Goal: Task Accomplishment & Management: Manage account settings

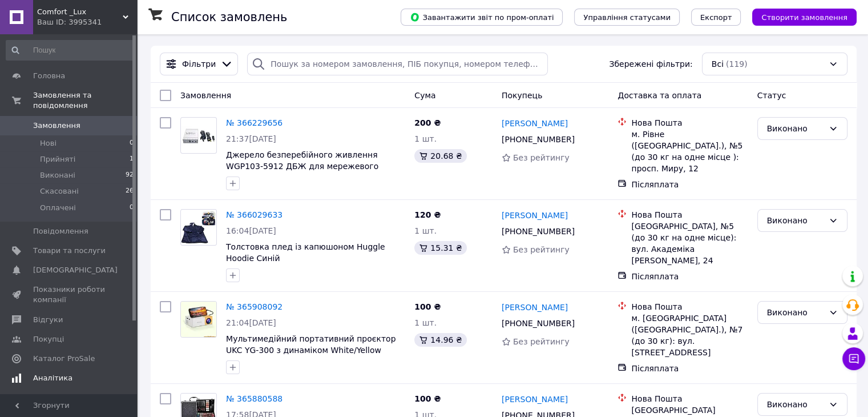
click at [63, 373] on span "Аналітика" at bounding box center [52, 378] width 39 height 10
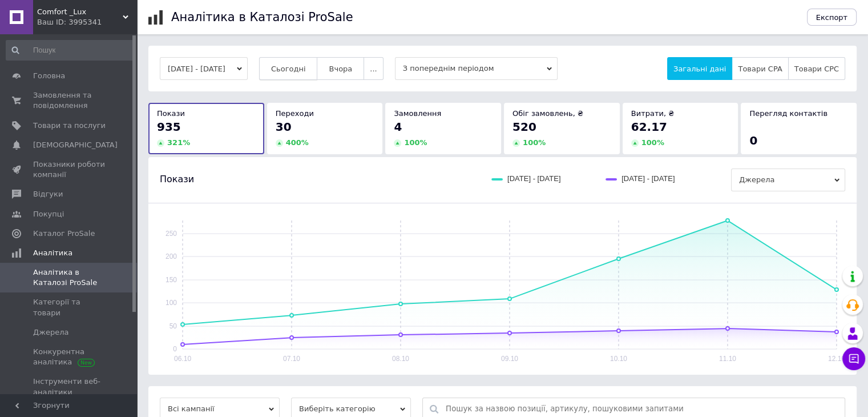
click at [300, 74] on button "Сьогодні" at bounding box center [288, 68] width 59 height 23
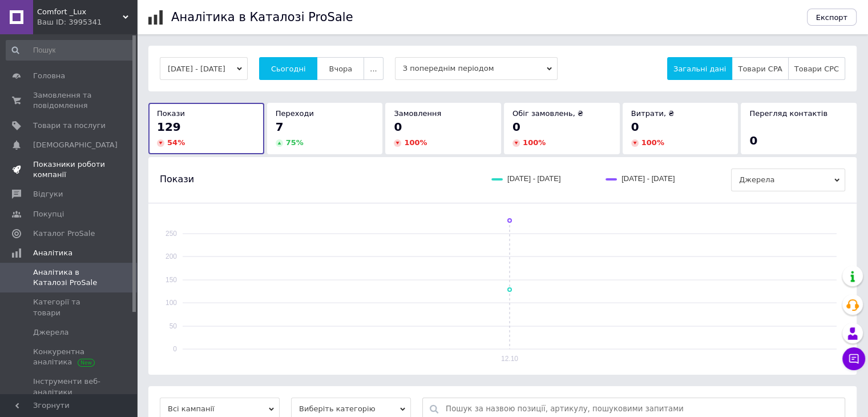
click at [79, 166] on span "Показники роботи компанії" at bounding box center [69, 169] width 72 height 21
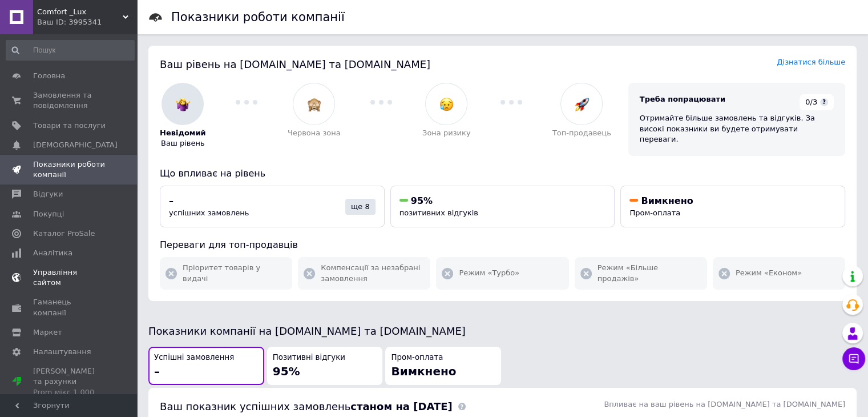
click at [75, 279] on link "Управління сайтом" at bounding box center [70, 278] width 140 height 30
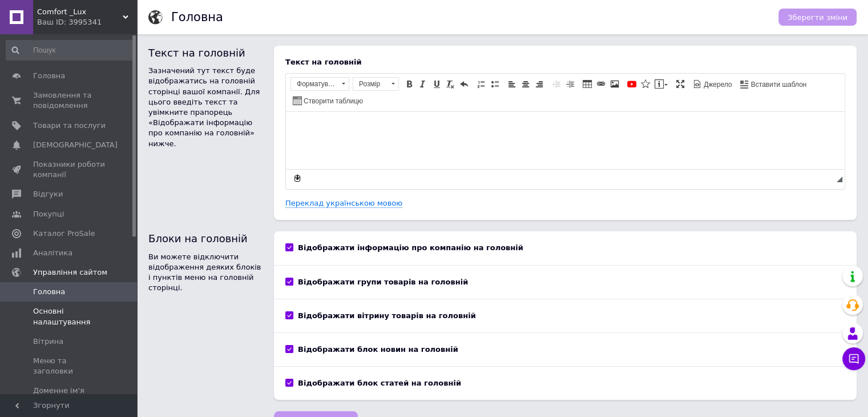
click at [82, 316] on span "Основні налаштування" at bounding box center [69, 316] width 72 height 21
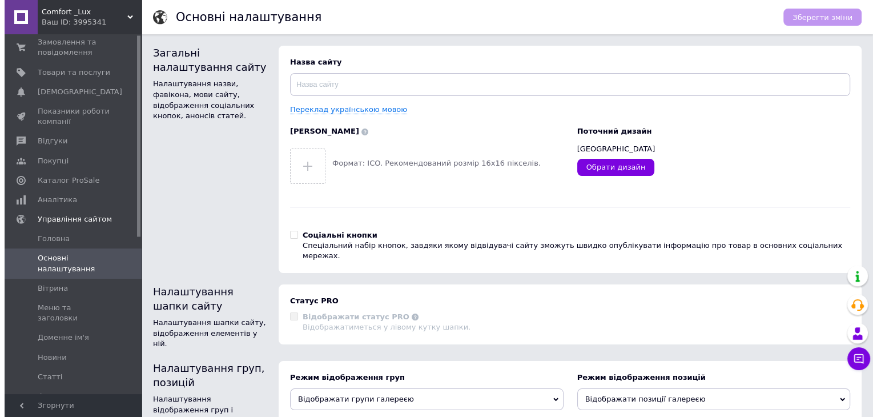
scroll to position [57, 0]
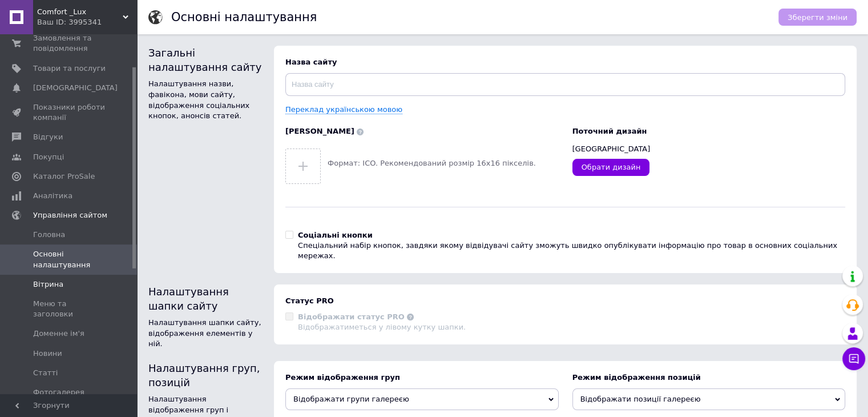
click at [80, 281] on span "Вітрина" at bounding box center [69, 284] width 72 height 10
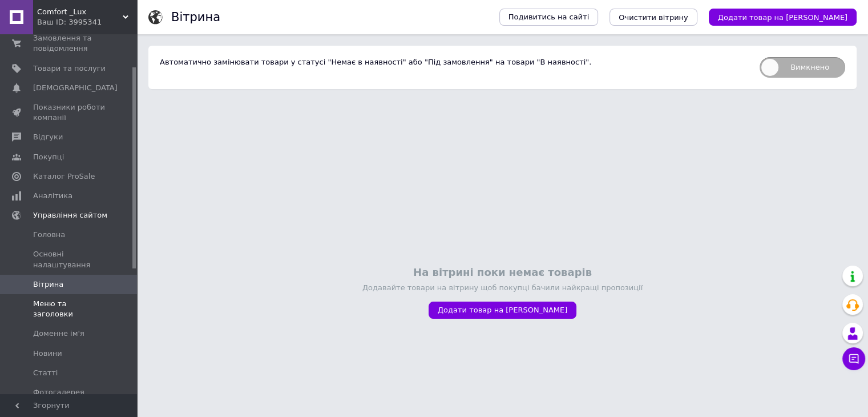
click at [86, 304] on span "Меню та заголовки" at bounding box center [69, 309] width 72 height 21
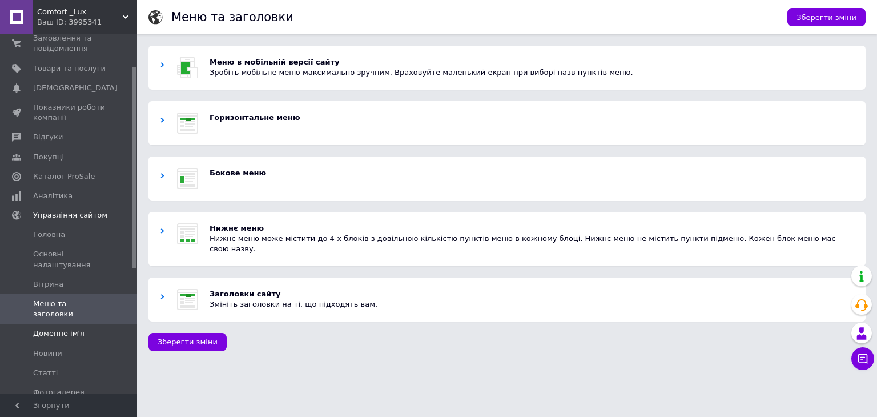
click at [88, 328] on span "Доменне ім'я" at bounding box center [69, 333] width 72 height 10
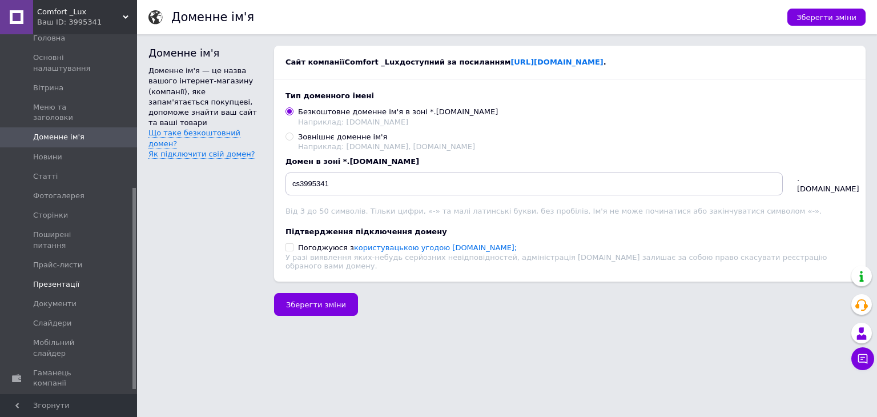
scroll to position [280, 0]
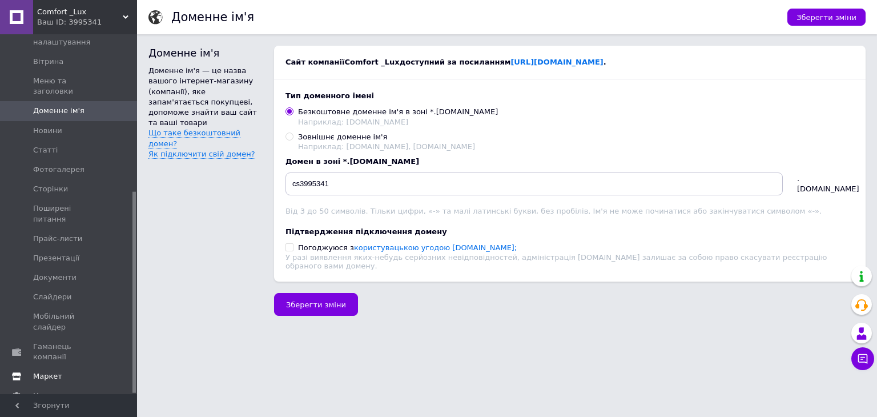
click at [71, 366] on link "Маркет" at bounding box center [70, 375] width 140 height 19
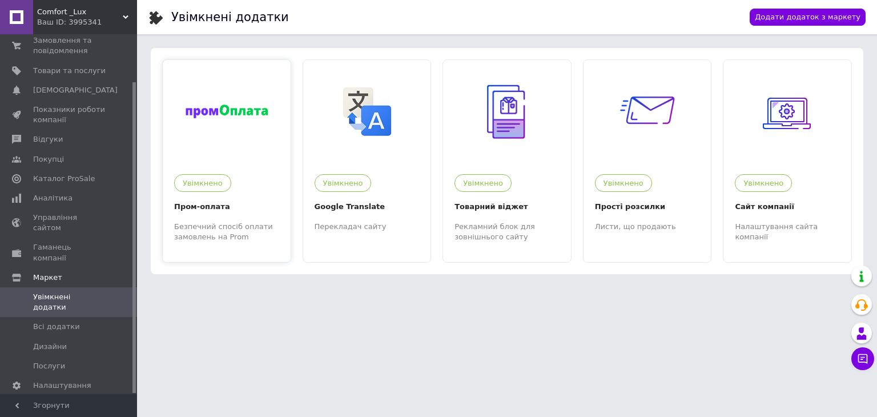
click at [248, 217] on div "Увімкнено Пром-оплата Безпечний спосіб оплати замовлень на Prom" at bounding box center [227, 202] width 128 height 79
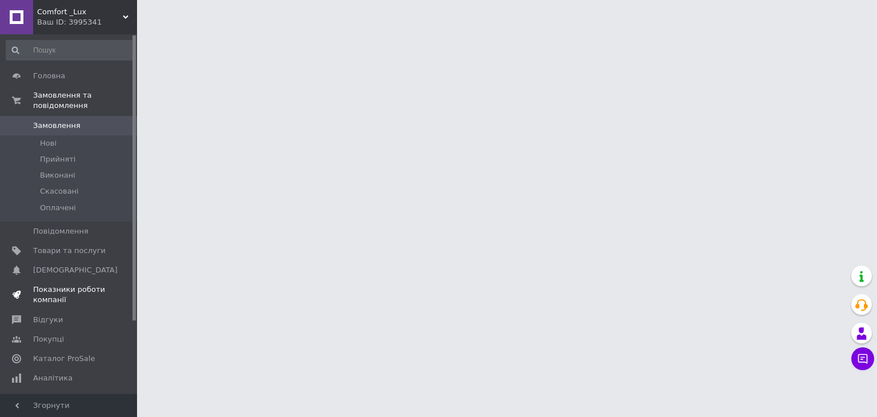
click at [61, 286] on span "Показники роботи компанії" at bounding box center [69, 294] width 72 height 21
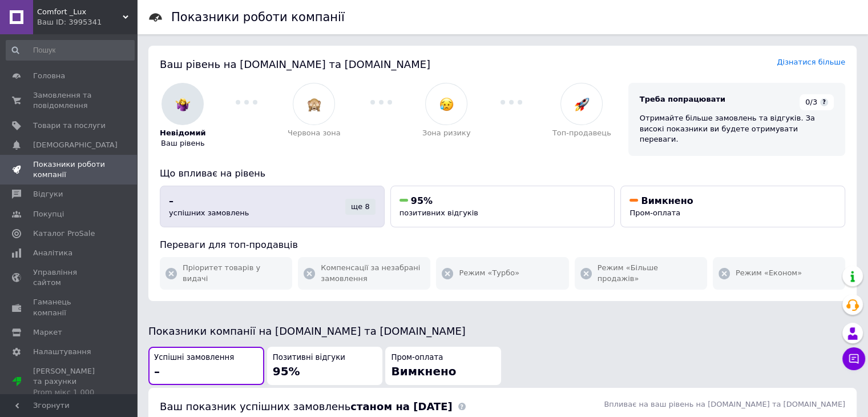
click at [361, 199] on div "ще 8" at bounding box center [360, 207] width 30 height 16
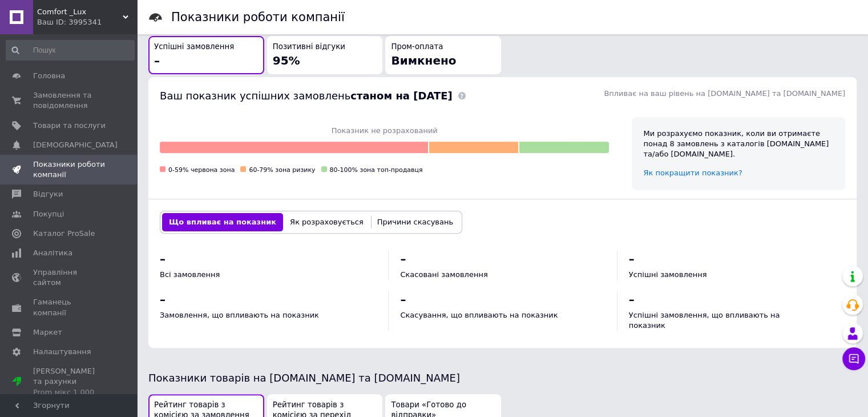
scroll to position [308, 0]
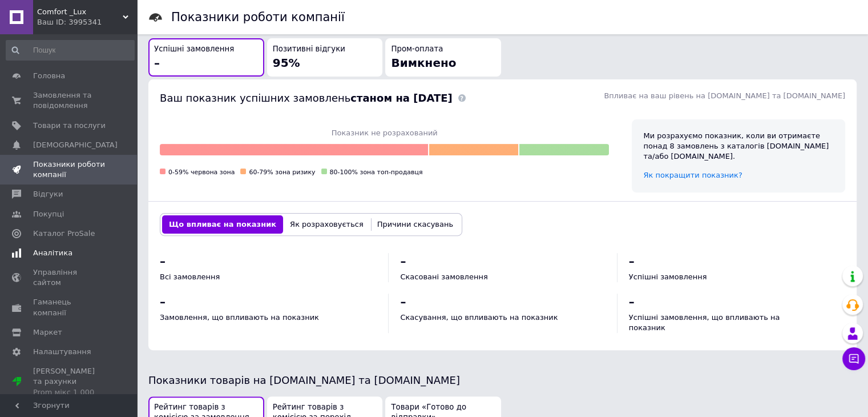
click at [67, 255] on span "Аналітика" at bounding box center [69, 253] width 72 height 10
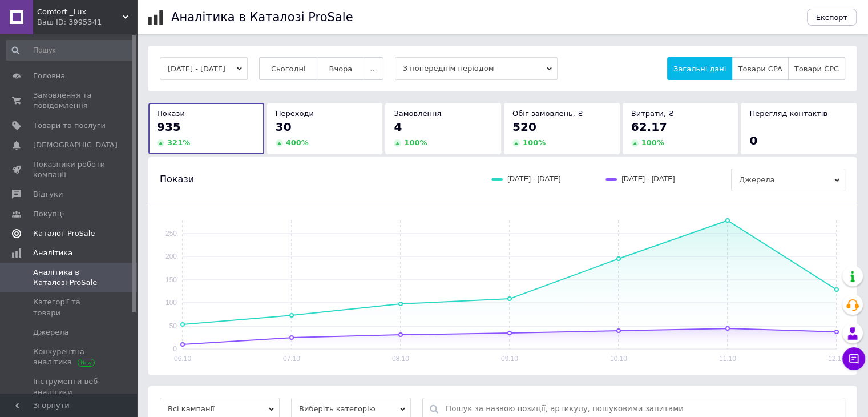
click at [76, 233] on span "Каталог ProSale" at bounding box center [64, 233] width 62 height 10
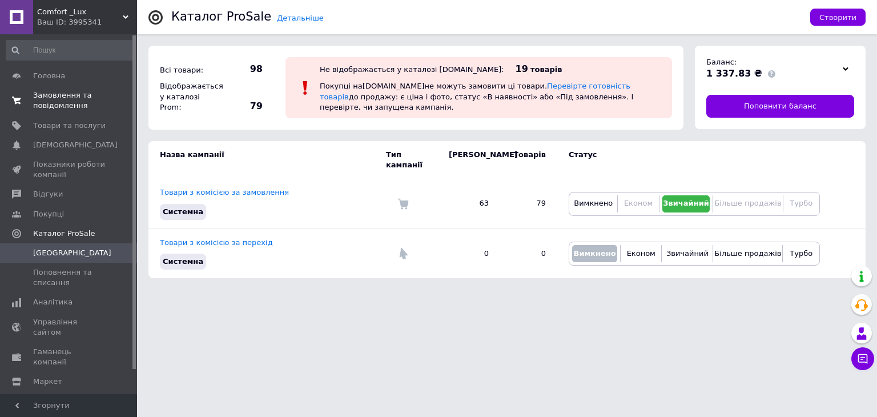
click at [78, 98] on span "Замовлення та повідомлення" at bounding box center [69, 100] width 72 height 21
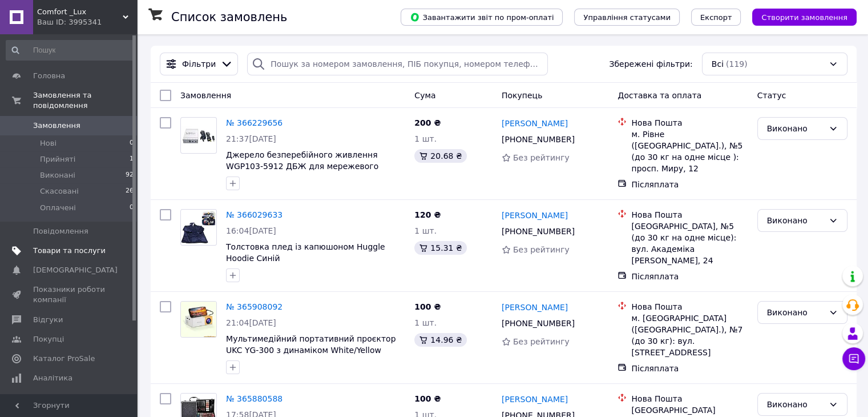
click at [98, 248] on link "Товари та послуги" at bounding box center [70, 250] width 140 height 19
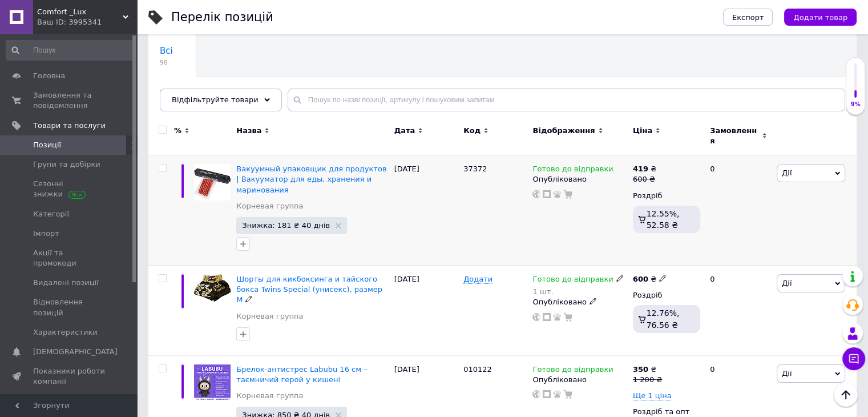
scroll to position [57, 0]
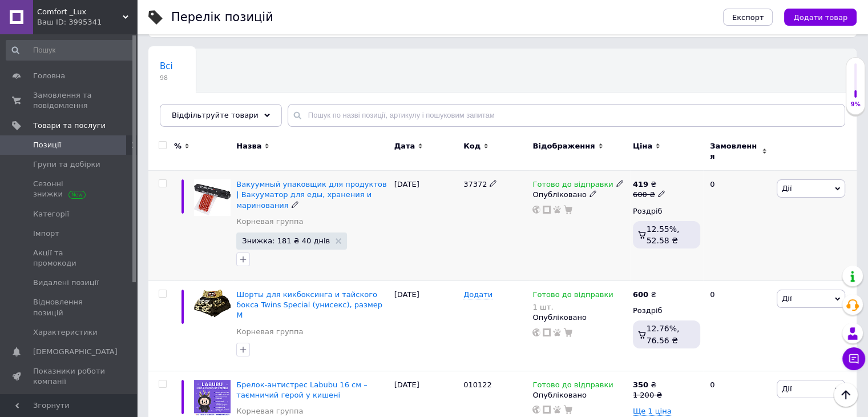
click at [205, 192] on img at bounding box center [212, 197] width 37 height 37
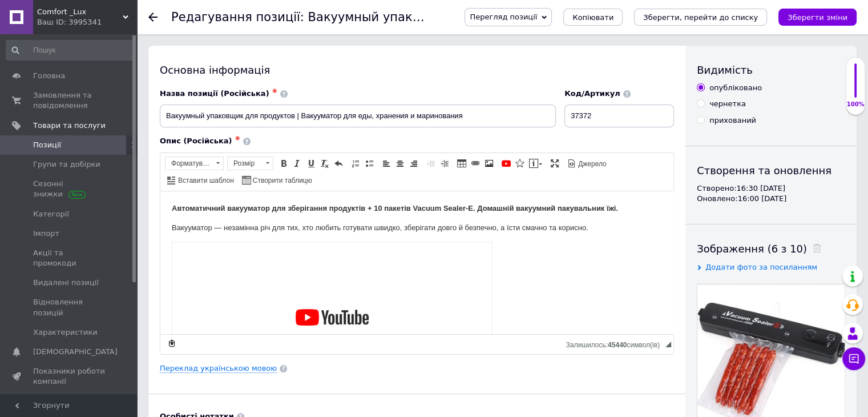
click at [537, 17] on span "Перегляд позиції" at bounding box center [503, 17] width 67 height 9
click at [583, 40] on li "Зберегти та переглянути на сайті" at bounding box center [554, 39] width 179 height 16
click at [537, 14] on span "Перегляд позиції" at bounding box center [503, 17] width 67 height 9
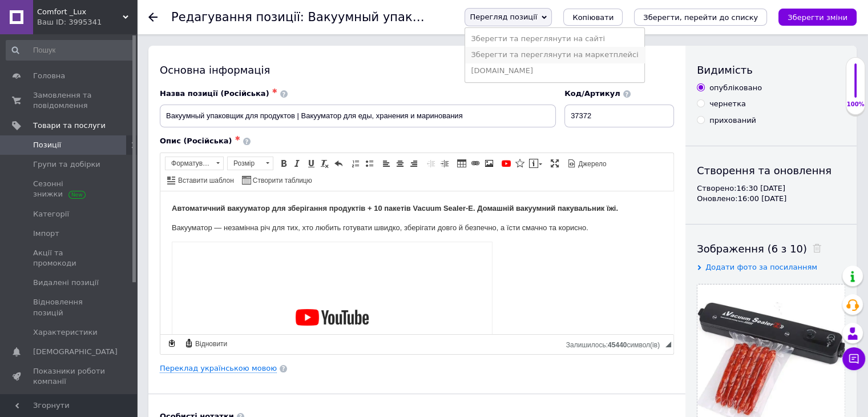
click at [580, 59] on li "Зберегти та переглянути на маркетплейсі" at bounding box center [554, 55] width 179 height 16
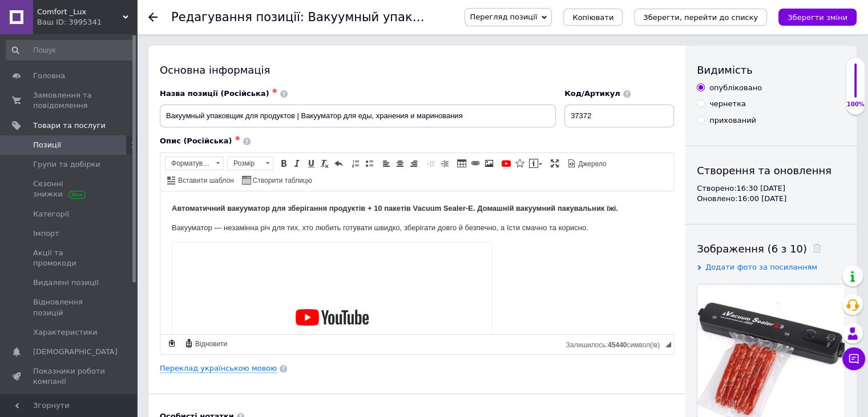
click at [75, 143] on span "Позиції" at bounding box center [69, 145] width 72 height 10
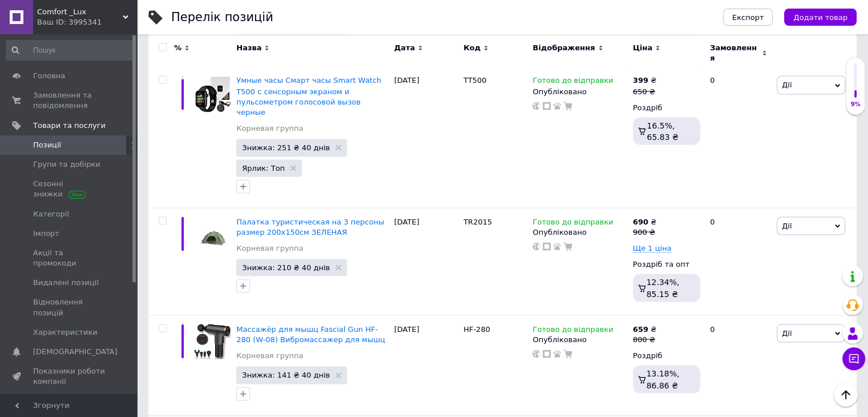
scroll to position [6497, 0]
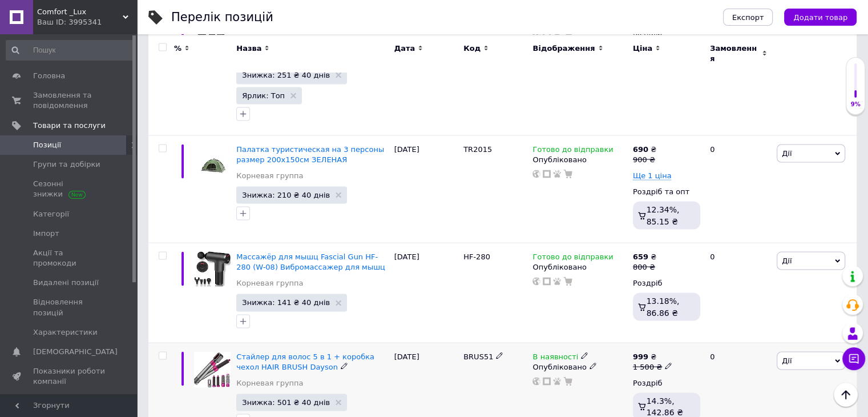
click at [581, 352] on icon at bounding box center [584, 355] width 7 height 7
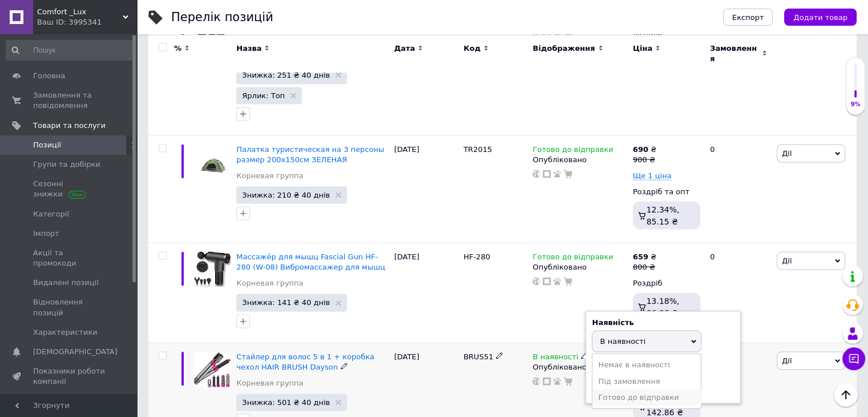
click at [619, 389] on li "Готово до відправки" at bounding box center [646, 397] width 108 height 16
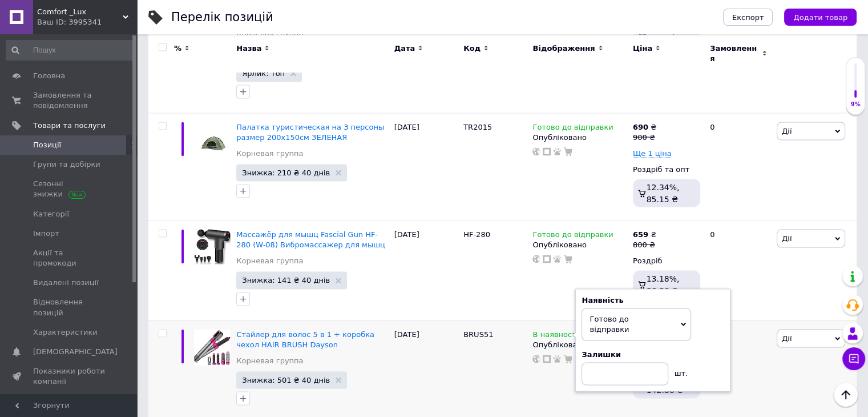
scroll to position [6554, 0]
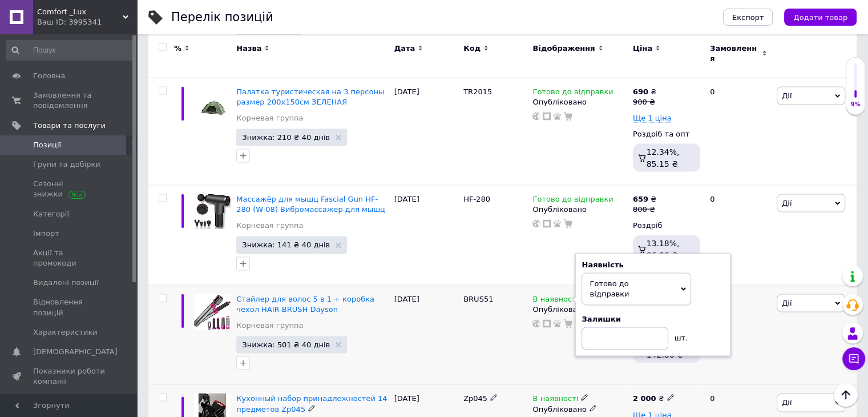
click at [657, 410] on span "Ще 1 ціна" at bounding box center [652, 414] width 39 height 9
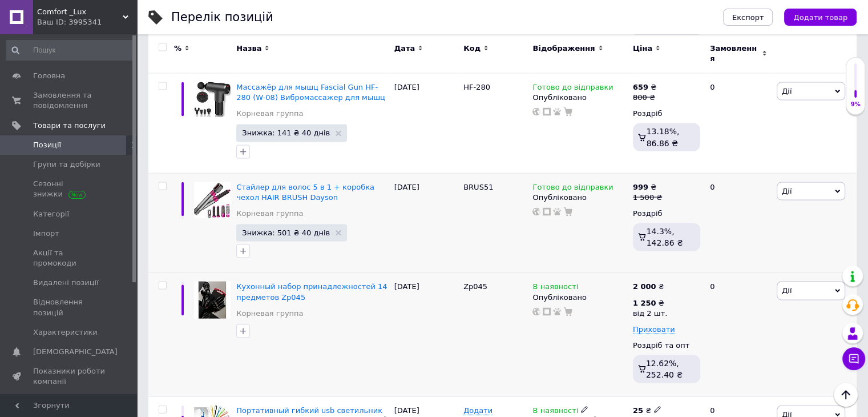
scroll to position [6668, 0]
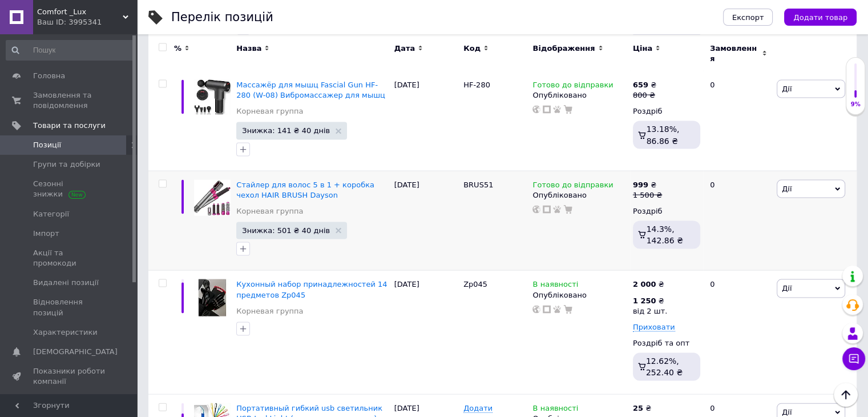
drag, startPoint x: 458, startPoint y: 273, endPoint x: 493, endPoint y: 271, distance: 34.9
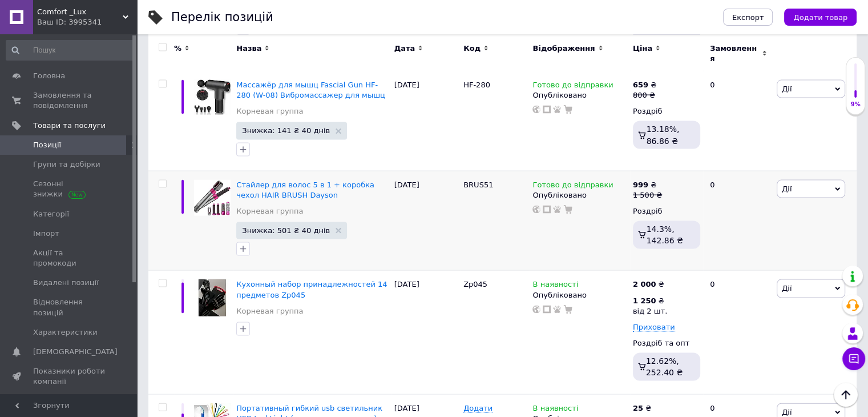
copy div "NDA21"
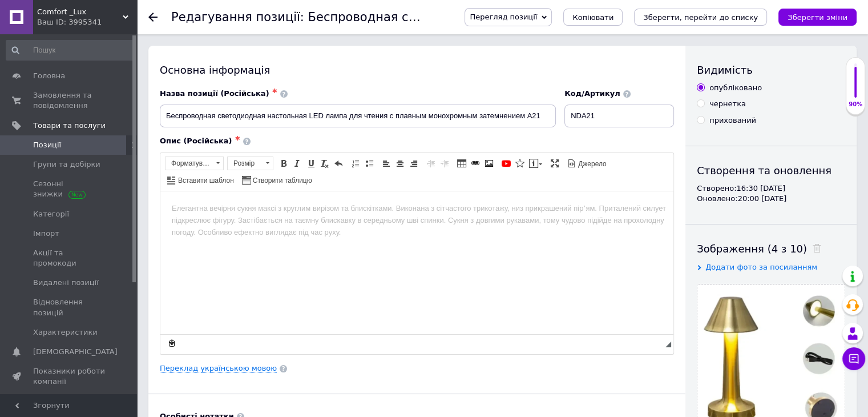
click at [352, 225] on html at bounding box center [416, 208] width 513 height 35
click at [231, 367] on link "Переклад українською мовою" at bounding box center [218, 368] width 117 height 9
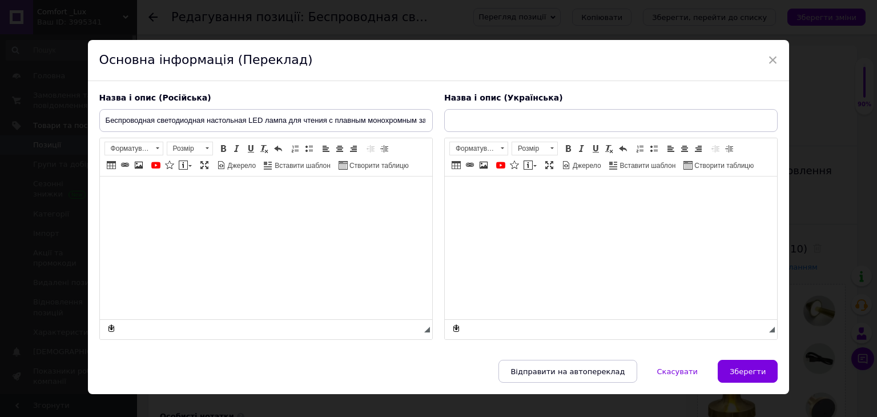
type input "Бездротова світлодіодна настільна LED-лампа для читання з плавним монохромним з…"
click at [280, 211] on html at bounding box center [265, 193] width 332 height 35
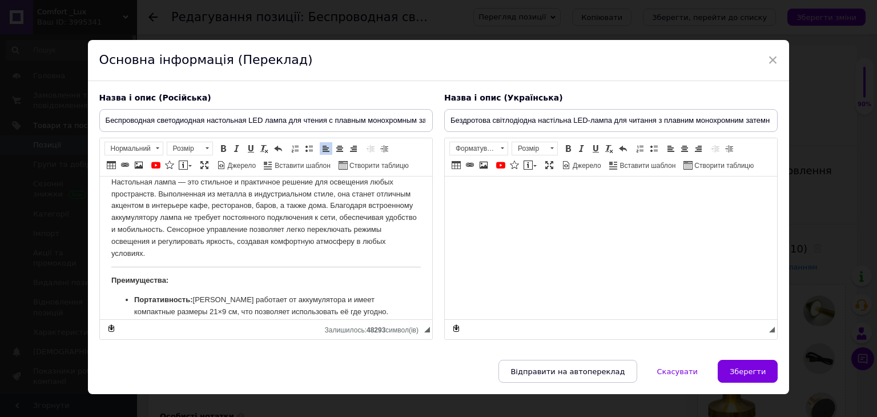
scroll to position [57, 0]
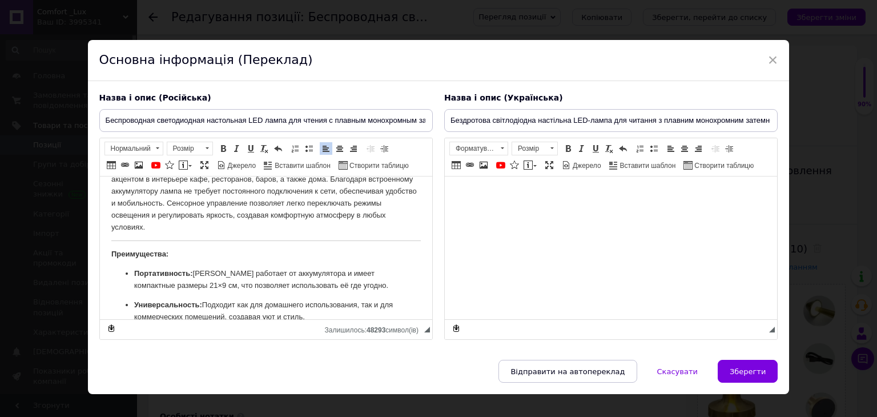
click at [226, 228] on p "Настольная лампа — это стильное и практичное решение для освещения любых простр…" at bounding box center [265, 191] width 309 height 83
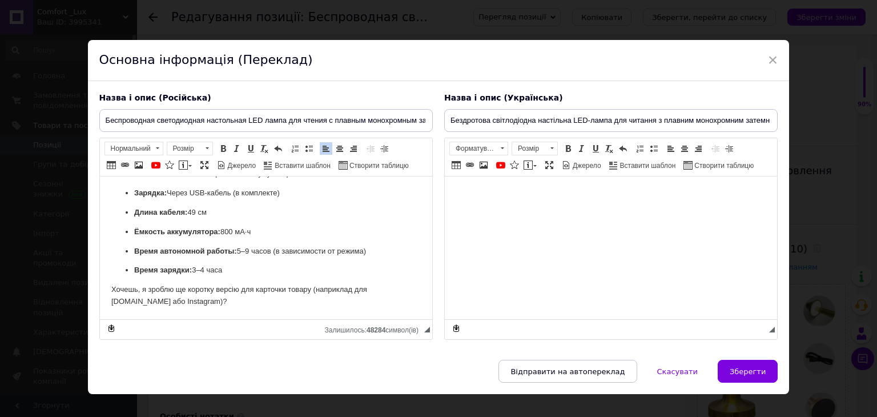
scroll to position [928, 0]
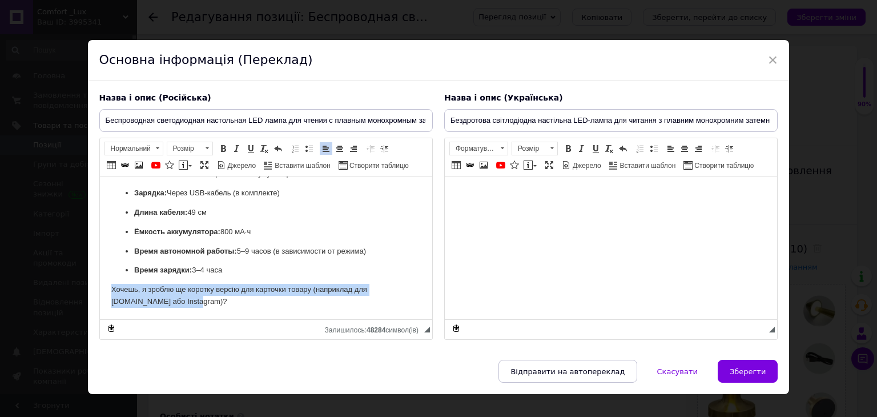
drag, startPoint x: 187, startPoint y: 297, endPoint x: 98, endPoint y: 280, distance: 90.2
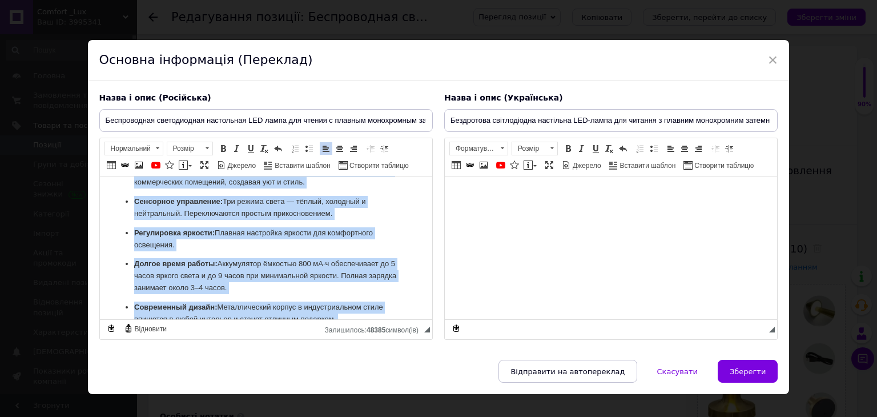
scroll to position [0, 0]
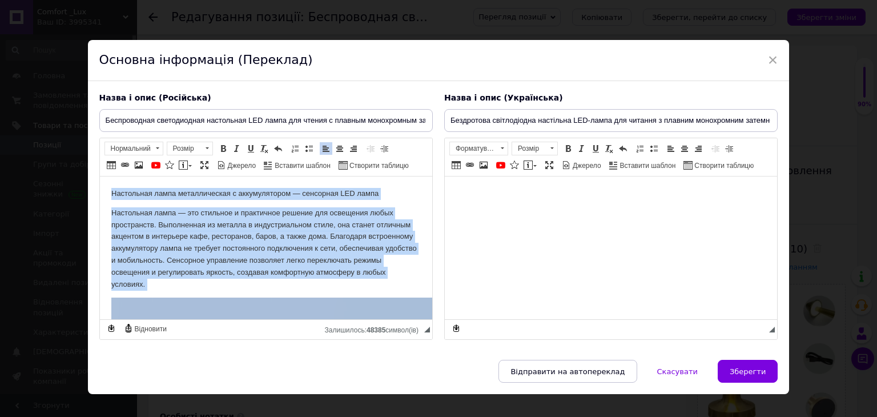
drag, startPoint x: 357, startPoint y: 303, endPoint x: 188, endPoint y: 285, distance: 169.9
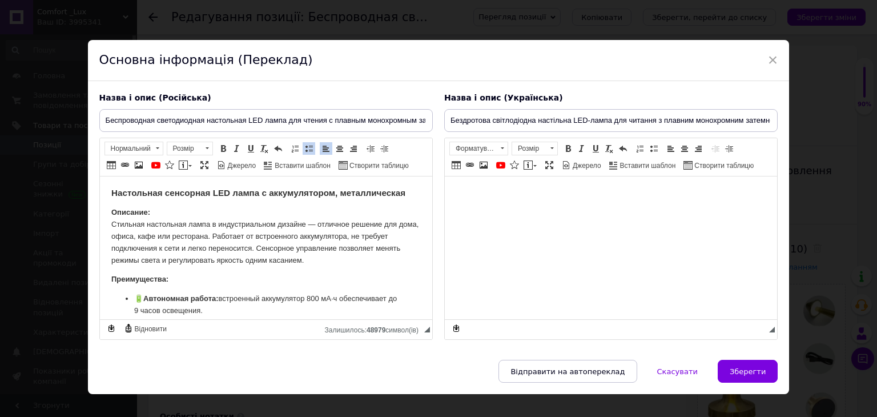
click at [304, 261] on p "Описание: Стильная настольная лампа в индустриальном дизайне — отличное решение…" at bounding box center [265, 236] width 309 height 59
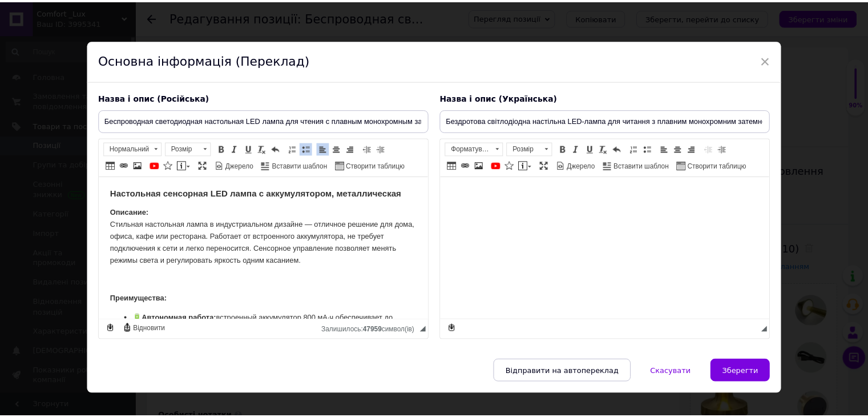
scroll to position [361, 0]
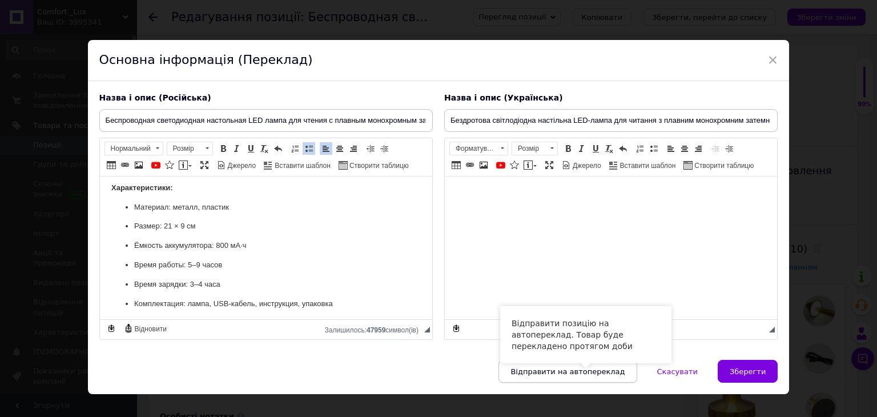
click at [595, 378] on button "Відправити на автопереклад" at bounding box center [567, 371] width 138 height 23
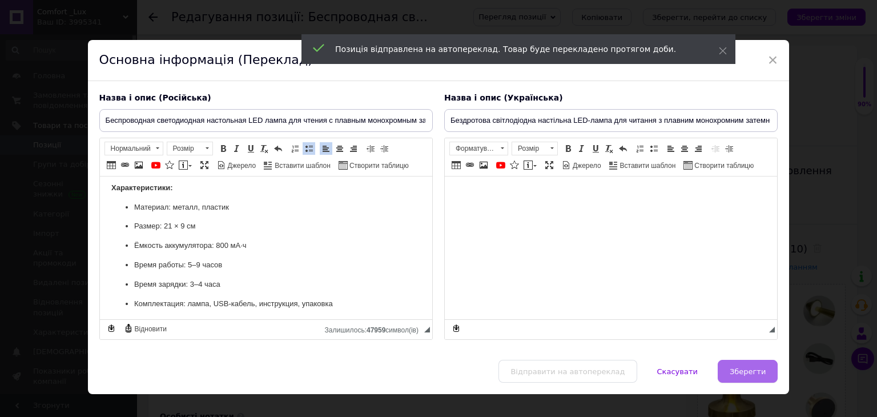
click at [751, 367] on span "Зберегти" at bounding box center [747, 371] width 36 height 9
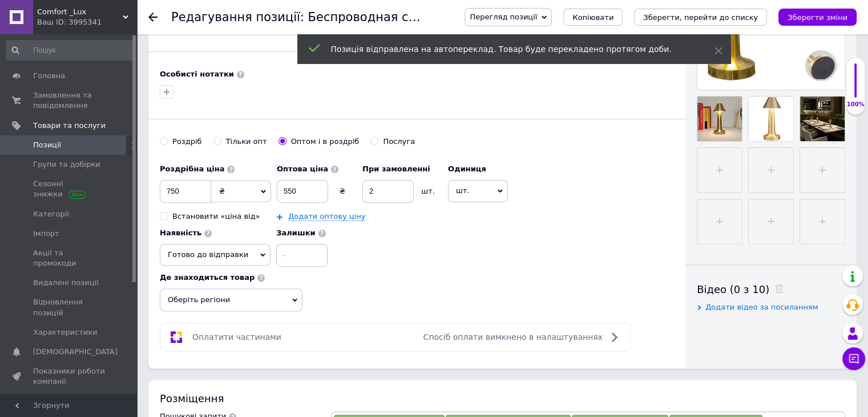
scroll to position [342, 0]
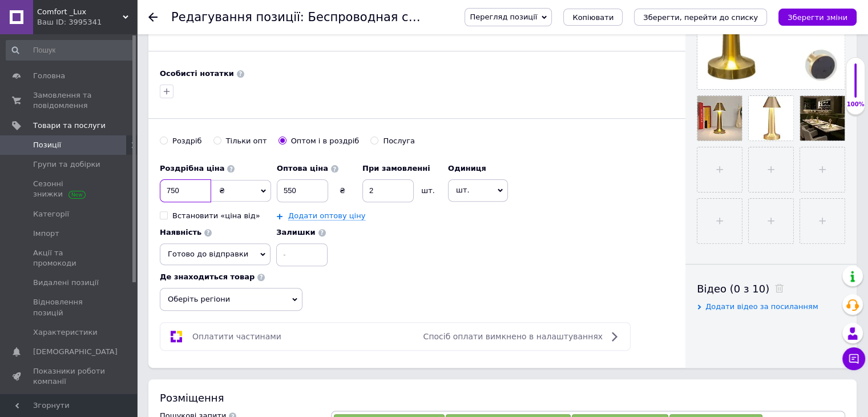
drag, startPoint x: 183, startPoint y: 189, endPoint x: 143, endPoint y: 193, distance: 40.2
type input "599"
click at [623, 171] on div "Роздрібна ціна 599 ₴ $ EUR CHF GBP ¥ PLN ₸ MDL HUF KGS CNY TRY KRW lei Встанови…" at bounding box center [417, 212] width 514 height 108
drag, startPoint x: 203, startPoint y: 184, endPoint x: 142, endPoint y: 191, distance: 62.0
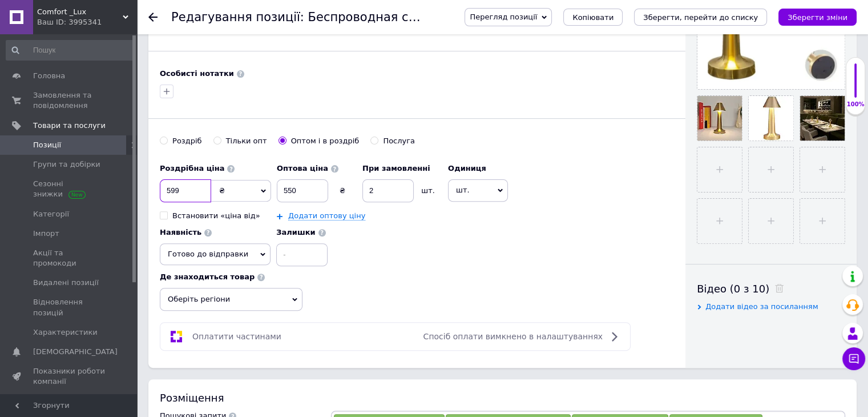
type input "750"
click at [635, 213] on div "Роздрібна ціна 750 ₴ $ EUR CHF GBP ¥ PLN ₸ MDL HUF KGS CNY TRY KRW lei Встанови…" at bounding box center [417, 212] width 514 height 108
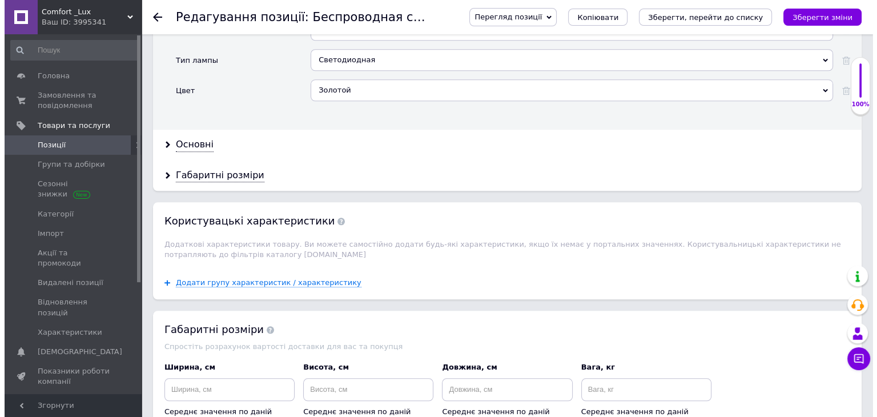
scroll to position [1361, 0]
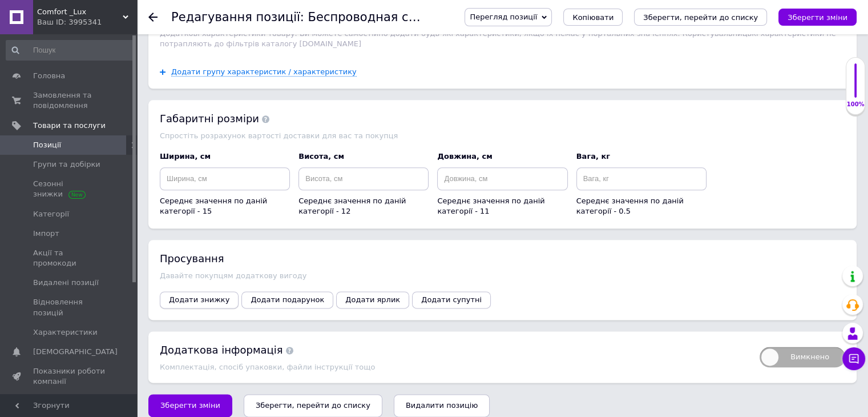
click at [197, 295] on span "Додати знижку" at bounding box center [199, 299] width 61 height 9
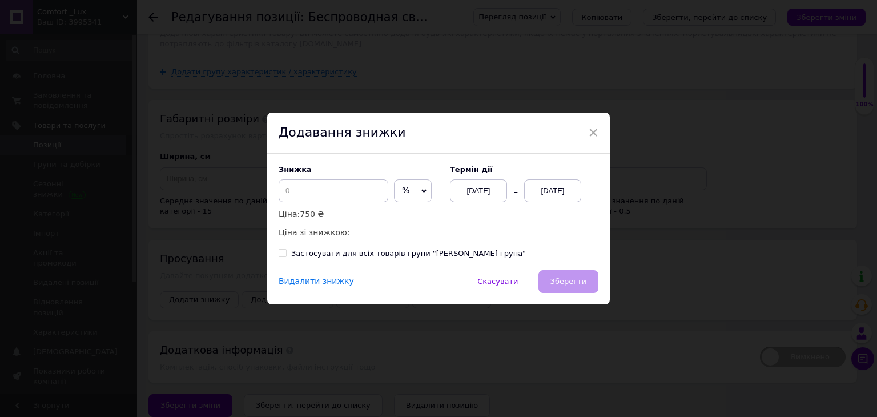
click at [421, 190] on icon at bounding box center [423, 190] width 5 height 5
click at [408, 217] on li "₴" at bounding box center [412, 215] width 37 height 16
click at [361, 215] on p "Ціна: 750 ₴" at bounding box center [359, 214] width 160 height 13
drag, startPoint x: 555, startPoint y: 215, endPoint x: 560, endPoint y: 208, distance: 8.2
click at [558, 211] on div "Знижка ₴ % Ціна: 750 ₴ Ціна зі знижкою: Термін дії 12.10.2025 12.10.2025" at bounding box center [439, 202] width 320 height 74
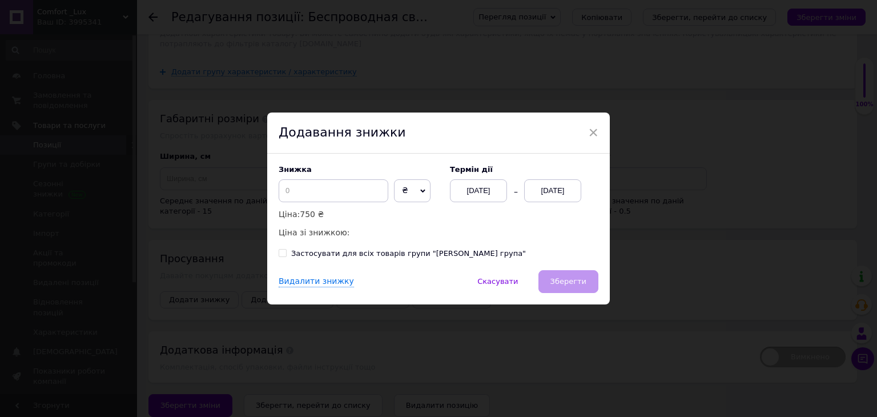
click at [566, 187] on div "[DATE]" at bounding box center [552, 190] width 57 height 23
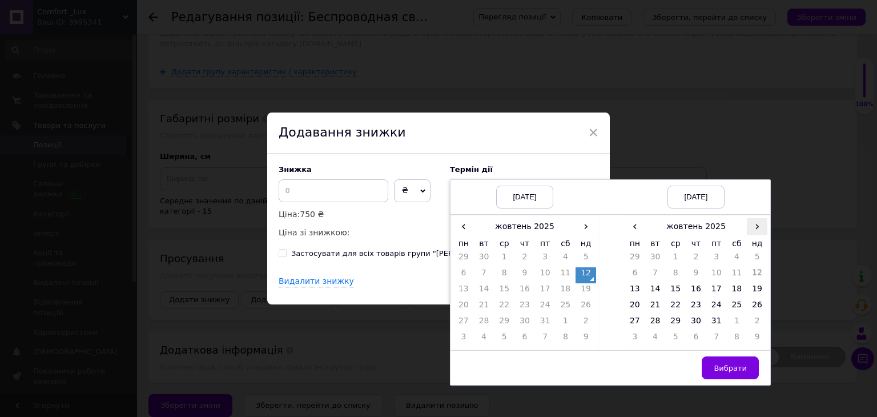
click at [756, 229] on span "›" at bounding box center [757, 226] width 21 height 17
click at [717, 305] on td "21" at bounding box center [716, 307] width 21 height 16
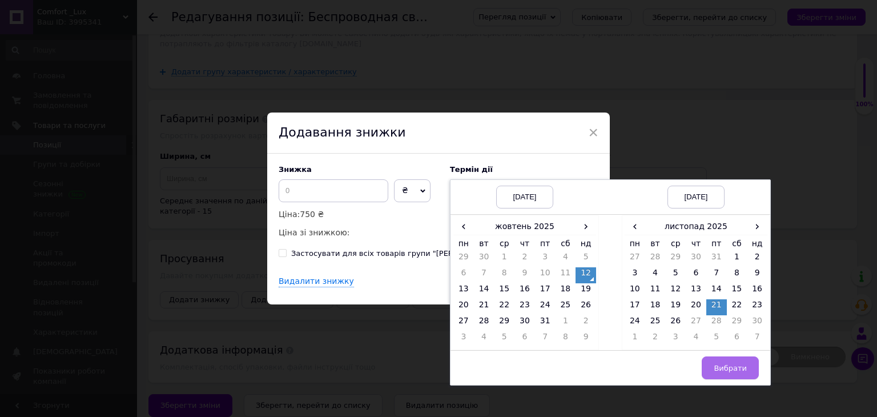
click at [727, 372] on span "Вибрати" at bounding box center [730, 368] width 33 height 9
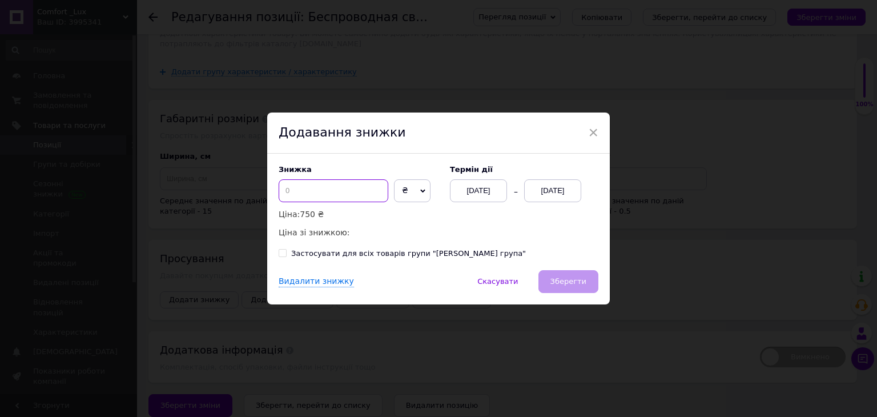
click at [360, 191] on input at bounding box center [334, 190] width 110 height 23
type input "2"
type input "151"
click at [579, 285] on span "Зберегти" at bounding box center [568, 281] width 36 height 9
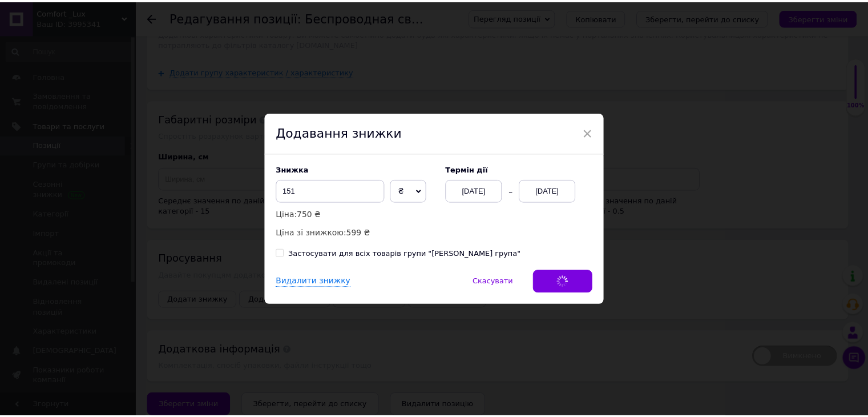
scroll to position [1335, 0]
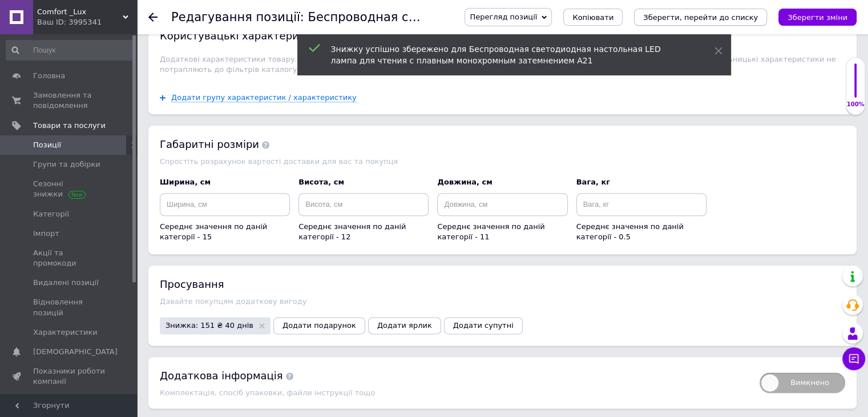
click at [742, 13] on icon "Зберегти, перейти до списку" at bounding box center [700, 17] width 115 height 9
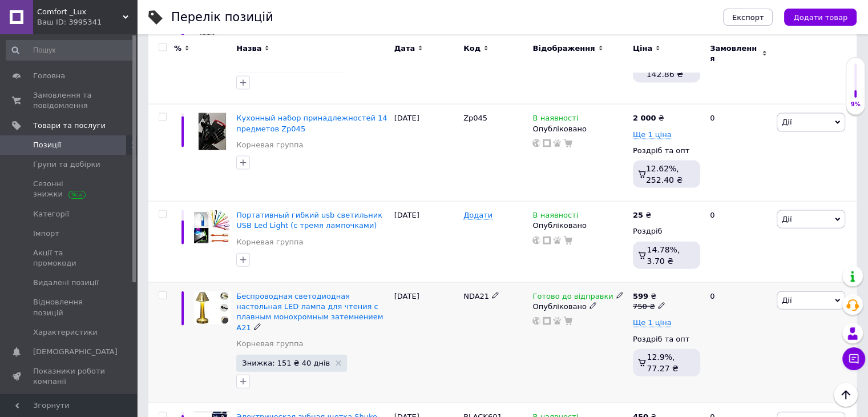
scroll to position [6837, 0]
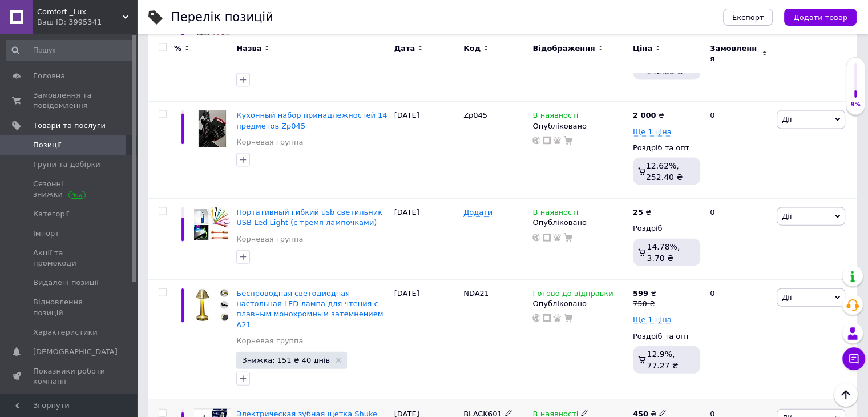
click at [573, 409] on div "В наявності" at bounding box center [561, 414] width 56 height 10
drag, startPoint x: 456, startPoint y: 181, endPoint x: 499, endPoint y: 178, distance: 44.0
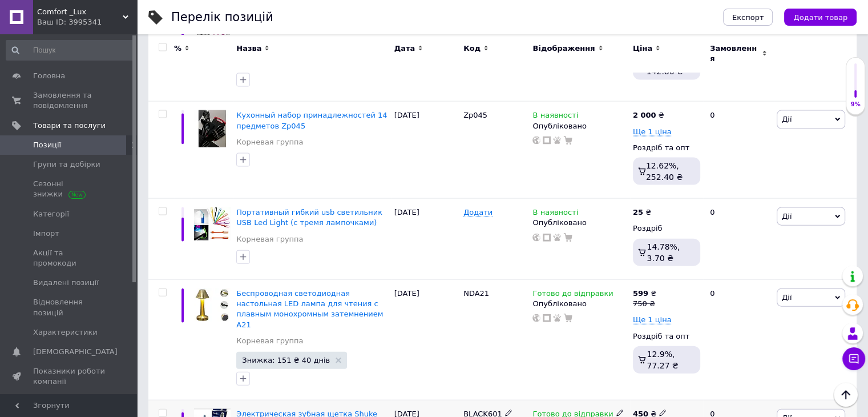
copy div "BLACK601"
click at [279, 409] on span "Электрическая зубная щетка Shuke SK-601 аккумуляторная с 4 насадками Черная" at bounding box center [311, 423] width 151 height 29
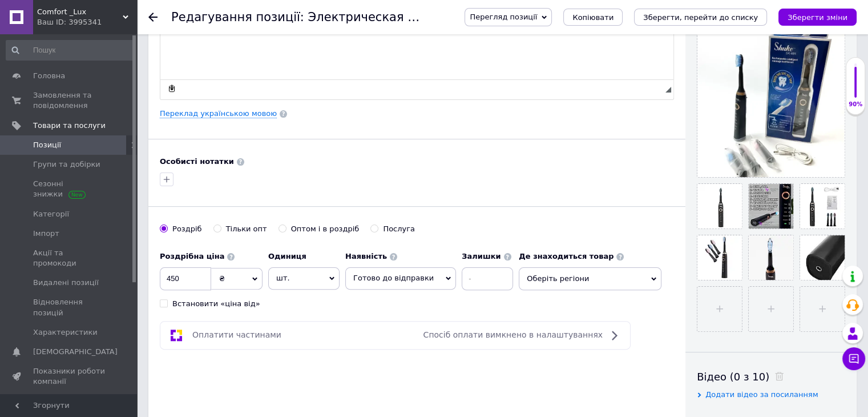
scroll to position [285, 0]
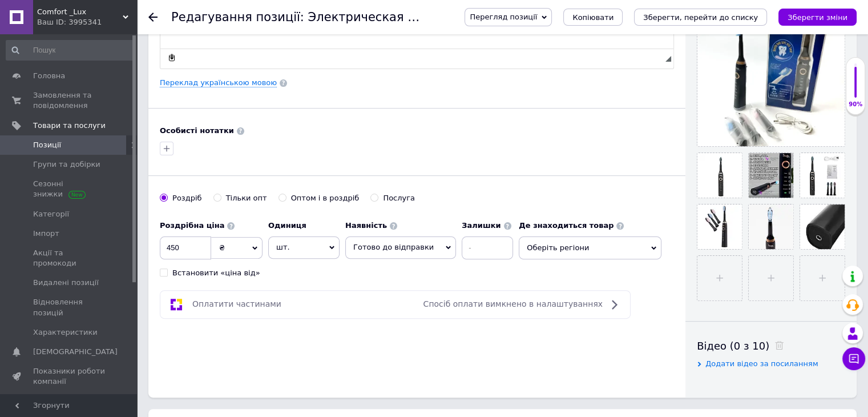
click at [279, 197] on input "Оптом і в роздріб" at bounding box center [282, 197] width 7 height 7
radio input "true"
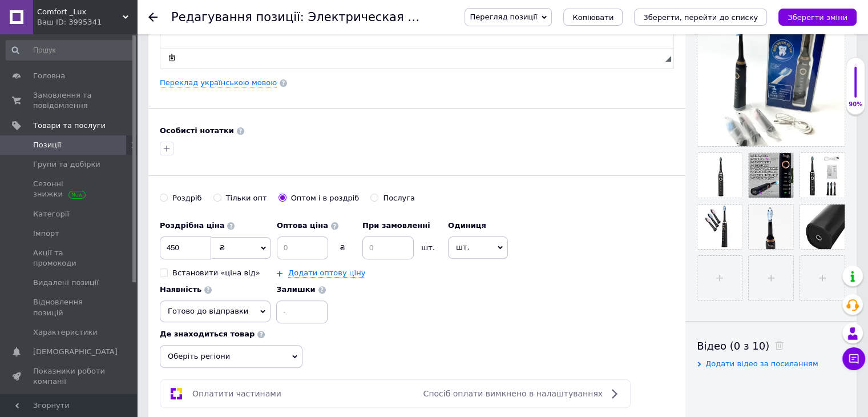
scroll to position [0, 0]
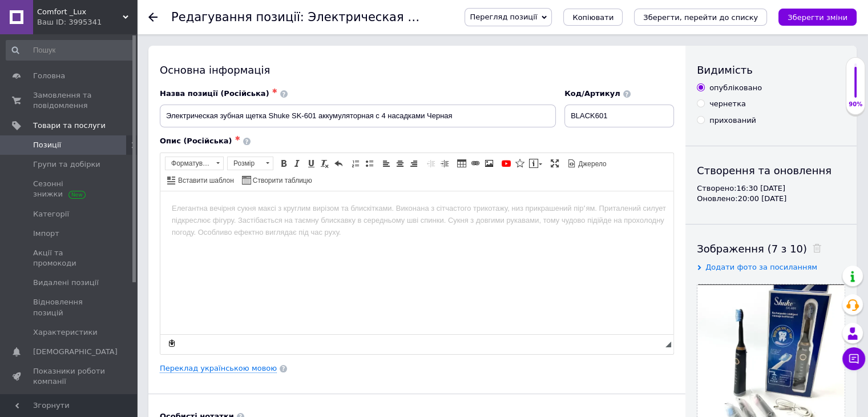
drag, startPoint x: 158, startPoint y: 111, endPoint x: 198, endPoint y: 116, distance: 40.8
click at [357, 111] on div "Назва позиції (Російська) ✱ Электрическая зубная щетка Shuke SK-601 аккумулятор…" at bounding box center [358, 107] width 405 height 47
drag, startPoint x: 162, startPoint y: 112, endPoint x: 479, endPoint y: 116, distance: 318.0
click at [479, 116] on input "Электрическая зубная щетка Shuke SK-601 аккумуляторная с 4 насадками Черная" at bounding box center [358, 115] width 396 height 23
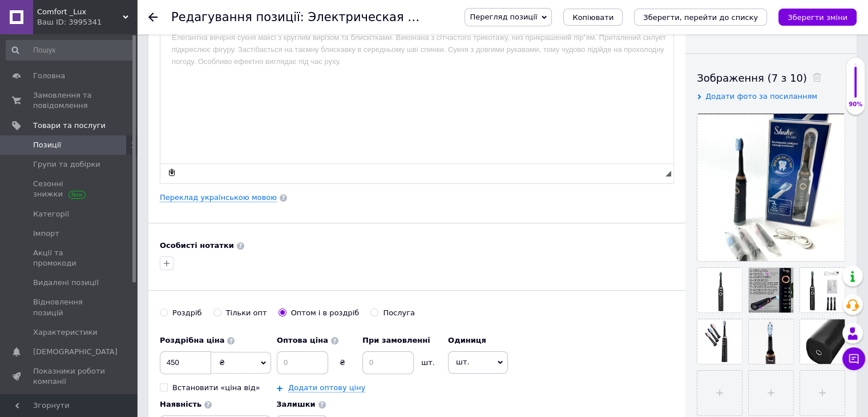
scroll to position [171, 0]
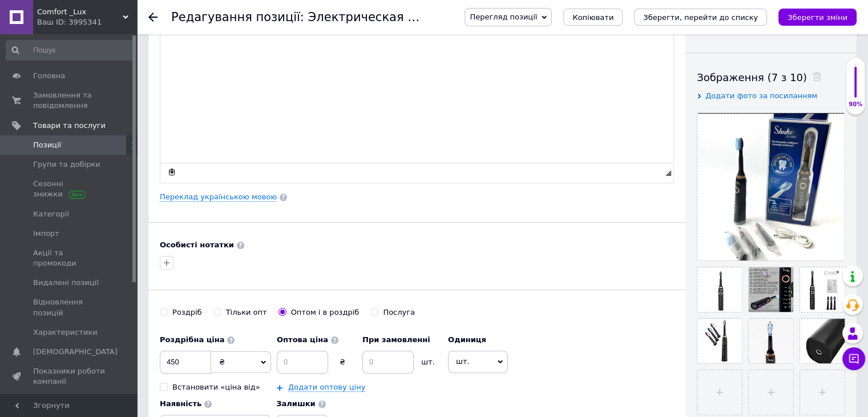
drag, startPoint x: 296, startPoint y: 88, endPoint x: 295, endPoint y: 70, distance: 18.8
click at [294, 54] on html at bounding box center [416, 36] width 513 height 35
click at [296, 54] on html at bounding box center [416, 36] width 513 height 35
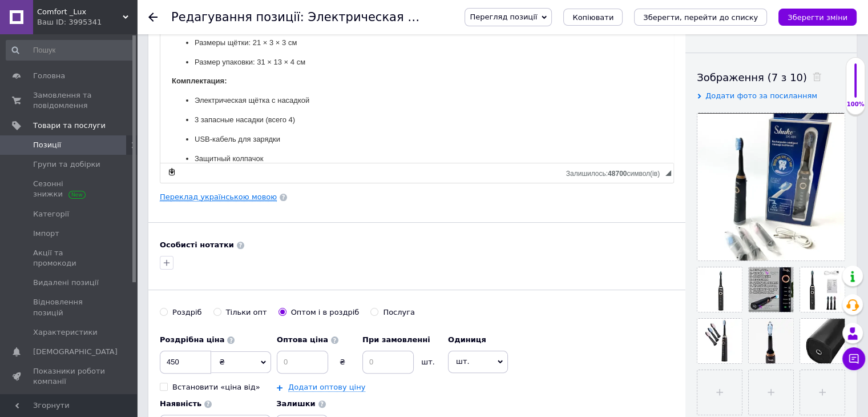
click at [232, 200] on link "Переклад українською мовою" at bounding box center [218, 196] width 117 height 9
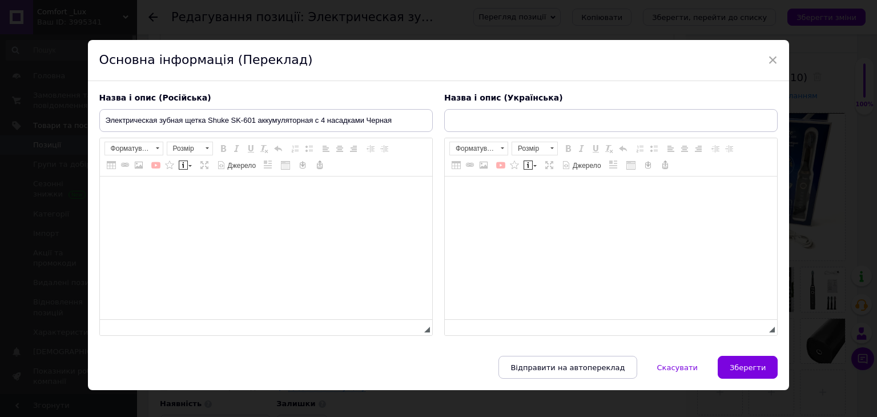
type input "Електрична зубна щітка Shuke SK-601 акумуляторна з 4 насадками Чорна"
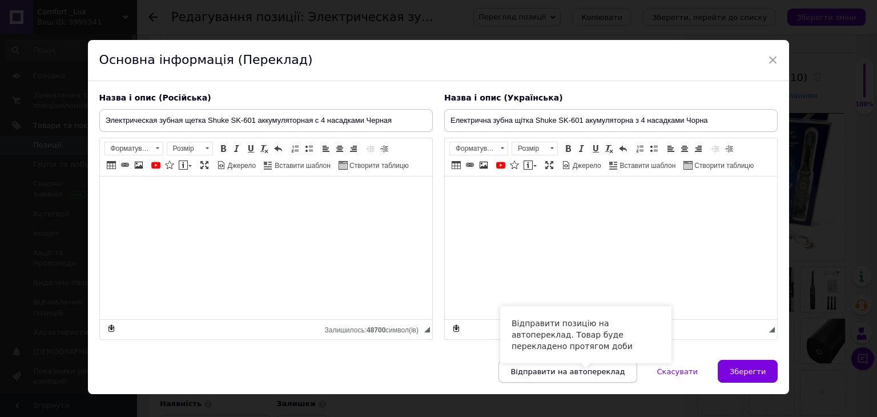
click at [600, 378] on button "Відправити на автопереклад" at bounding box center [567, 371] width 138 height 23
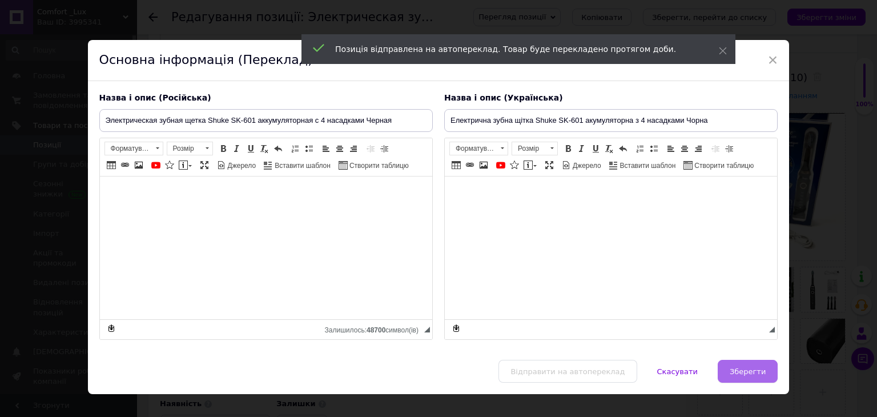
click at [753, 374] on span "Зберегти" at bounding box center [747, 371] width 36 height 9
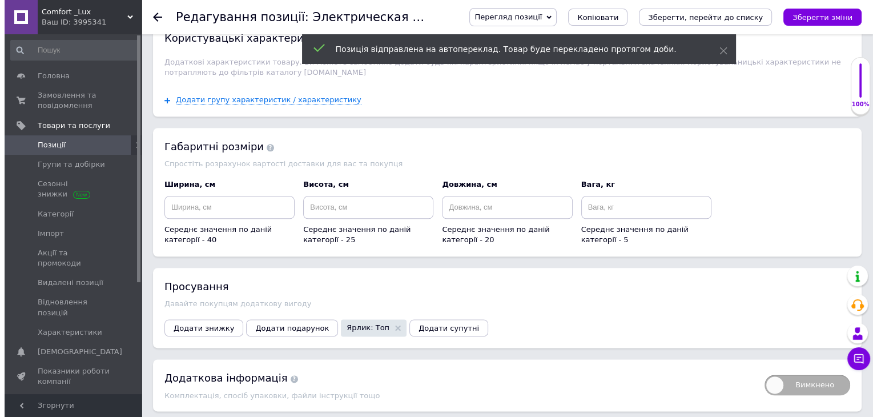
scroll to position [1370, 0]
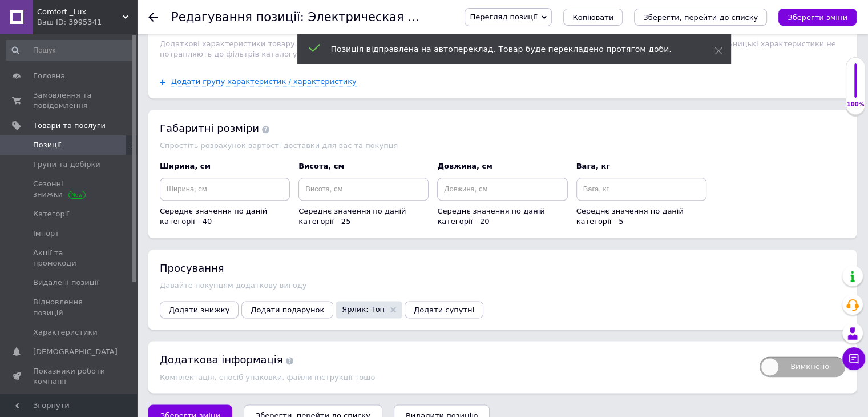
click at [194, 301] on button "Додати знижку" at bounding box center [199, 309] width 79 height 17
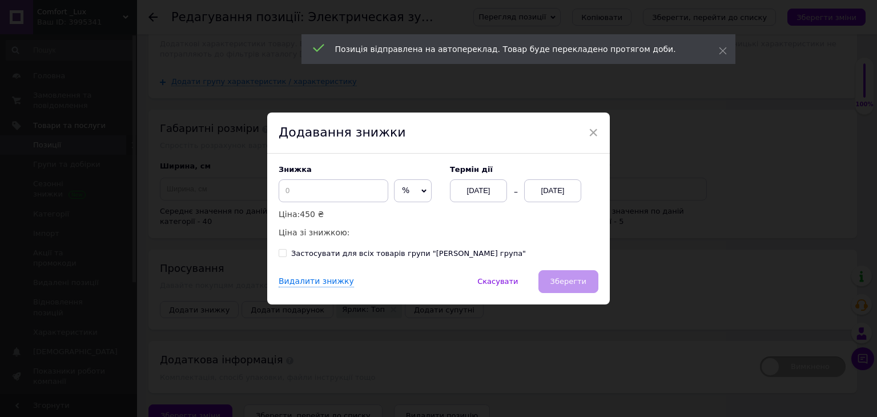
click at [398, 196] on span "%" at bounding box center [413, 190] width 38 height 23
click at [398, 213] on li "₴" at bounding box center [412, 215] width 37 height 16
click at [553, 188] on div "[DATE]" at bounding box center [552, 190] width 57 height 23
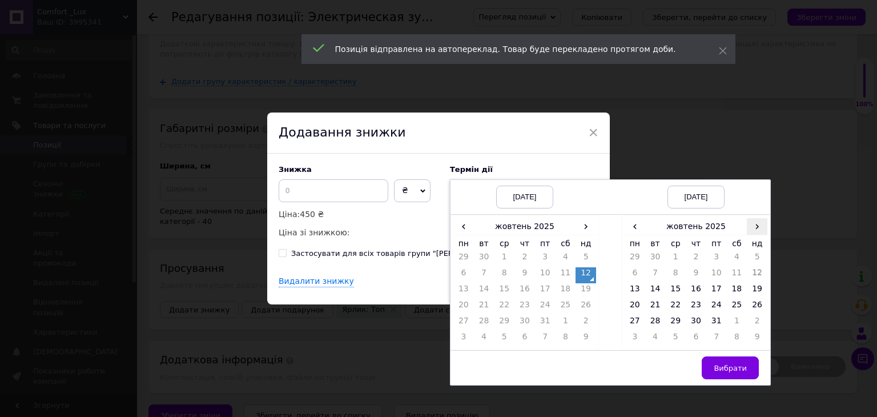
click at [749, 233] on span "›" at bounding box center [757, 226] width 21 height 17
click at [709, 308] on td "21" at bounding box center [716, 307] width 21 height 16
drag, startPoint x: 732, startPoint y: 377, endPoint x: 608, endPoint y: 316, distance: 138.9
click at [731, 376] on button "Вибрати" at bounding box center [730, 367] width 57 height 23
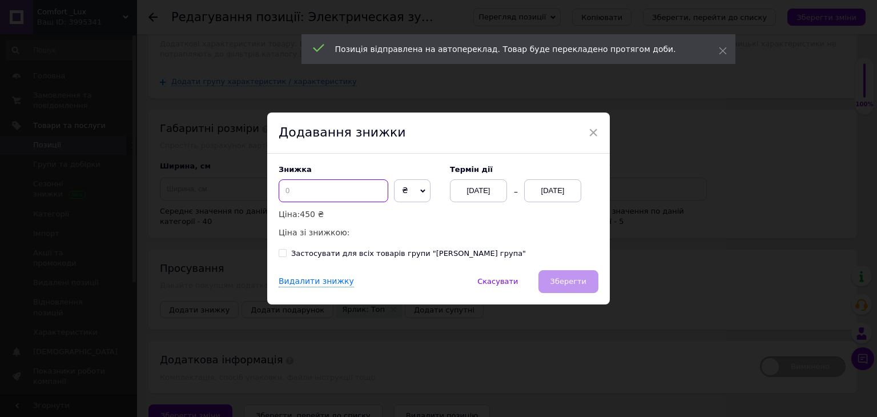
click at [314, 192] on input at bounding box center [334, 190] width 110 height 23
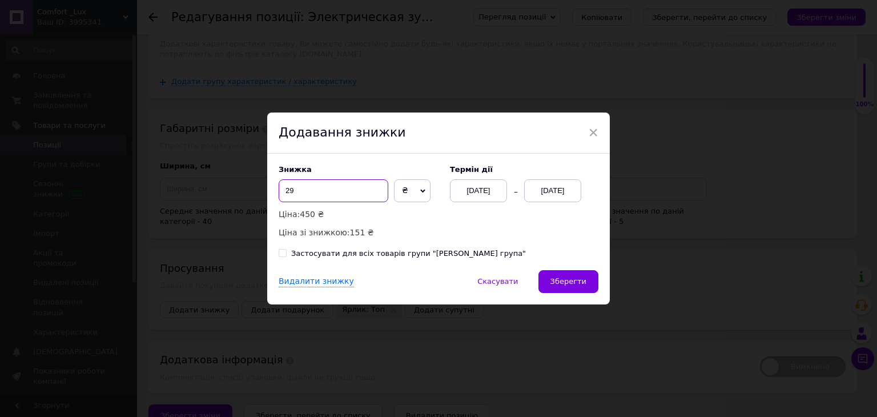
type input "2"
type input "151"
click at [565, 283] on span "Зберегти" at bounding box center [568, 281] width 36 height 9
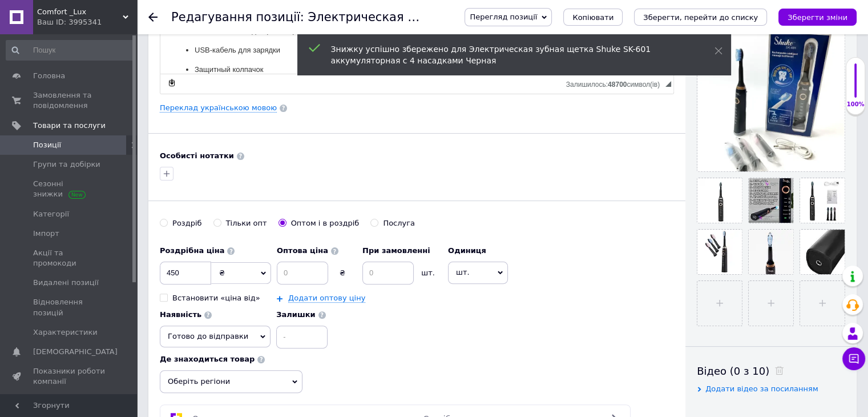
scroll to position [260, 0]
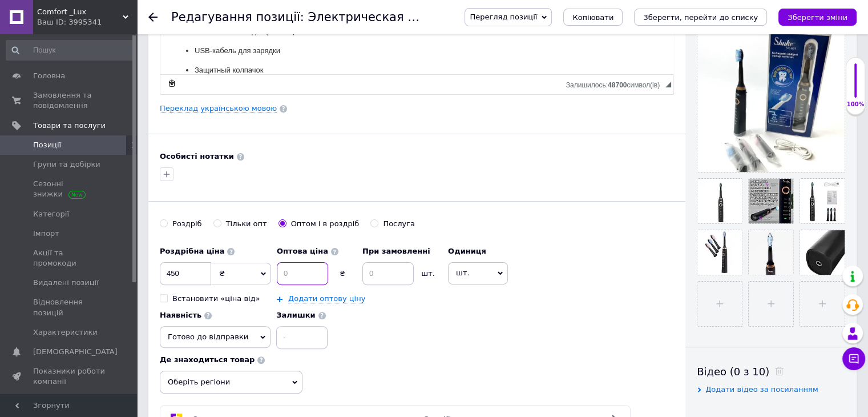
click at [305, 275] on input at bounding box center [302, 273] width 51 height 23
type input "220"
click at [717, 14] on icon "Зберегти, перейти до списку" at bounding box center [700, 17] width 115 height 9
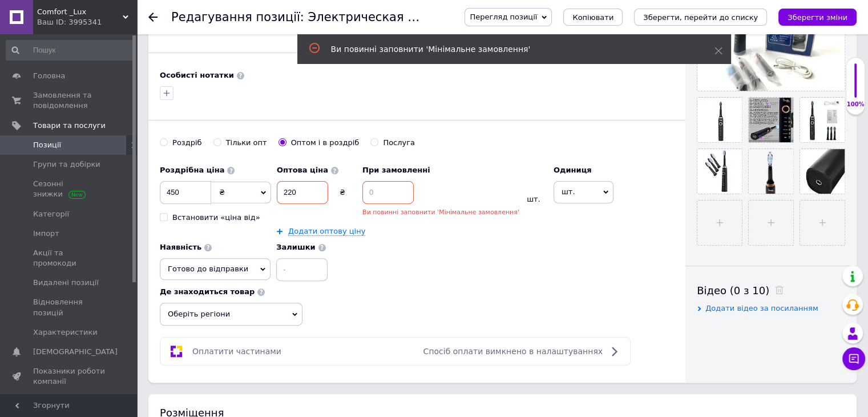
scroll to position [342, 0]
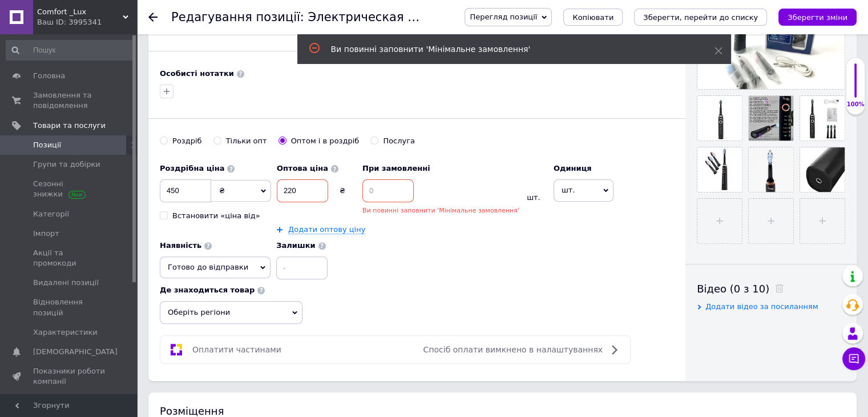
click at [384, 192] on input at bounding box center [387, 190] width 51 height 23
type input "2"
click at [716, 17] on icon "Зберегти, перейти до списку" at bounding box center [700, 17] width 115 height 9
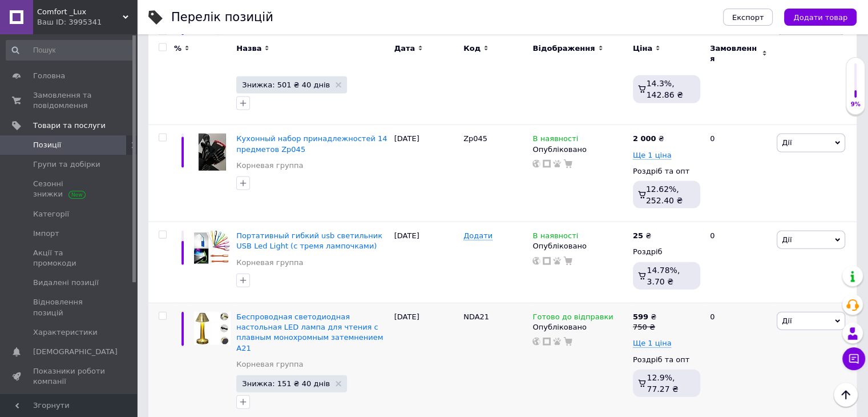
scroll to position [6793, 0]
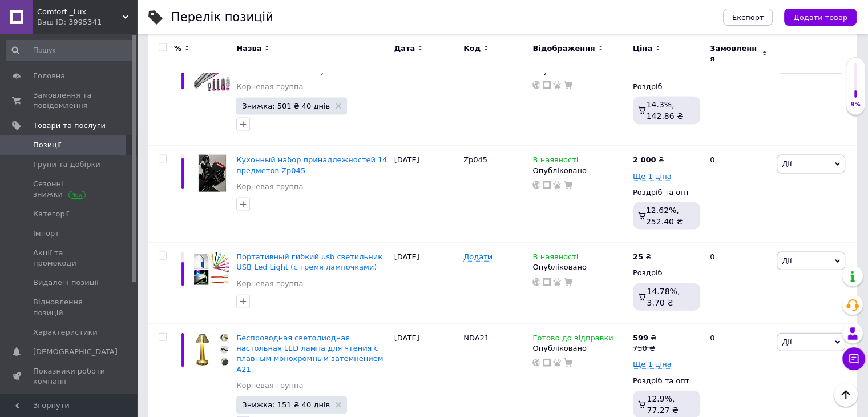
drag, startPoint x: 736, startPoint y: 227, endPoint x: 687, endPoint y: 233, distance: 49.6
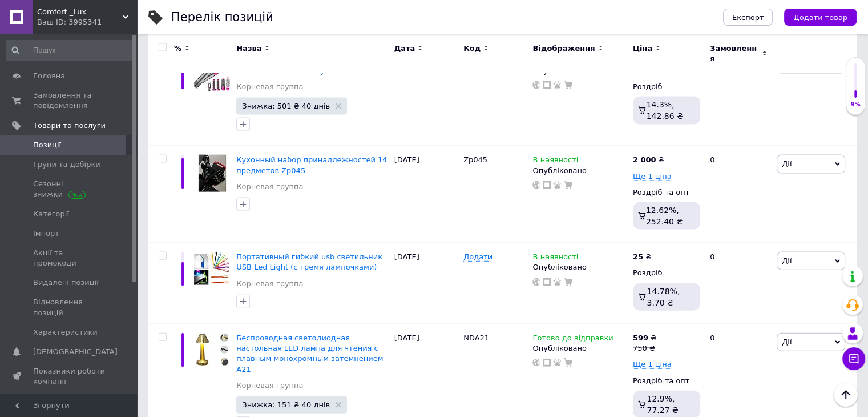
type input "249"
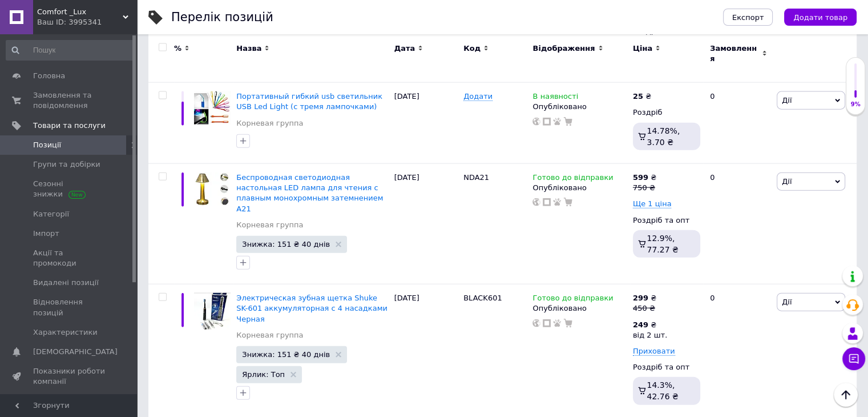
scroll to position [6964, 0]
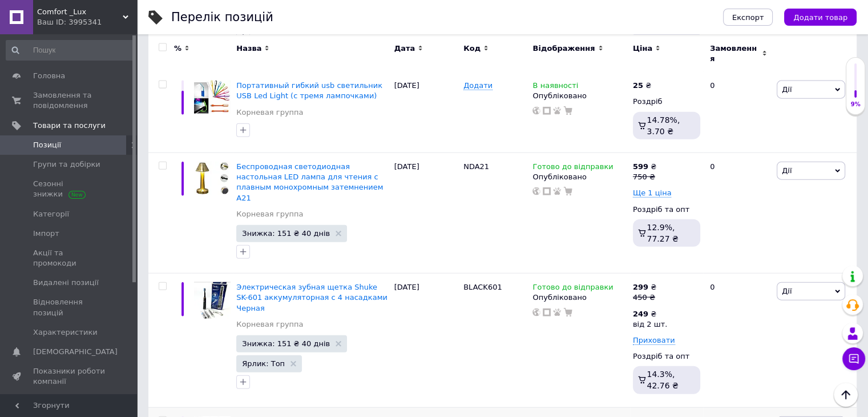
click at [581, 416] on icon at bounding box center [584, 420] width 7 height 7
click at [659, 416] on icon at bounding box center [662, 420] width 7 height 7
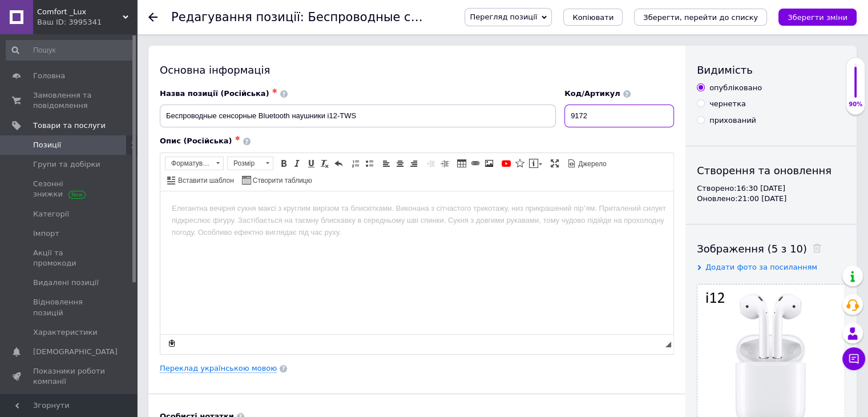
drag, startPoint x: 570, startPoint y: 117, endPoint x: 611, endPoint y: 120, distance: 41.2
click at [613, 121] on input "9172" at bounding box center [620, 115] width 110 height 23
click at [254, 225] on html at bounding box center [416, 208] width 513 height 35
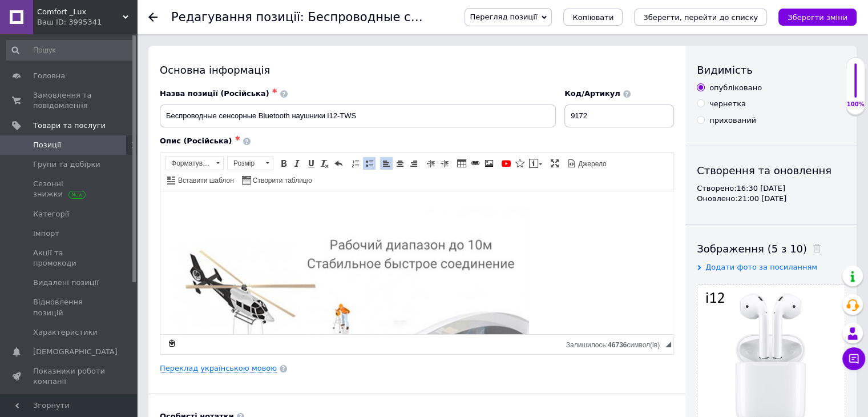
scroll to position [457, 0]
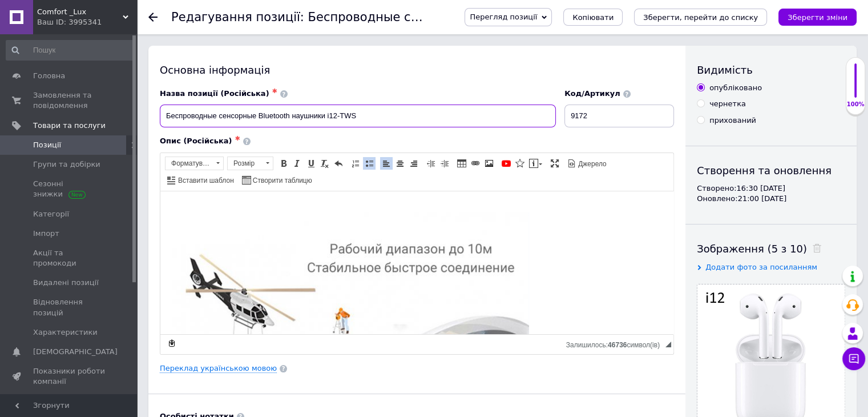
drag, startPoint x: 162, startPoint y: 114, endPoint x: 412, endPoint y: 122, distance: 249.6
click at [412, 122] on input "Беспроводные сенсорные Bluetooth наушники i12-TWS" at bounding box center [358, 115] width 396 height 23
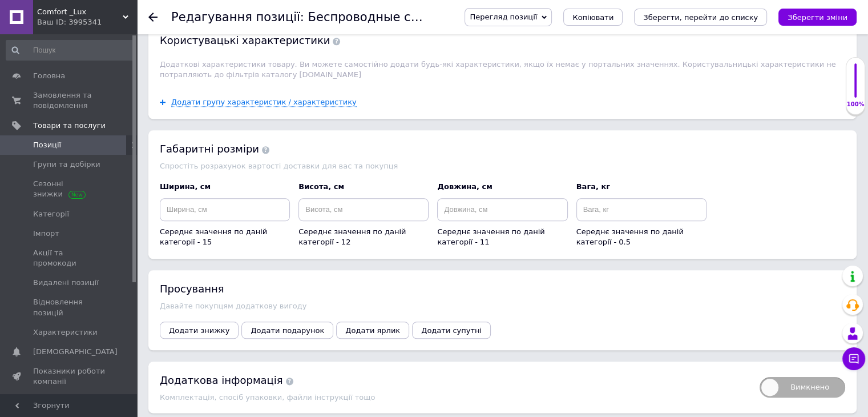
scroll to position [1278, 0]
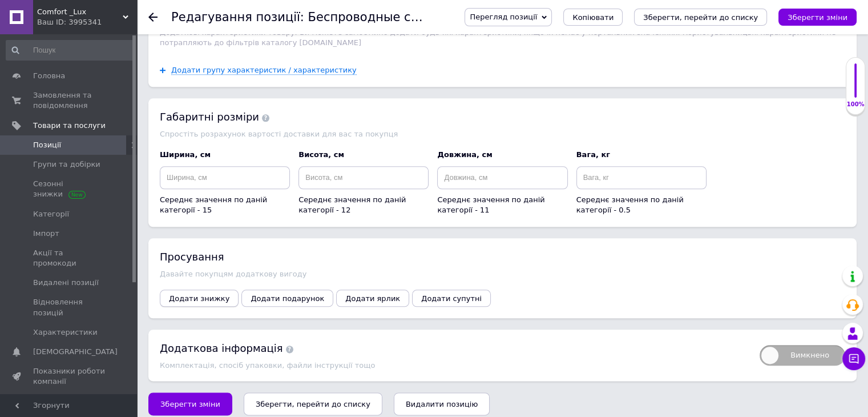
click at [199, 294] on span "Додати знижку" at bounding box center [199, 298] width 61 height 9
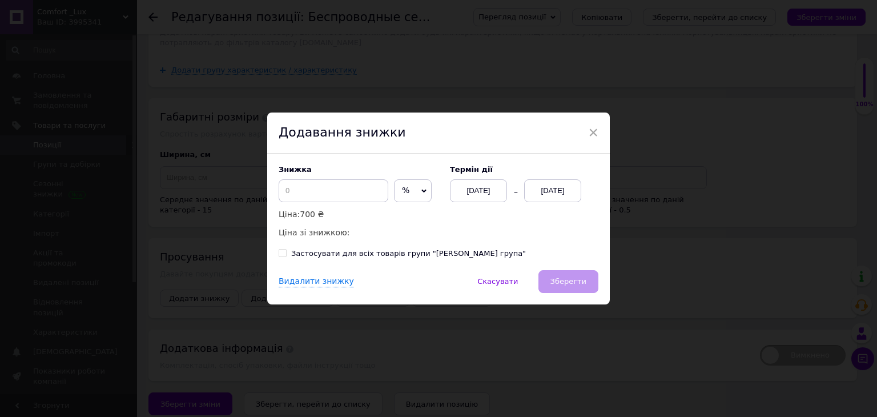
click at [410, 200] on span "%" at bounding box center [413, 190] width 38 height 23
click at [409, 210] on li "₴" at bounding box center [412, 215] width 37 height 16
click at [553, 190] on div "[DATE]" at bounding box center [552, 190] width 57 height 23
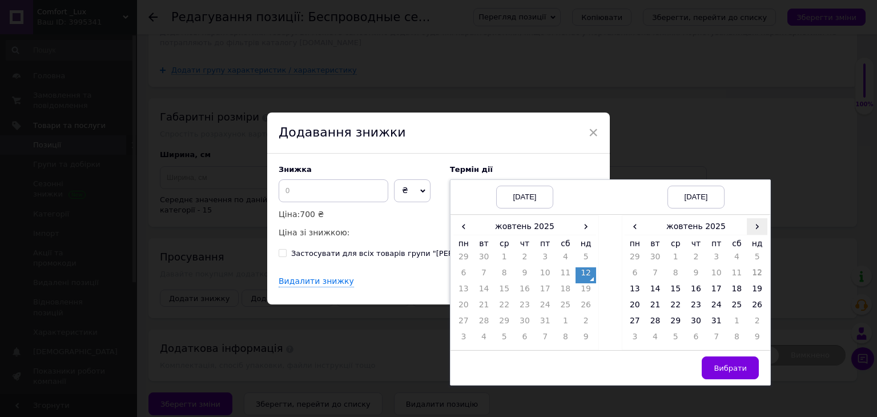
click at [757, 224] on span "›" at bounding box center [757, 226] width 21 height 17
click at [714, 306] on td "21" at bounding box center [716, 307] width 21 height 16
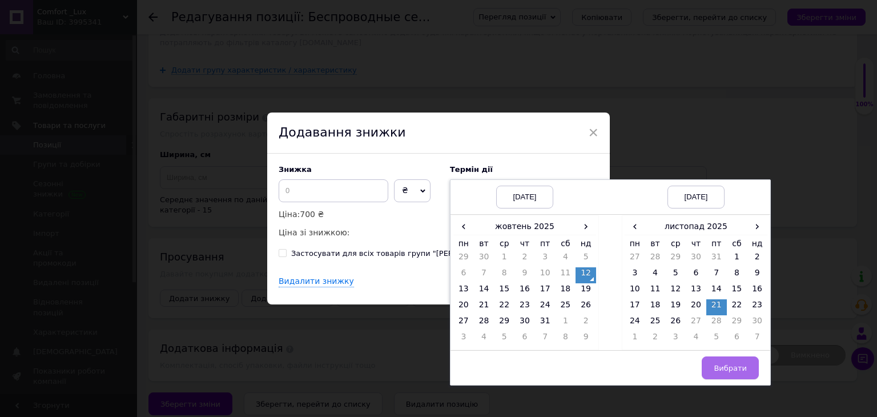
click at [733, 364] on span "Вибрати" at bounding box center [730, 368] width 33 height 9
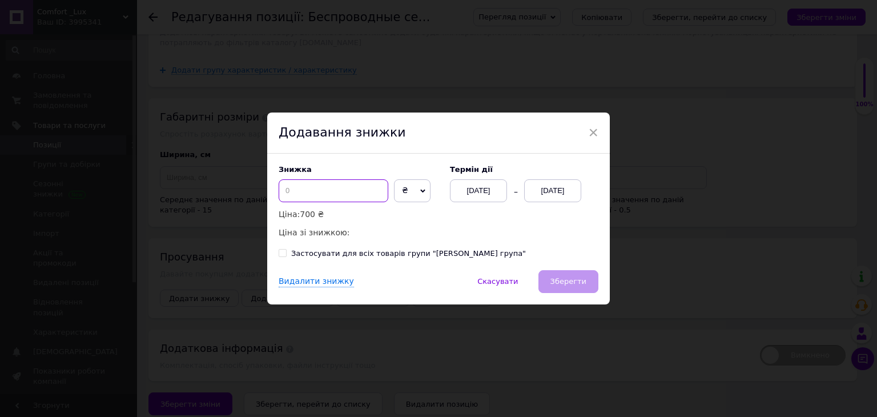
click at [348, 196] on input at bounding box center [334, 190] width 110 height 23
type input "2"
type input "401"
click at [580, 195] on div "Термін дії 12.10.2025 21.11.2025" at bounding box center [518, 183] width 160 height 37
click at [571, 190] on div "21.11.2025" at bounding box center [552, 190] width 57 height 23
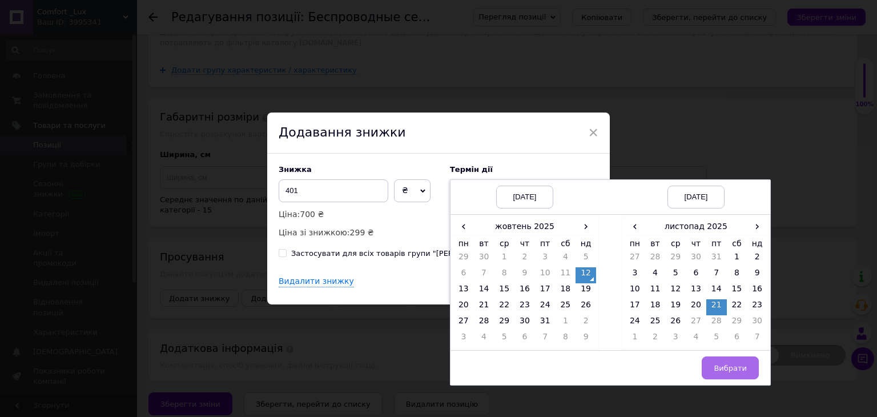
click at [735, 364] on span "Вибрати" at bounding box center [730, 368] width 33 height 9
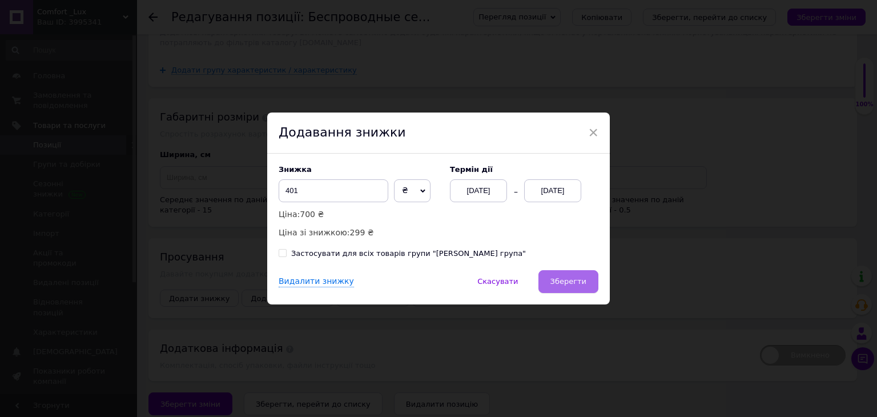
click at [571, 279] on span "Зберегти" at bounding box center [568, 281] width 36 height 9
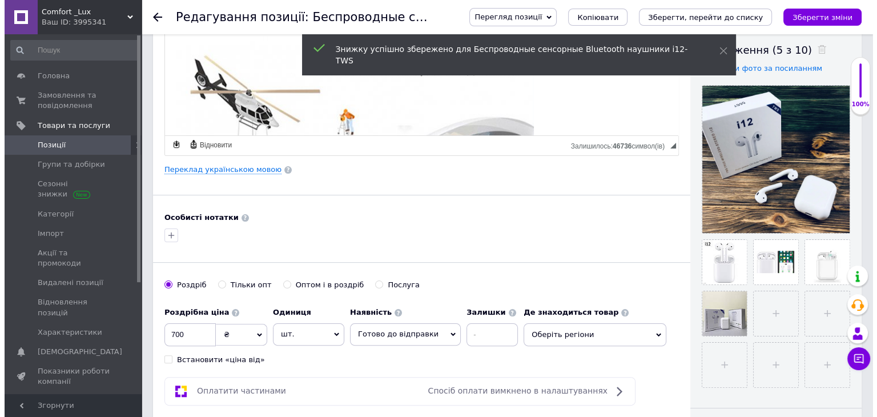
scroll to position [194, 0]
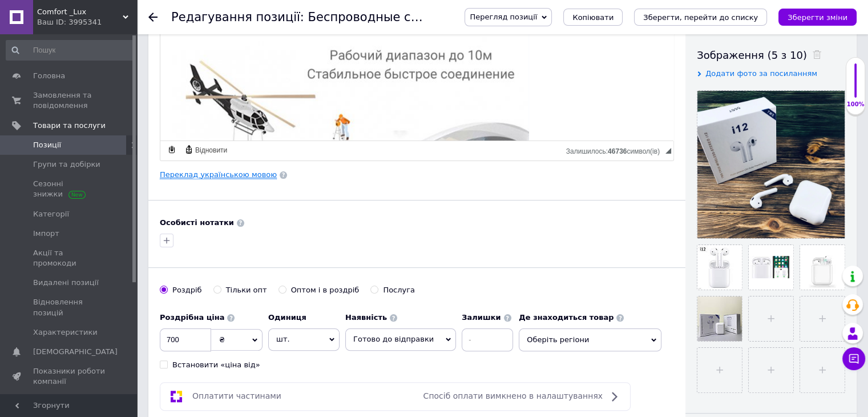
click at [220, 175] on link "Переклад українською мовою" at bounding box center [218, 174] width 117 height 9
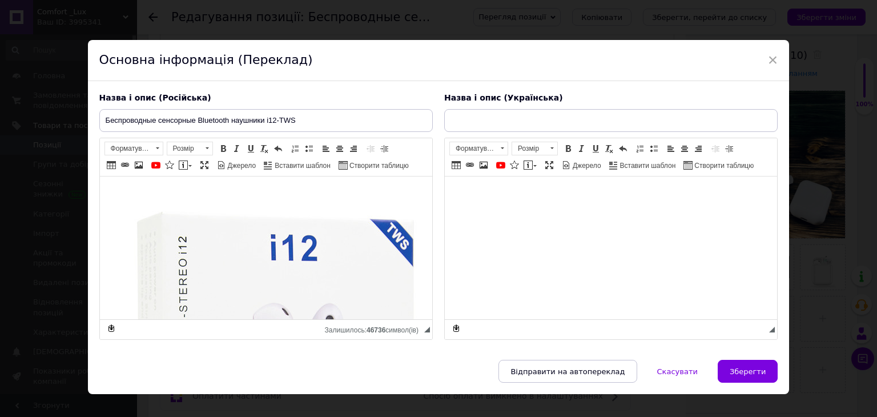
scroll to position [0, 0]
type input "Бездротові сенсорні Bluetooth навушники i12-TWS"
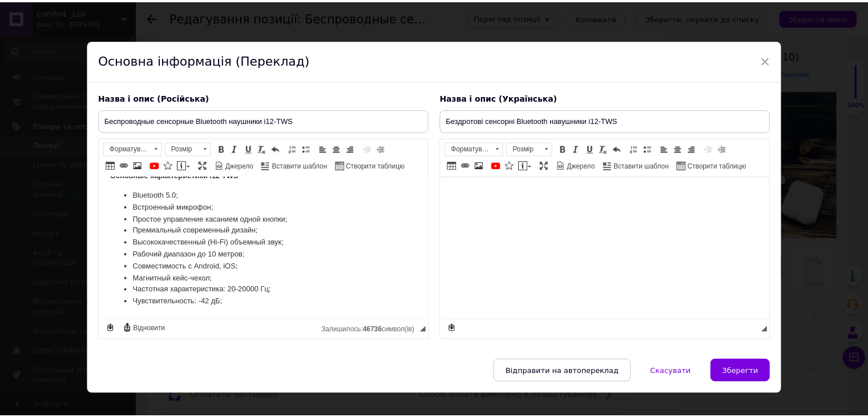
scroll to position [1532, 0]
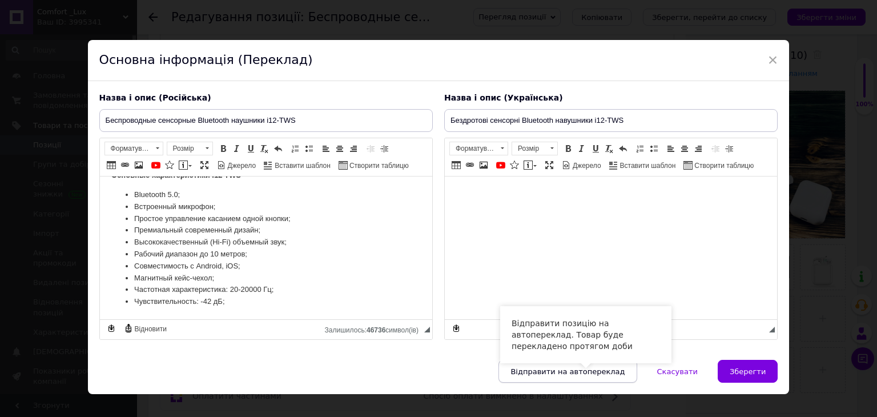
click at [598, 373] on span "Відправити на автопереклад" at bounding box center [567, 371] width 114 height 9
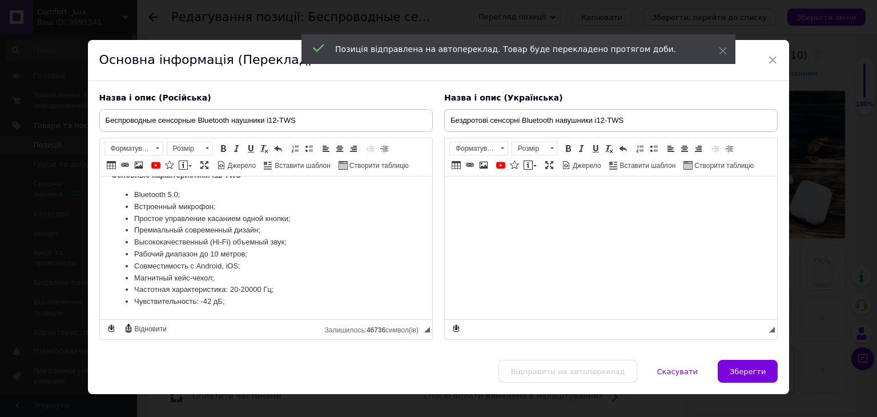
click at [758, 370] on span "Зберегти" at bounding box center [747, 371] width 36 height 9
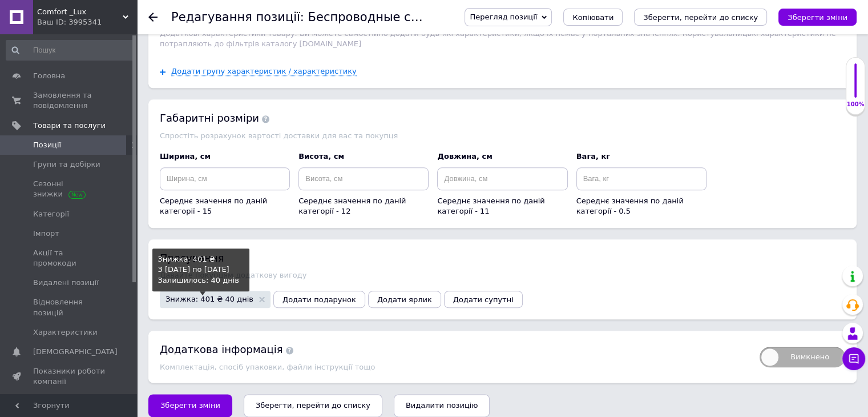
scroll to position [1291, 0]
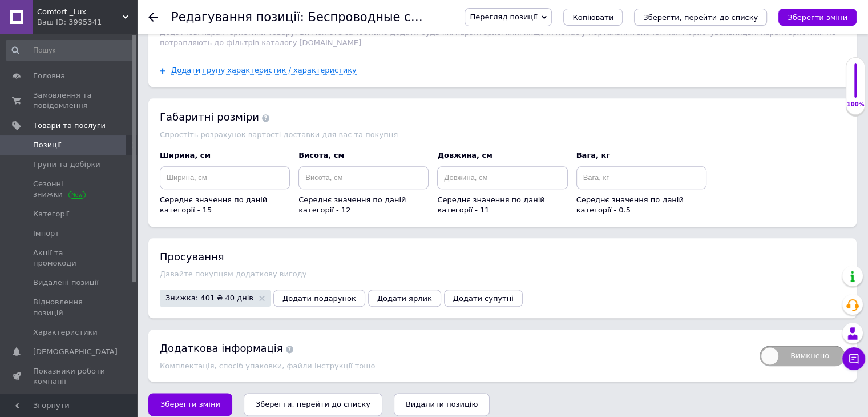
click at [723, 16] on icon "Зберегти, перейти до списку" at bounding box center [700, 17] width 115 height 9
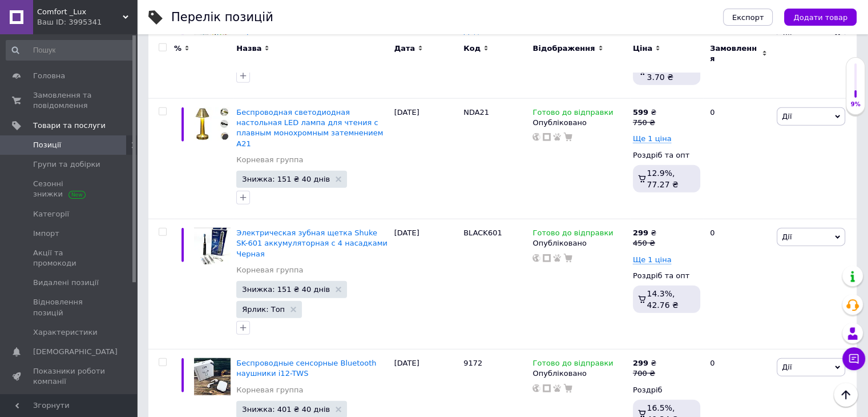
scroll to position [7021, 0]
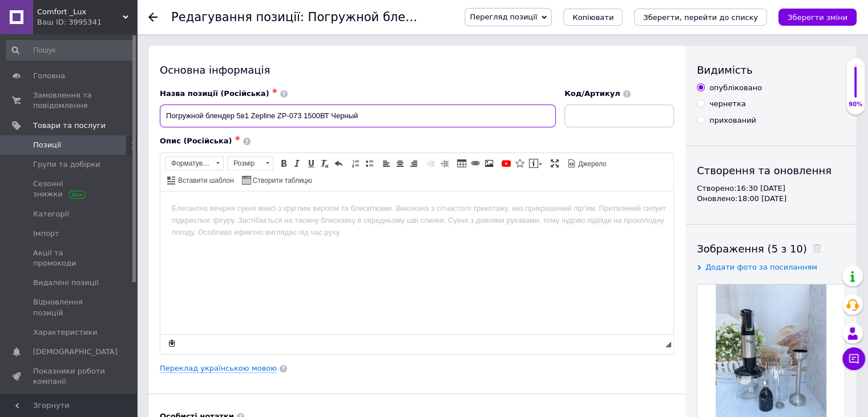
drag, startPoint x: 277, startPoint y: 116, endPoint x: 302, endPoint y: 118, distance: 24.7
click at [302, 118] on input "Погружной блендер 5в1 Zepline ZP-073 1500ВТ Черный" at bounding box center [358, 115] width 396 height 23
drag, startPoint x: 162, startPoint y: 112, endPoint x: 393, endPoint y: 120, distance: 231.3
click at [393, 120] on input "Погружной блендер 5в1 Zepline ZP-073 1500ВТ Черный" at bounding box center [358, 115] width 396 height 23
click at [222, 225] on html at bounding box center [416, 208] width 513 height 35
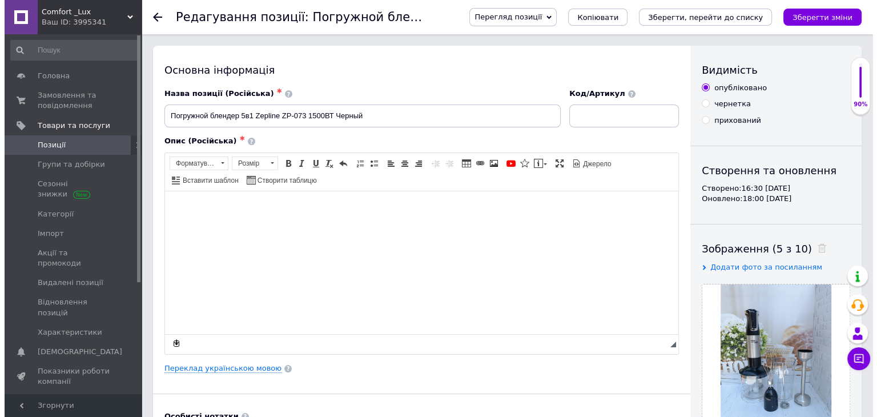
scroll to position [519, 0]
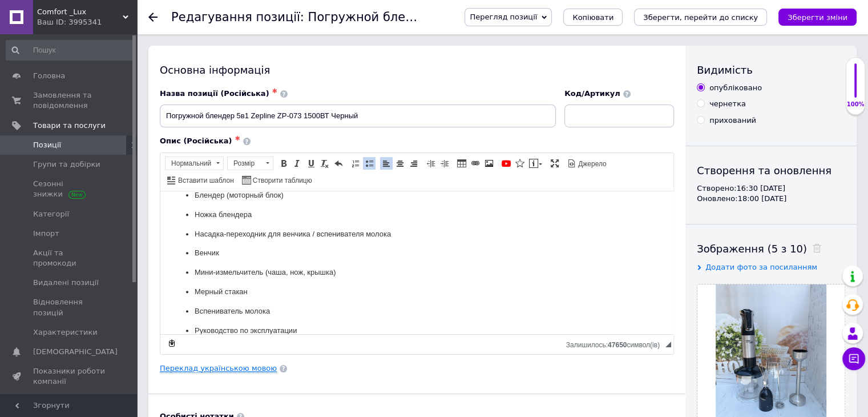
click at [240, 369] on link "Переклад українською мовою" at bounding box center [218, 368] width 117 height 9
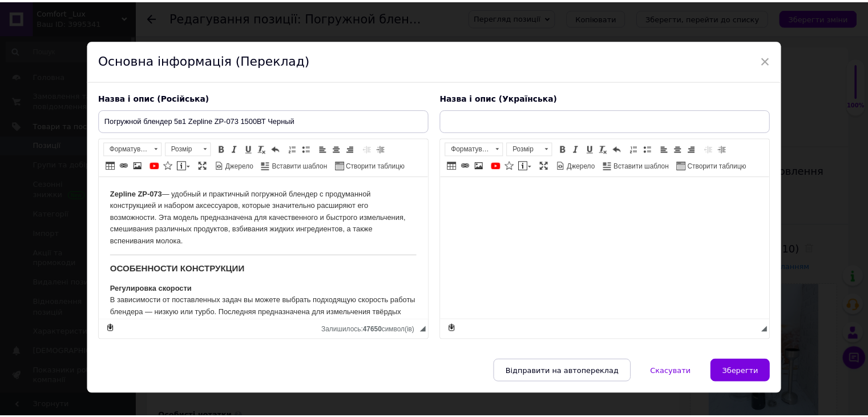
scroll to position [0, 0]
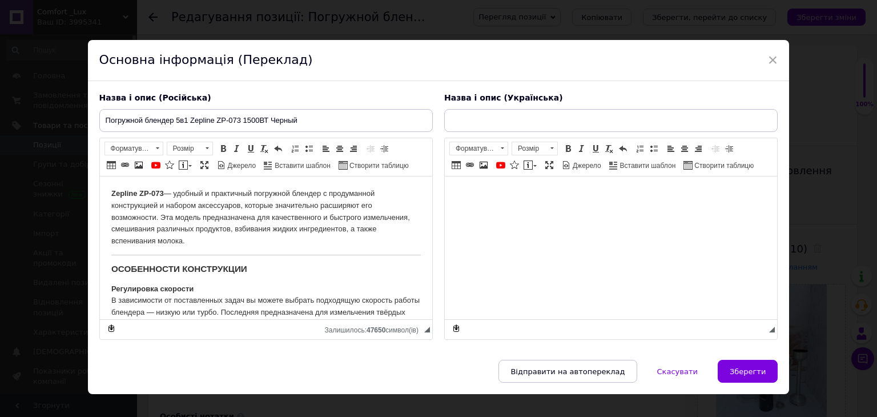
type input "Заглибний блендер 5в1 Zepline ZP-073 1500ВТ Чорний"
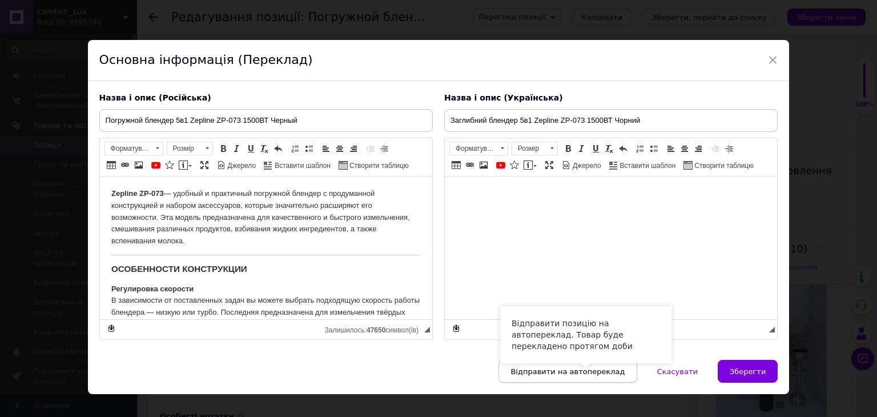
drag, startPoint x: 566, startPoint y: 370, endPoint x: 607, endPoint y: 366, distance: 41.3
click at [567, 370] on span "Відправити на автопереклад" at bounding box center [567, 371] width 114 height 9
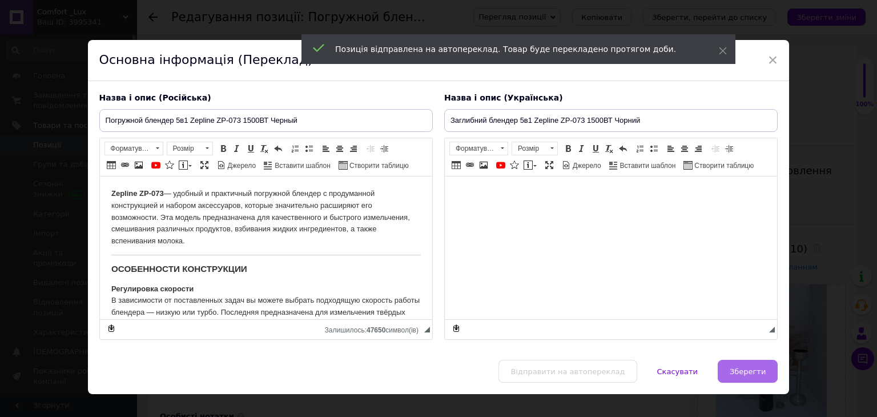
click at [752, 367] on span "Зберегти" at bounding box center [747, 371] width 36 height 9
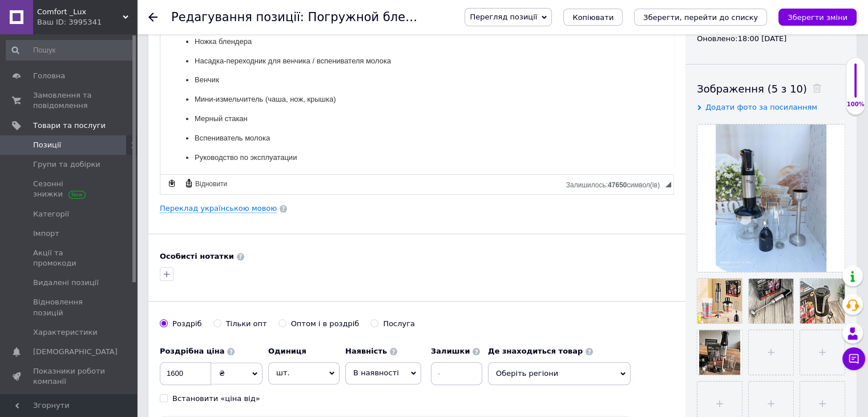
scroll to position [171, 0]
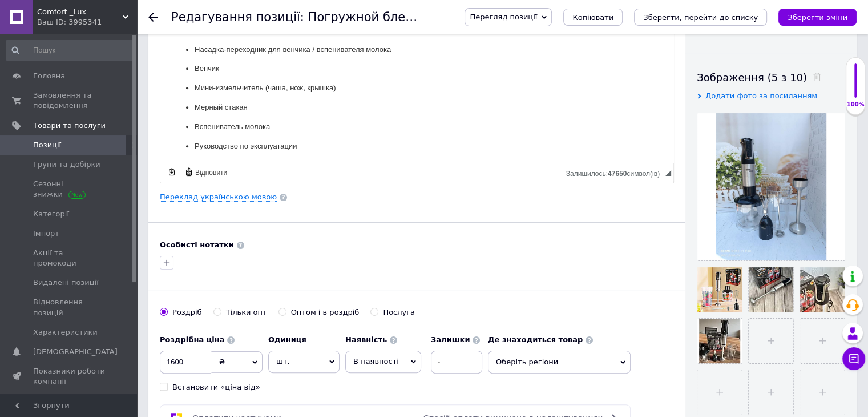
click at [370, 308] on input "Послуга" at bounding box center [373, 311] width 7 height 7
radio input "true"
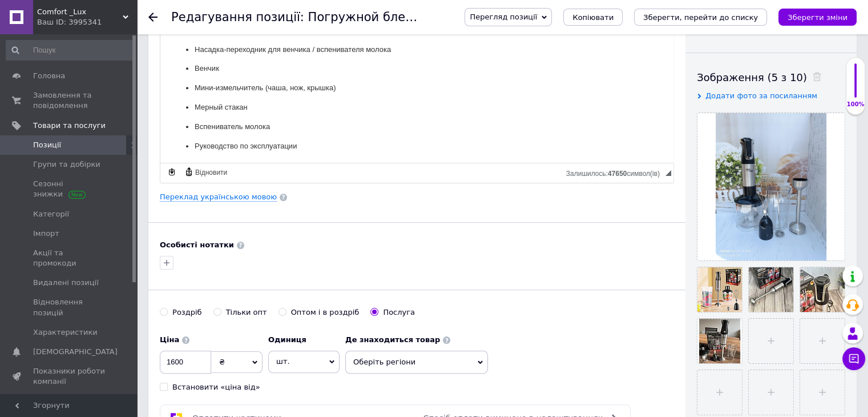
click at [162, 308] on input "Роздріб" at bounding box center [163, 311] width 7 height 7
radio input "true"
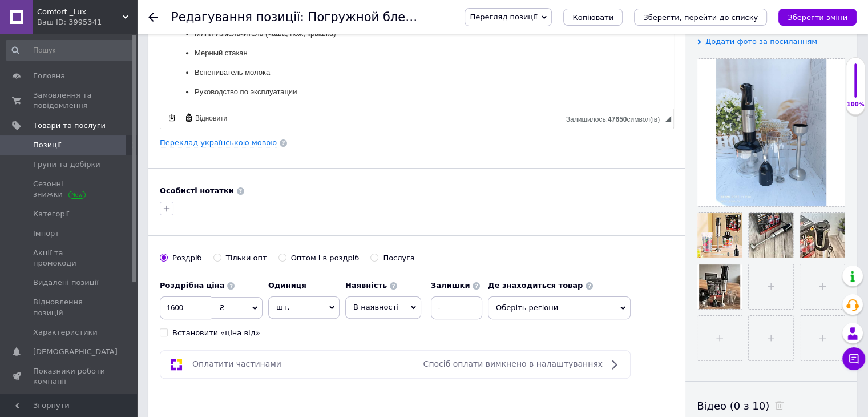
scroll to position [228, 0]
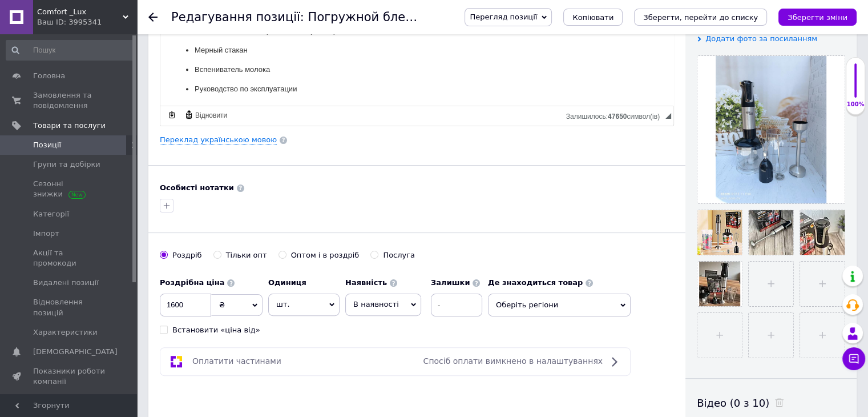
click at [241, 306] on span "₴" at bounding box center [236, 305] width 51 height 22
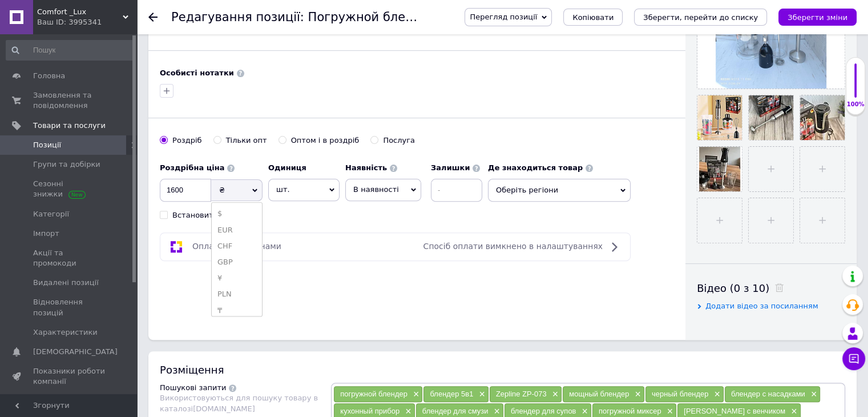
scroll to position [400, 0]
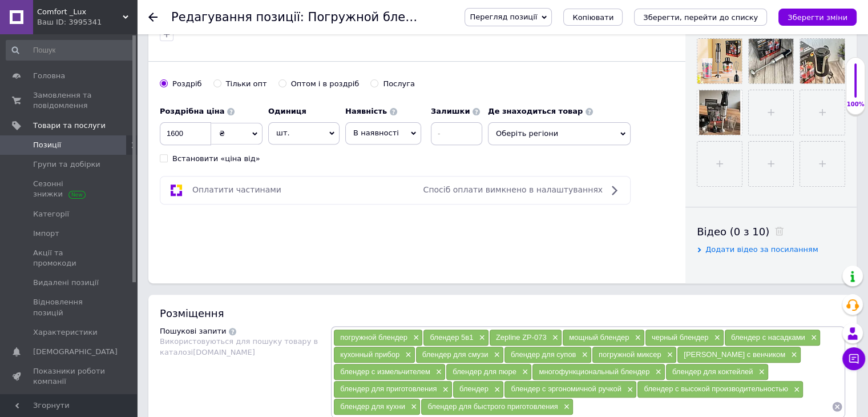
click at [327, 150] on div "Роздрібна ціна 1600 ₴ $ EUR CHF GBP ¥ PLN ₸ MDL HUF KGS CNY TRY KRW lei Встанов…" at bounding box center [324, 131] width 328 height 63
click at [331, 137] on span "шт." at bounding box center [303, 133] width 71 height 22
click at [329, 200] on li "комплект" at bounding box center [304, 202] width 70 height 16
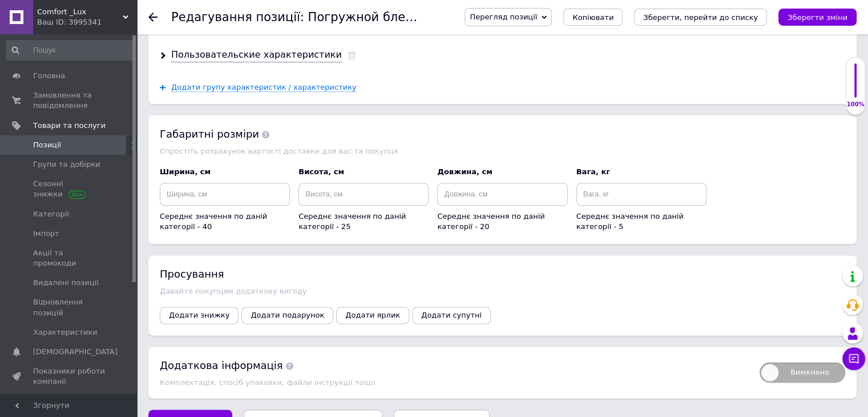
scroll to position [1396, 0]
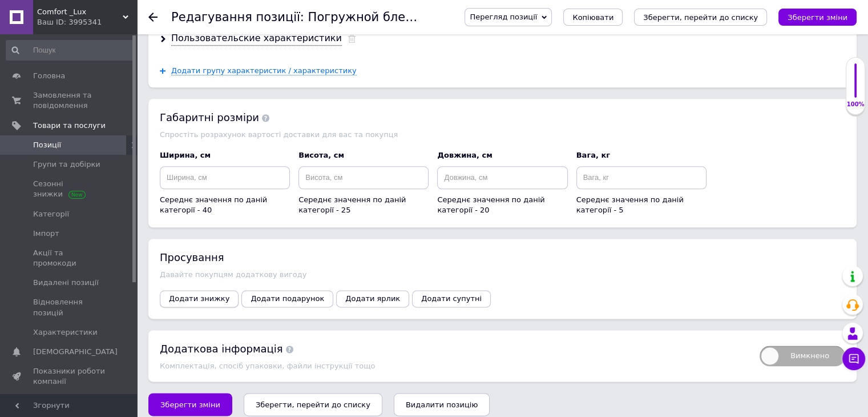
click at [191, 294] on span "Додати знижку" at bounding box center [199, 298] width 61 height 9
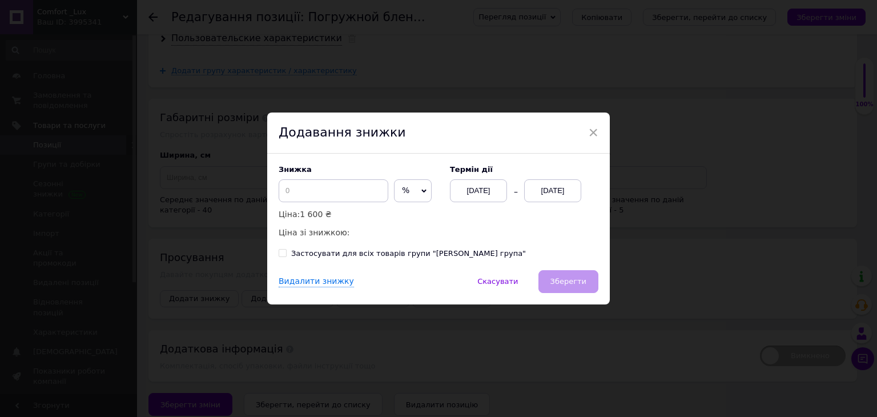
click at [404, 192] on span "%" at bounding box center [413, 190] width 38 height 23
click at [406, 215] on li "₴" at bounding box center [412, 215] width 37 height 16
click at [577, 195] on div "[DATE]" at bounding box center [552, 190] width 57 height 23
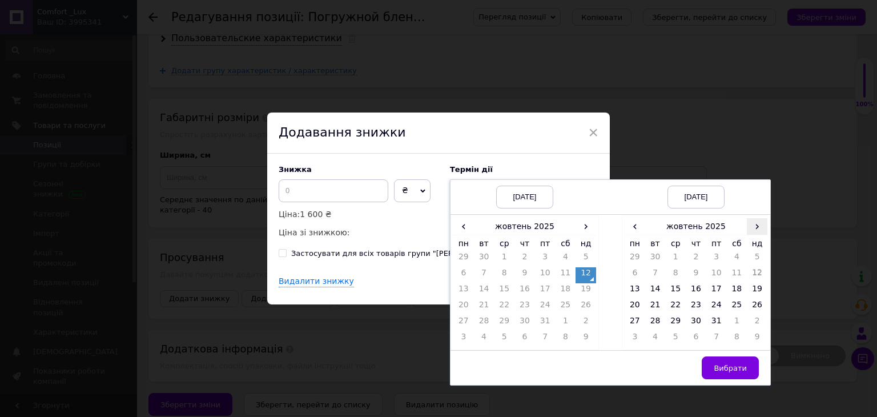
click at [756, 232] on span "›" at bounding box center [757, 226] width 21 height 17
click at [712, 311] on td "21" at bounding box center [716, 307] width 21 height 16
drag, startPoint x: 728, startPoint y: 373, endPoint x: 669, endPoint y: 330, distance: 73.5
click at [727, 372] on button "Вибрати" at bounding box center [730, 367] width 57 height 23
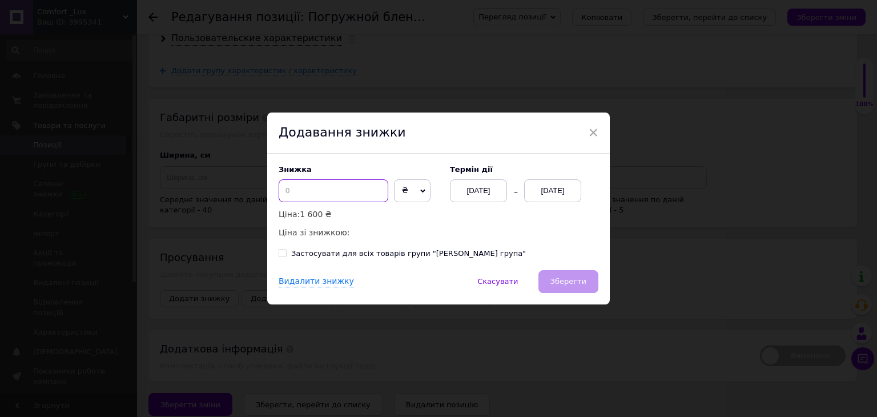
click at [316, 192] on input at bounding box center [334, 190] width 110 height 23
type input "601"
click at [584, 280] on button "Зберегти" at bounding box center [568, 281] width 60 height 23
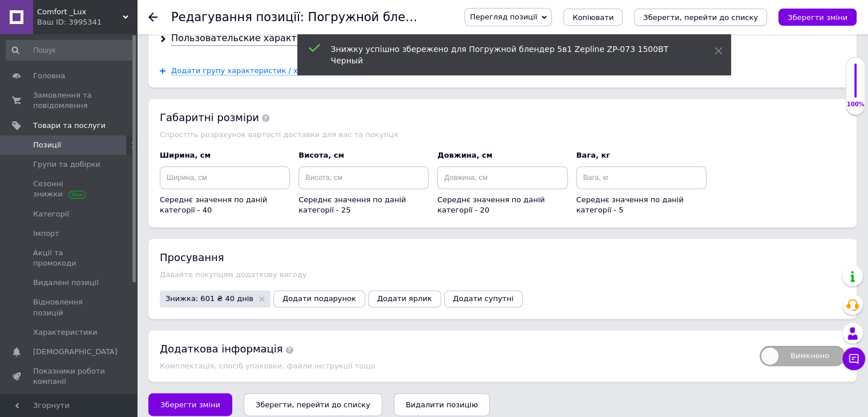
click at [710, 17] on icon "Зберегти, перейти до списку" at bounding box center [700, 17] width 115 height 9
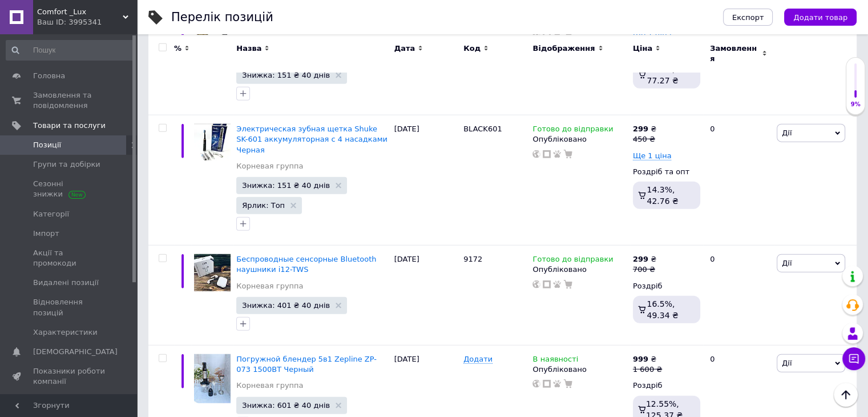
scroll to position [7124, 0]
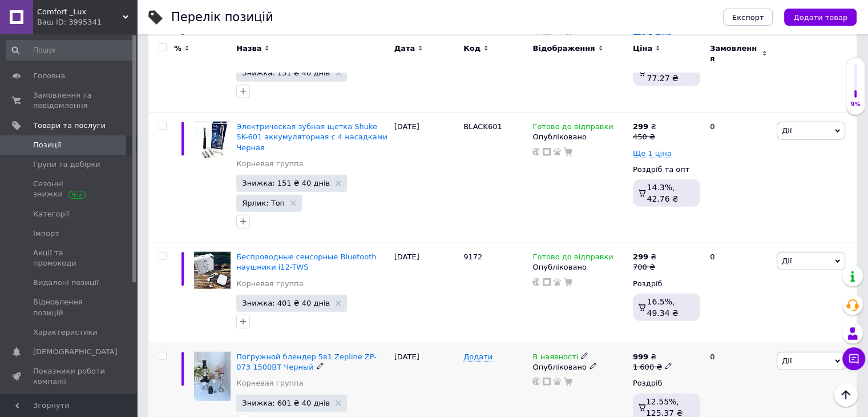
click at [581, 352] on icon at bounding box center [584, 355] width 7 height 7
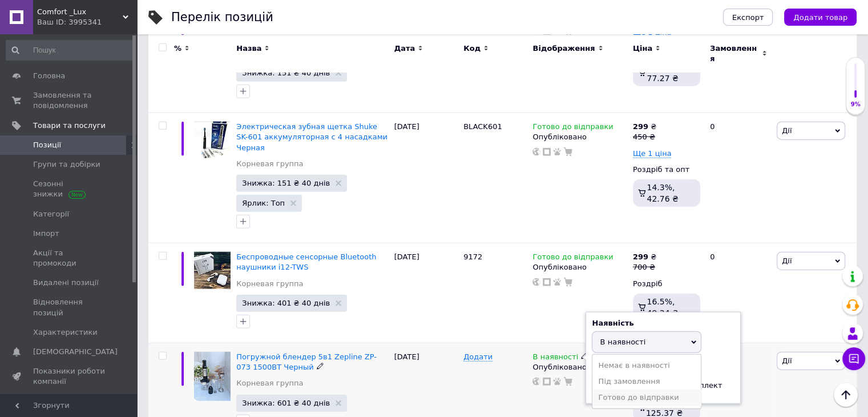
click at [604, 389] on li "Готово до відправки" at bounding box center [646, 397] width 108 height 16
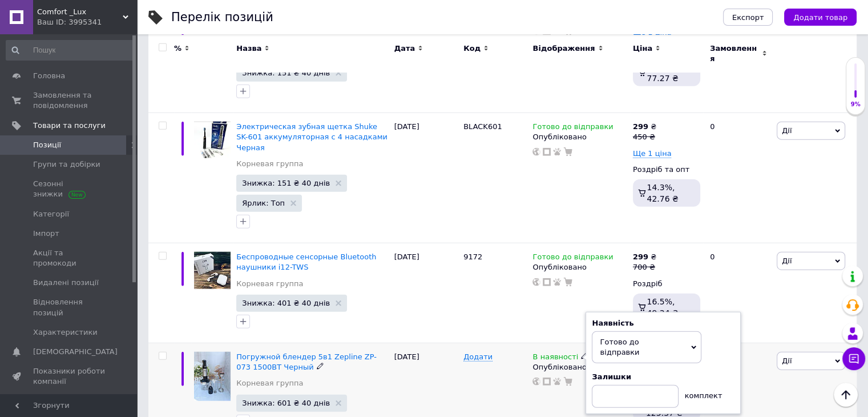
click at [394, 343] on div "[DATE]" at bounding box center [426, 393] width 69 height 100
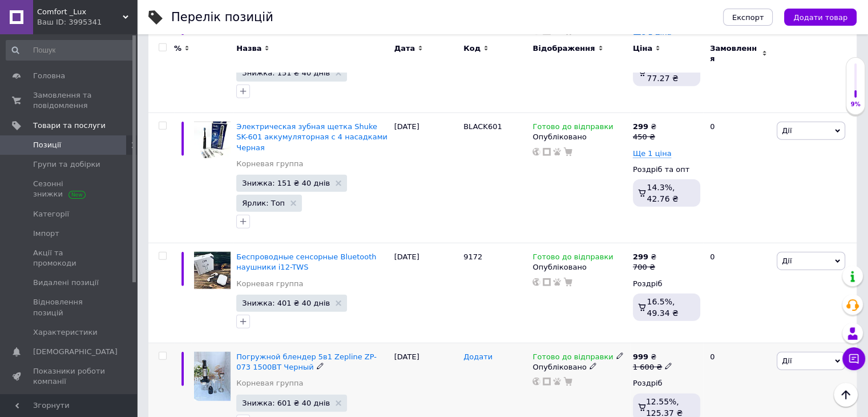
click at [482, 352] on span "Додати" at bounding box center [477, 356] width 29 height 9
type input "BLAZP073"
click at [482, 343] on div "BLAZP073" at bounding box center [495, 393] width 69 height 100
click at [665, 362] on icon at bounding box center [668, 365] width 7 height 7
click at [595, 163] on div "Комісія за замовлення" at bounding box center [557, 166] width 137 height 30
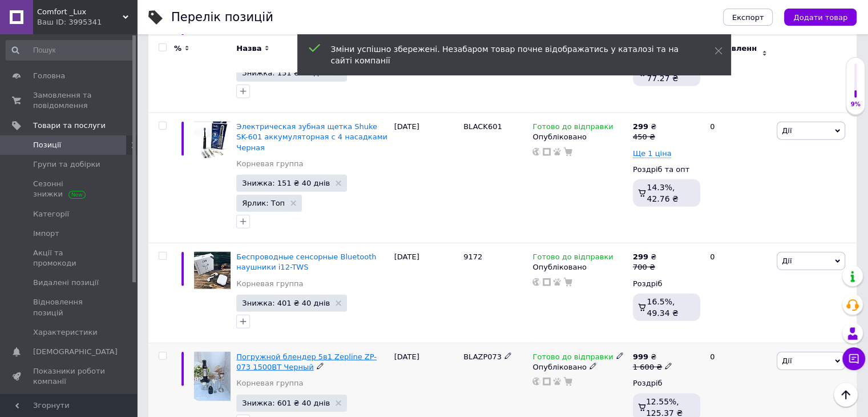
click at [319, 352] on span "Погружной блендер 5в1 Zepline ZP-073 1500ВТ Черный" at bounding box center [306, 361] width 140 height 19
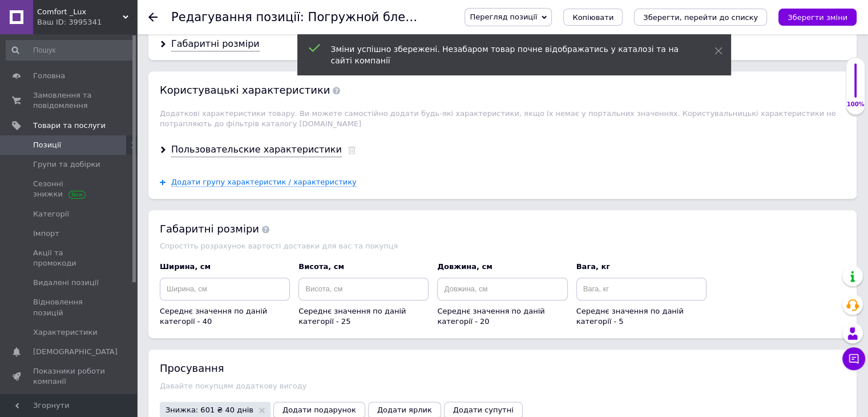
scroll to position [1382, 0]
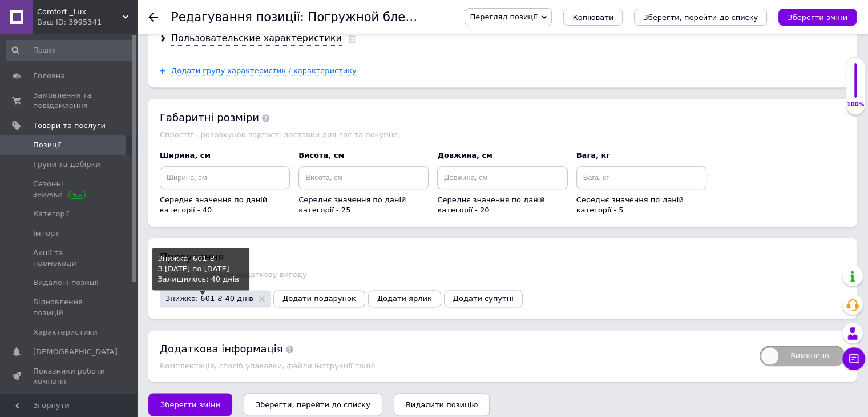
click at [228, 295] on span "Знижка: 601 ₴ 40 днів" at bounding box center [210, 298] width 88 height 7
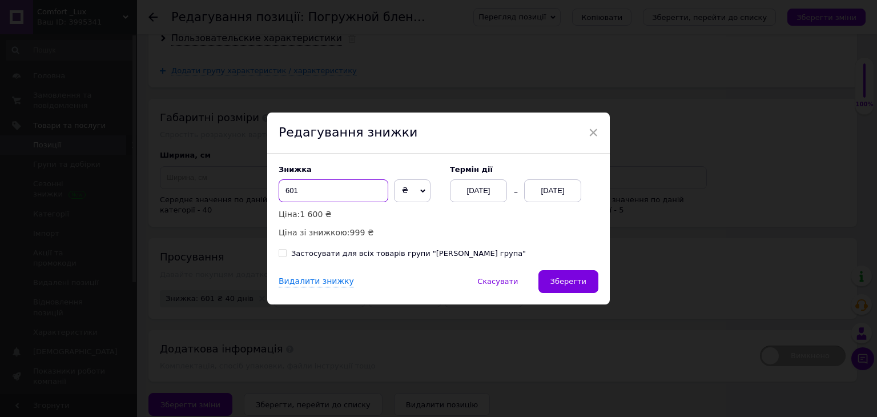
click at [373, 190] on input "601" at bounding box center [334, 190] width 110 height 23
type input "6"
type input "1149"
click at [557, 280] on button "Зберегти" at bounding box center [568, 281] width 60 height 23
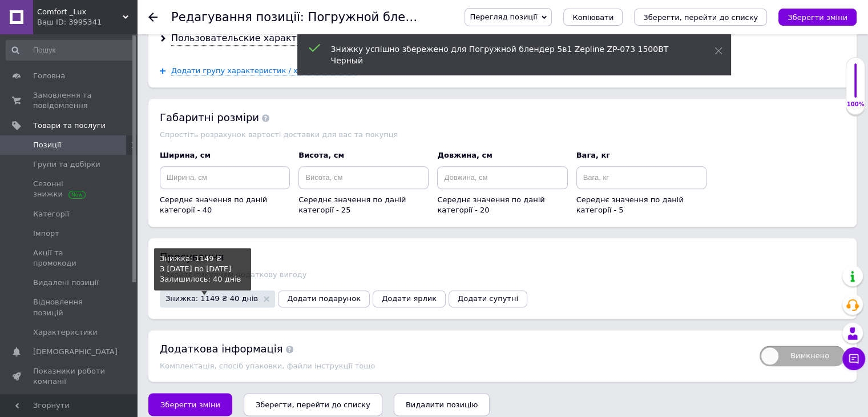
click at [210, 295] on span "Знижка: 1149 ₴ 40 днів" at bounding box center [212, 298] width 92 height 7
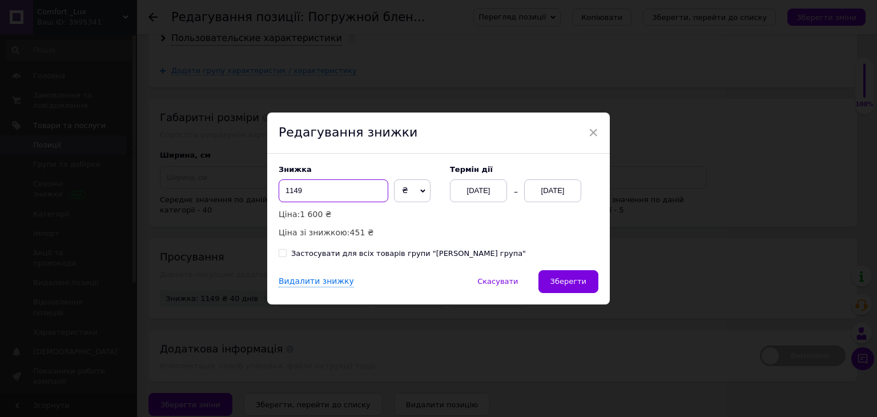
click at [348, 197] on input "1149" at bounding box center [334, 190] width 110 height 23
type input "1"
type input "451"
click at [583, 293] on div "Видалити знижку   Скасувати   Зберегти" at bounding box center [438, 287] width 342 height 34
click at [566, 288] on button "Зберегти" at bounding box center [568, 281] width 60 height 23
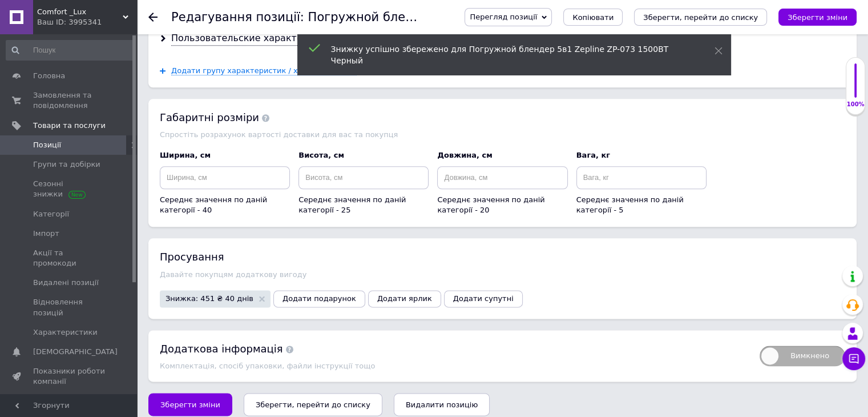
click at [758, 21] on icon "Зберегти, перейти до списку" at bounding box center [700, 17] width 115 height 9
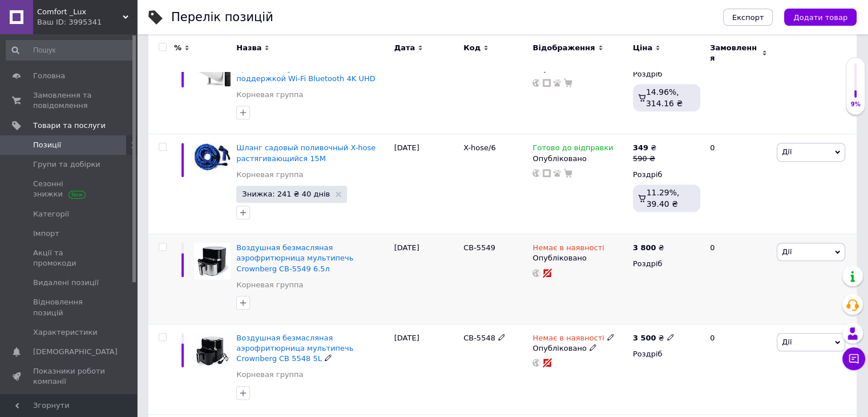
scroll to position [742, 0]
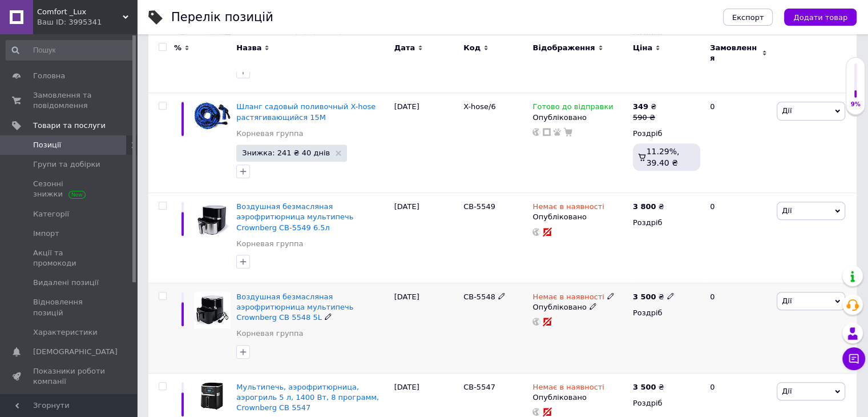
drag, startPoint x: 372, startPoint y: 284, endPoint x: 368, endPoint y: 288, distance: 6.1
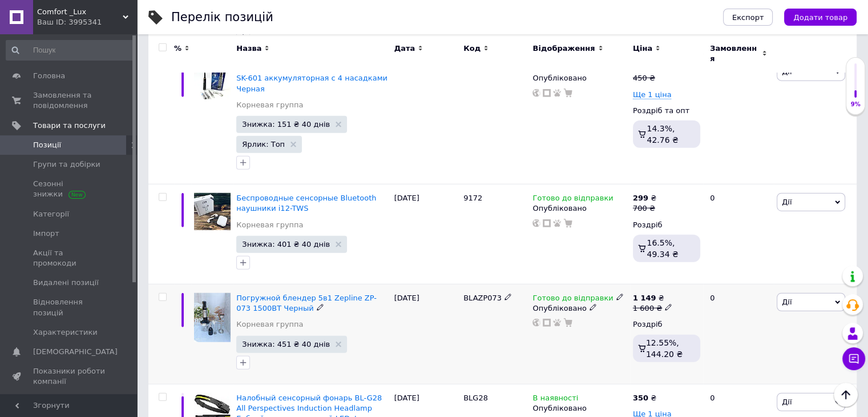
scroll to position [7190, 0]
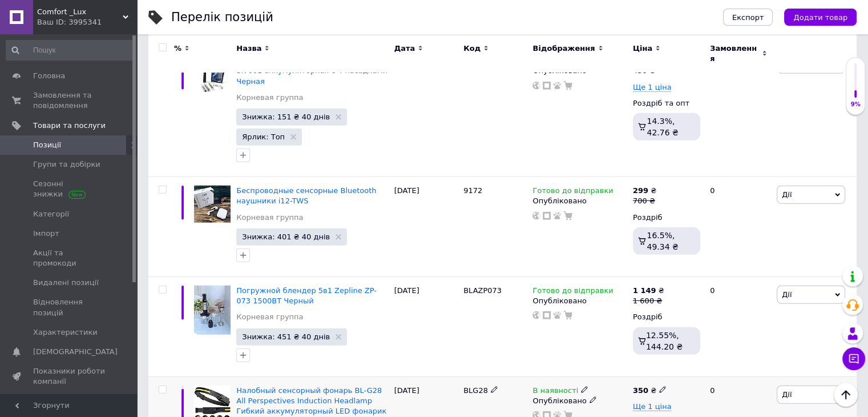
click at [581, 386] on icon at bounding box center [584, 389] width 7 height 7
click at [659, 402] on span "Ще 1 ціна" at bounding box center [652, 406] width 39 height 9
drag, startPoint x: 459, startPoint y: 144, endPoint x: 486, endPoint y: 150, distance: 26.9
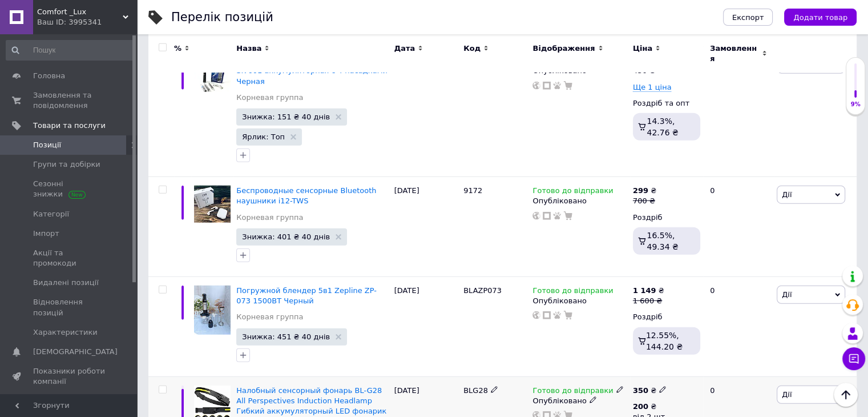
copy div "BLG28"
click at [321, 386] on span "Налобный сенсорный фонарь BL-G28 All Perspectives Induction Headlamp Гибкий акк…" at bounding box center [311, 400] width 150 height 29
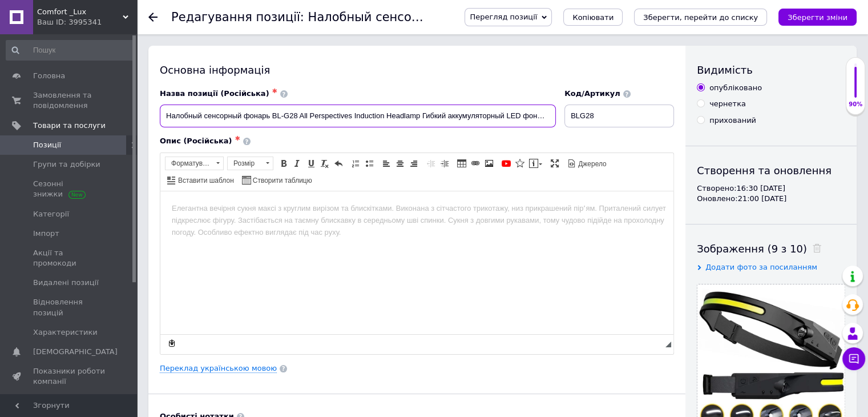
drag, startPoint x: 166, startPoint y: 117, endPoint x: 568, endPoint y: 125, distance: 401.9
click at [568, 125] on div "Назва позиції (Російська) ✱ Налобный сенсорный фонарь BL-G28 All Perspectives I…" at bounding box center [417, 107] width 523 height 47
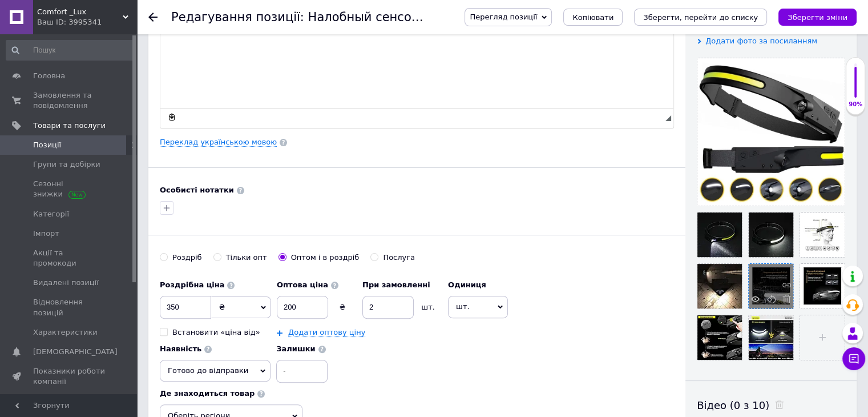
scroll to position [228, 0]
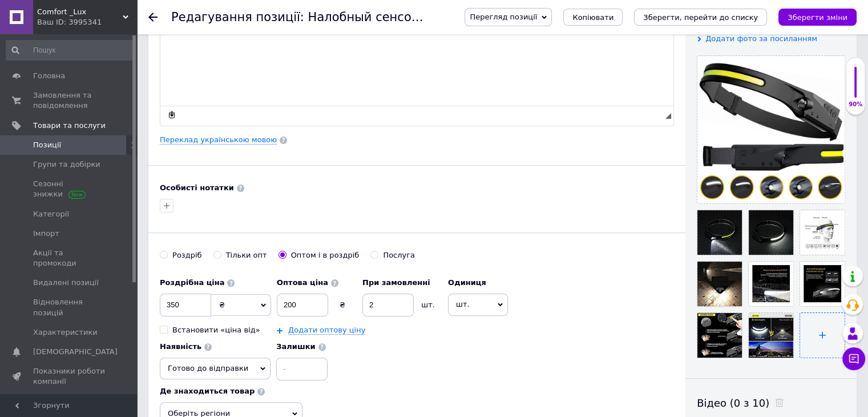
paste input
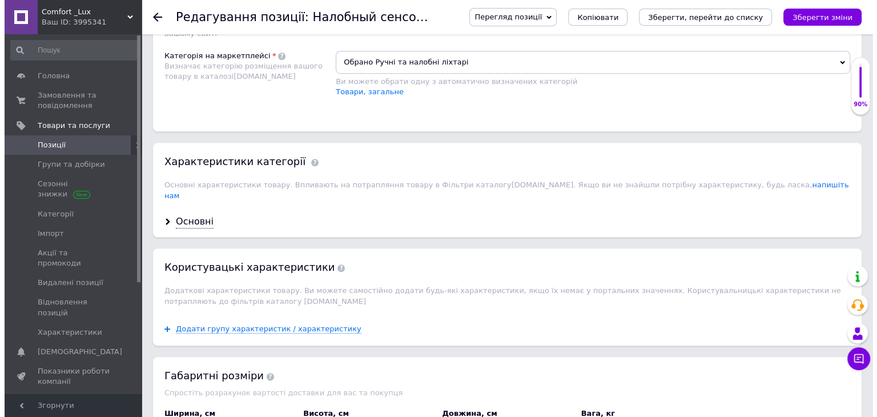
scroll to position [1120, 0]
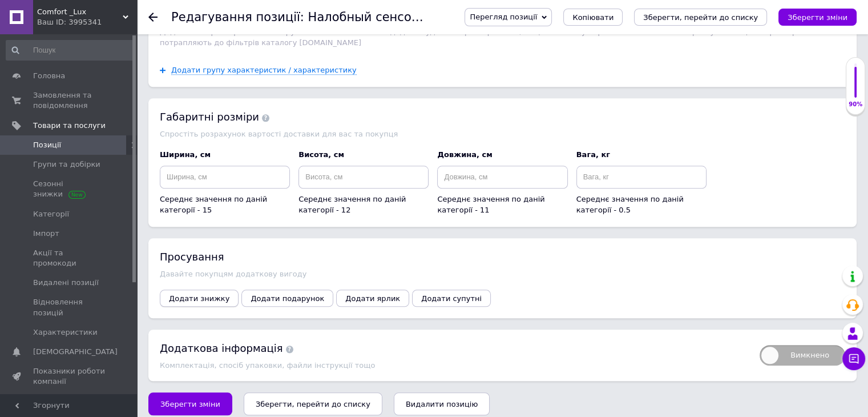
click at [201, 294] on span "Додати знижку" at bounding box center [199, 298] width 61 height 9
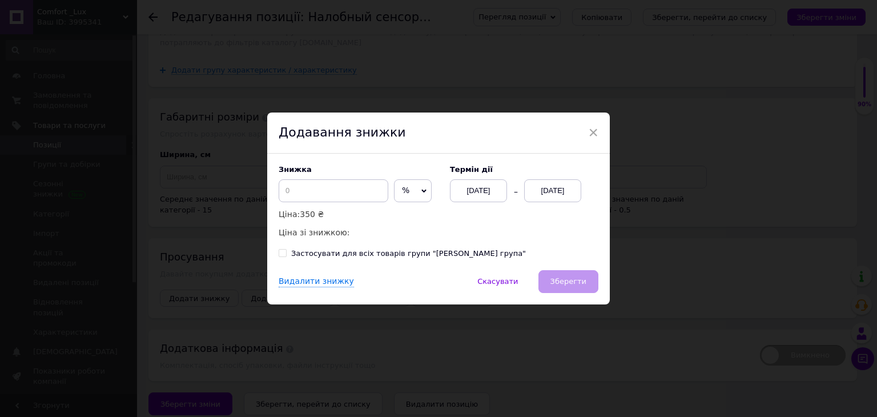
click at [421, 190] on icon at bounding box center [423, 190] width 5 height 5
click at [409, 211] on li "₴" at bounding box center [412, 215] width 37 height 16
click at [336, 187] on input at bounding box center [334, 190] width 110 height 23
type input "51"
click at [553, 195] on div "[DATE]" at bounding box center [552, 190] width 57 height 23
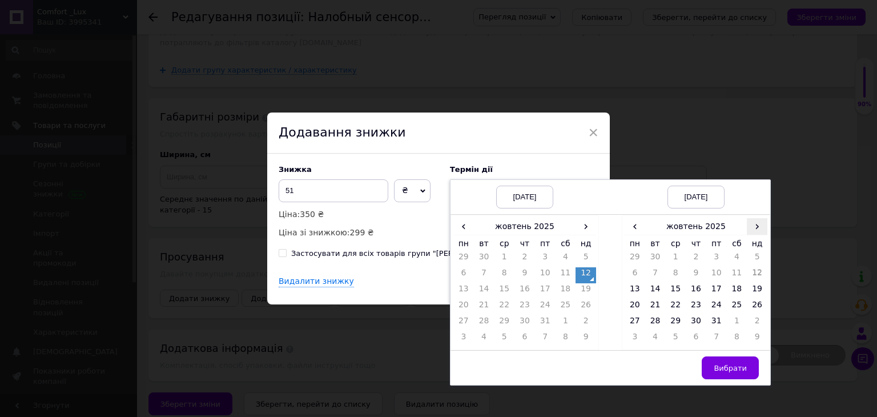
click at [756, 226] on span "›" at bounding box center [757, 226] width 21 height 17
drag, startPoint x: 715, startPoint y: 307, endPoint x: 717, endPoint y: 317, distance: 10.4
click at [716, 307] on td "21" at bounding box center [716, 307] width 21 height 16
drag, startPoint x: 724, startPoint y: 364, endPoint x: 720, endPoint y: 358, distance: 6.2
click at [723, 364] on span "Вибрати" at bounding box center [730, 368] width 33 height 9
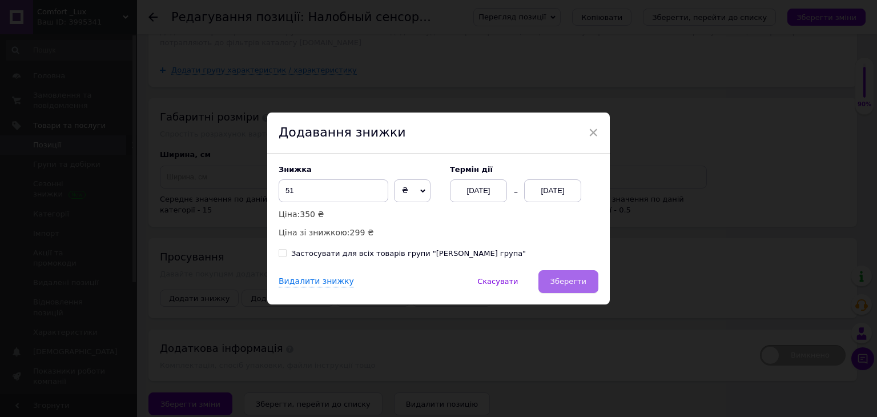
click at [578, 283] on span "Зберегти" at bounding box center [568, 281] width 36 height 9
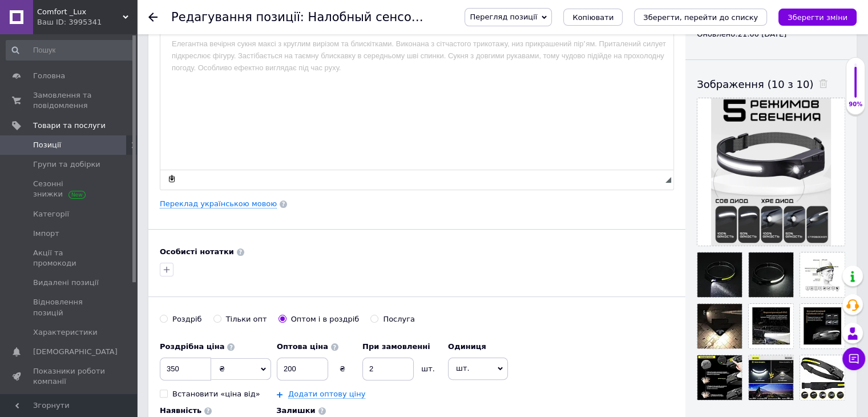
scroll to position [163, 0]
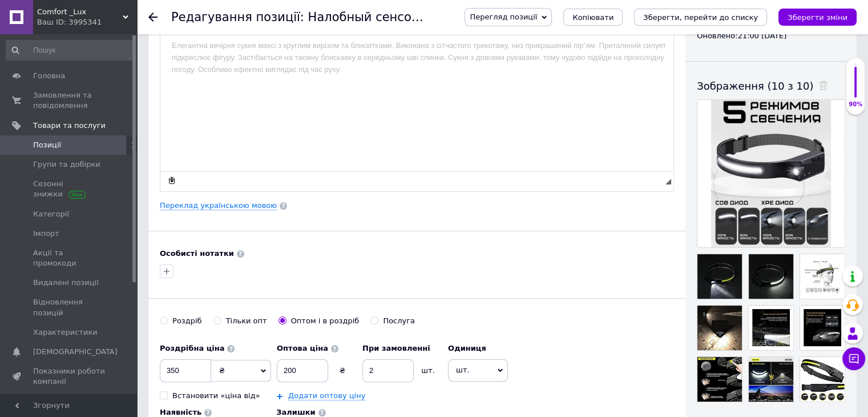
click at [209, 63] on html at bounding box center [416, 45] width 513 height 35
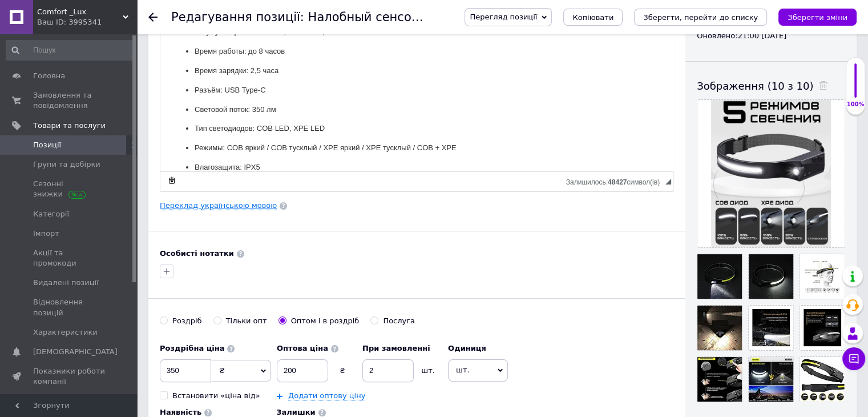
click at [215, 204] on link "Переклад українською мовою" at bounding box center [218, 205] width 117 height 9
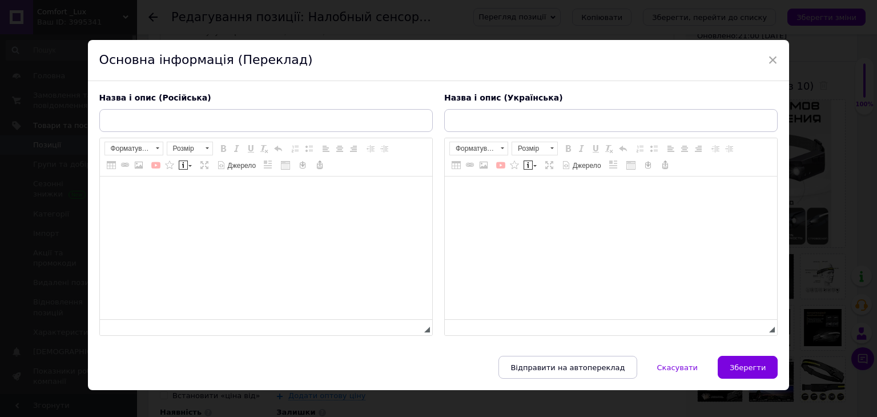
type input "Налобний сенсорний ліхтар BL-G28 All Perspectives Induction Headlamp Гнучкий ак…"
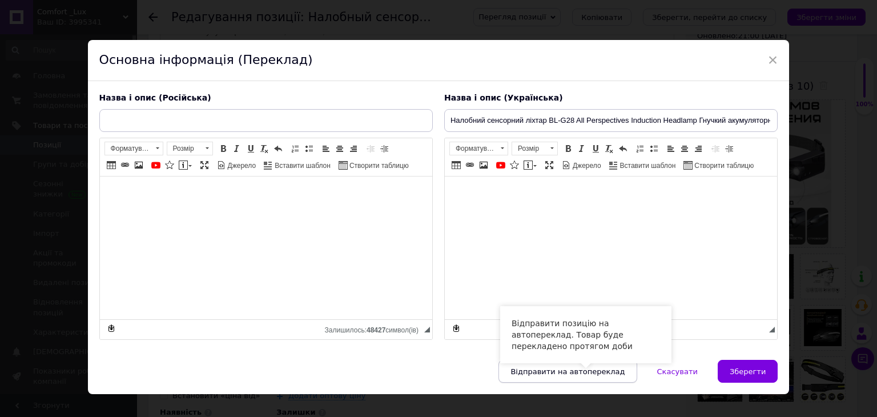
click at [566, 373] on span "Відправити на автопереклад" at bounding box center [567, 371] width 114 height 9
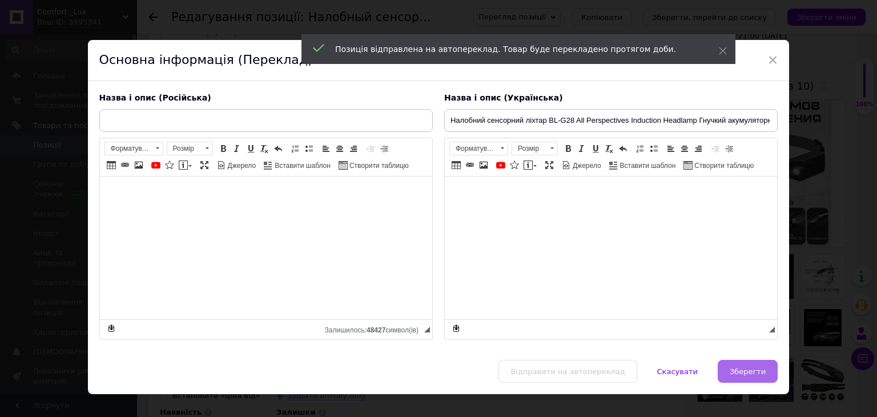
click at [744, 367] on span "Зберегти" at bounding box center [747, 371] width 36 height 9
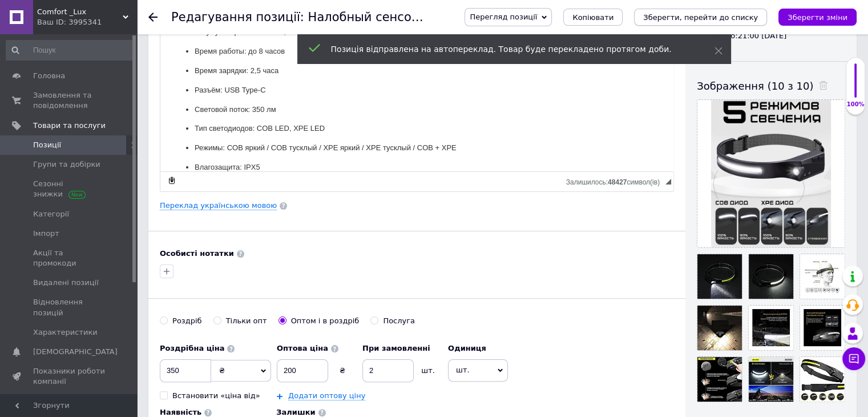
click at [739, 20] on icon "Зберегти, перейти до списку" at bounding box center [700, 17] width 115 height 9
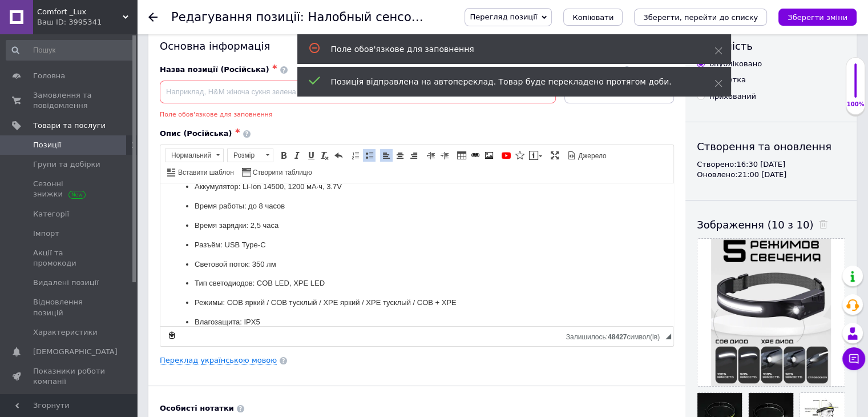
scroll to position [0, 0]
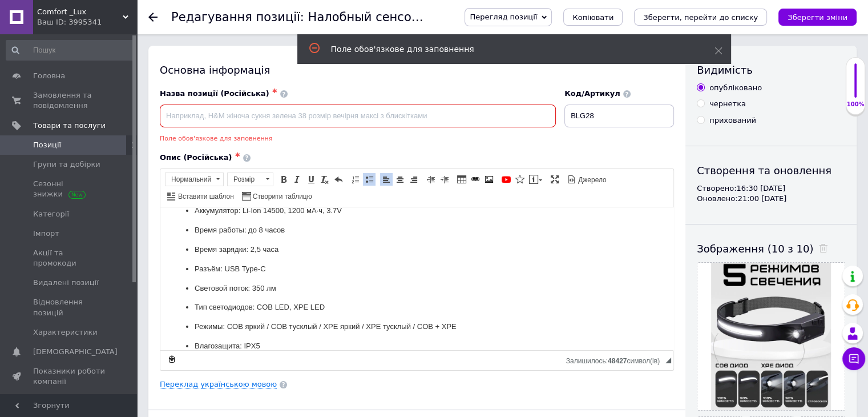
click at [337, 116] on input at bounding box center [358, 115] width 396 height 23
paste input "Налобний сенсорний ліхтар BL-G28 All Perspectives Induction Headlamp Гнучкий ак…"
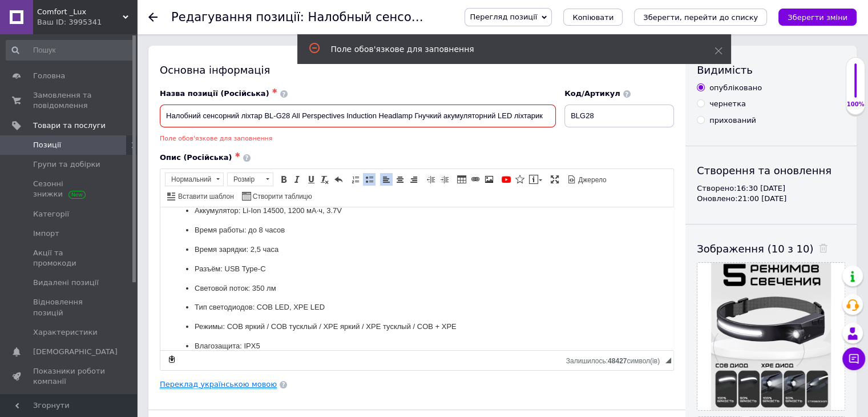
type input "Налобний сенсорний ліхтар BL-G28 All Perspectives Induction Headlamp Гнучкий ак…"
click at [236, 380] on link "Переклад українською мовою" at bounding box center [218, 384] width 117 height 9
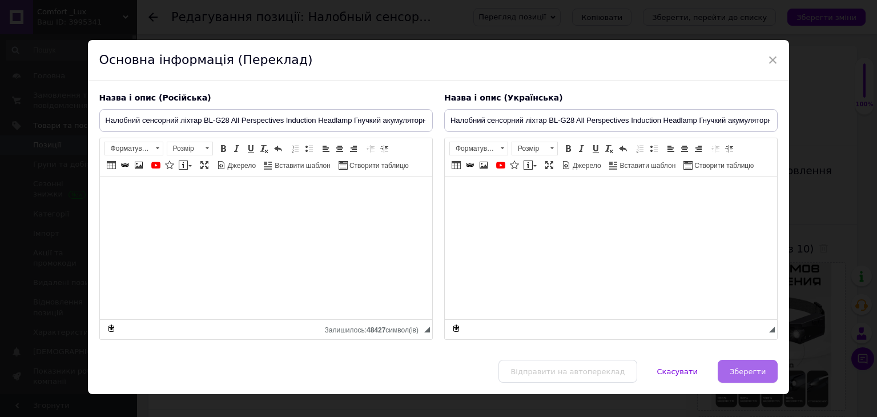
click at [740, 371] on span "Зберегти" at bounding box center [747, 371] width 36 height 9
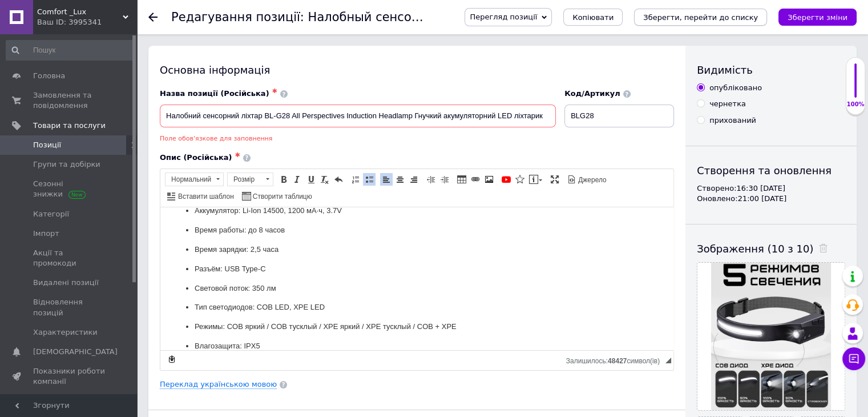
click at [722, 10] on button "Зберегти, перейти до списку" at bounding box center [700, 17] width 133 height 17
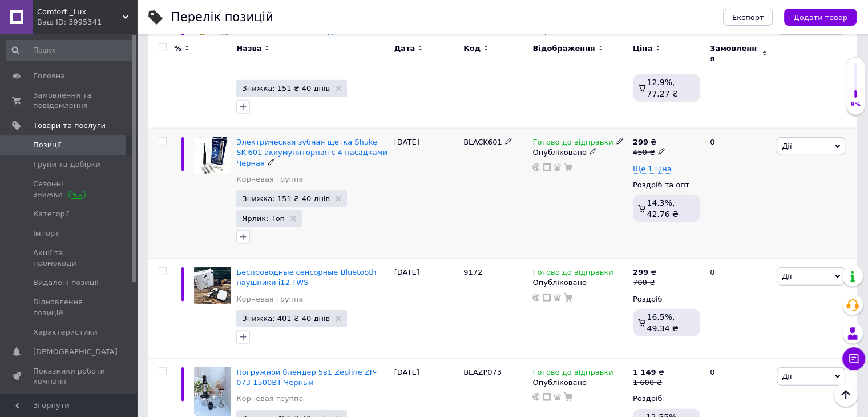
scroll to position [7135, 0]
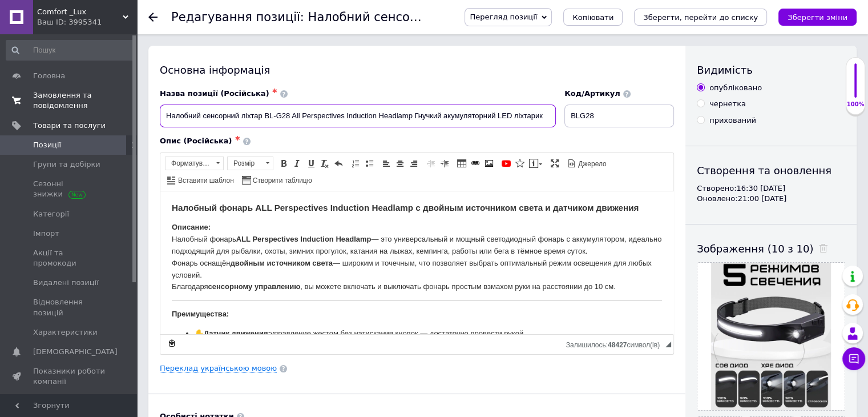
drag, startPoint x: 545, startPoint y: 117, endPoint x: 96, endPoint y: 101, distance: 449.5
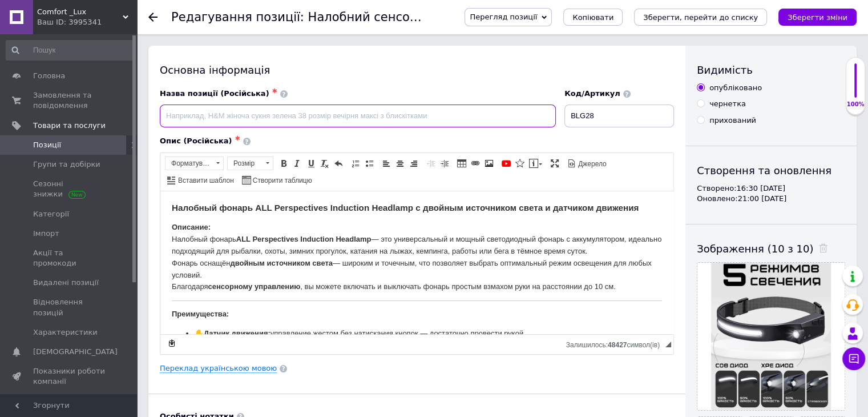
click at [352, 115] on input at bounding box center [358, 115] width 396 height 23
paste input "Налобный сенсорный фонарь BL-G28 All Perspectives Induction Headlamp, гибкий ак…"
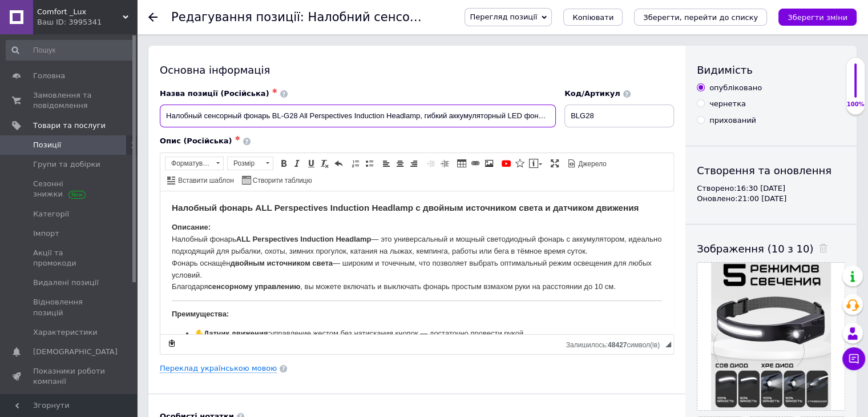
type input "Налобный сенсорный фонарь BL-G28 All Perspectives Induction Headlamp, гибкий ак…"
click at [692, 16] on icon "Зберегти, перейти до списку" at bounding box center [700, 17] width 115 height 9
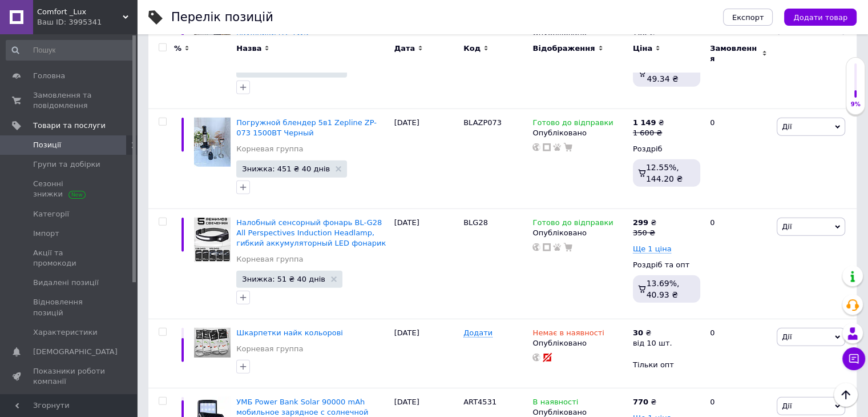
scroll to position [7370, 0]
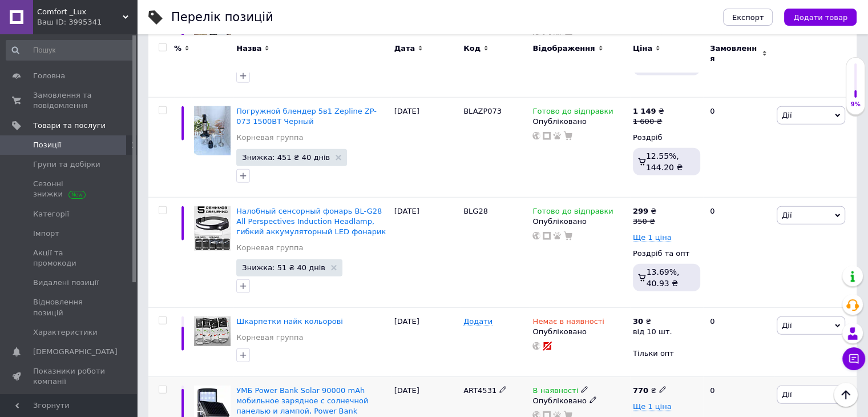
drag, startPoint x: 450, startPoint y: 151, endPoint x: 498, endPoint y: 155, distance: 47.5
copy div "ART4531"
click at [237, 386] on span "УМБ Power Bank Solar 90000 mAh мобильное зарядное с солнечной панелью и лампой,…" at bounding box center [302, 406] width 132 height 40
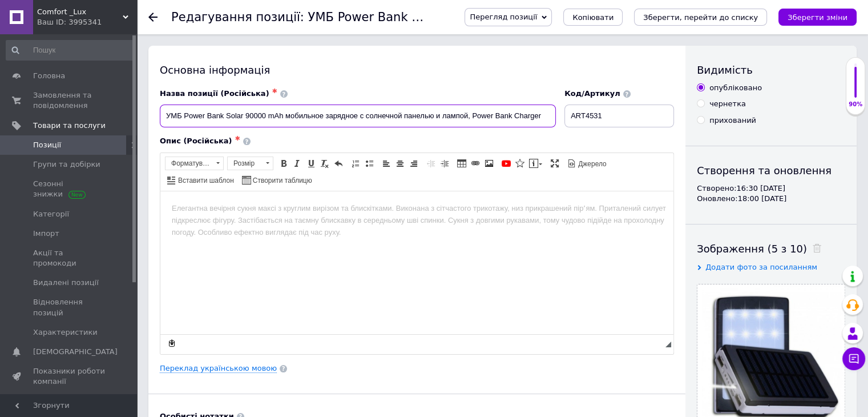
drag, startPoint x: 160, startPoint y: 116, endPoint x: 225, endPoint y: 121, distance: 65.8
click at [225, 121] on input "УМБ Power Bank Solar 90000 mAh мобильное зарядное с солнечной панелью и лампой,…" at bounding box center [358, 115] width 396 height 23
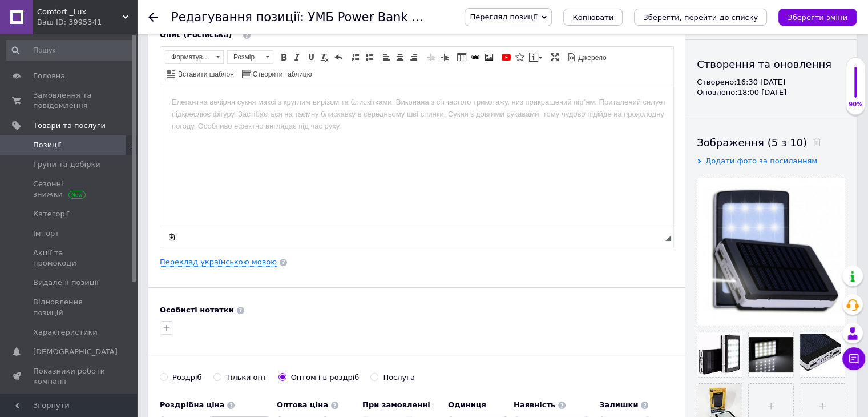
scroll to position [114, 0]
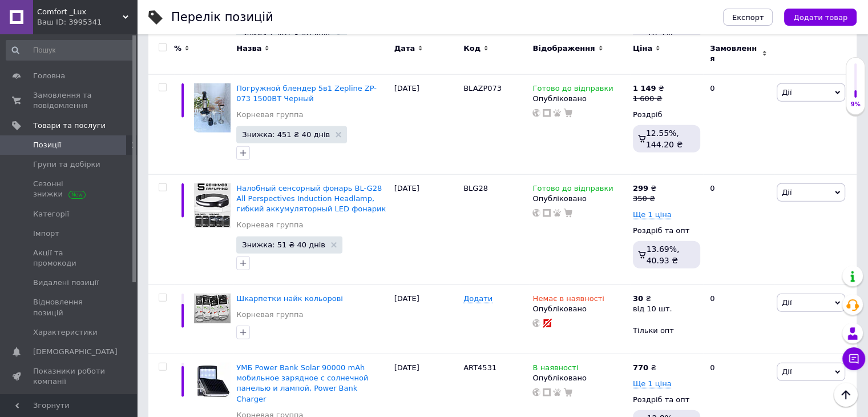
scroll to position [7381, 0]
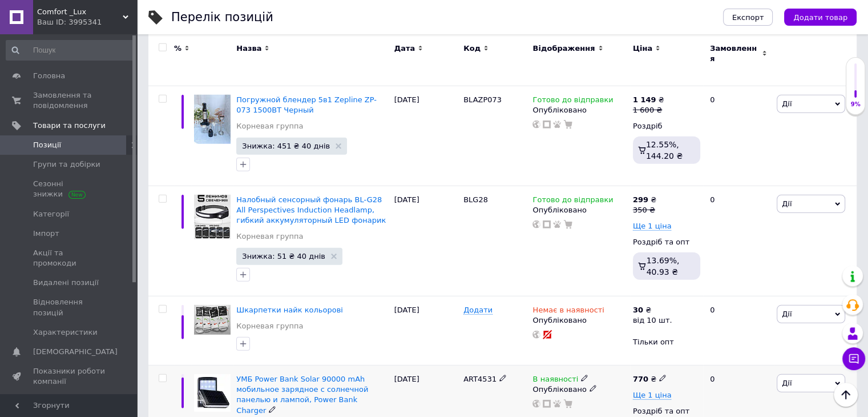
click at [581, 375] on use at bounding box center [584, 378] width 6 height 6
click at [628, 380] on li "Немає в наявності" at bounding box center [646, 388] width 108 height 16
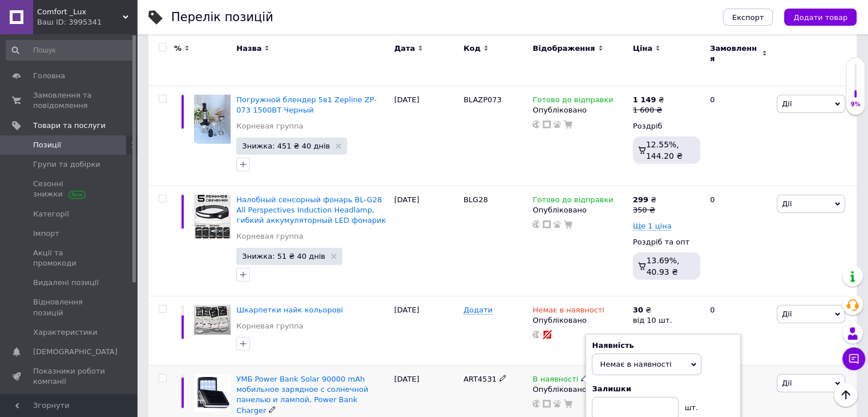
click at [386, 374] on div "УМБ Power Bank Solar 90000 mAh мобильное зарядное с солнечной панелью и лампой,…" at bounding box center [312, 405] width 152 height 63
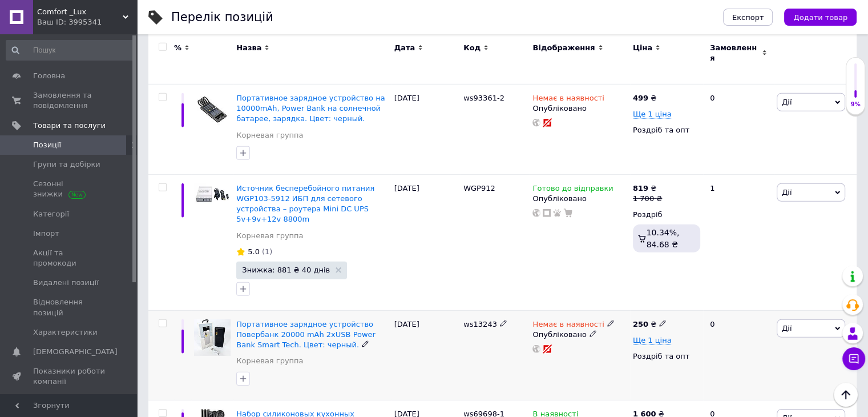
scroll to position [7781, 0]
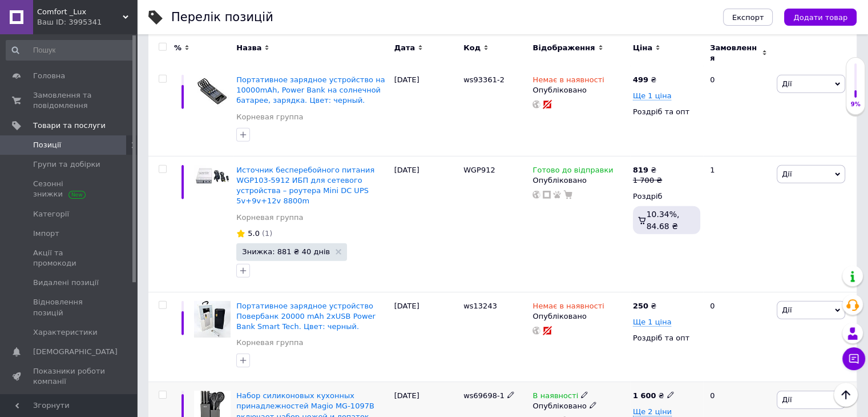
click at [581, 391] on icon at bounding box center [584, 394] width 7 height 7
drag, startPoint x: 458, startPoint y: 142, endPoint x: 502, endPoint y: 140, distance: 44.0
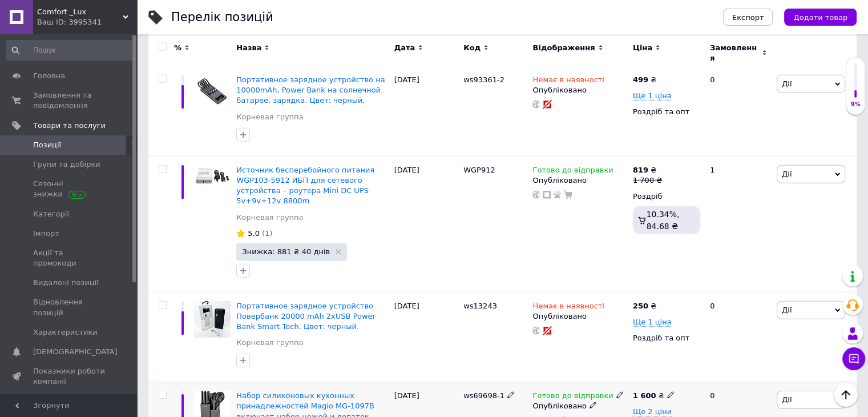
copy div "ws69698-1"
click at [288, 391] on span "Набор силиконовых кухонных принадлежностей Magio MG-1097B включает набор ножей …" at bounding box center [305, 411] width 138 height 40
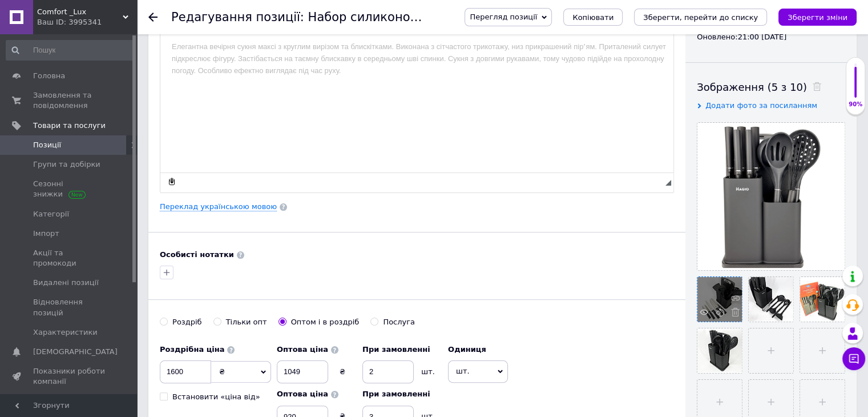
scroll to position [171, 0]
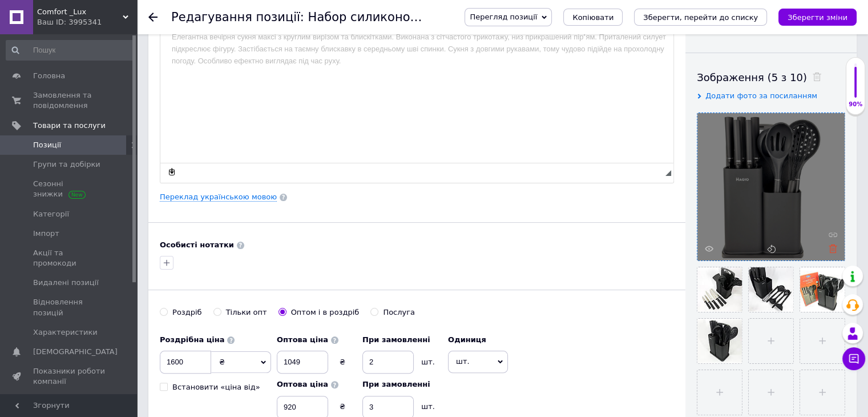
click at [830, 246] on use at bounding box center [833, 248] width 9 height 9
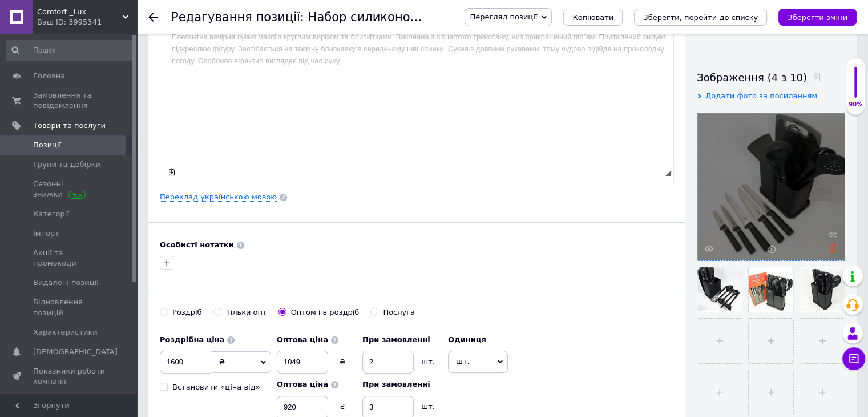
click at [832, 249] on icon at bounding box center [833, 248] width 9 height 9
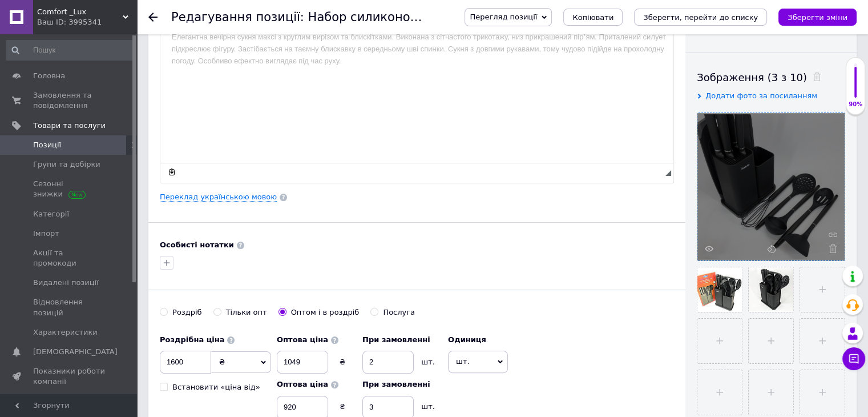
click at [832, 249] on icon at bounding box center [833, 248] width 9 height 9
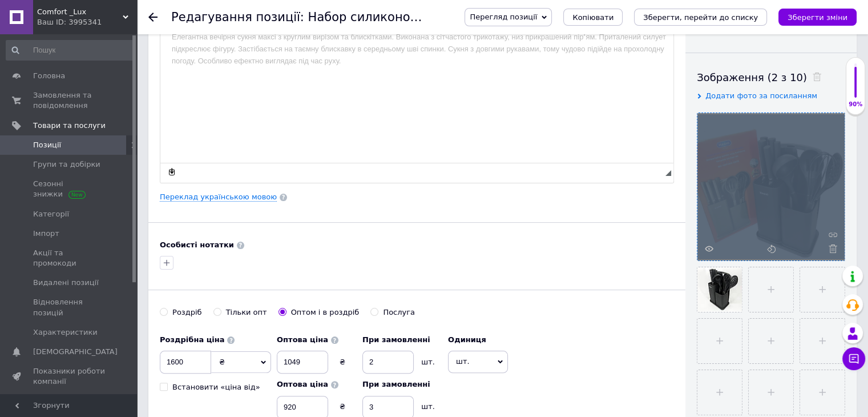
click at [832, 249] on div at bounding box center [771, 186] width 147 height 147
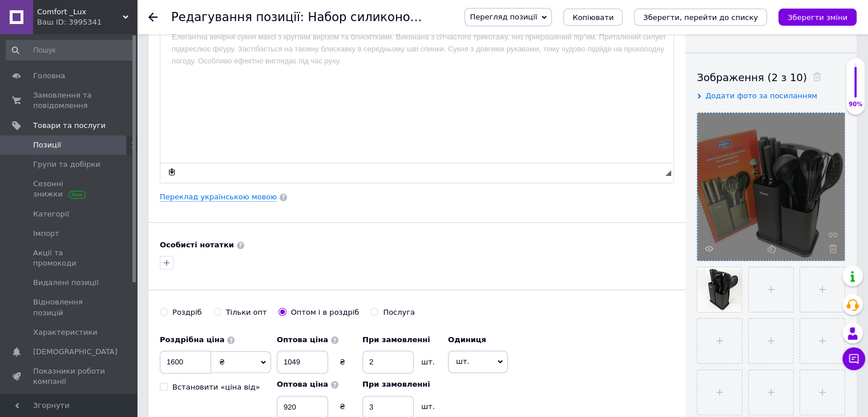
click at [832, 249] on icon at bounding box center [833, 248] width 9 height 9
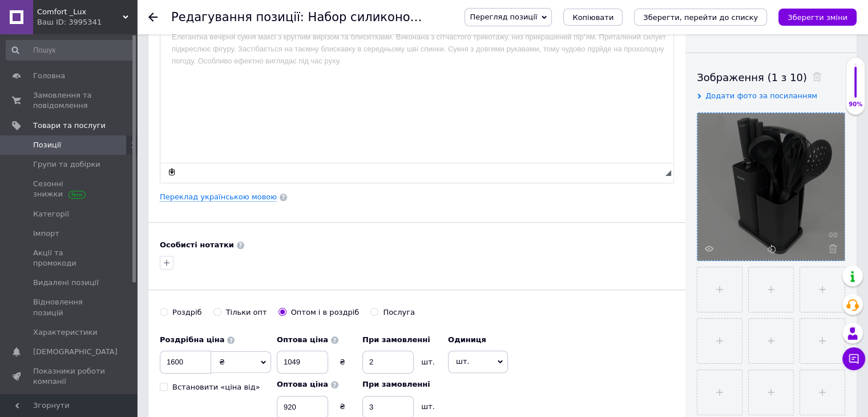
click at [832, 249] on icon at bounding box center [833, 248] width 9 height 9
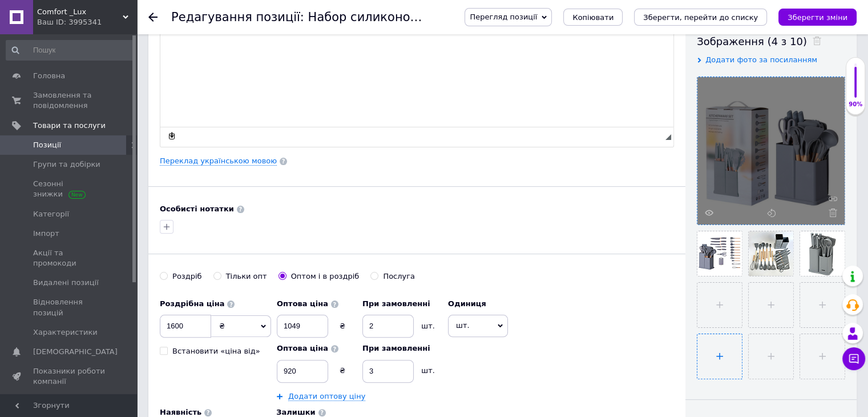
scroll to position [228, 0]
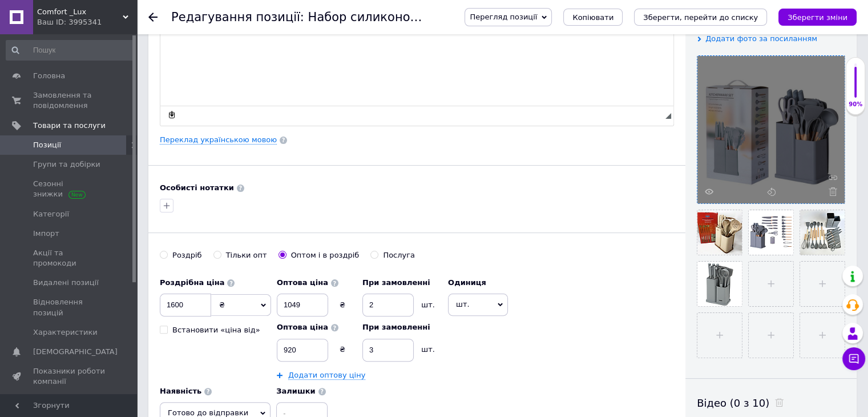
click at [630, 305] on div "Роздрібна ціна 1600 ₴ $ EUR CHF GBP ¥ PLN ₸ MDL HUF KGS CNY TRY KRW lei Встанов…" at bounding box center [417, 348] width 514 height 153
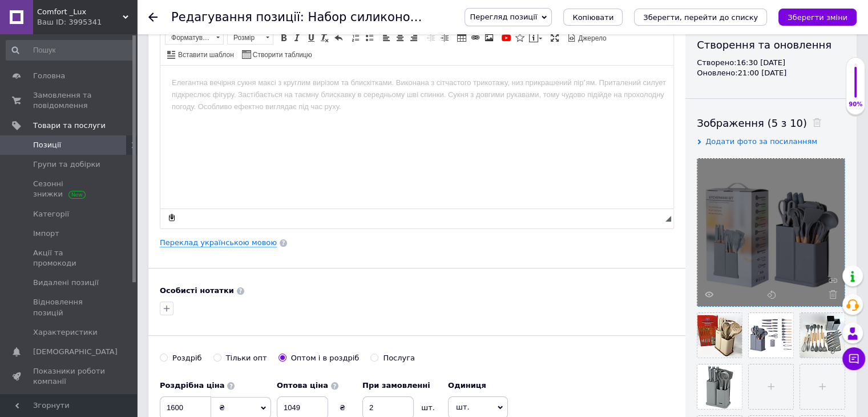
scroll to position [114, 0]
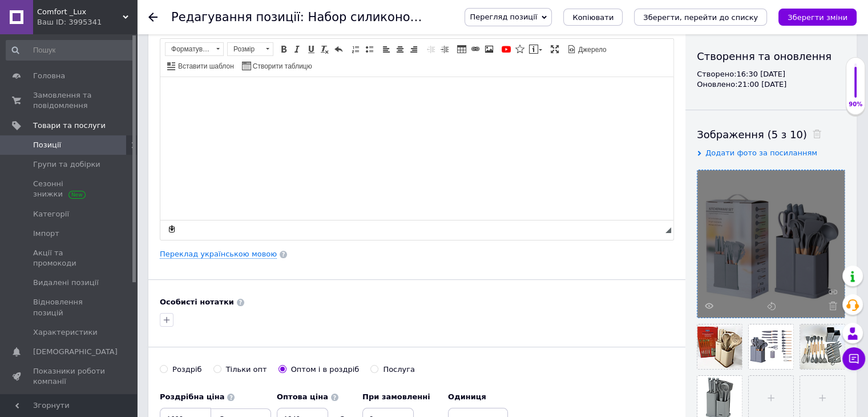
click at [442, 111] on html at bounding box center [416, 93] width 513 height 35
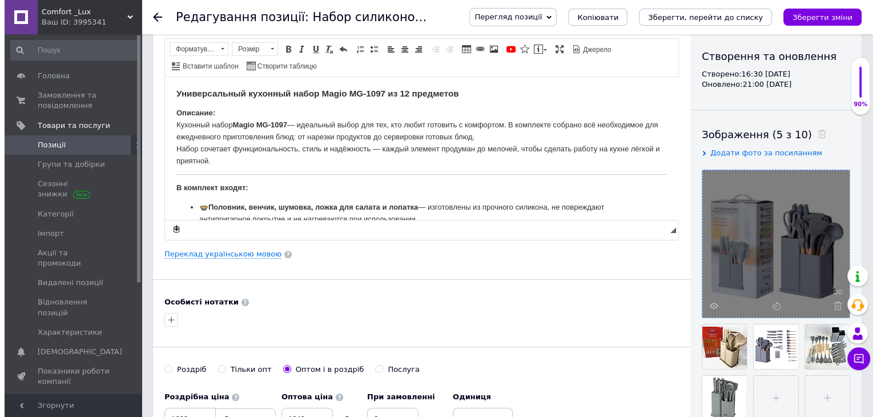
scroll to position [455, 0]
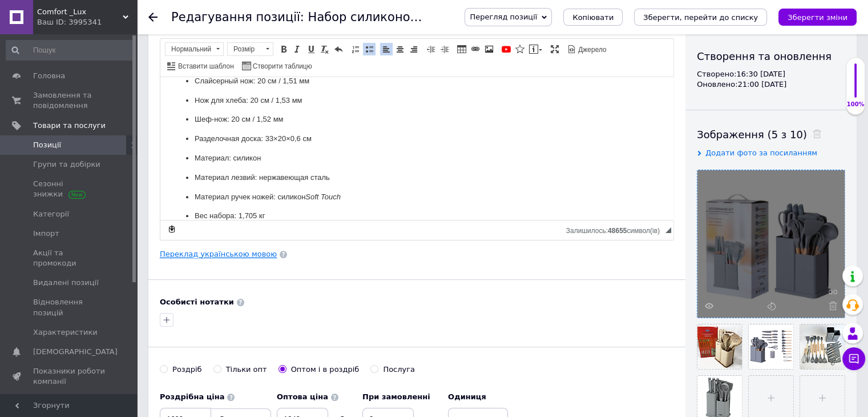
click at [251, 249] on link "Переклад українською мовою" at bounding box center [218, 253] width 117 height 9
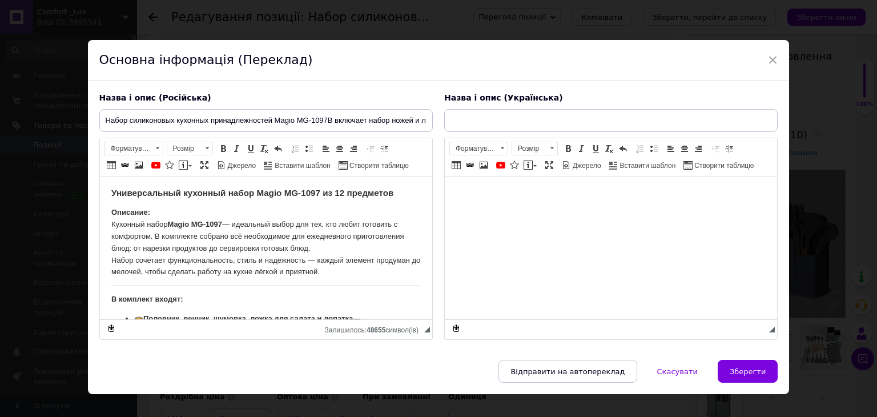
scroll to position [0, 0]
type input "Набір силіконового кухонного приладдя Magio MG-1097B містить набір ножів і лопа…"
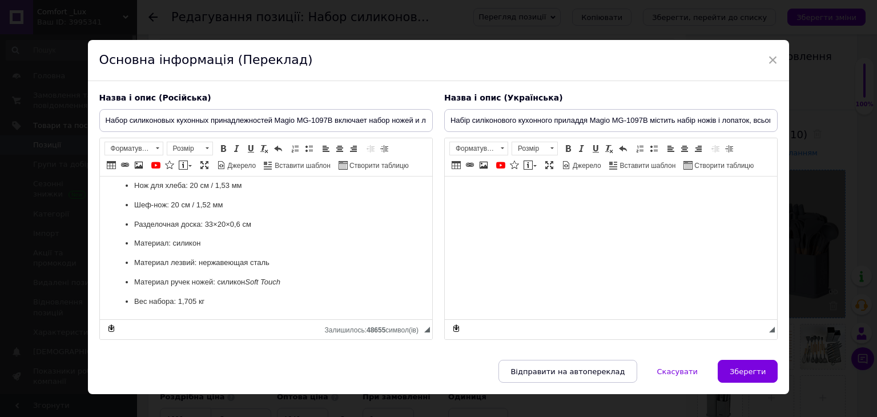
scroll to position [516, 0]
click at [294, 304] on p "Вес набора: 1,705 кг" at bounding box center [266, 302] width 264 height 12
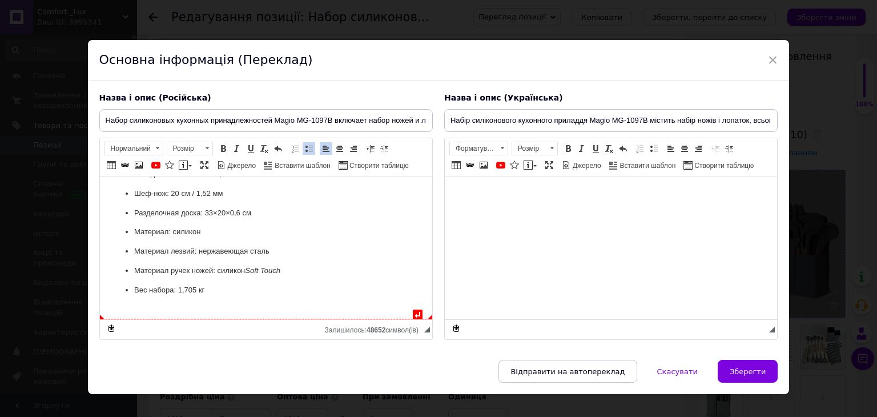
scroll to position [522, 0]
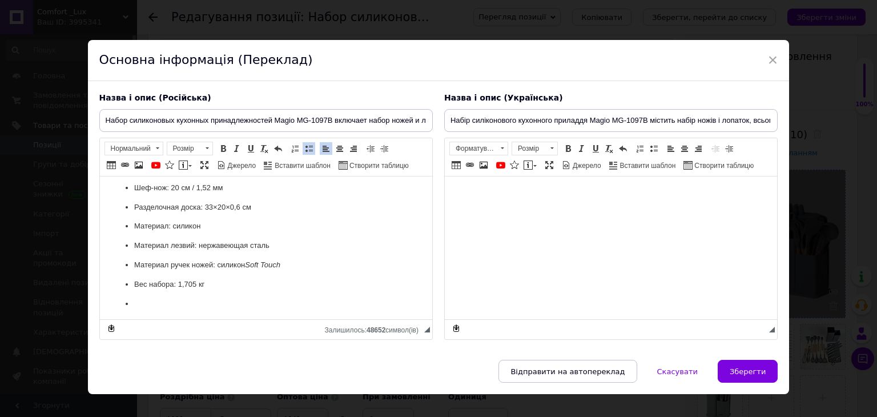
click at [303, 146] on link "Вставити/видалити маркований список" at bounding box center [309, 148] width 13 height 13
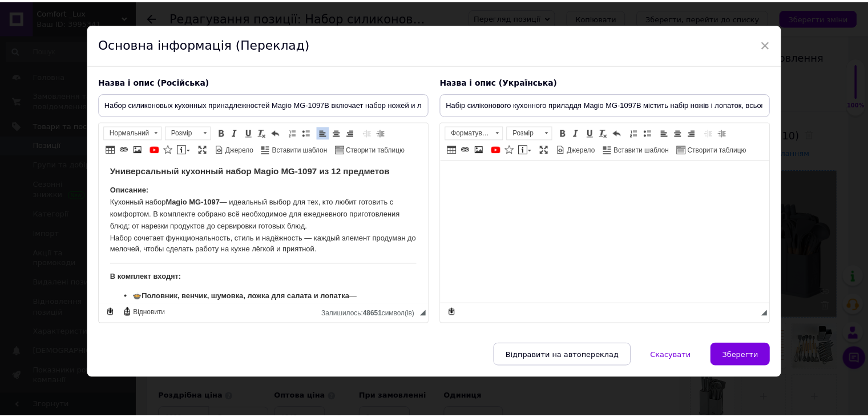
scroll to position [0, 0]
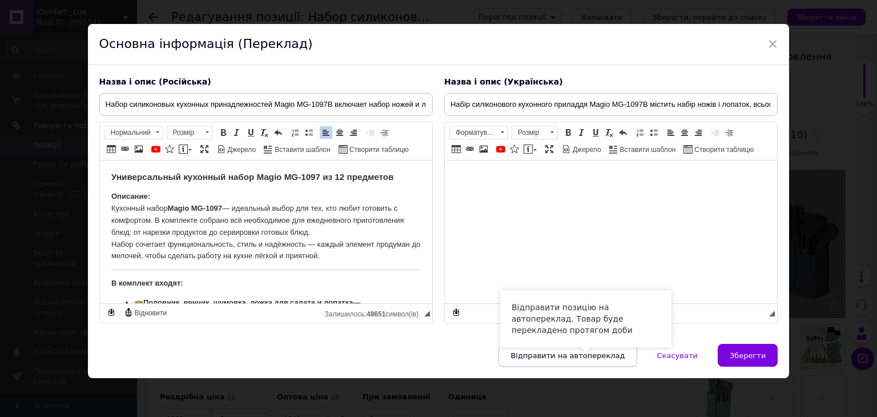
click at [624, 355] on span "Відправити на автопереклад" at bounding box center [567, 355] width 114 height 9
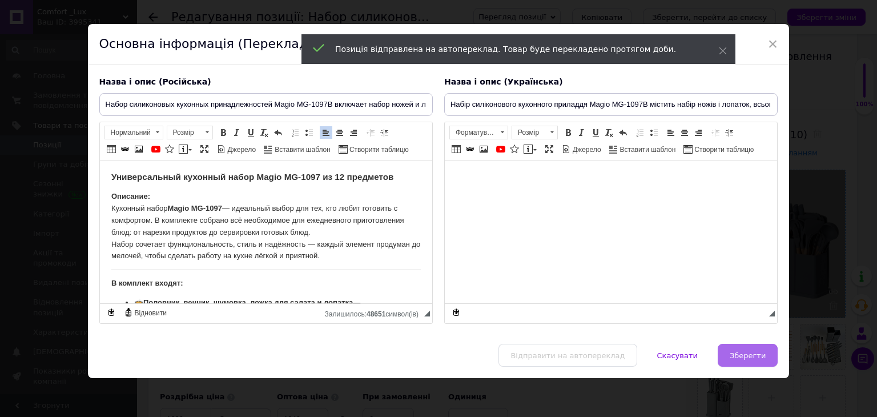
click at [747, 360] on button "Зберегти" at bounding box center [748, 355] width 60 height 23
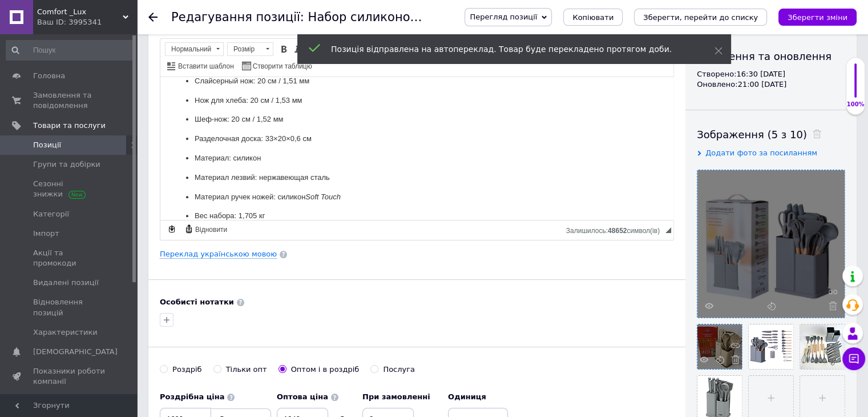
scroll to position [335, 0]
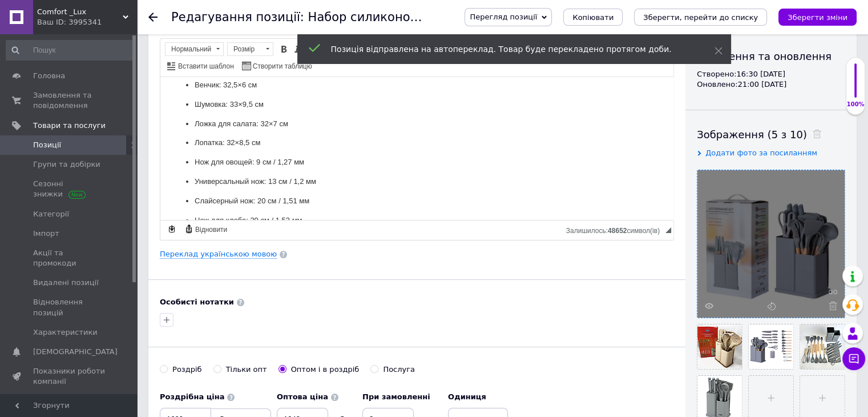
click at [747, 14] on icon "Зберегти, перейти до списку" at bounding box center [700, 17] width 115 height 9
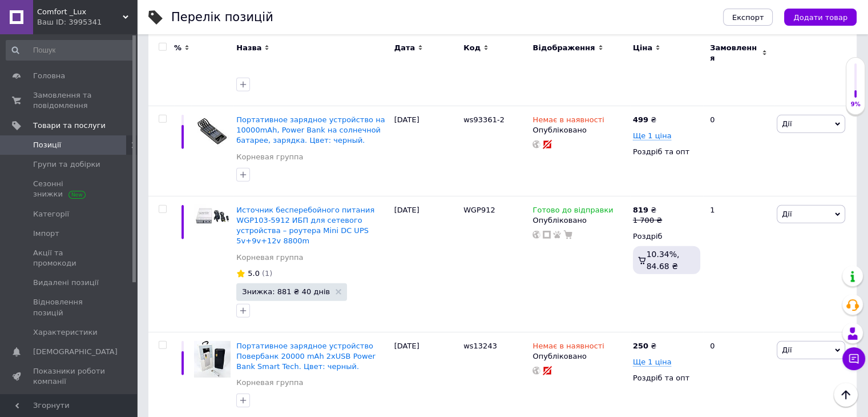
scroll to position [7696, 0]
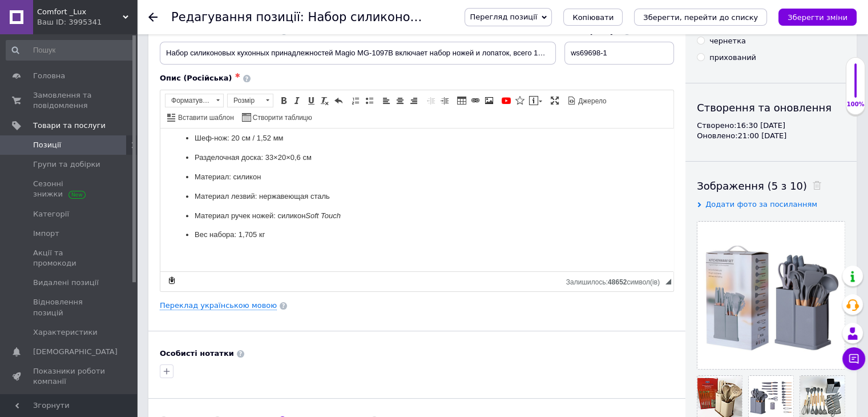
scroll to position [57, 0]
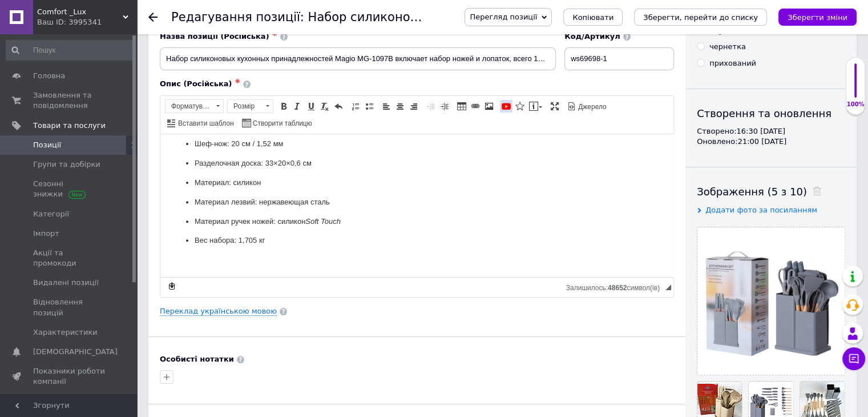
click at [504, 104] on span at bounding box center [506, 106] width 9 height 9
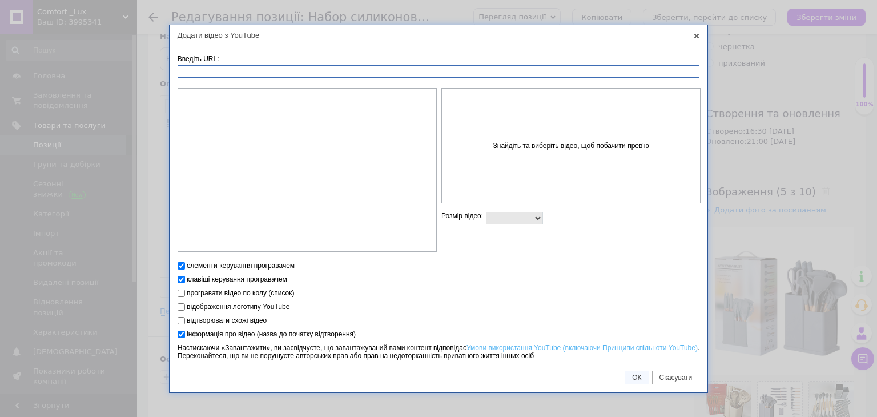
click at [297, 75] on input "Введіть URL:" at bounding box center [439, 71] width 522 height 13
paste input "https://youtu.be/zD1OHzHGoY8"
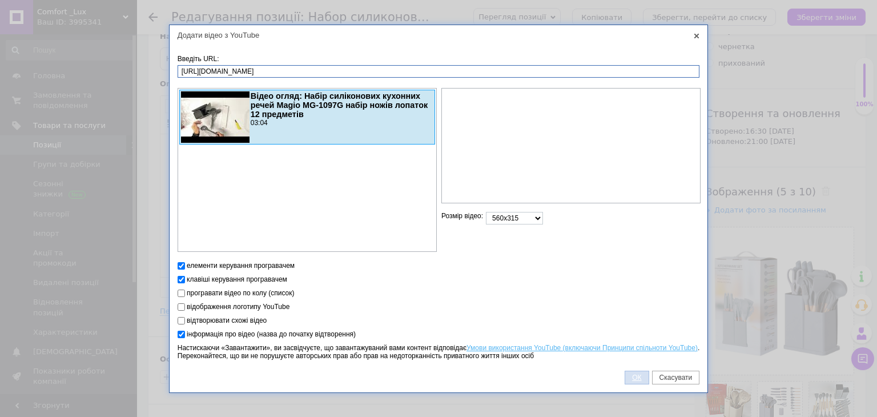
type input "https://youtu.be/zD1OHzHGoY8"
click at [638, 379] on span "ОК" at bounding box center [636, 377] width 23 height 8
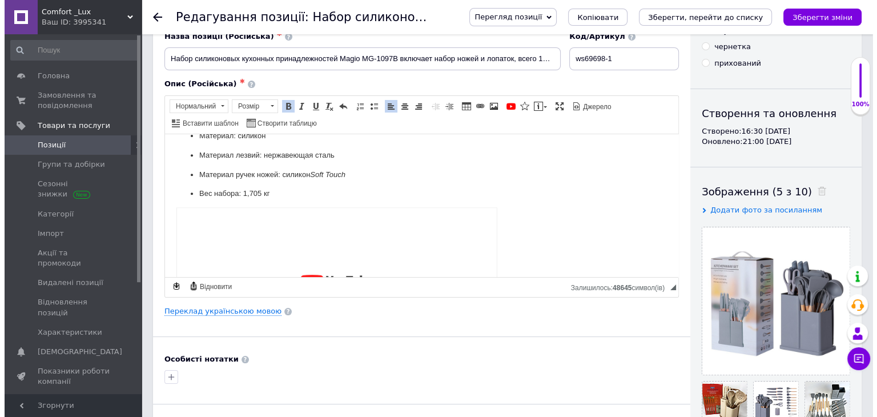
scroll to position [532, 0]
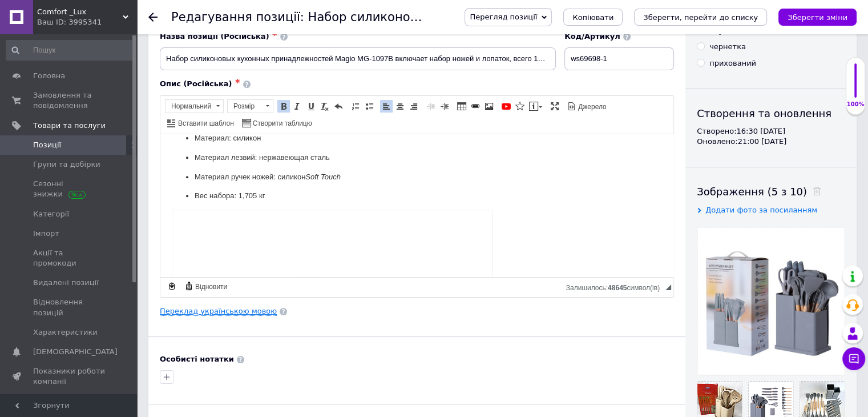
click at [248, 308] on link "Переклад українською мовою" at bounding box center [218, 311] width 117 height 9
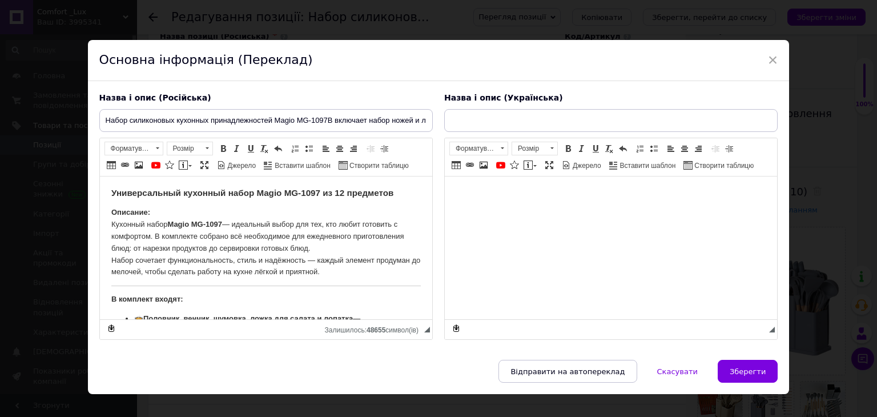
scroll to position [0, 0]
type input "Набір силіконового кухонного приладдя Magio MG-1097B містить набір ножів і лопа…"
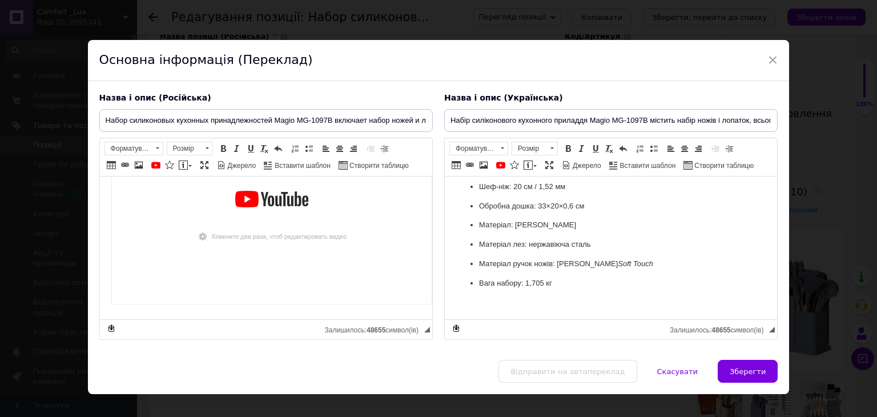
scroll to position [716, 0]
click at [306, 234] on img "Редактор, 4FE31300-23D3-4EB8-BF8E-FBAFC6AB30B4" at bounding box center [271, 213] width 321 height 181
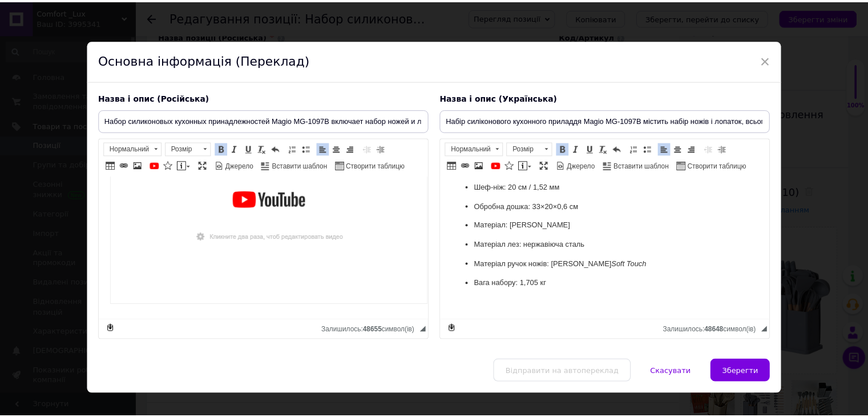
scroll to position [702, 0]
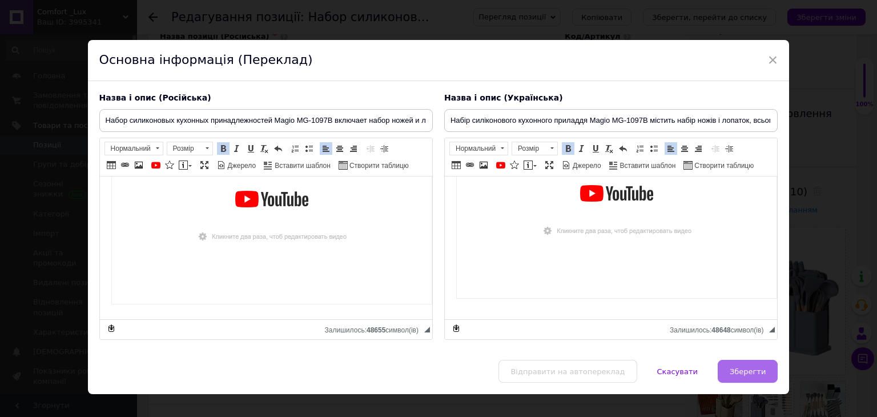
click at [752, 373] on span "Зберегти" at bounding box center [747, 371] width 36 height 9
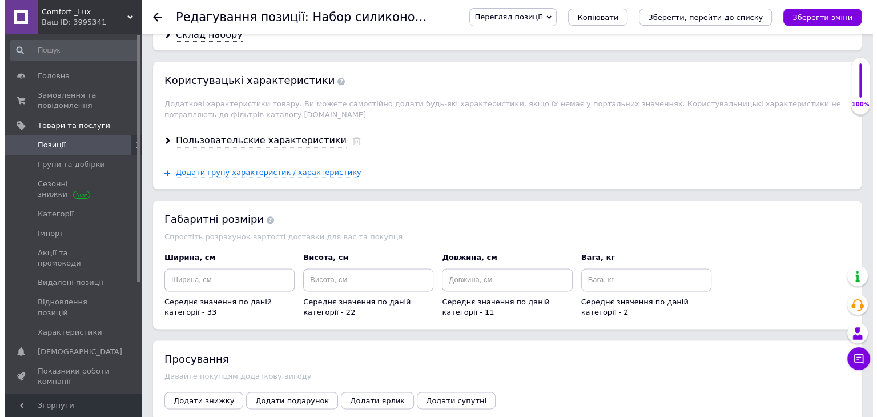
scroll to position [1466, 0]
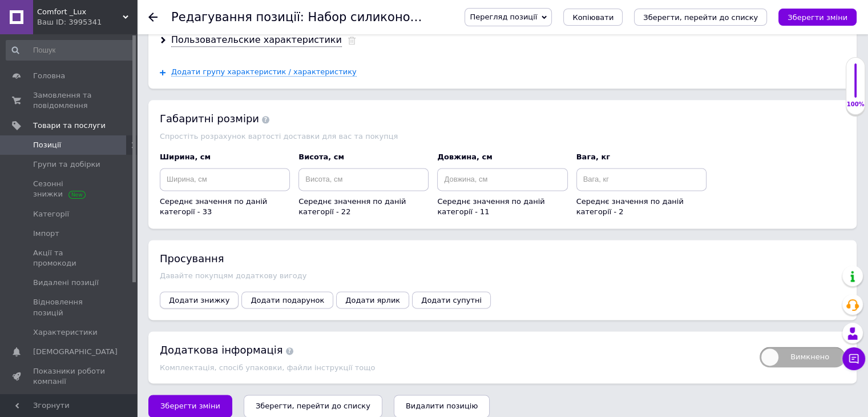
click at [198, 296] on span "Додати знижку" at bounding box center [199, 300] width 61 height 9
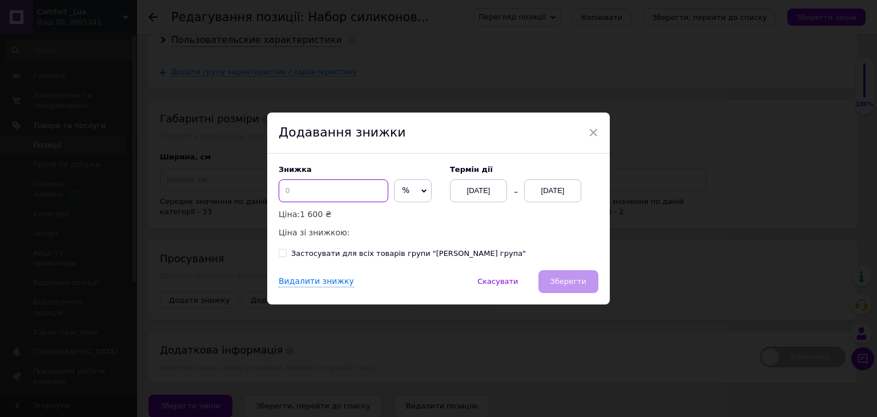
click at [348, 187] on input at bounding box center [334, 190] width 110 height 23
click at [421, 190] on icon at bounding box center [423, 190] width 5 height 5
click at [415, 217] on li "₴" at bounding box center [412, 215] width 37 height 16
click at [562, 189] on div "[DATE]" at bounding box center [552, 190] width 57 height 23
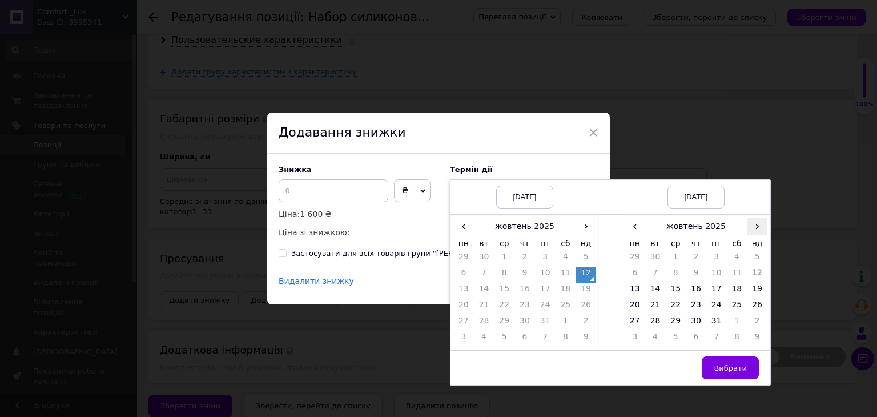
click at [755, 224] on span "›" at bounding box center [757, 226] width 21 height 17
click at [708, 308] on td "21" at bounding box center [716, 307] width 21 height 16
drag, startPoint x: 740, startPoint y: 366, endPoint x: 572, endPoint y: 295, distance: 182.6
click at [737, 366] on span "Вибрати" at bounding box center [730, 368] width 33 height 9
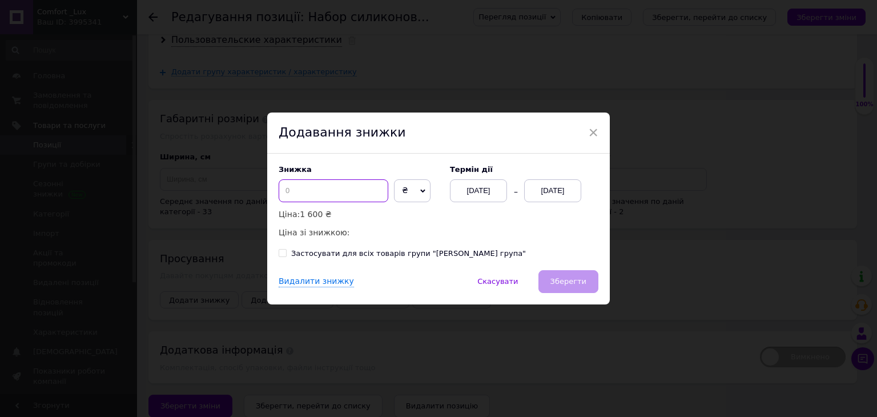
click at [335, 186] on input at bounding box center [334, 190] width 110 height 23
type input "1"
type input "451"
click at [578, 281] on span "Зберегти" at bounding box center [568, 281] width 36 height 9
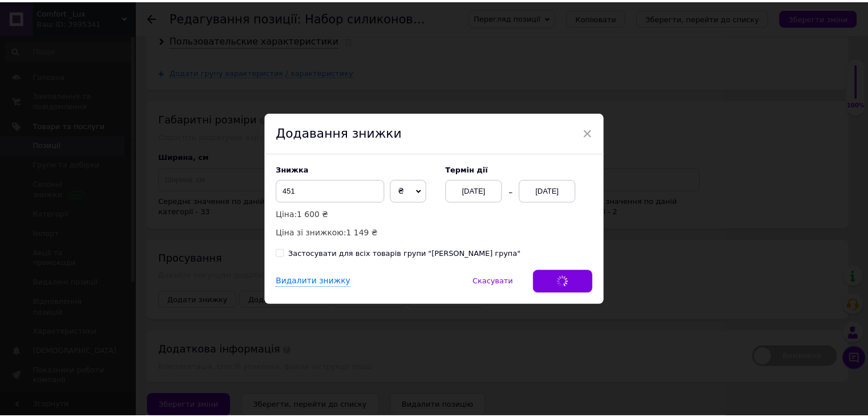
scroll to position [1421, 0]
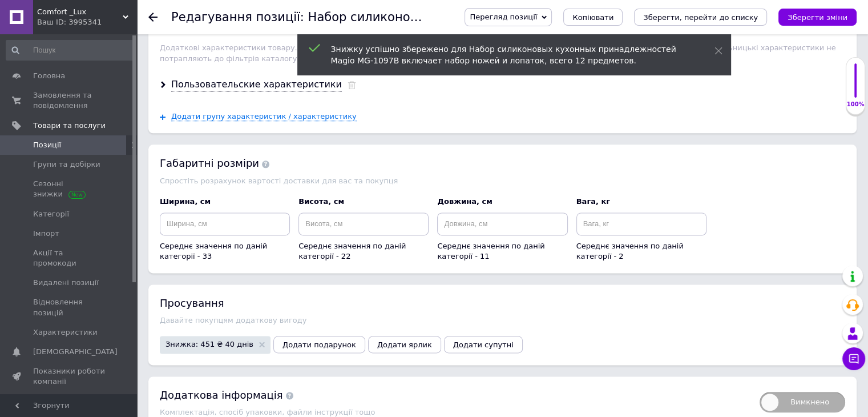
click at [726, 22] on icon "Зберегти, перейти до списку" at bounding box center [700, 17] width 115 height 9
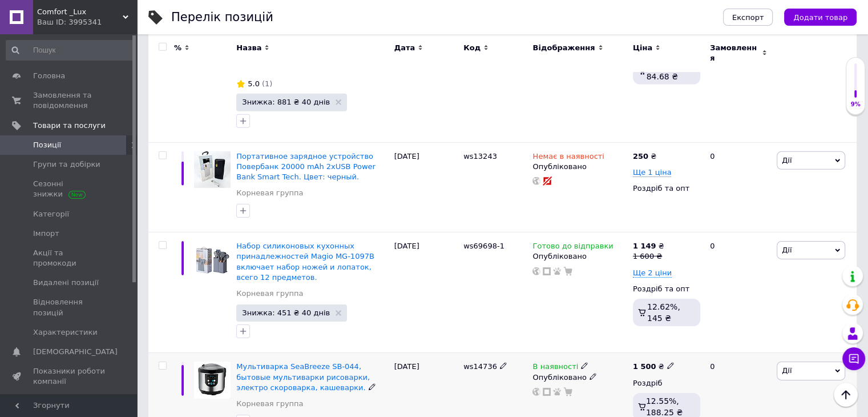
scroll to position [7942, 0]
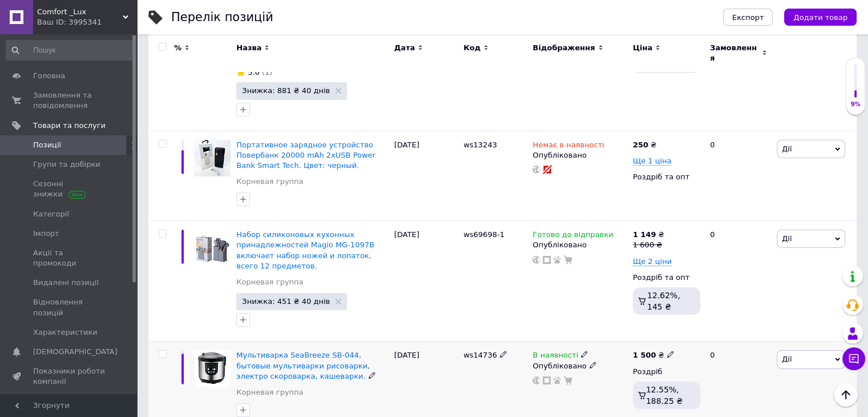
drag, startPoint x: 456, startPoint y: 94, endPoint x: 495, endPoint y: 94, distance: 38.8
click at [495, 341] on div "Мультиварка SeaBreeze SB-044, бытовые мультиварки рисоварки, электро скороварка…" at bounding box center [502, 386] width 708 height 90
copy div "ws14736"
click at [263, 350] on span "Мультиварка SeaBreeze SB-044, бытовые мультиварки рисоварки, электро скороварка…" at bounding box center [303, 364] width 134 height 29
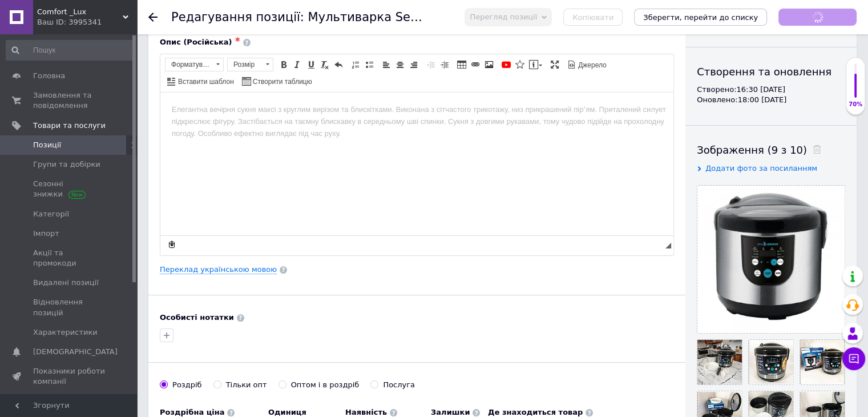
scroll to position [114, 0]
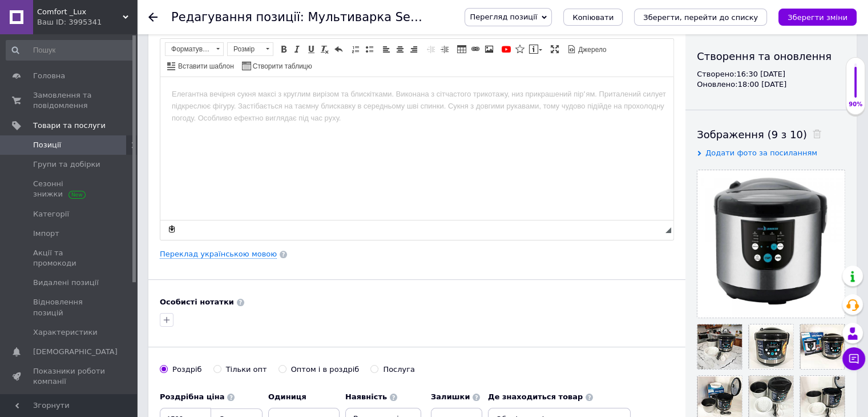
click at [331, 111] on html at bounding box center [416, 93] width 513 height 35
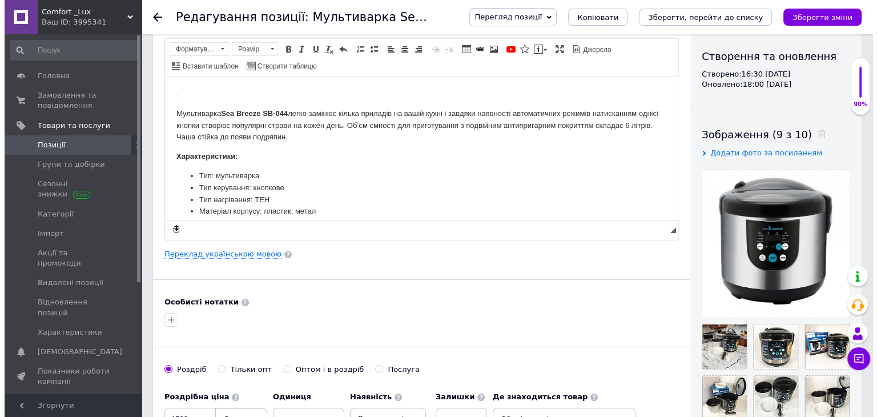
scroll to position [432, 0]
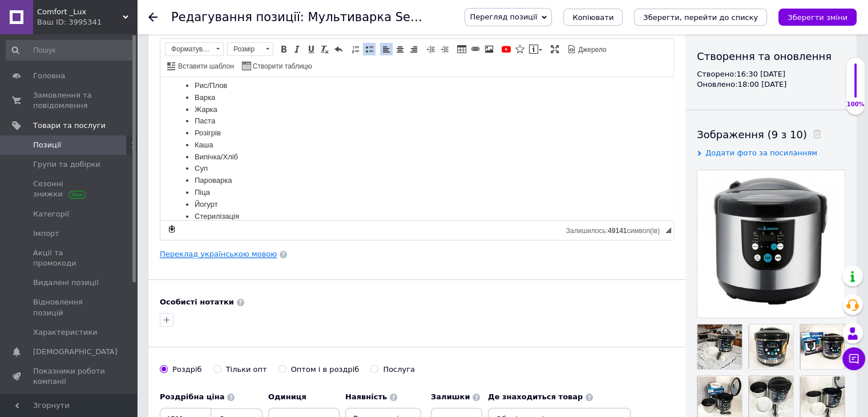
click at [247, 253] on link "Переклад українською мовою" at bounding box center [218, 253] width 117 height 9
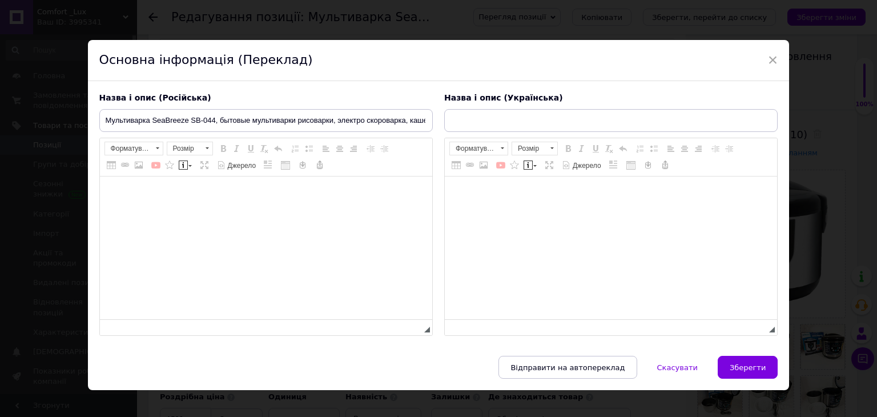
type input "Мультиварка SeaBreeze SB-044, побутові мультиварки рисоварки, електро скороварк…"
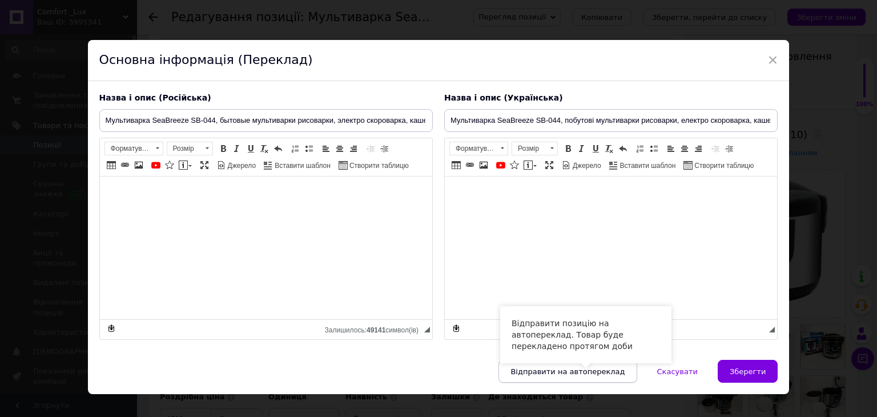
click at [563, 373] on span "Відправити на автопереклад" at bounding box center [567, 371] width 114 height 9
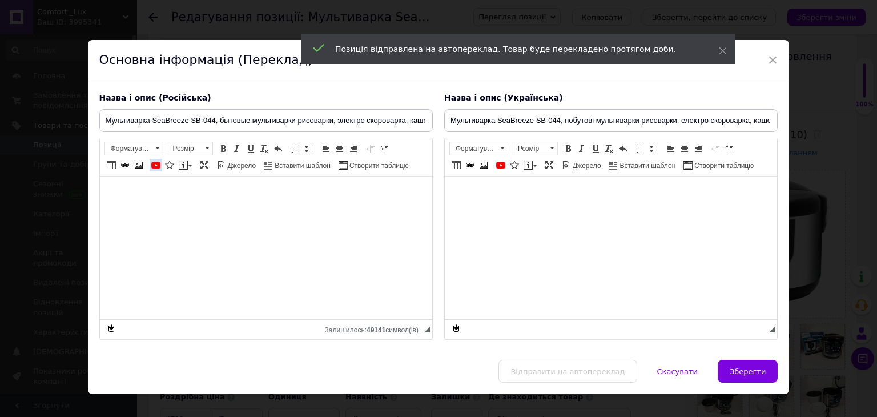
click at [158, 165] on span at bounding box center [155, 164] width 9 height 9
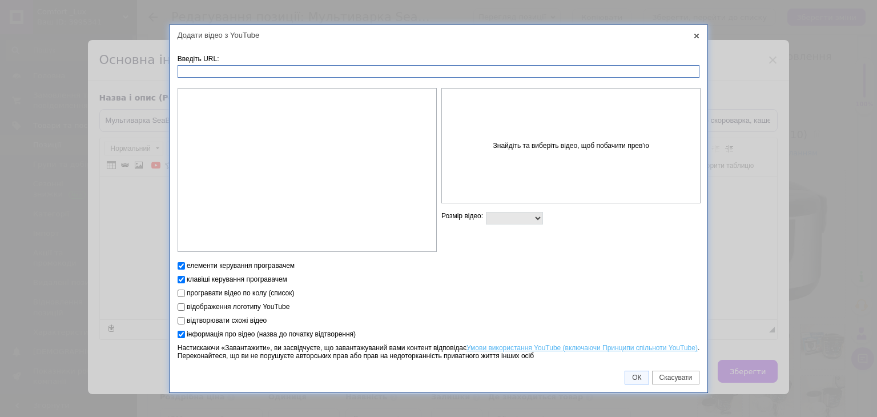
paste input "https://youtu.be/AIKwbRBSU4U"
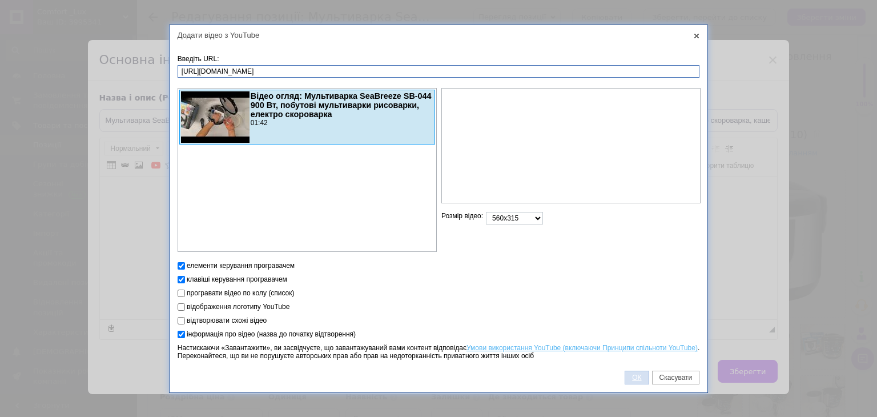
type input "https://youtu.be/AIKwbRBSU4U"
click at [634, 376] on span "ОК" at bounding box center [636, 377] width 23 height 8
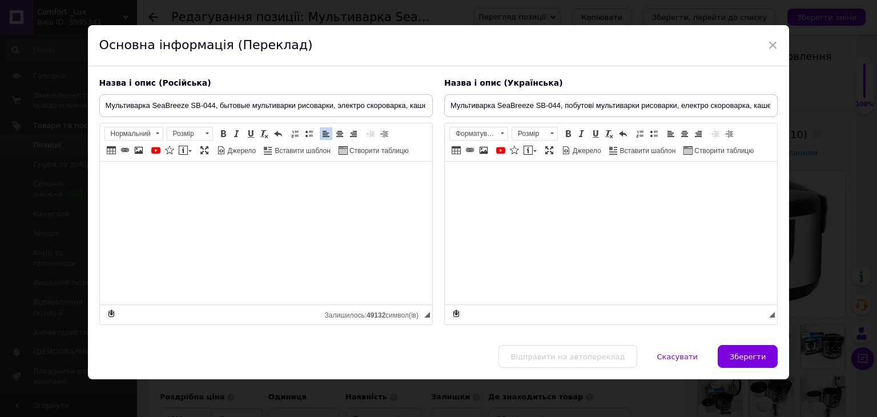
scroll to position [16, 0]
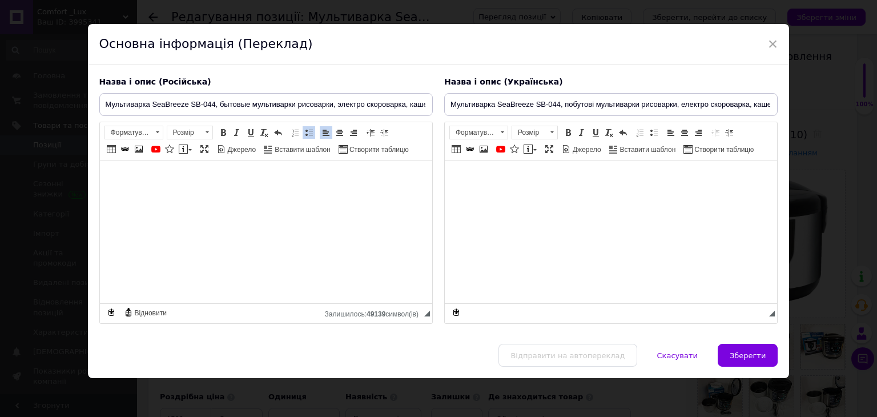
click at [304, 134] on span at bounding box center [308, 132] width 9 height 9
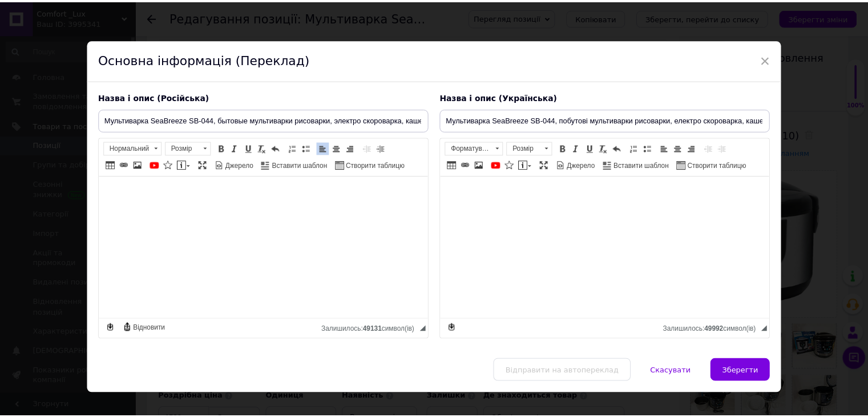
scroll to position [0, 0]
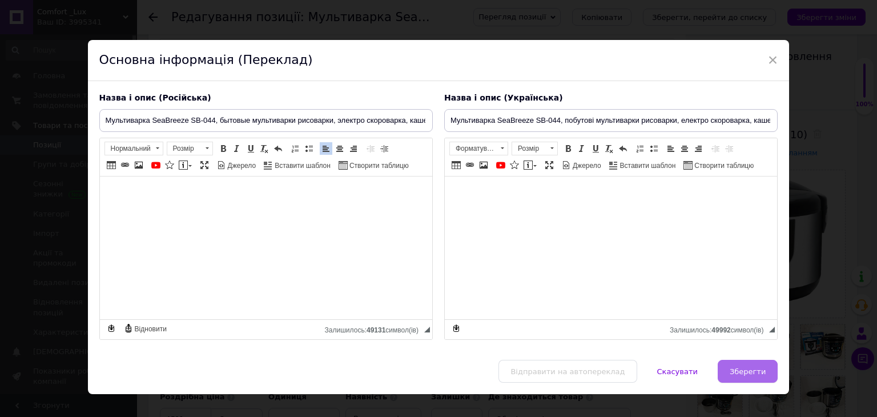
click at [760, 369] on span "Зберегти" at bounding box center [747, 371] width 36 height 9
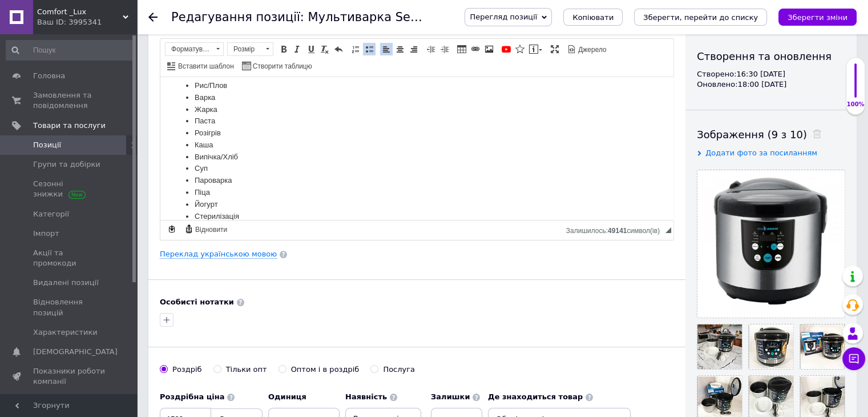
scroll to position [432, 0]
click at [753, 15] on icon "Зберегти, перейти до списку" at bounding box center [700, 17] width 115 height 9
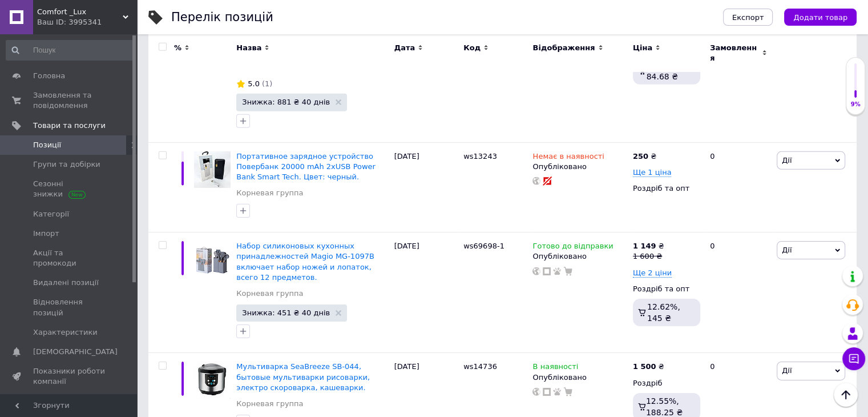
scroll to position [7885, 0]
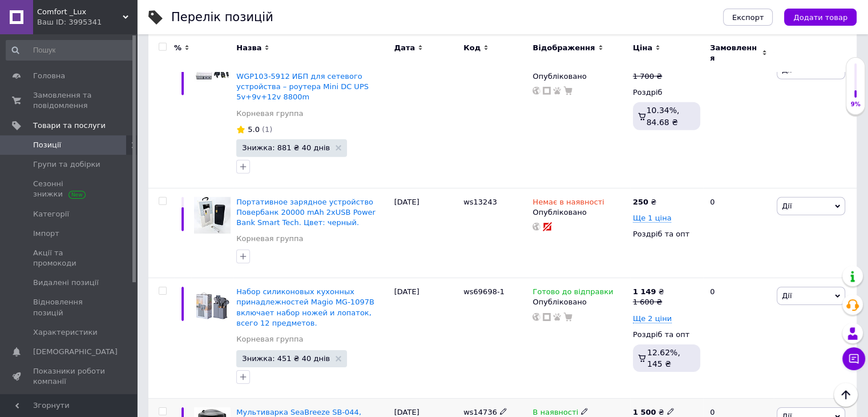
click at [581, 408] on icon at bounding box center [584, 411] width 7 height 7
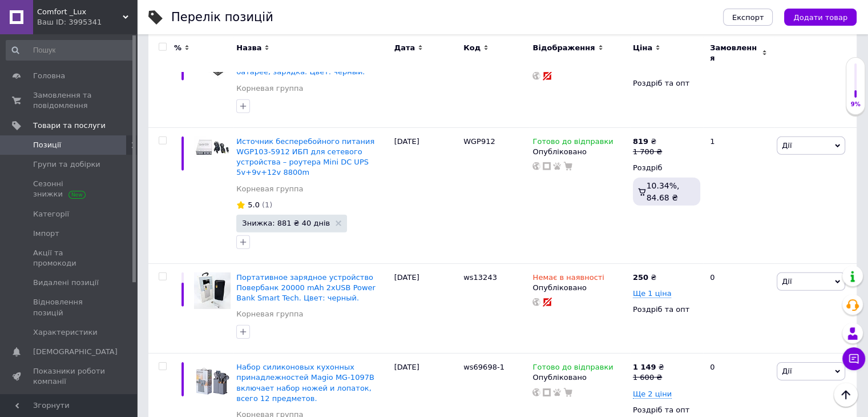
scroll to position [7827, 0]
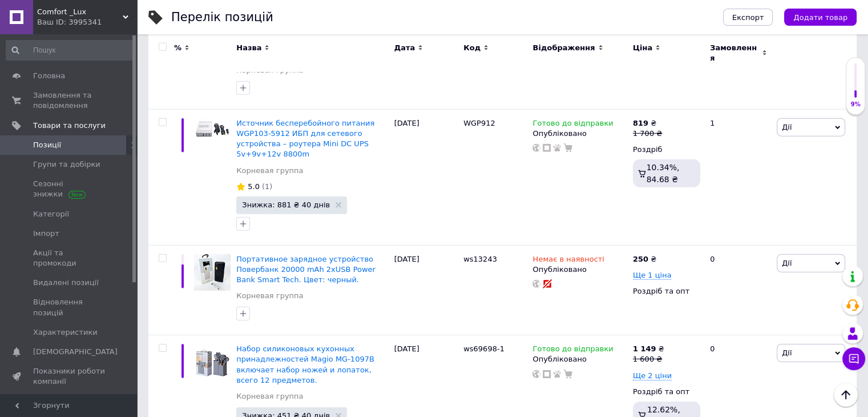
drag, startPoint x: 455, startPoint y: 206, endPoint x: 505, endPoint y: 208, distance: 49.7
copy div "ws14736"
type input "1499"
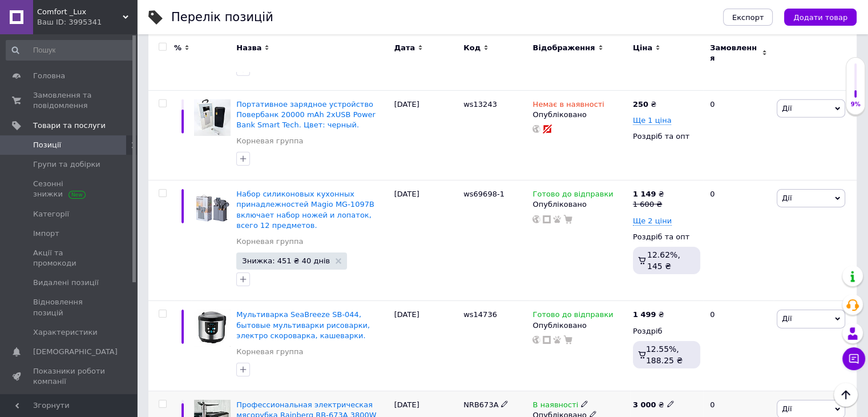
scroll to position [7999, 0]
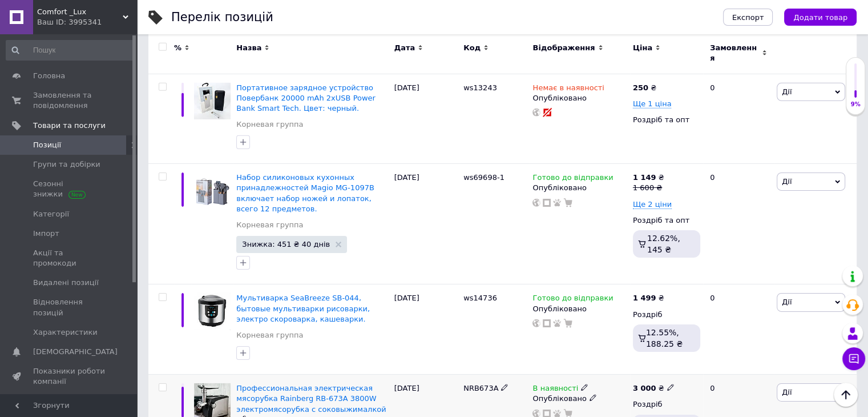
click at [469, 384] on span "NRB673A" at bounding box center [480, 388] width 35 height 9
drag, startPoint x: 458, startPoint y: 123, endPoint x: 497, endPoint y: 122, distance: 38.2
click at [497, 374] on div "Профессиональная электрическая мясорубка Rainberg RB-673A 3800W электромясорубк…" at bounding box center [502, 424] width 708 height 100
copy div "NRB673A"
click at [581, 384] on icon at bounding box center [584, 387] width 7 height 7
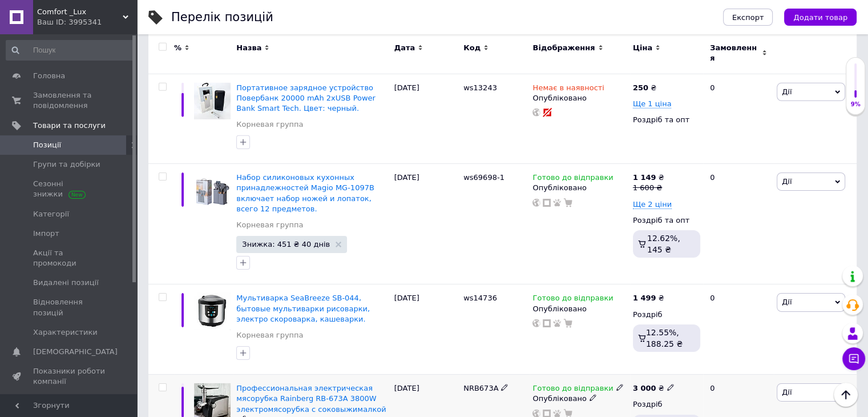
click at [221, 383] on img at bounding box center [212, 402] width 37 height 38
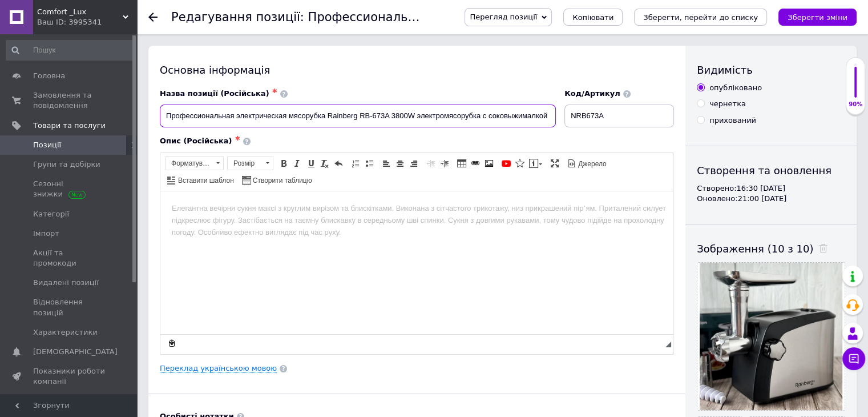
drag, startPoint x: 168, startPoint y: 116, endPoint x: 558, endPoint y: 83, distance: 391.8
click at [558, 83] on div "Основна інформація Назва позиції (Російська) ✱ Профессиональная электрическая м…" at bounding box center [416, 353] width 537 height 615
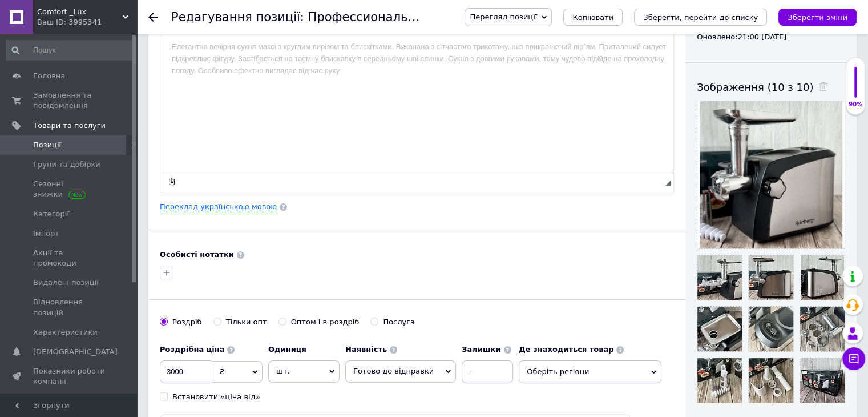
scroll to position [114, 0]
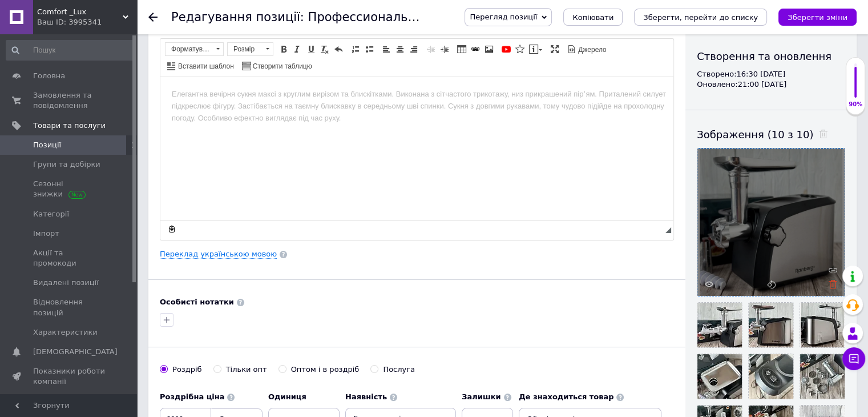
click at [833, 283] on use at bounding box center [833, 284] width 9 height 9
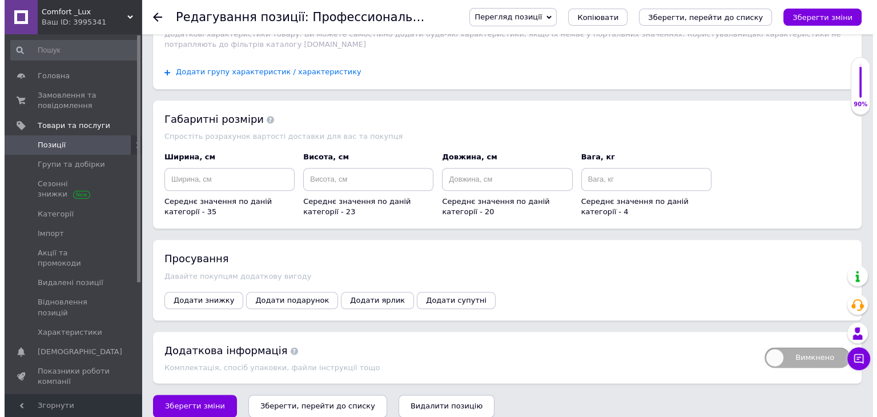
scroll to position [1295, 0]
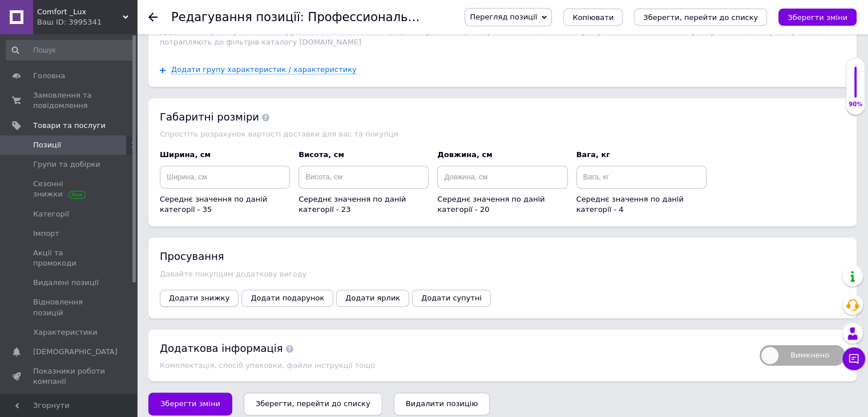
click at [204, 293] on span "Додати знижку" at bounding box center [199, 297] width 61 height 9
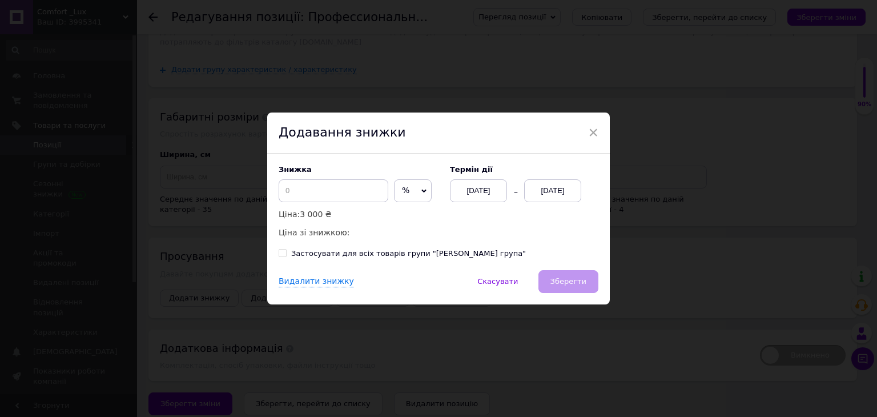
drag, startPoint x: 412, startPoint y: 189, endPoint x: 409, endPoint y: 195, distance: 6.1
click at [410, 191] on span "%" at bounding box center [413, 190] width 38 height 23
click at [410, 215] on li "₴" at bounding box center [412, 215] width 37 height 16
click at [566, 191] on div "[DATE]" at bounding box center [552, 190] width 57 height 23
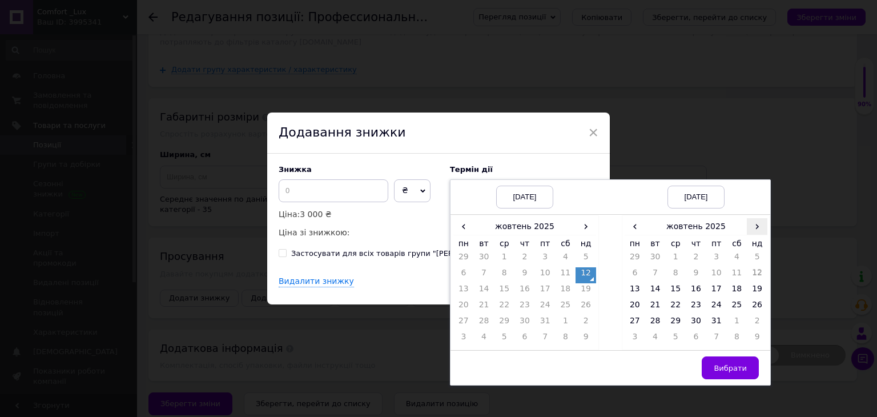
click at [753, 229] on span "›" at bounding box center [757, 226] width 21 height 17
click at [671, 324] on td "26" at bounding box center [675, 323] width 21 height 16
click at [712, 305] on td "21" at bounding box center [716, 307] width 21 height 16
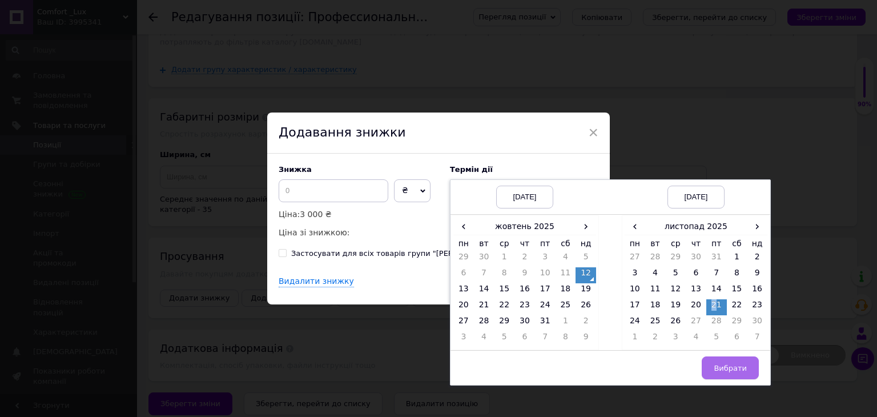
click at [731, 369] on span "Вибрати" at bounding box center [730, 368] width 33 height 9
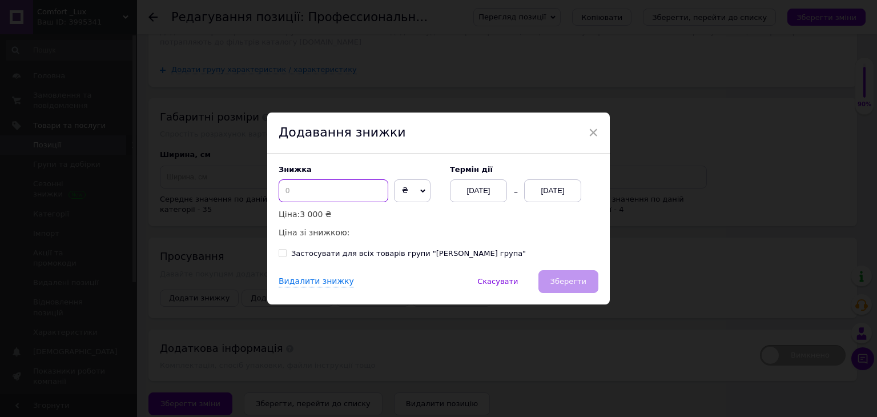
click at [323, 185] on input at bounding box center [334, 190] width 110 height 23
type input "1"
type input "1001"
click at [582, 280] on span "Зберегти" at bounding box center [568, 281] width 36 height 9
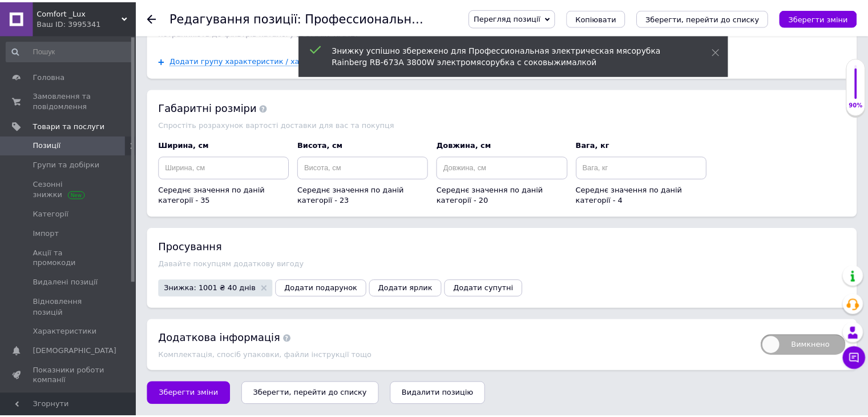
scroll to position [1278, 0]
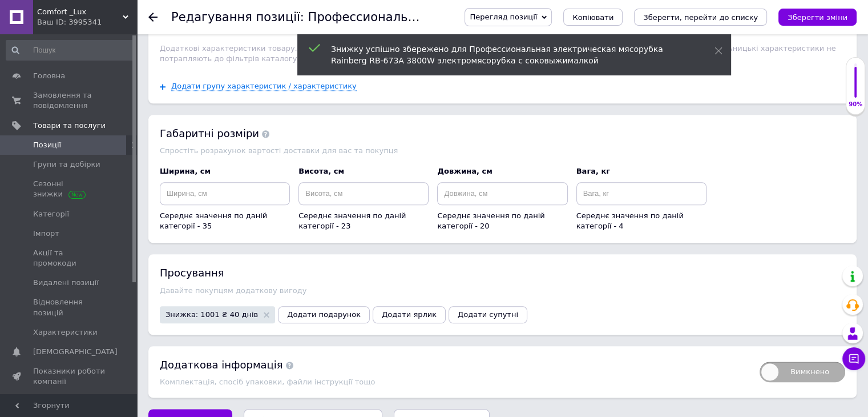
click at [757, 22] on icon "Зберегти, перейти до списку" at bounding box center [700, 17] width 115 height 9
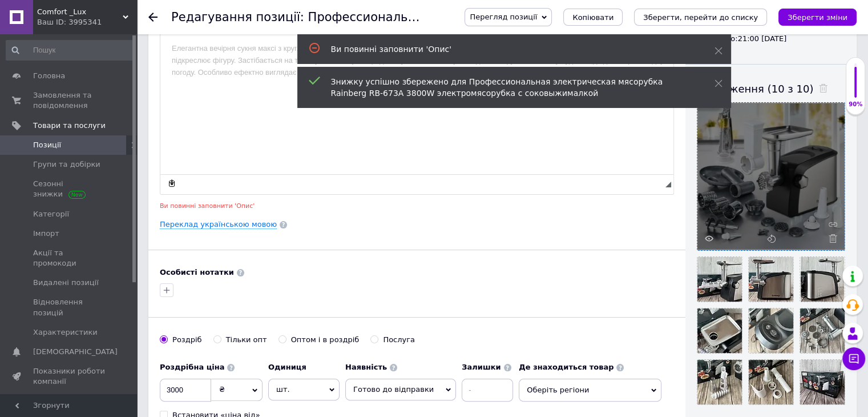
scroll to position [155, 0]
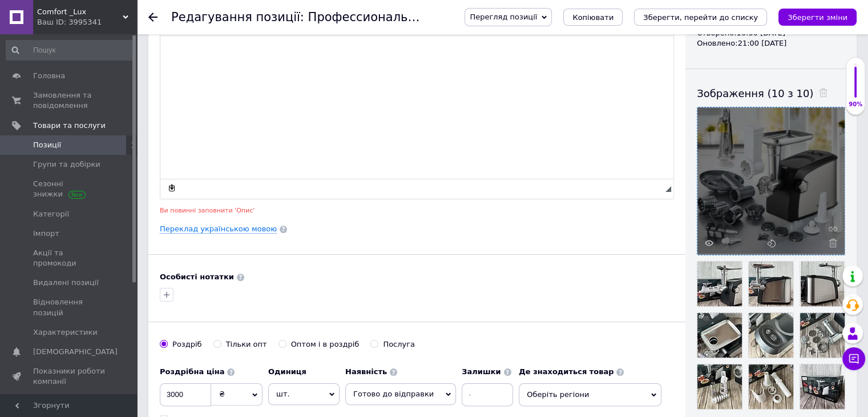
click at [401, 70] on html at bounding box center [416, 52] width 513 height 35
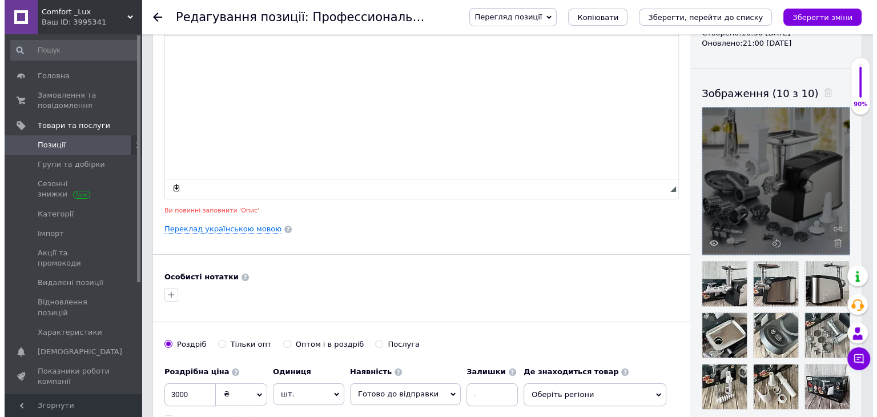
scroll to position [598, 0]
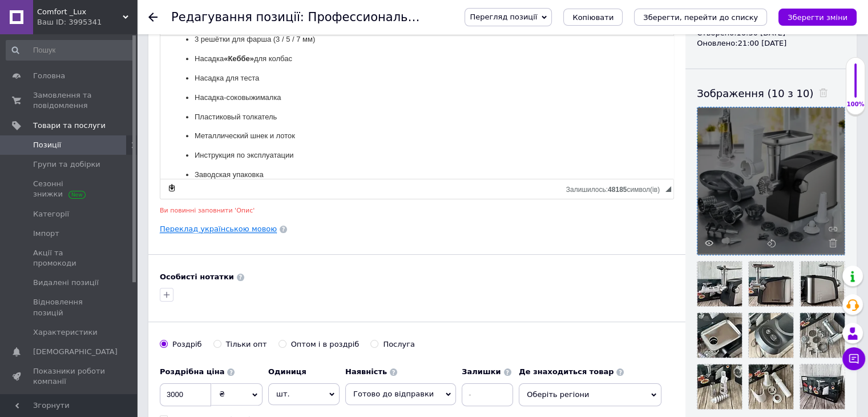
click at [256, 229] on link "Переклад українською мовою" at bounding box center [218, 228] width 117 height 9
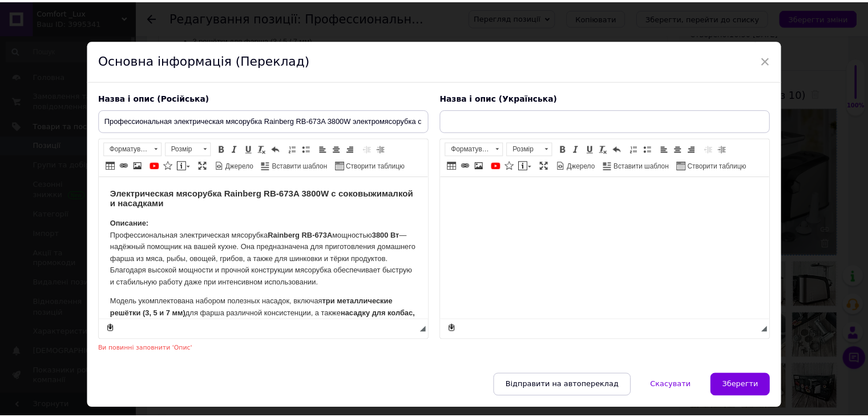
scroll to position [0, 0]
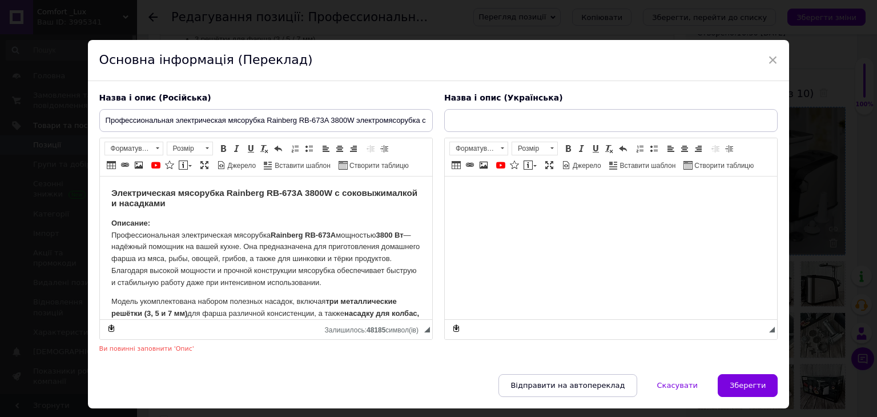
type input "Професійна електрична м'ясорубка Rainberg RB-673A 3800 W електром'ясорубка із с…"
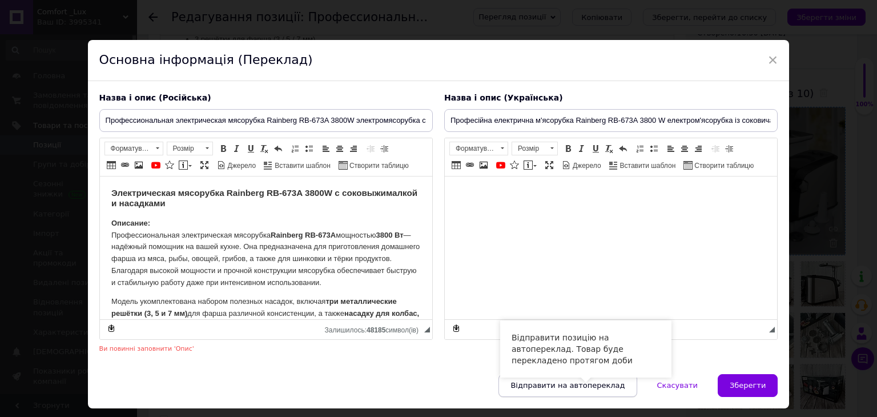
drag, startPoint x: 564, startPoint y: 382, endPoint x: 606, endPoint y: 386, distance: 42.4
click at [565, 382] on span "Відправити на автопереклад" at bounding box center [567, 385] width 114 height 9
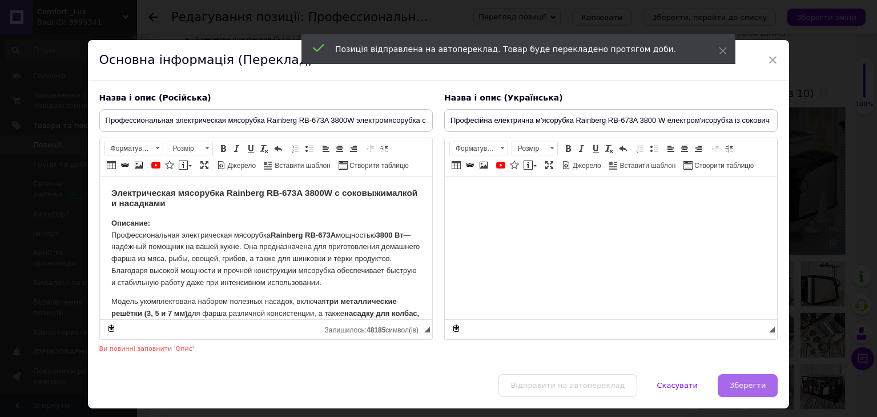
click at [729, 386] on button "Зберегти" at bounding box center [748, 385] width 60 height 23
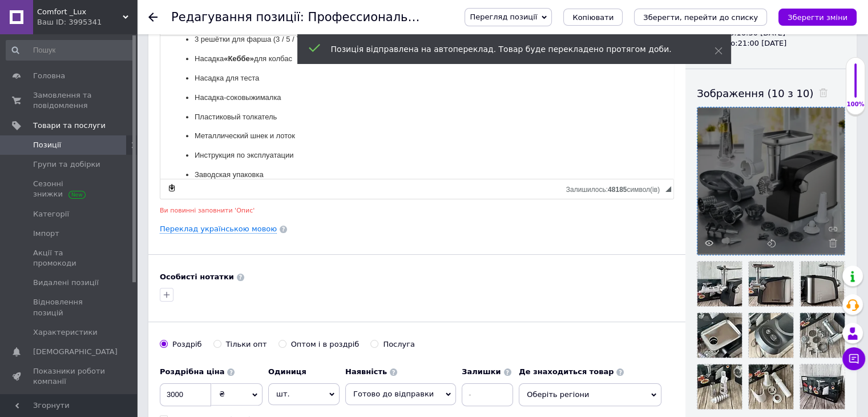
click at [727, 17] on icon "Зберегти, перейти до списку" at bounding box center [700, 17] width 115 height 9
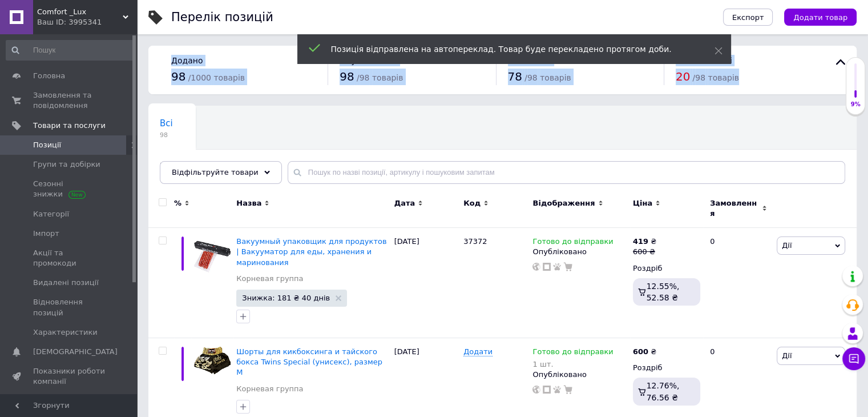
drag, startPoint x: 867, startPoint y: 14, endPoint x: 872, endPoint y: 72, distance: 58.4
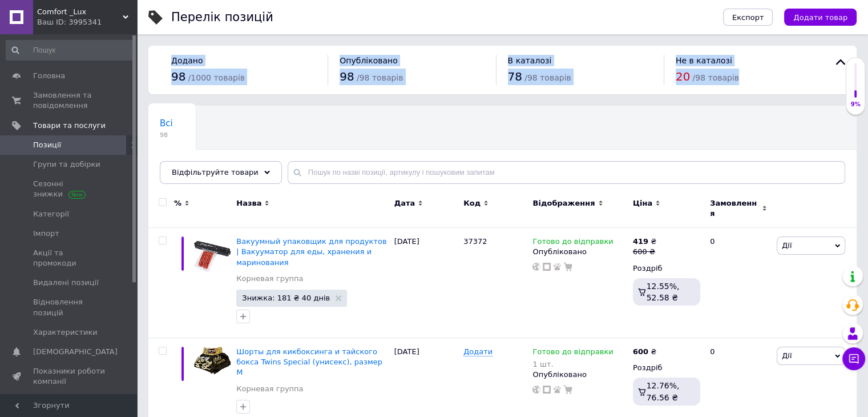
drag, startPoint x: 829, startPoint y: 71, endPoint x: 831, endPoint y: 55, distance: 16.1
click at [829, 71] on div "Не в каталозі 20 / 98 товарів" at bounding box center [748, 70] width 168 height 30
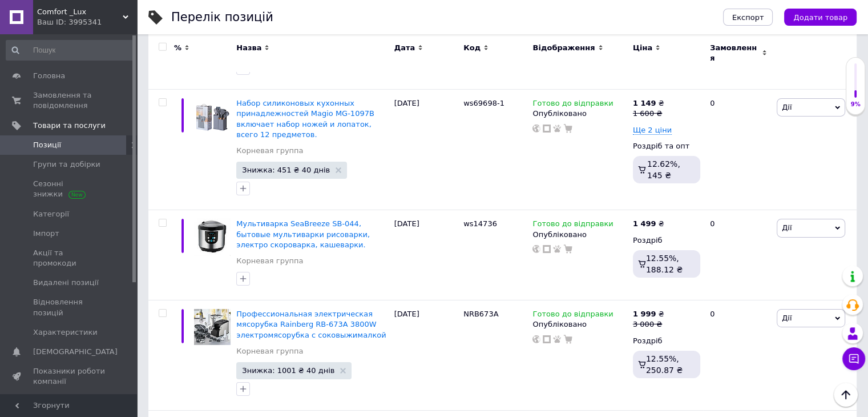
scroll to position [7982, 0]
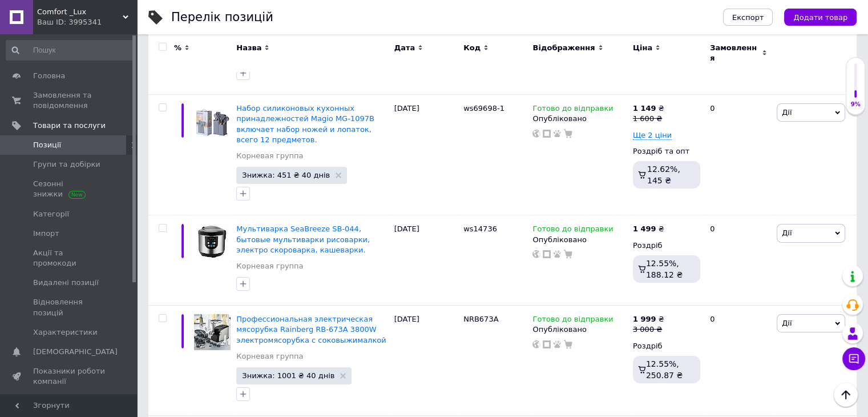
scroll to position [8096, 0]
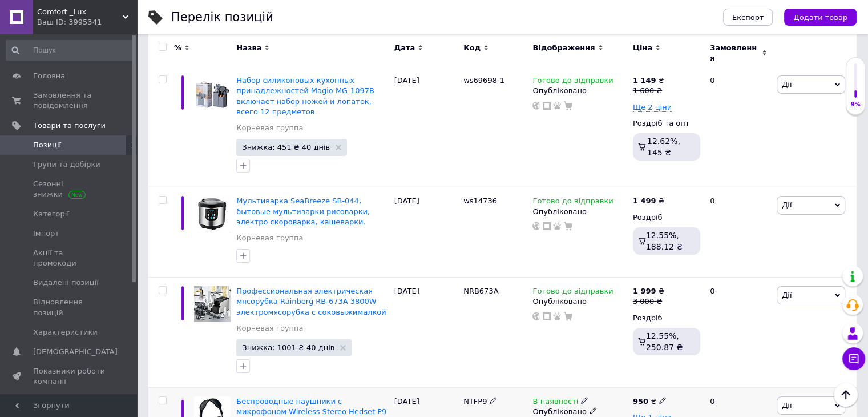
click at [663, 413] on span "Ще 1 ціна" at bounding box center [652, 417] width 39 height 9
drag, startPoint x: 458, startPoint y: 146, endPoint x: 491, endPoint y: 138, distance: 33.9
copy div "NTFP9"
click at [581, 397] on icon at bounding box center [584, 400] width 7 height 7
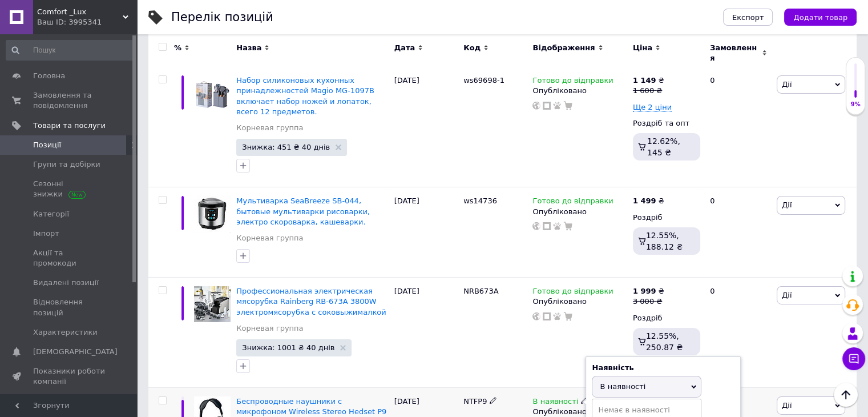
click at [299, 397] on span "Беспроводные наушники с микрофоном Wireless Stereo Hedset P9 |TF Card| Черный" at bounding box center [311, 411] width 150 height 29
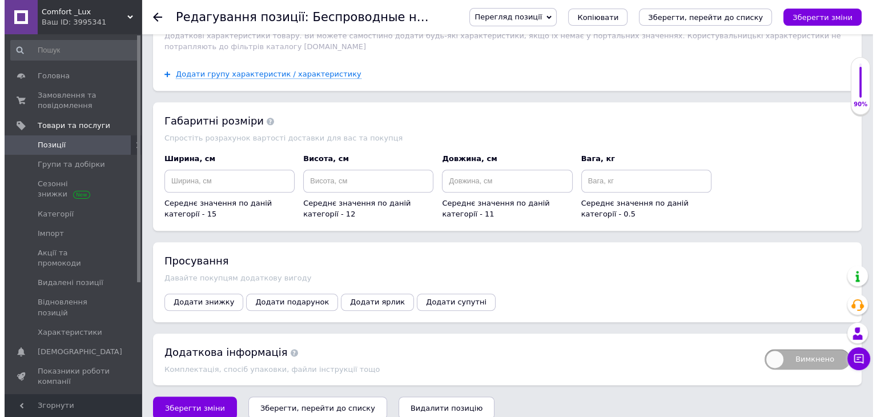
scroll to position [1287, 0]
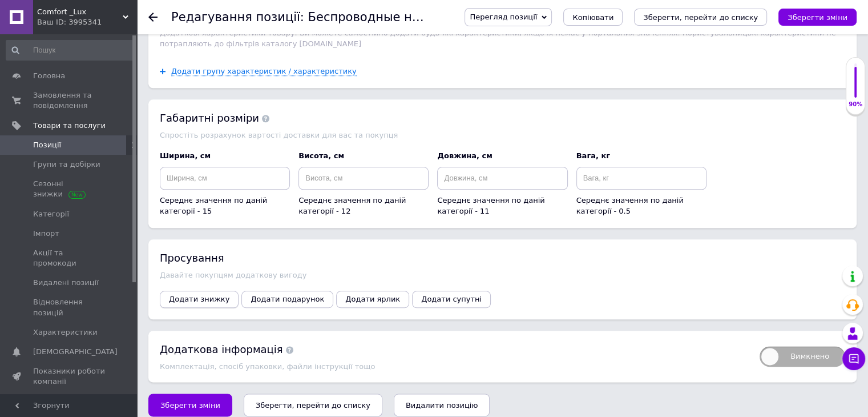
click at [191, 291] on button "Додати знижку" at bounding box center [199, 299] width 79 height 17
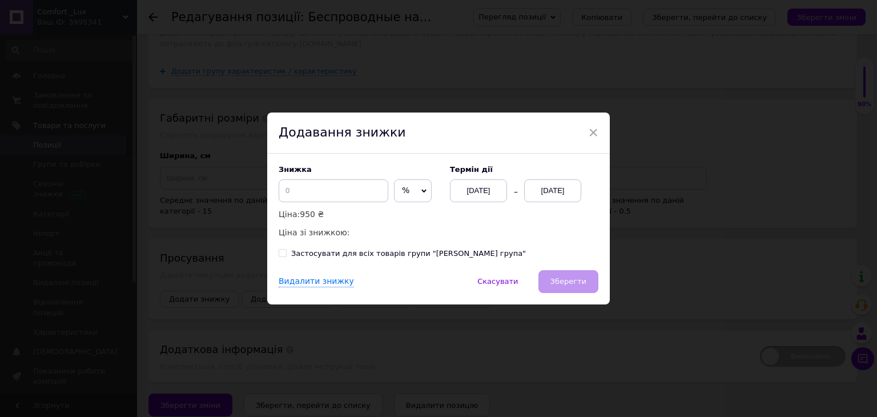
drag, startPoint x: 401, startPoint y: 186, endPoint x: 409, endPoint y: 186, distance: 8.0
click at [403, 186] on span "%" at bounding box center [413, 190] width 38 height 23
click at [394, 220] on li "₴" at bounding box center [412, 215] width 37 height 16
click at [358, 197] on input at bounding box center [334, 190] width 110 height 23
type input "6"
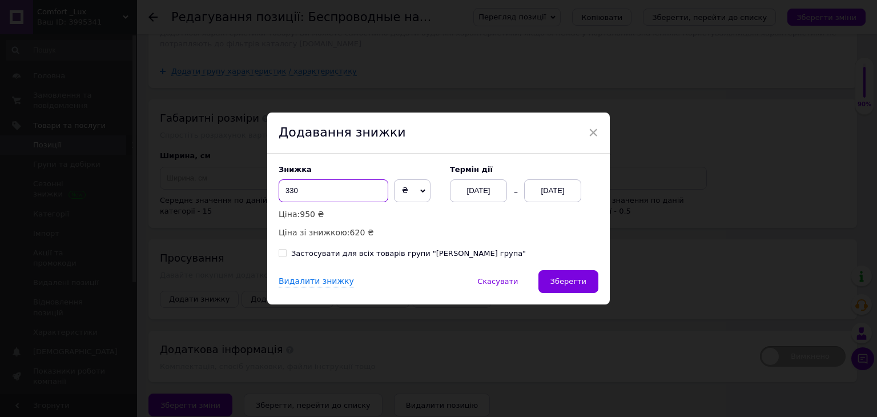
type input "330"
click at [427, 237] on p "Ціна зі знижкою: 620 ₴" at bounding box center [359, 232] width 160 height 13
click at [564, 188] on div "[DATE]" at bounding box center [552, 190] width 57 height 23
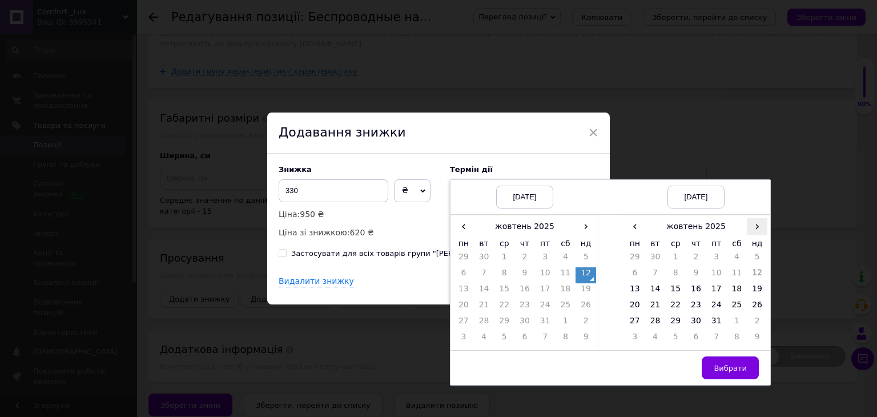
click at [758, 228] on span "›" at bounding box center [757, 226] width 21 height 17
click at [708, 305] on td "21" at bounding box center [716, 307] width 21 height 16
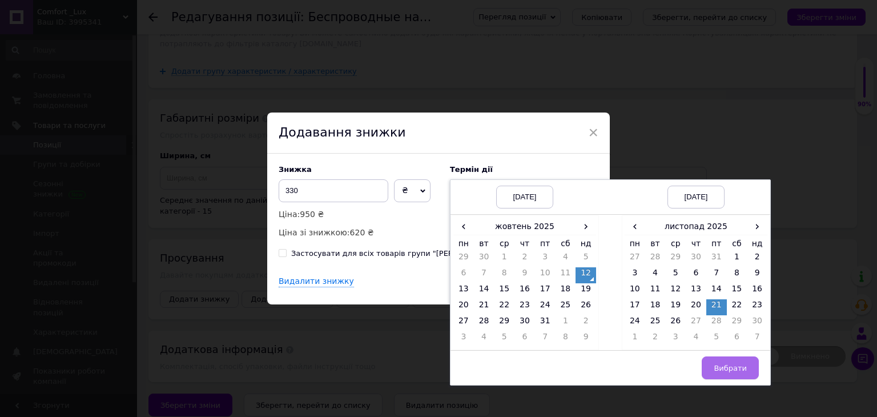
click at [735, 368] on span "Вибрати" at bounding box center [730, 368] width 33 height 9
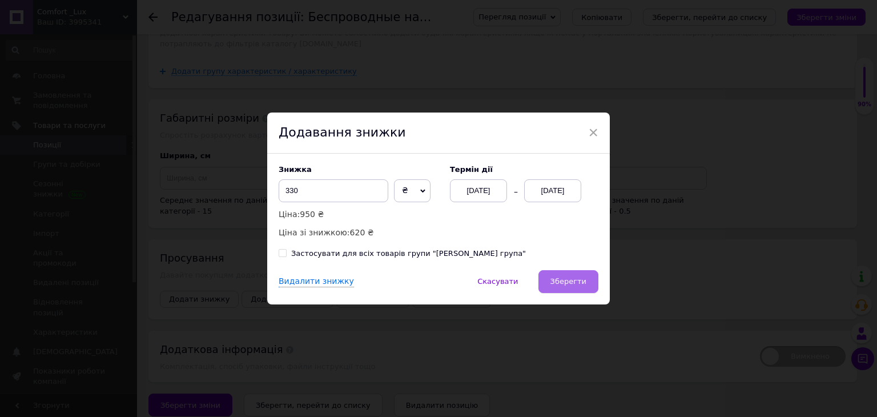
click at [574, 283] on span "Зберегти" at bounding box center [568, 281] width 36 height 9
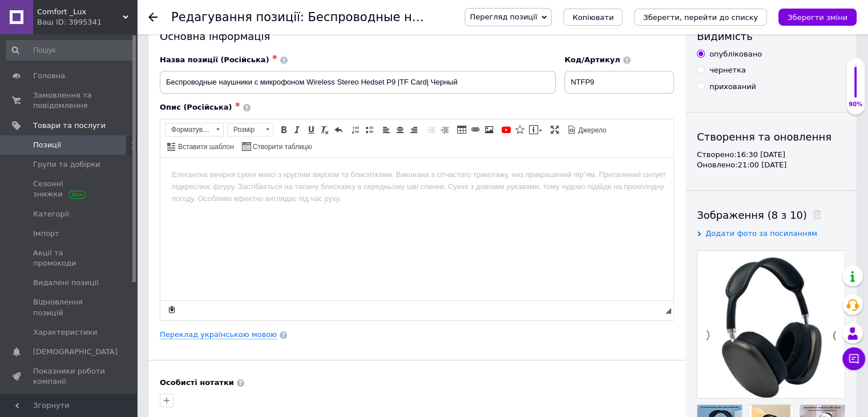
scroll to position [0, 0]
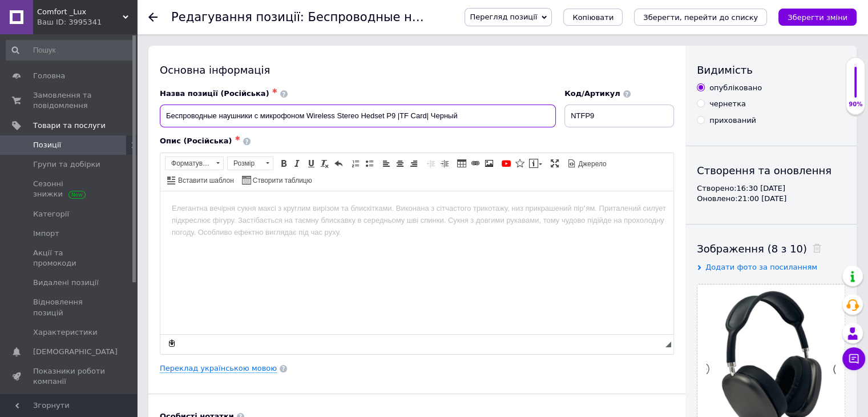
drag, startPoint x: 160, startPoint y: 117, endPoint x: 489, endPoint y: 130, distance: 329.0
click at [489, 130] on div "Назва позиції (Російська) ✱ Беспроводные наушники с микрофоном Wireless Stereo …" at bounding box center [417, 220] width 514 height 265
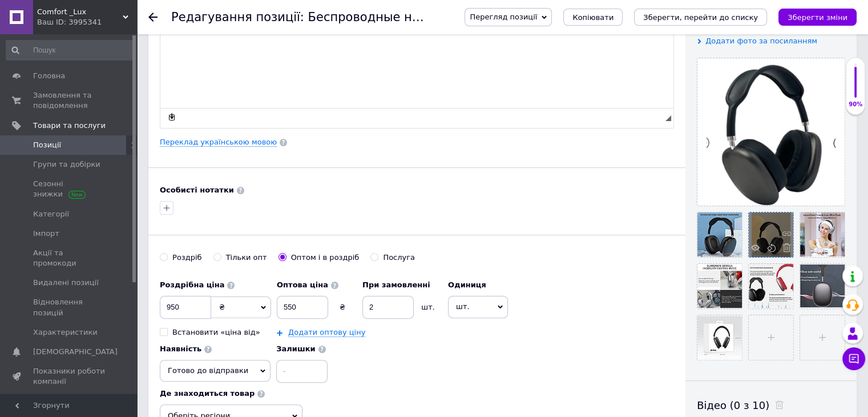
scroll to position [228, 0]
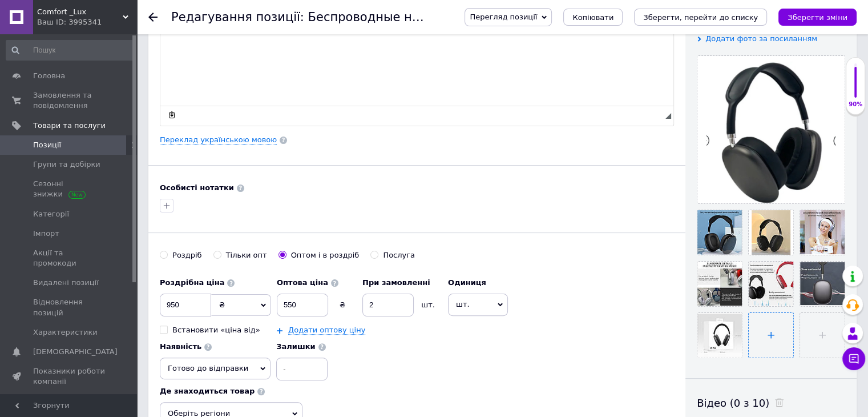
paste input
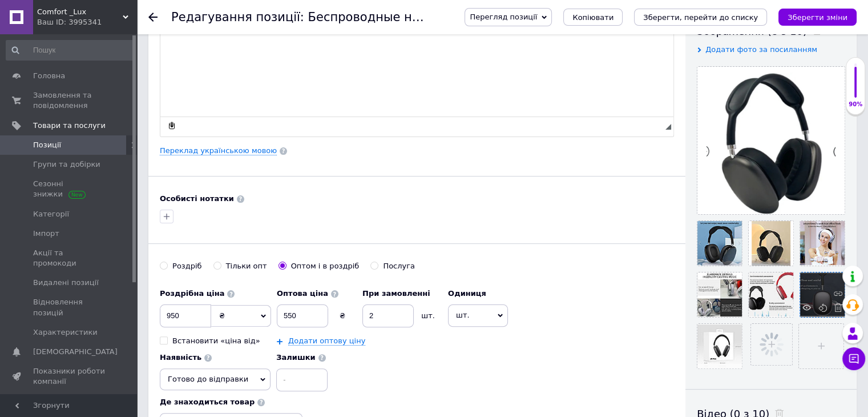
scroll to position [283, 0]
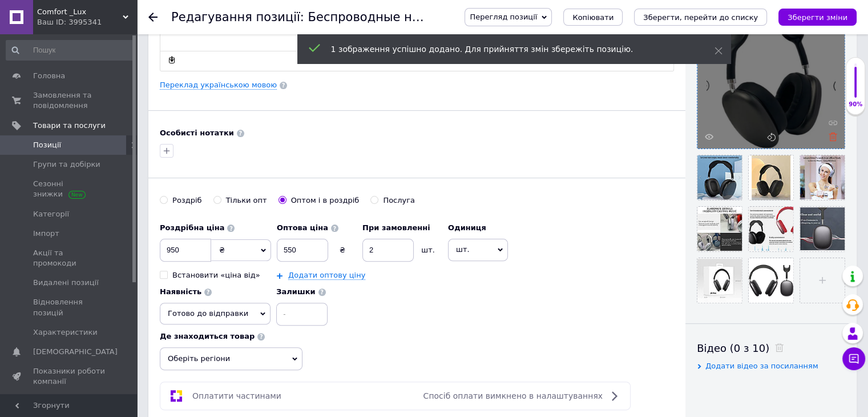
click at [836, 135] on icon at bounding box center [833, 136] width 9 height 9
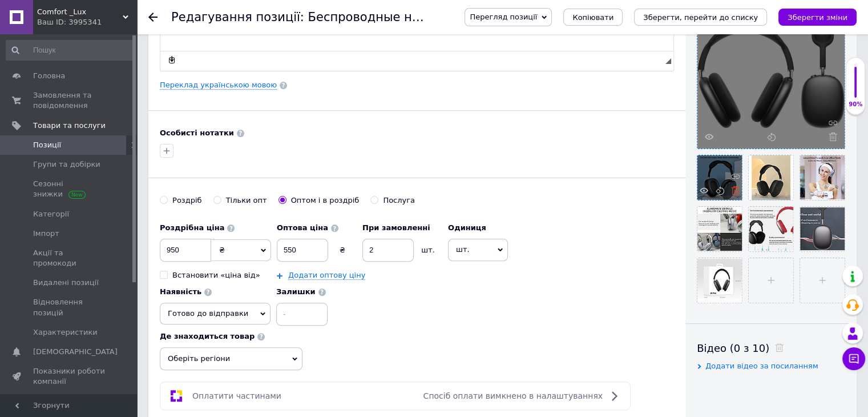
click at [737, 193] on icon at bounding box center [735, 190] width 9 height 9
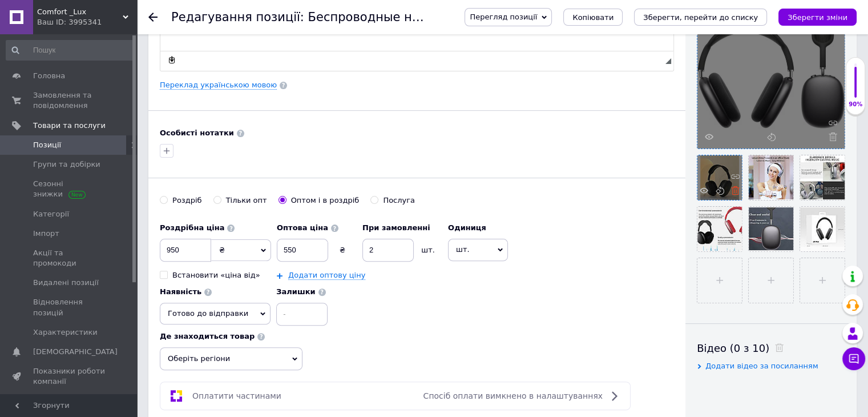
click at [736, 188] on icon at bounding box center [735, 190] width 9 height 9
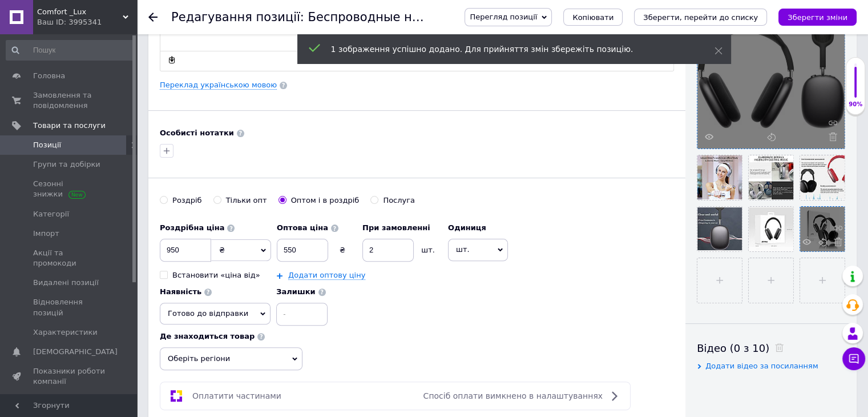
click at [825, 224] on div at bounding box center [822, 229] width 45 height 45
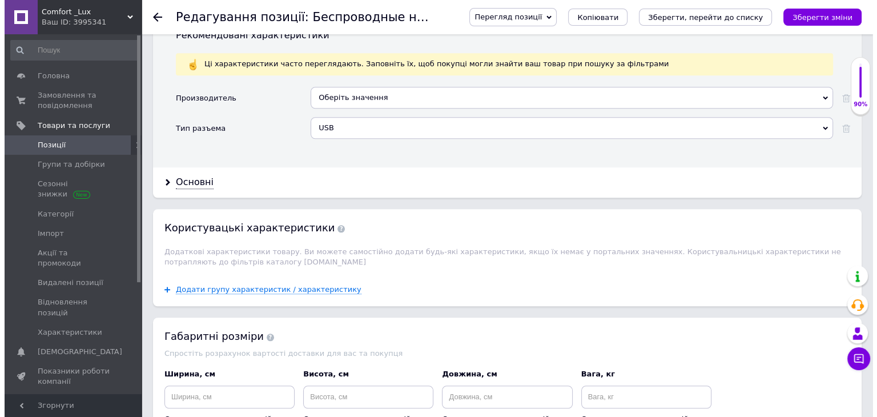
scroll to position [1300, 0]
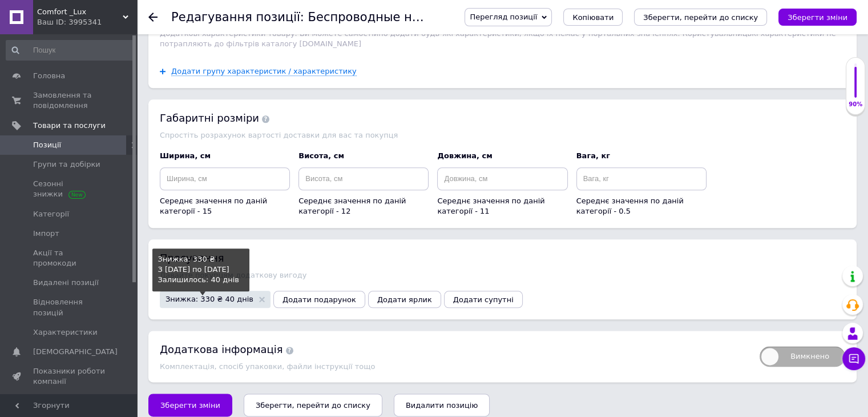
click at [238, 295] on span "Знижка: 330 ₴ 40 днів" at bounding box center [210, 298] width 88 height 7
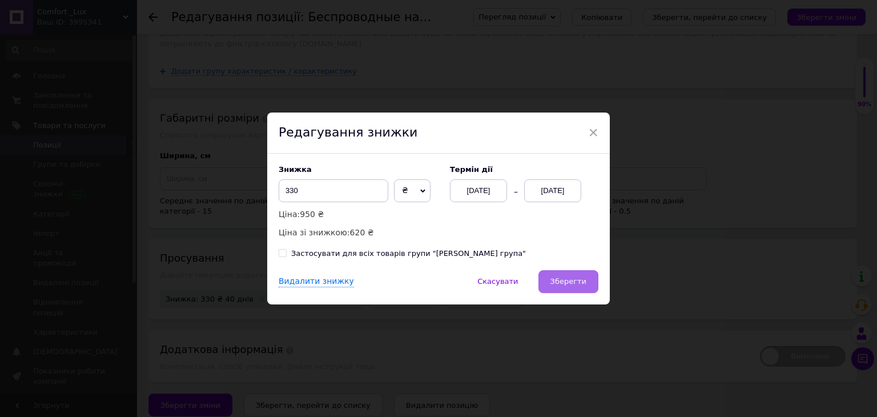
click at [576, 281] on span "Зберегти" at bounding box center [568, 281] width 36 height 9
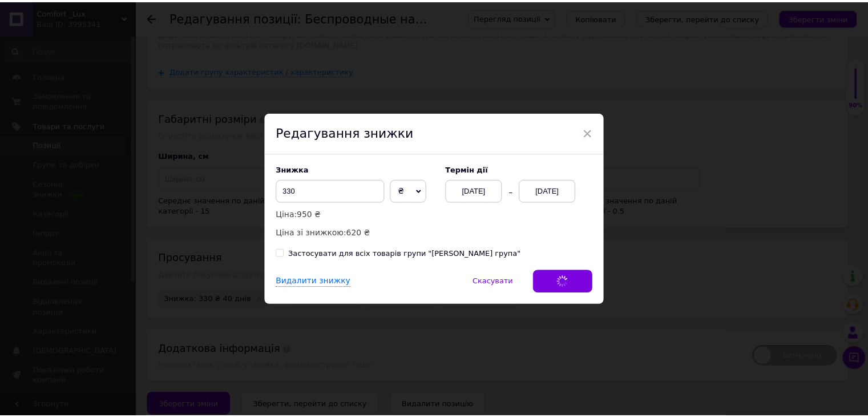
scroll to position [1274, 0]
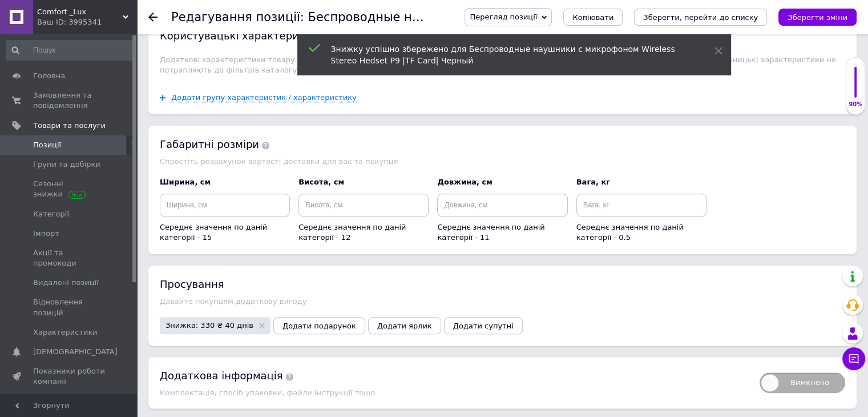
click at [746, 18] on icon "Зберегти, перейти до списку" at bounding box center [700, 17] width 115 height 9
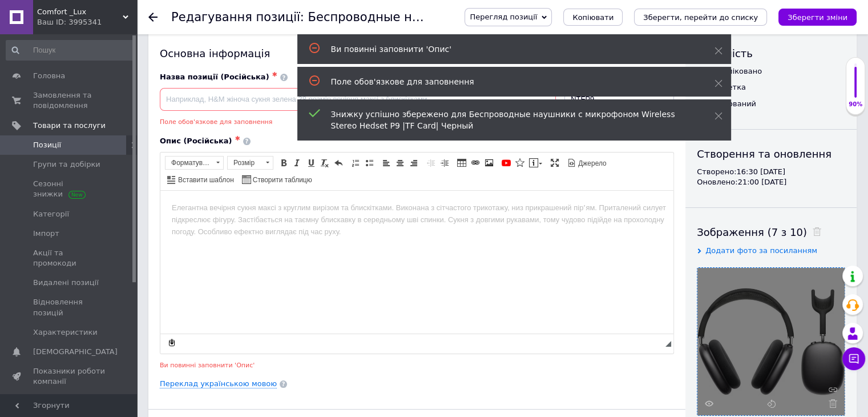
scroll to position [0, 0]
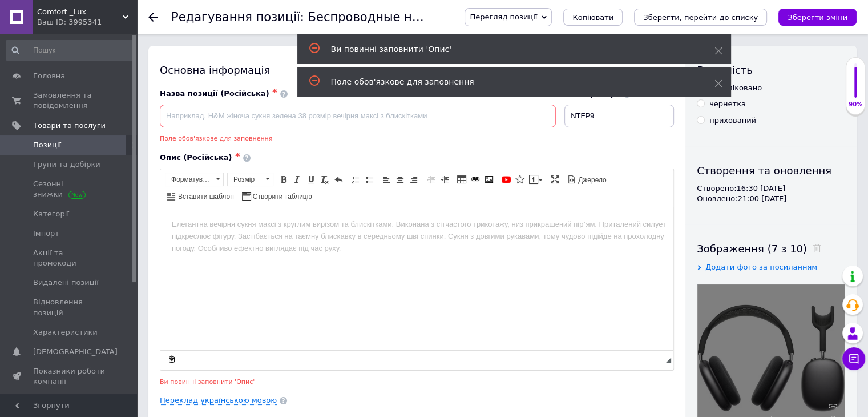
click at [326, 241] on html at bounding box center [416, 224] width 513 height 35
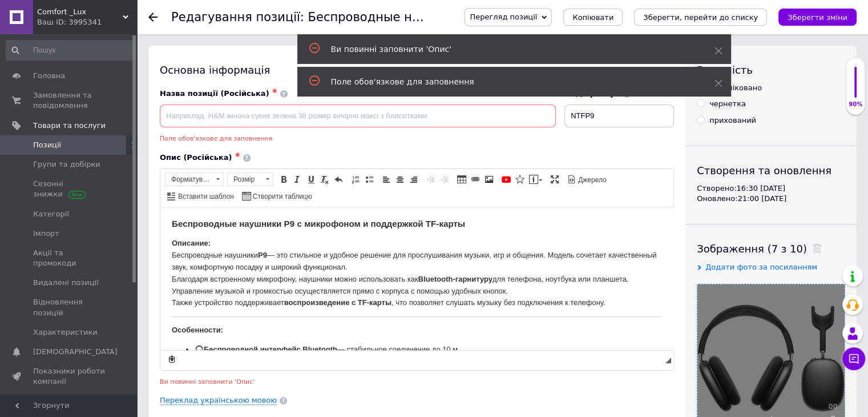
scroll to position [339, 0]
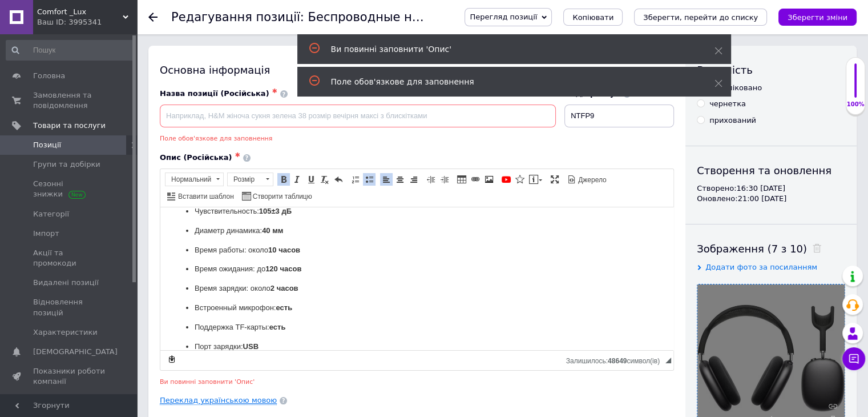
click at [251, 402] on link "Переклад українською мовою" at bounding box center [218, 400] width 117 height 9
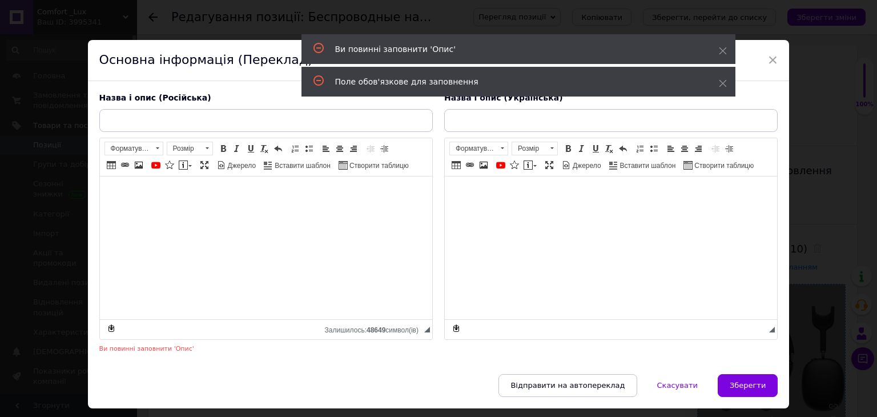
type input "Бездротові навушники з мікрофоном Wireless Stereo Hedset P9 | TF Card| Чорний"
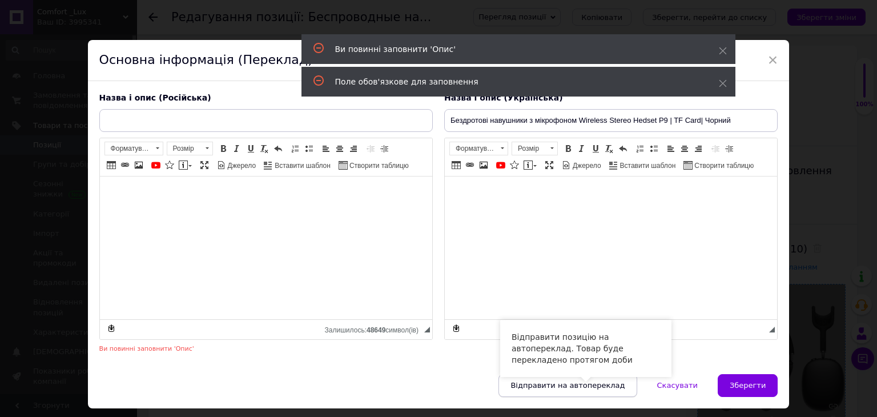
click at [581, 384] on span "Відправити на автопереклад" at bounding box center [567, 385] width 114 height 9
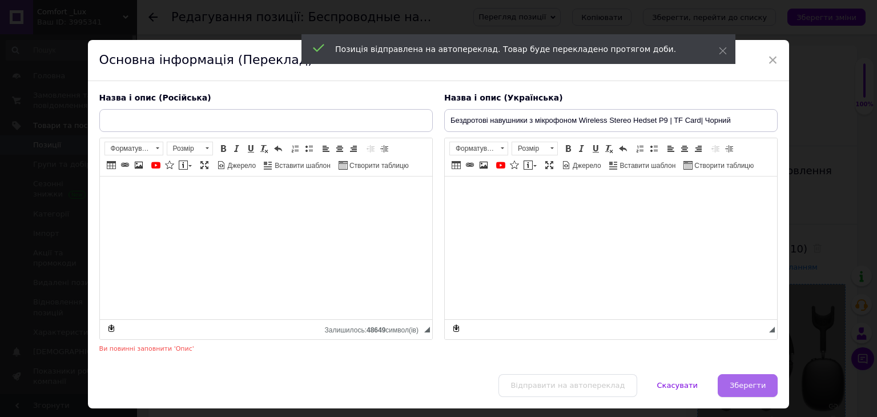
click at [753, 388] on span "Зберегти" at bounding box center [747, 385] width 36 height 9
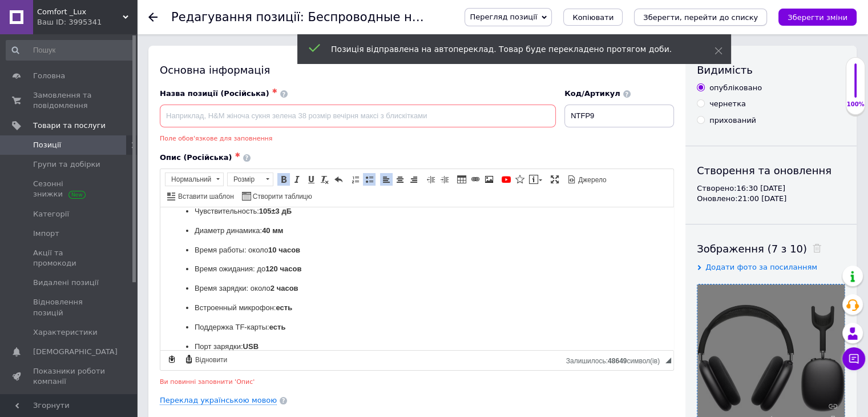
click at [748, 15] on icon "Зберегти, перейти до списку" at bounding box center [700, 17] width 115 height 9
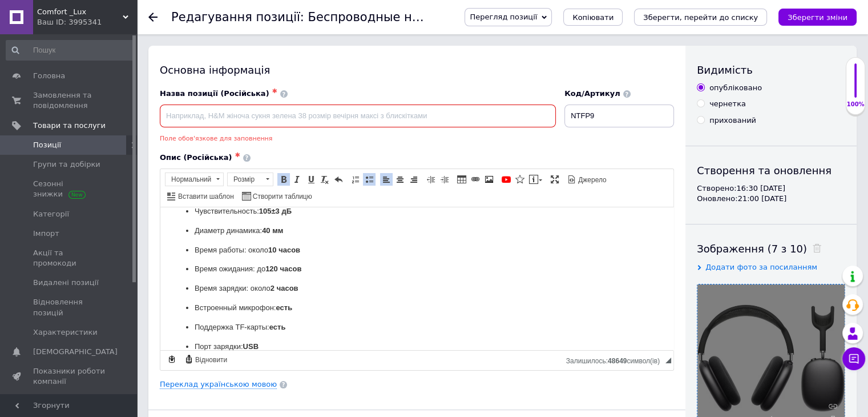
click at [306, 113] on input at bounding box center [358, 115] width 396 height 23
paste input "Беспроводные наушники с микрофоном Wireless Stereo Headset P9 |TF Card| Черные"
type input "Беспроводные наушники с микрофоном Wireless Stereo Headset P9 |TF Card| Черные"
click at [701, 17] on icon "Зберегти, перейти до списку" at bounding box center [700, 17] width 115 height 9
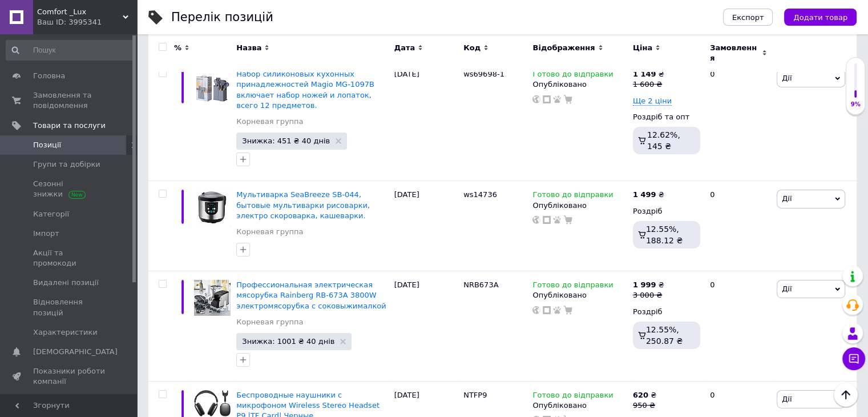
scroll to position [8136, 0]
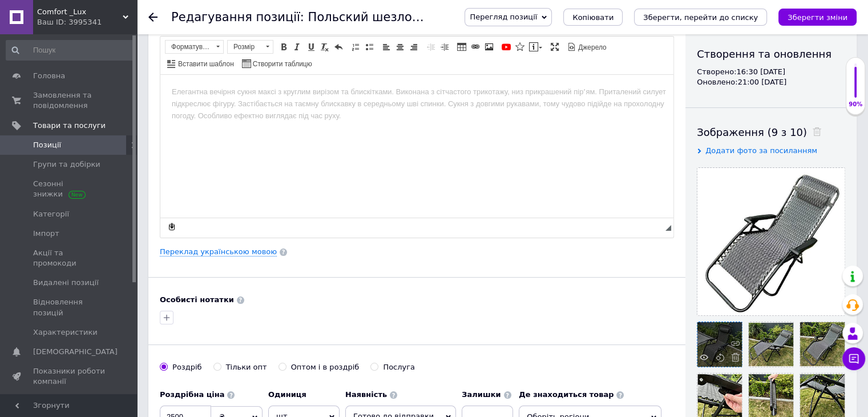
scroll to position [57, 0]
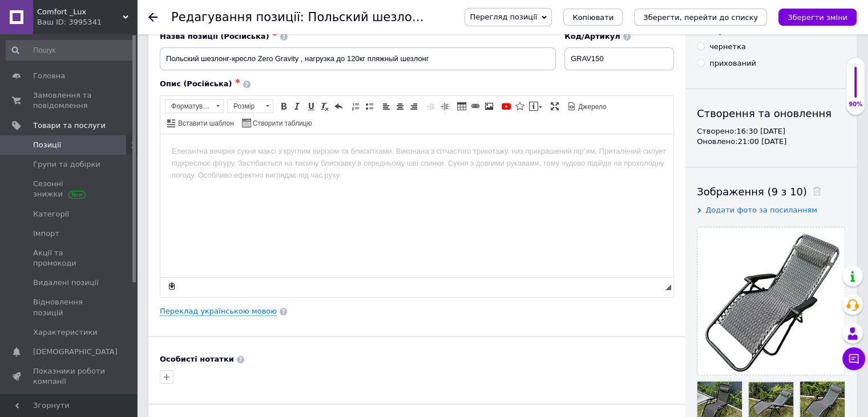
click at [147, 14] on div "Редагування позиції: Польский шезлонг-кресло Zero Gravity , нагрузка до 120кг п…" at bounding box center [502, 17] width 731 height 34
click at [149, 17] on use at bounding box center [152, 17] width 9 height 9
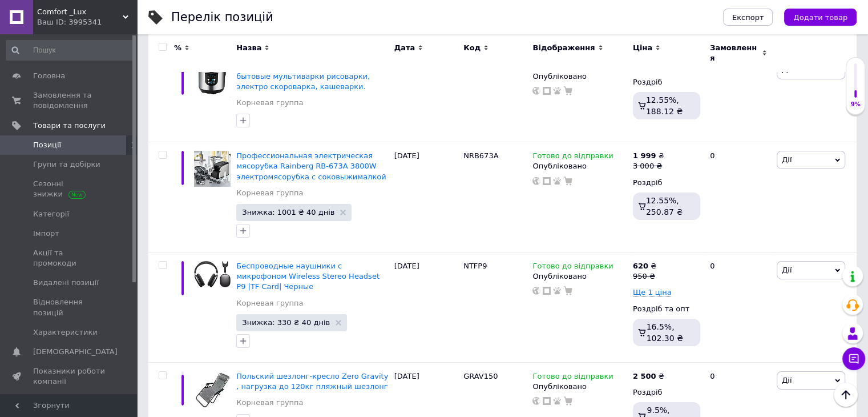
scroll to position [8242, 0]
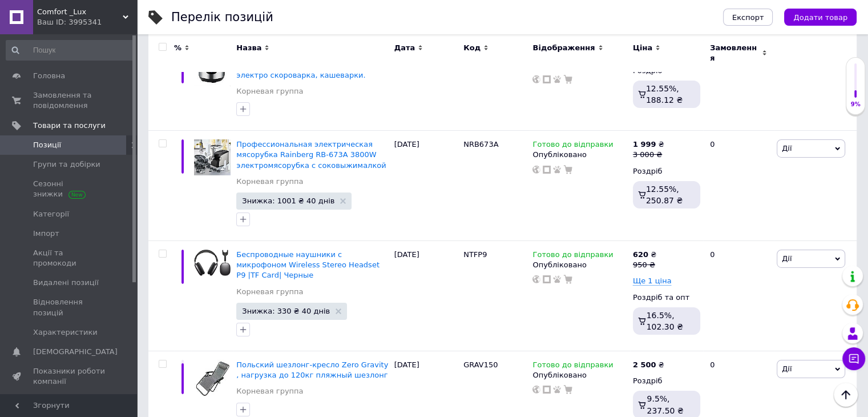
click at [616, 360] on icon at bounding box center [619, 363] width 7 height 7
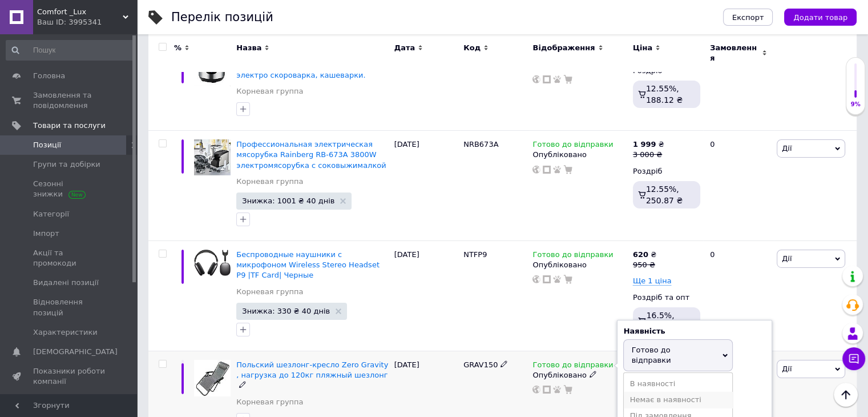
click at [636, 392] on li "Немає в наявності" at bounding box center [678, 400] width 108 height 16
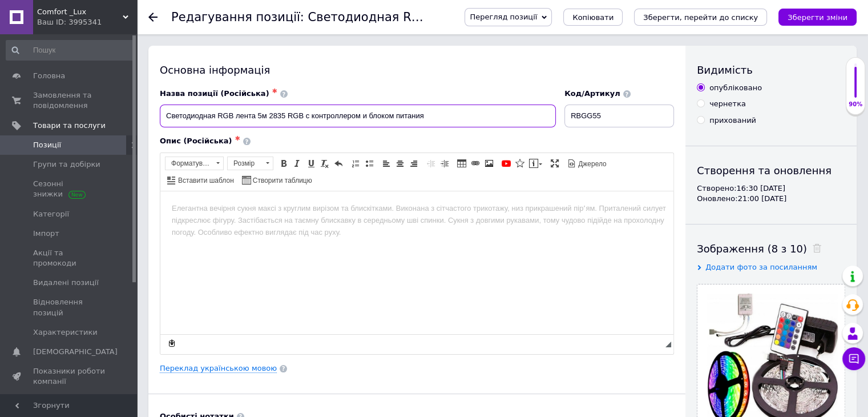
drag, startPoint x: 160, startPoint y: 115, endPoint x: 432, endPoint y: 124, distance: 271.9
click at [432, 124] on input "Светодиодная RGB лента 5м 2835 RGB с контроллером и блоком питания" at bounding box center [358, 115] width 396 height 23
click at [471, 225] on html at bounding box center [416, 208] width 513 height 35
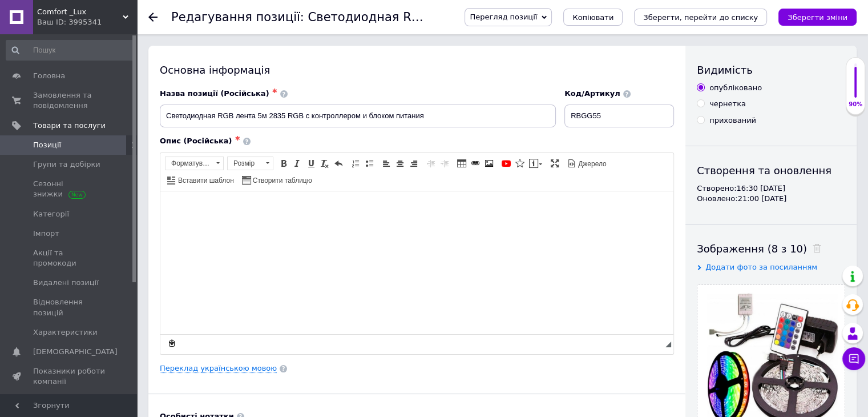
scroll to position [378, 0]
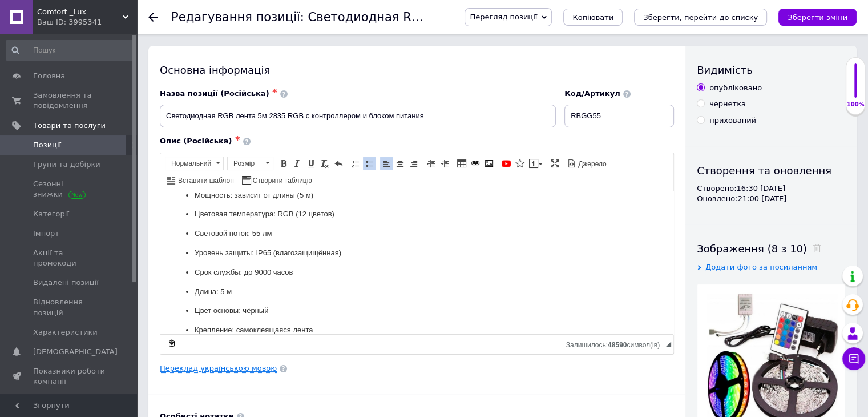
click at [210, 366] on link "Переклад українською мовою" at bounding box center [218, 368] width 117 height 9
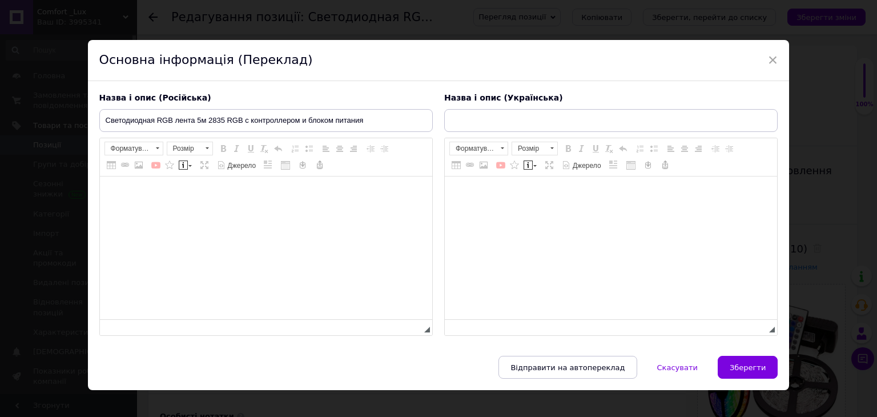
type input "Світлодіодна RGB-стрічка 5 м 2835 RGB з контролером і блоком живлення"
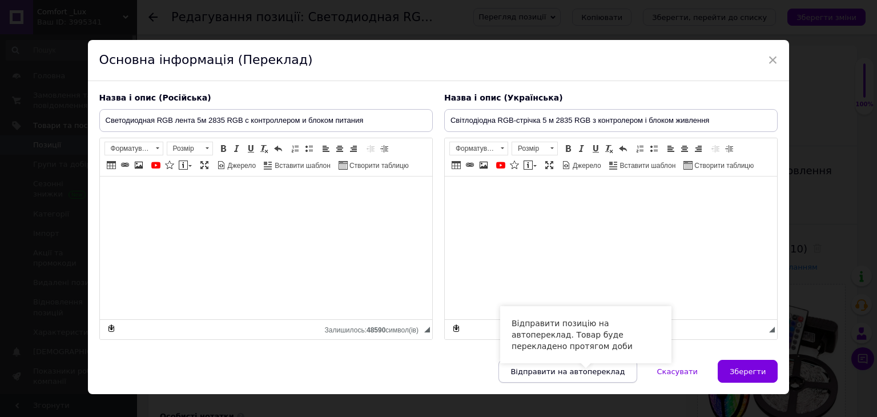
click at [582, 374] on span "Відправити на автопереклад" at bounding box center [567, 371] width 114 height 9
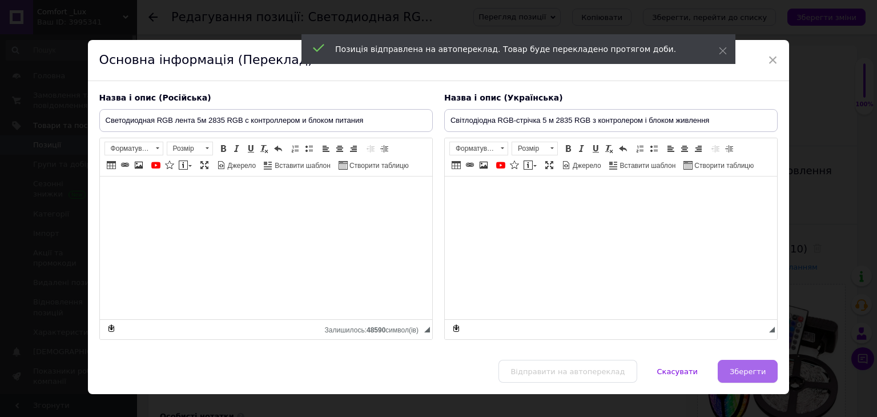
click at [751, 370] on span "Зберегти" at bounding box center [747, 371] width 36 height 9
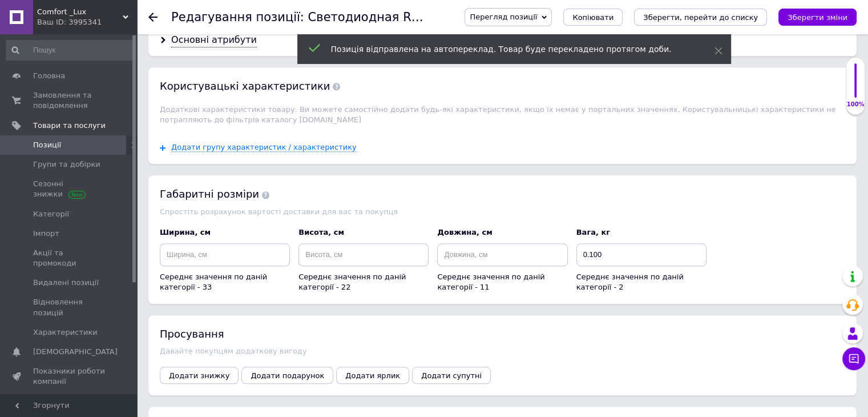
scroll to position [1111, 0]
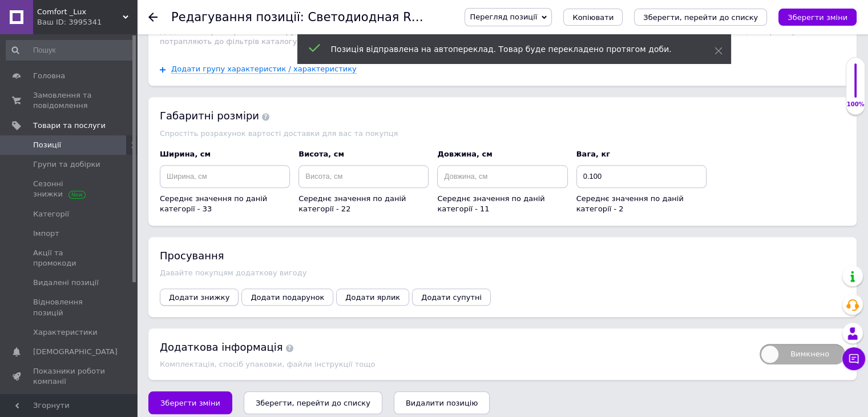
click at [199, 293] on span "Додати знижку" at bounding box center [199, 297] width 61 height 9
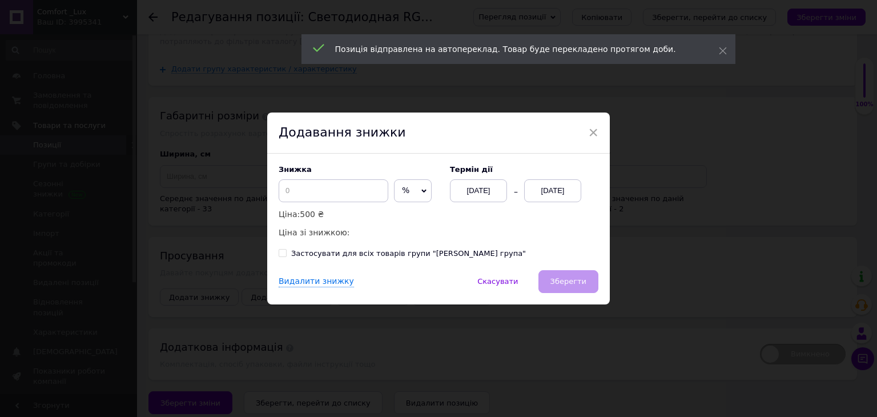
click at [401, 191] on span "%" at bounding box center [413, 190] width 38 height 23
click at [412, 210] on li "₴" at bounding box center [412, 215] width 37 height 16
click at [555, 186] on div "[DATE]" at bounding box center [552, 190] width 57 height 23
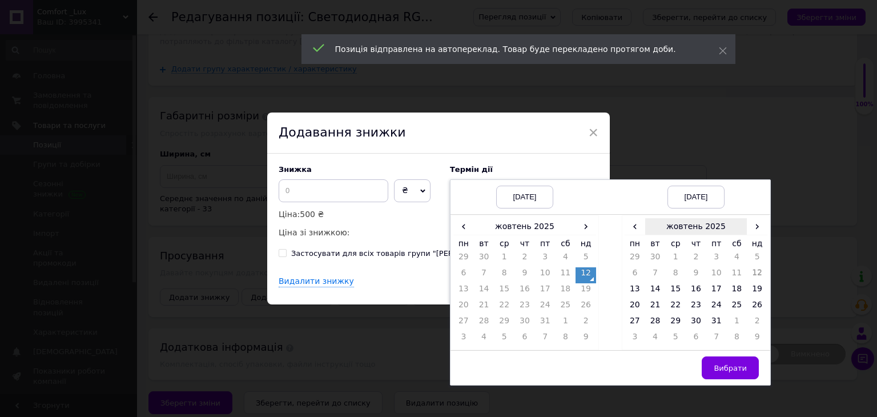
click at [743, 232] on th "жовтень 2025" at bounding box center [696, 226] width 102 height 17
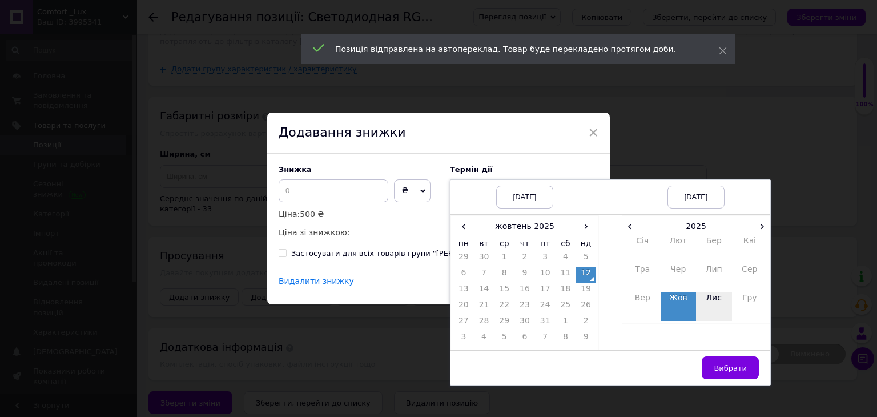
click at [704, 311] on td "Лис" at bounding box center [714, 306] width 36 height 29
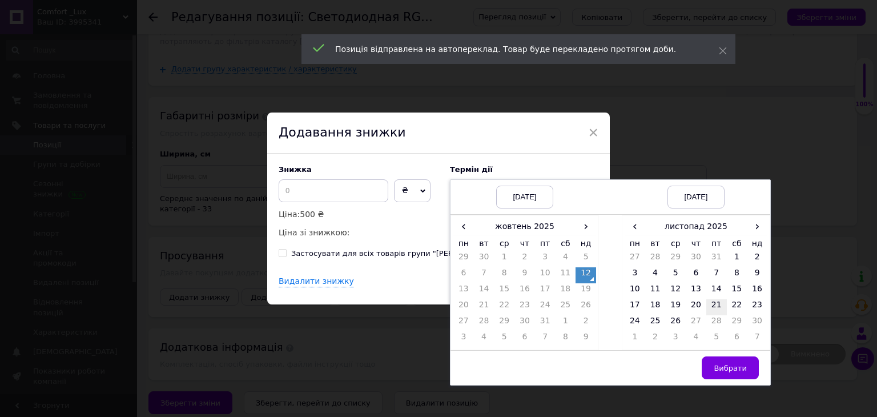
click at [712, 305] on td "21" at bounding box center [716, 307] width 21 height 16
click at [739, 364] on span "Вибрати" at bounding box center [730, 368] width 33 height 9
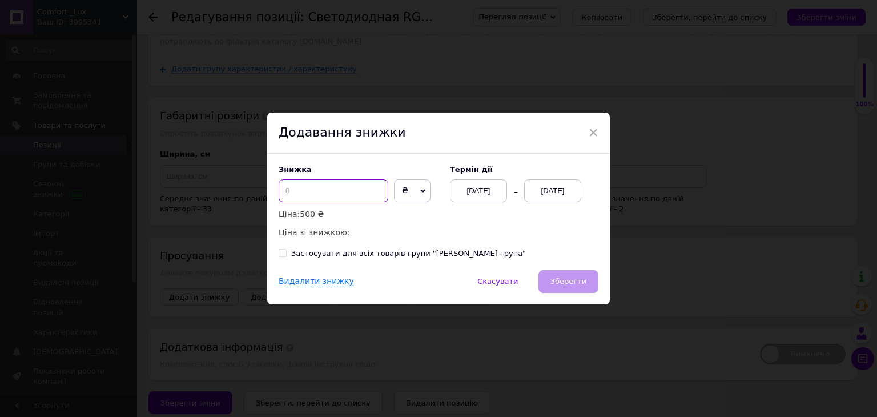
click at [350, 192] on input at bounding box center [334, 190] width 110 height 23
type input "251"
click at [565, 281] on span "Зберегти" at bounding box center [568, 281] width 36 height 9
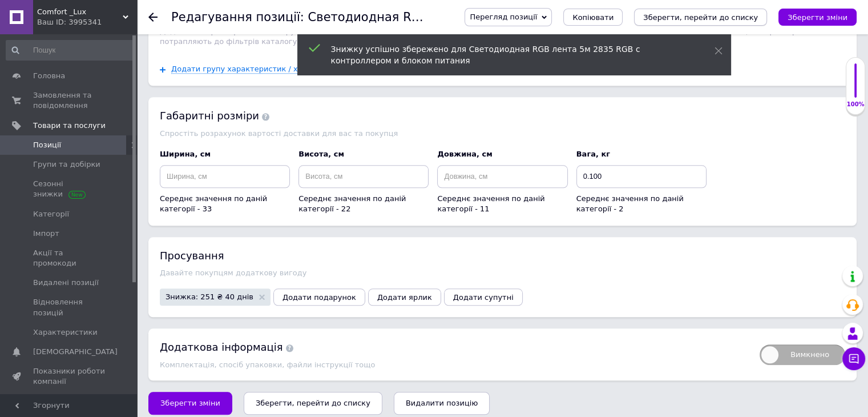
click at [735, 14] on icon "Зберегти, перейти до списку" at bounding box center [700, 17] width 115 height 9
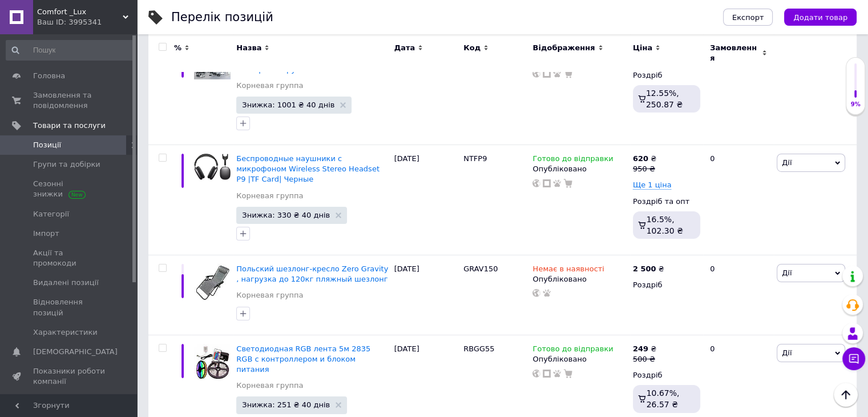
scroll to position [8304, 0]
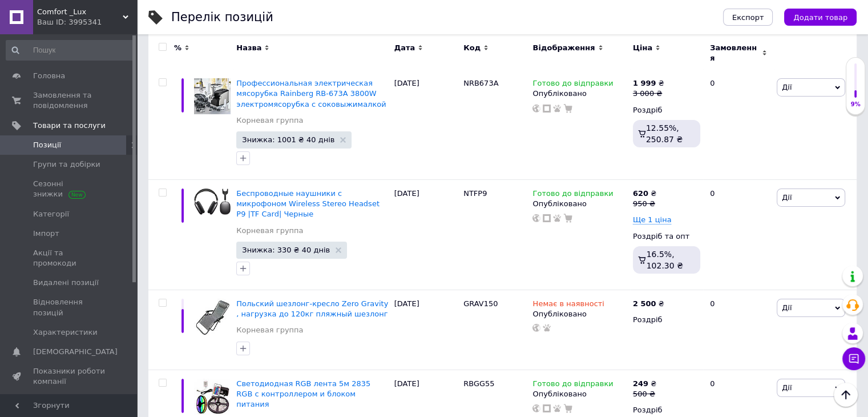
drag, startPoint x: 456, startPoint y: 215, endPoint x: 495, endPoint y: 217, distance: 38.9
copy div "OP908"
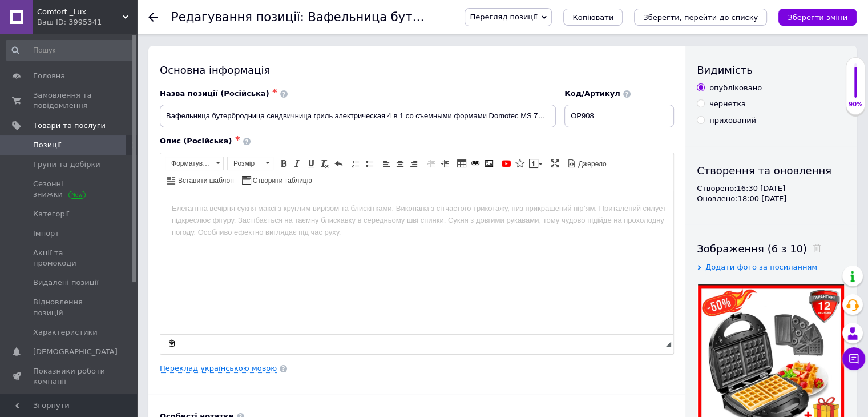
drag, startPoint x: 159, startPoint y: 117, endPoint x: 432, endPoint y: 117, distance: 272.3
click at [432, 117] on div "Назва позиції (Російська) ✱ Вафельница бутербродница сендвичница гриль электрич…" at bounding box center [358, 107] width 405 height 47
drag, startPoint x: 164, startPoint y: 118, endPoint x: 573, endPoint y: 131, distance: 408.9
click at [573, 131] on div "Назва позиції (Російська) ✱ Вафельница бутербродница сендвичница гриль электрич…" at bounding box center [417, 220] width 514 height 265
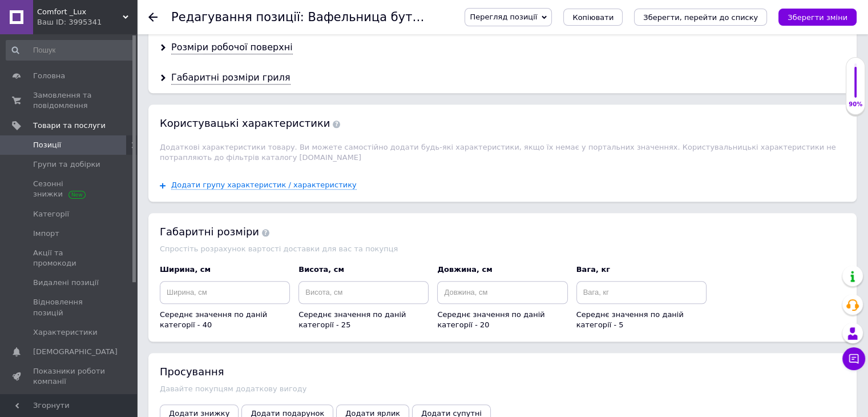
scroll to position [1256, 0]
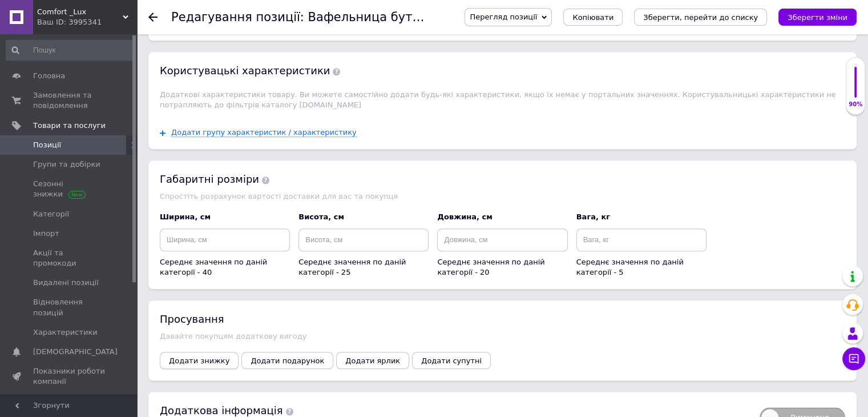
click at [201, 356] on span "Додати знижку" at bounding box center [199, 360] width 61 height 9
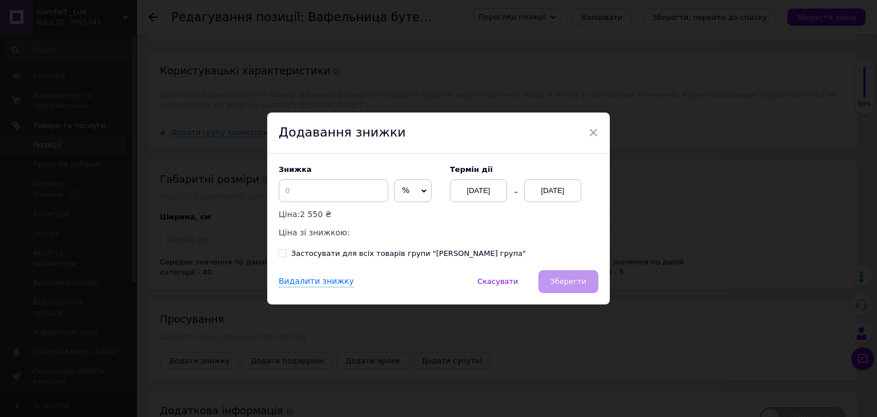
click at [421, 190] on icon at bounding box center [423, 190] width 5 height 5
click at [405, 207] on li "₴" at bounding box center [412, 215] width 37 height 16
click at [327, 197] on input at bounding box center [334, 190] width 110 height 23
type input "1199"
click at [550, 184] on div "[DATE]" at bounding box center [552, 190] width 57 height 23
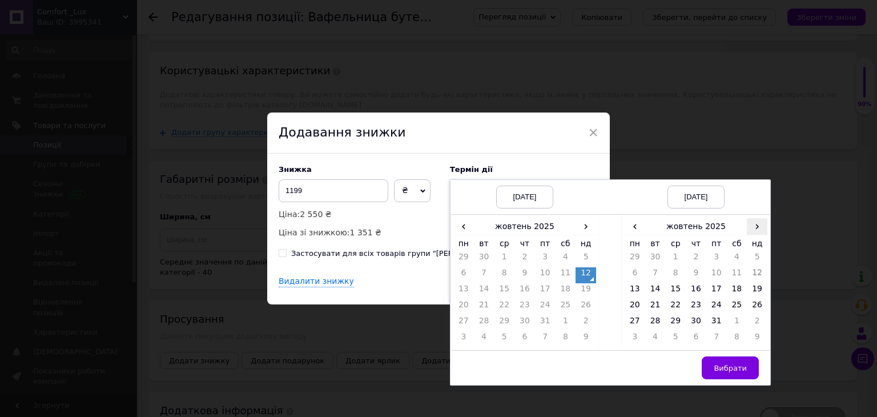
click at [755, 231] on span "›" at bounding box center [757, 226] width 21 height 17
click at [713, 311] on td "21" at bounding box center [716, 307] width 21 height 16
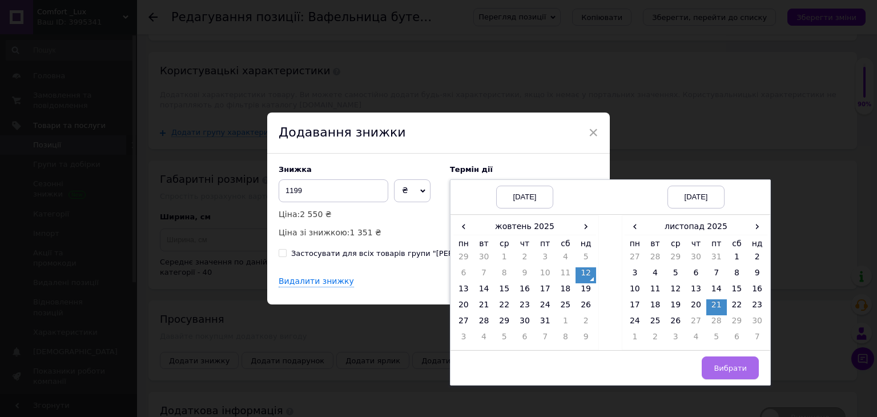
click at [724, 372] on span "Вибрати" at bounding box center [730, 368] width 33 height 9
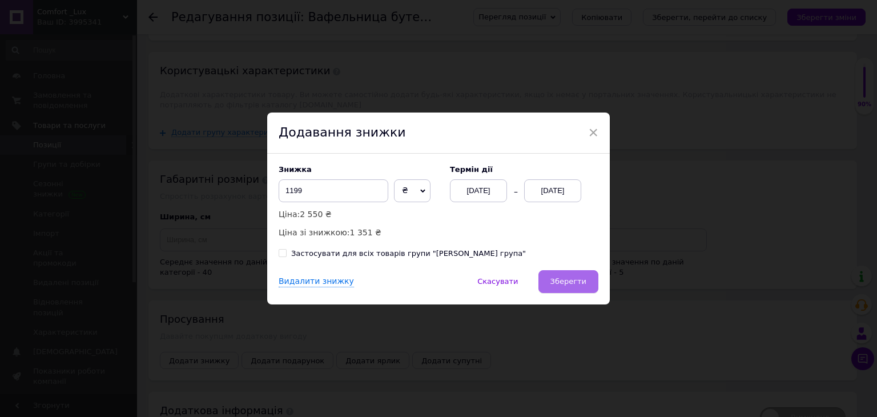
click at [569, 278] on span "Зберегти" at bounding box center [568, 281] width 36 height 9
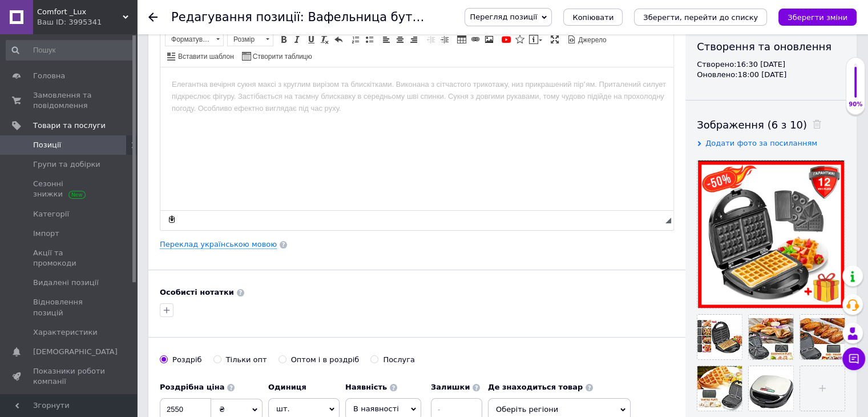
scroll to position [114, 0]
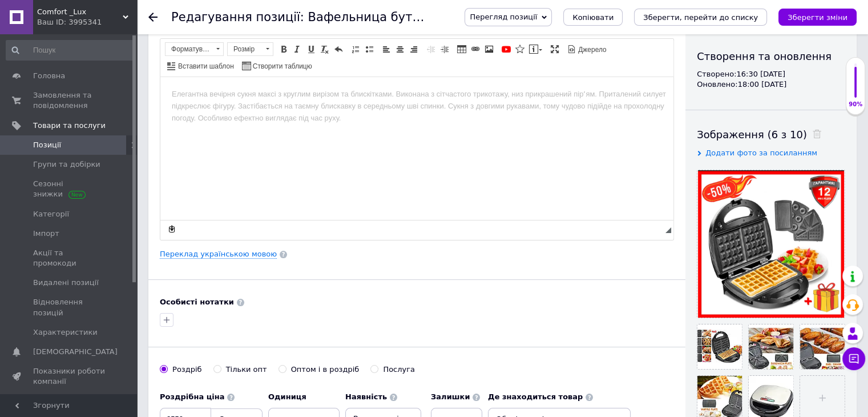
click at [299, 111] on html at bounding box center [416, 93] width 513 height 35
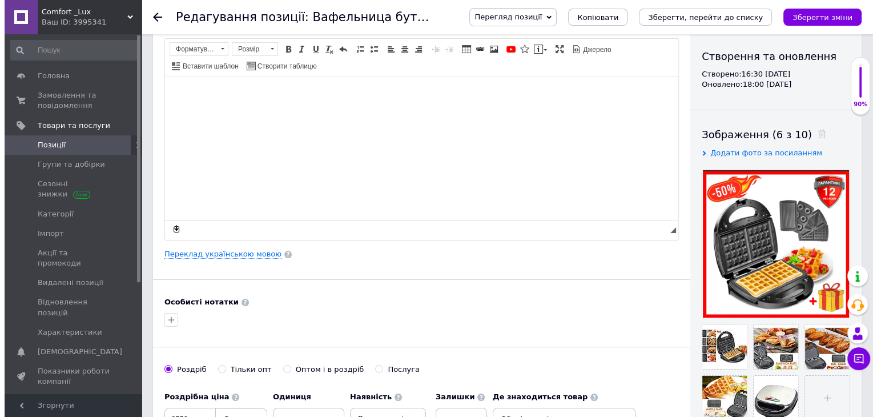
scroll to position [416, 0]
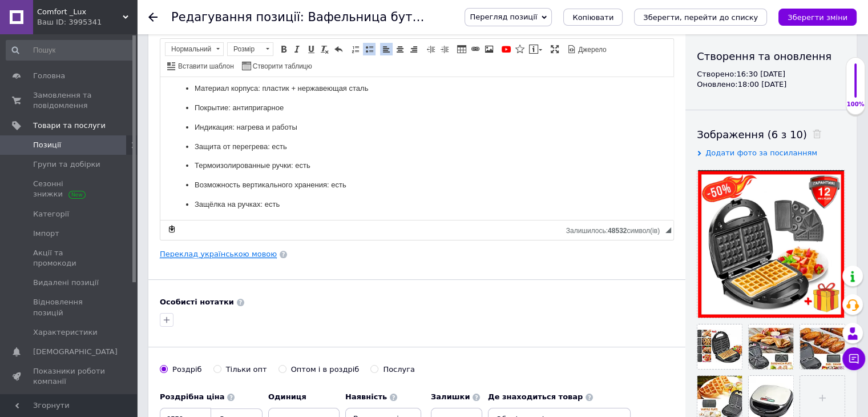
click at [239, 251] on link "Переклад українською мовою" at bounding box center [218, 253] width 117 height 9
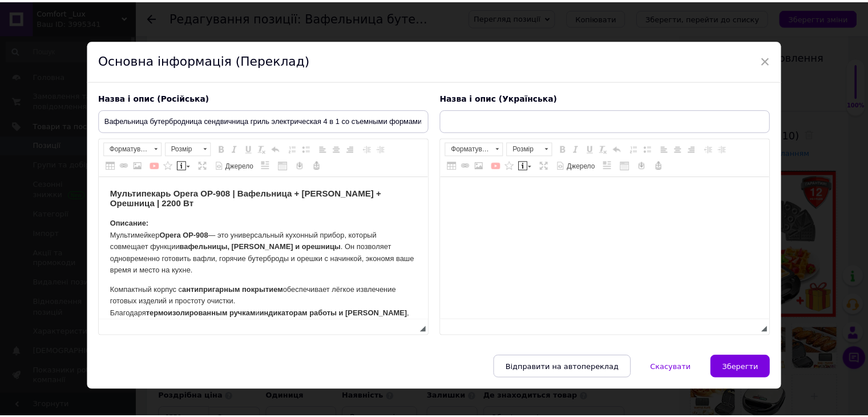
scroll to position [0, 0]
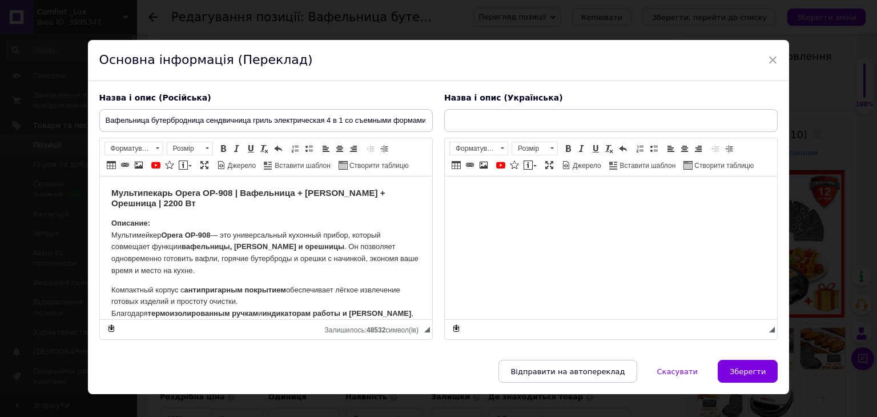
type input "Вафельниця бутербродниця сендвічниця гриль електрична 4 в 1 зі знімними формами…"
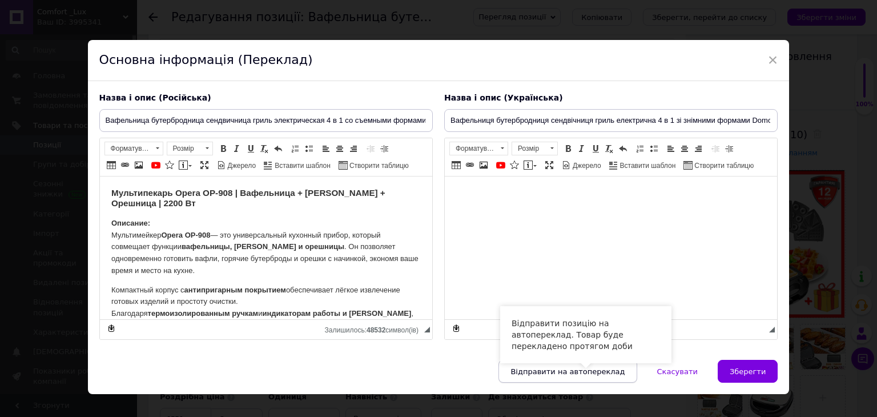
click at [585, 367] on span "Відправити на автопереклад" at bounding box center [567, 371] width 114 height 9
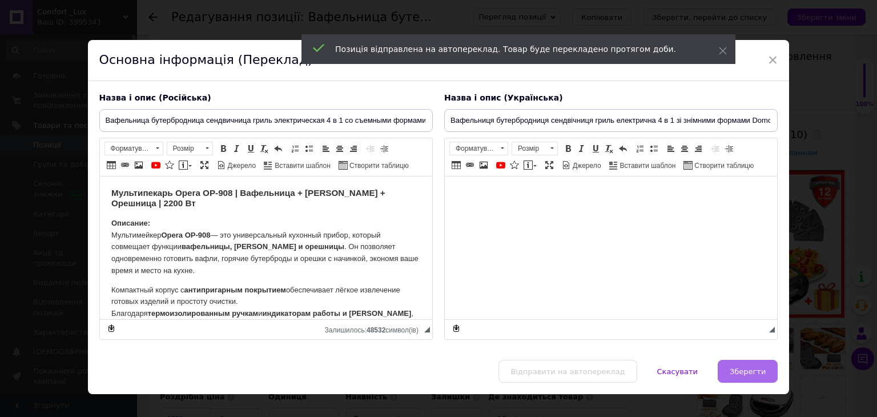
click at [745, 371] on span "Зберегти" at bounding box center [747, 371] width 36 height 9
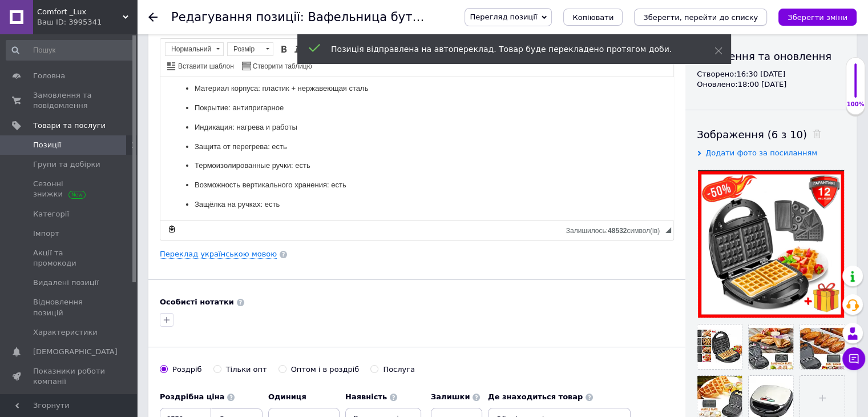
click at [736, 13] on icon "Зберегти, перейти до списку" at bounding box center [700, 17] width 115 height 9
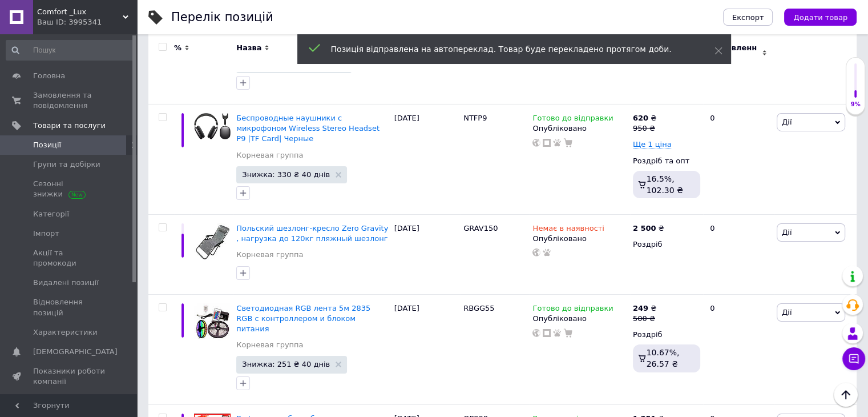
scroll to position [8367, 0]
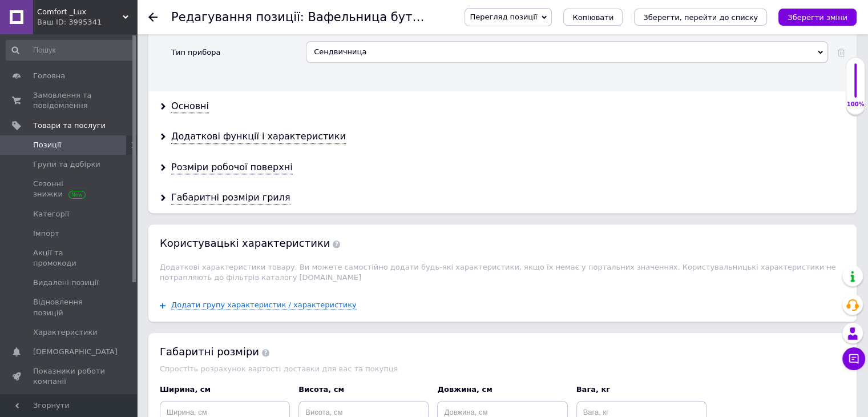
scroll to position [1319, 0]
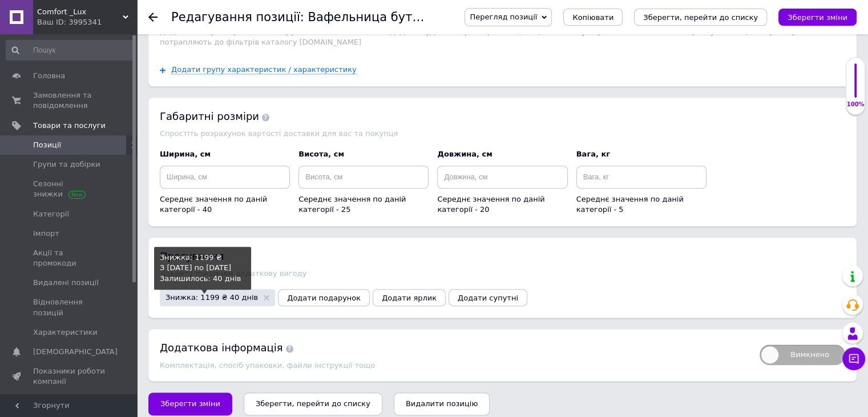
click at [215, 293] on span "Знижка: 1199 ₴ 40 днів" at bounding box center [212, 296] width 92 height 7
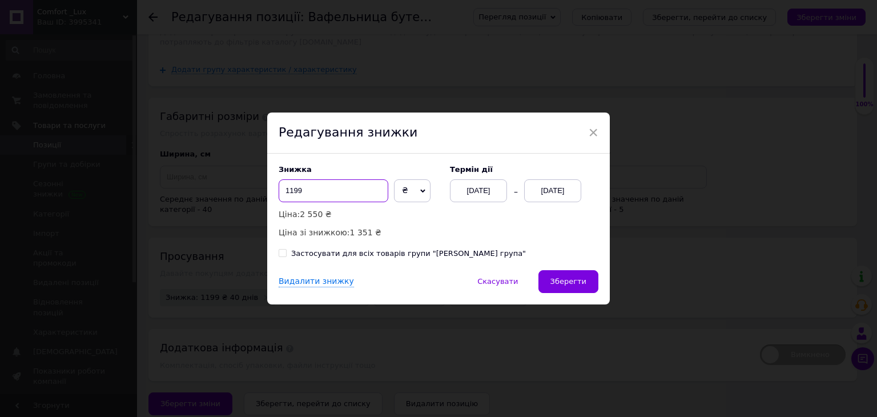
click at [354, 196] on input "1199" at bounding box center [334, 190] width 110 height 23
type input "1"
type input "1351"
click at [574, 281] on span "Зберегти" at bounding box center [568, 281] width 36 height 9
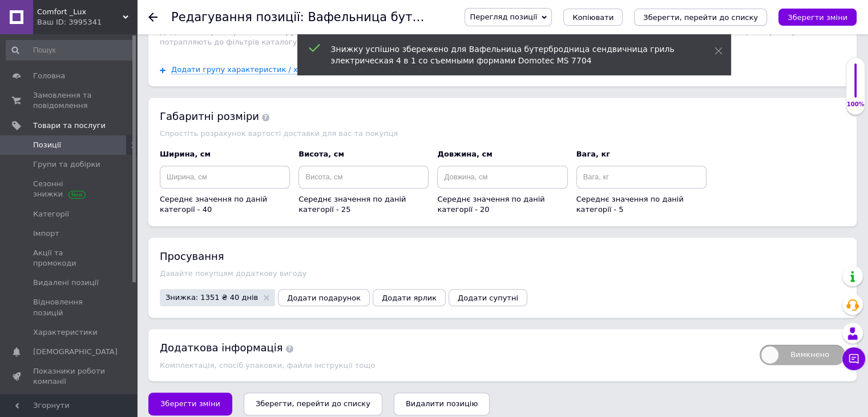
click at [758, 14] on icon "Зберегти, перейти до списку" at bounding box center [700, 17] width 115 height 9
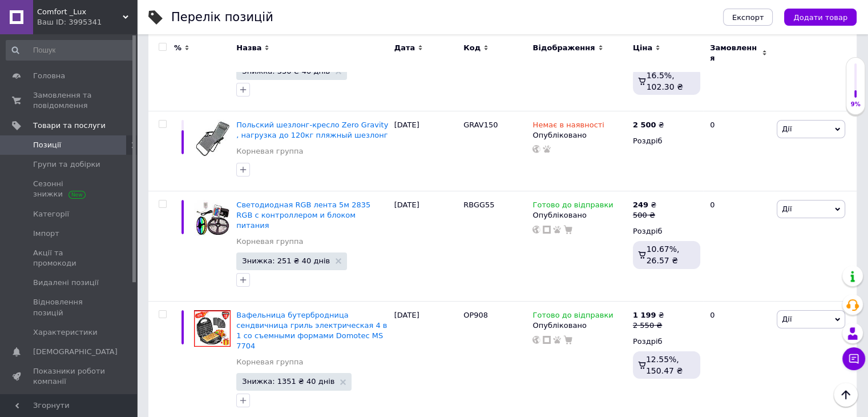
scroll to position [8425, 0]
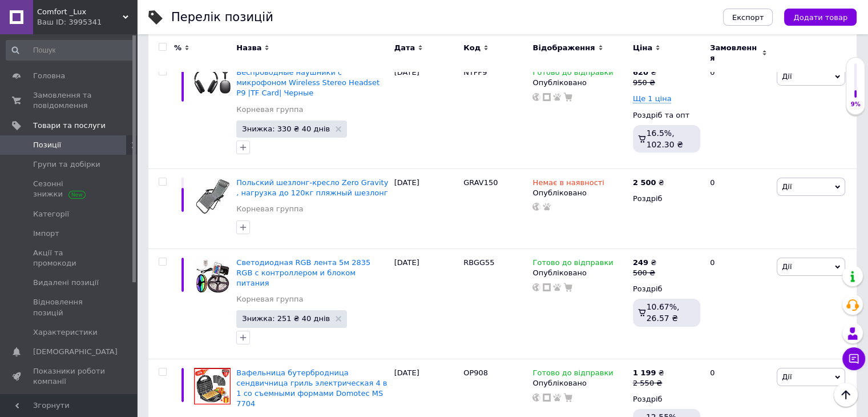
drag, startPoint x: 461, startPoint y: 206, endPoint x: 491, endPoint y: 204, distance: 30.9
copy div "MRK32"
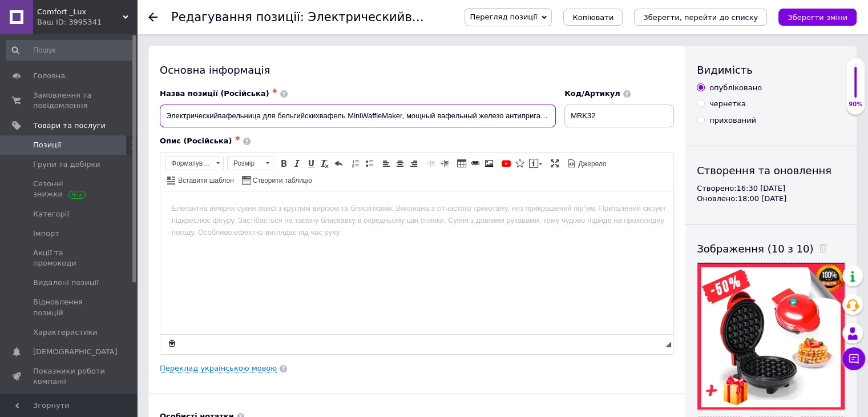
scroll to position [0, 45]
drag, startPoint x: 164, startPoint y: 115, endPoint x: 578, endPoint y: 127, distance: 414.6
click at [578, 127] on div "Назва позиції (Російська) ✱ Электрическийвафельница для бельгийскихвафель MiniW…" at bounding box center [417, 107] width 523 height 47
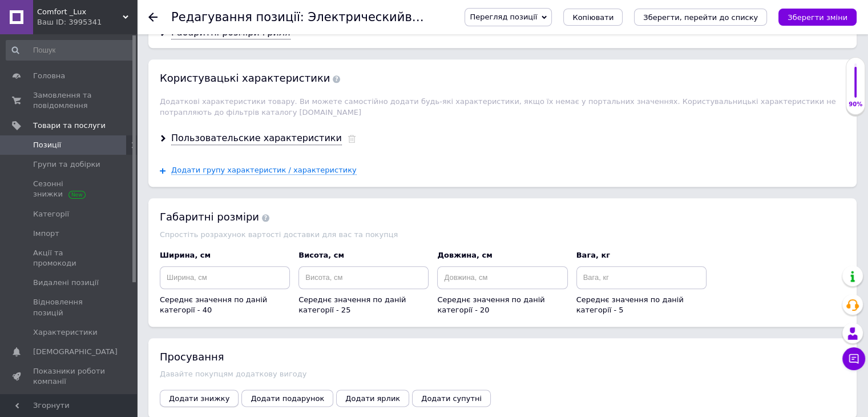
scroll to position [1344, 0]
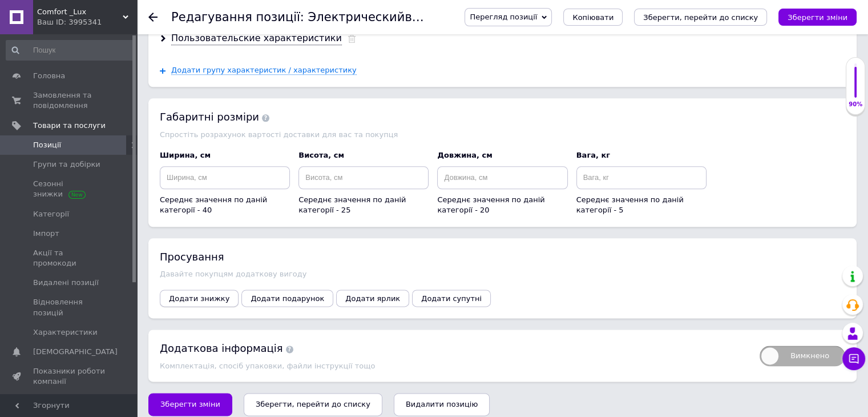
click at [213, 291] on button "Додати знижку" at bounding box center [199, 297] width 79 height 17
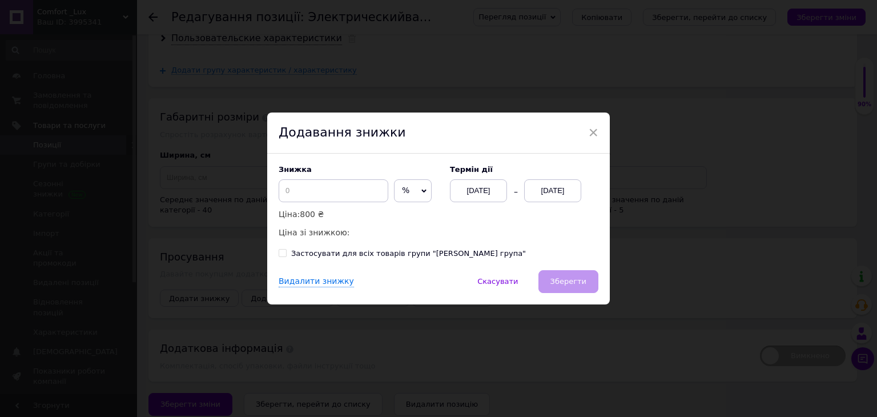
click at [421, 190] on icon at bounding box center [423, 190] width 5 height 5
click at [416, 213] on li "₴" at bounding box center [412, 215] width 37 height 16
click at [569, 190] on div "[DATE]" at bounding box center [552, 190] width 57 height 23
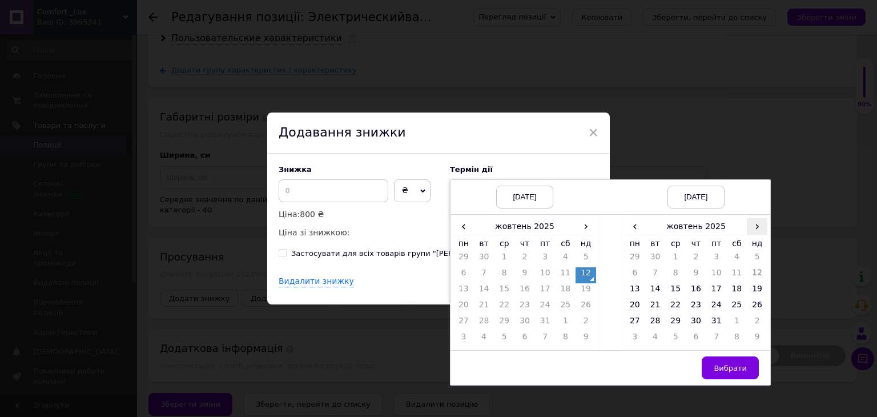
click at [754, 229] on span "›" at bounding box center [757, 226] width 21 height 17
click at [716, 304] on td "21" at bounding box center [716, 307] width 21 height 16
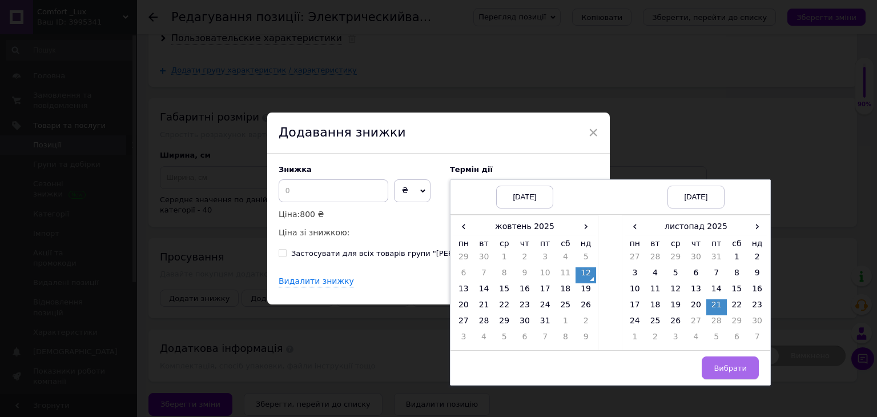
click at [730, 364] on span "Вибрати" at bounding box center [730, 368] width 33 height 9
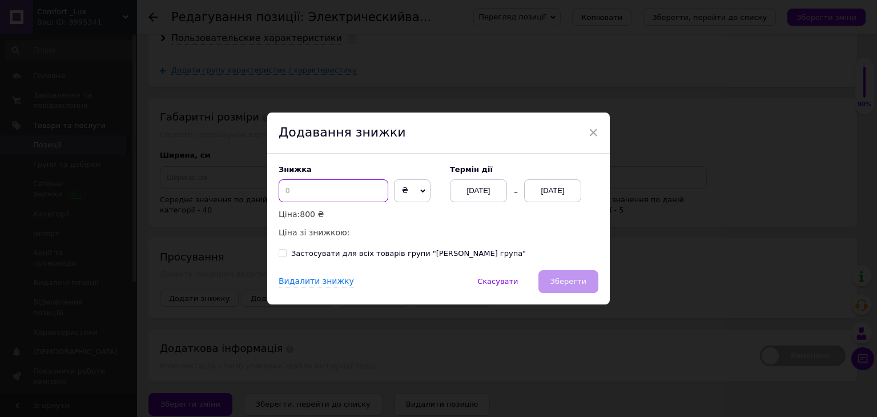
click at [361, 183] on input at bounding box center [334, 190] width 110 height 23
click at [589, 132] on span "×" at bounding box center [593, 132] width 10 height 19
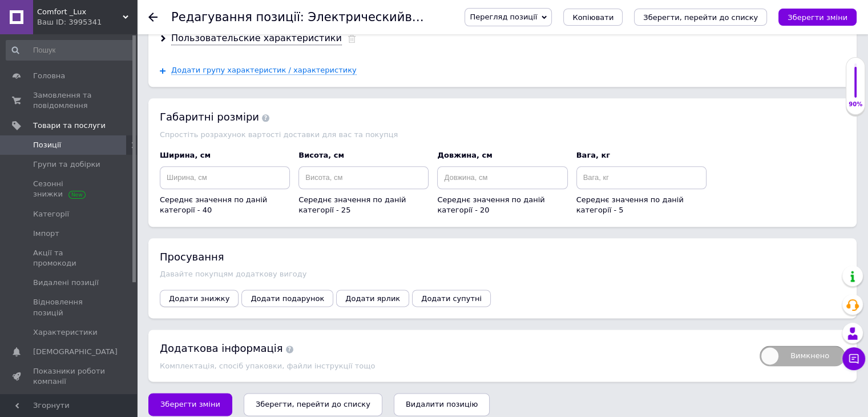
click at [195, 294] on span "Додати знижку" at bounding box center [199, 298] width 61 height 9
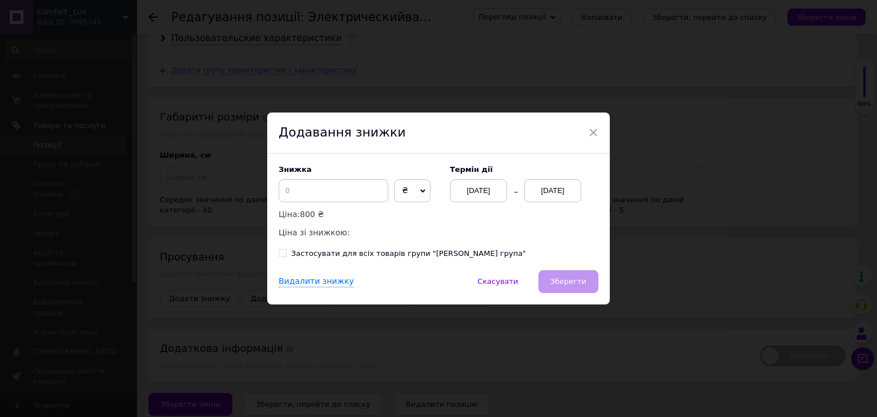
click at [410, 189] on span "₴" at bounding box center [412, 190] width 37 height 23
click at [414, 217] on li "%" at bounding box center [411, 215] width 35 height 16
click at [349, 190] on input at bounding box center [334, 190] width 110 height 23
type input "50"
click at [574, 280] on span "Зберегти" at bounding box center [568, 281] width 36 height 9
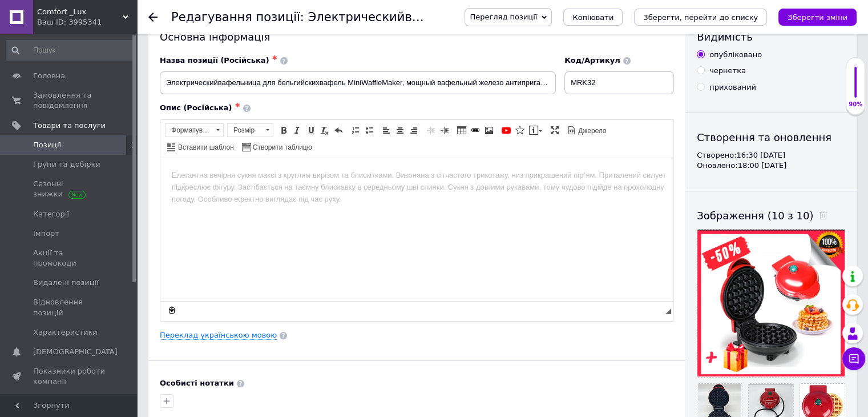
scroll to position [31, 0]
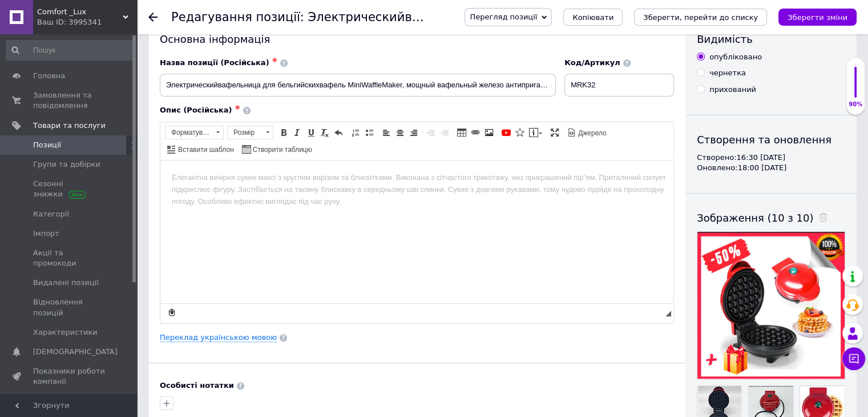
click at [288, 195] on html at bounding box center [416, 177] width 513 height 35
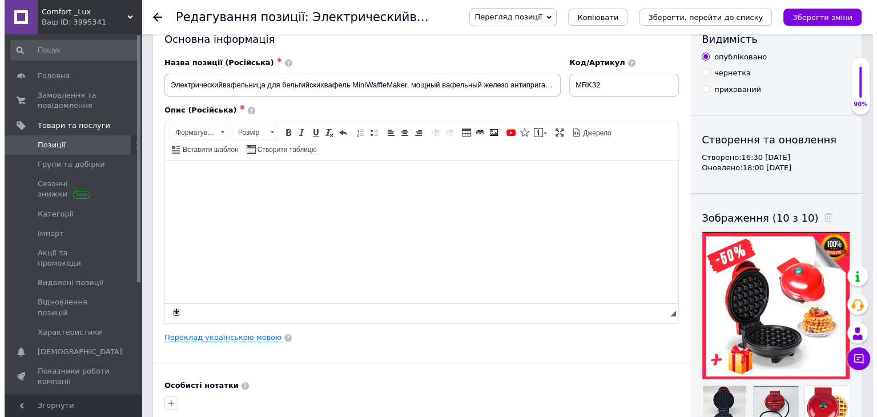
scroll to position [341, 0]
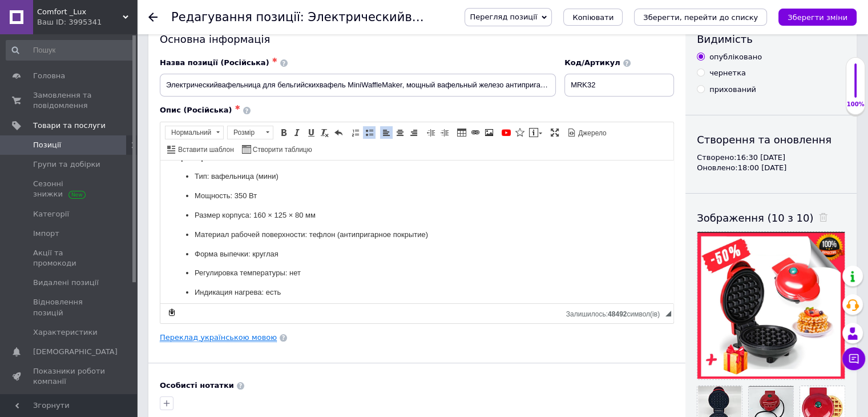
click at [259, 333] on link "Переклад українською мовою" at bounding box center [218, 337] width 117 height 9
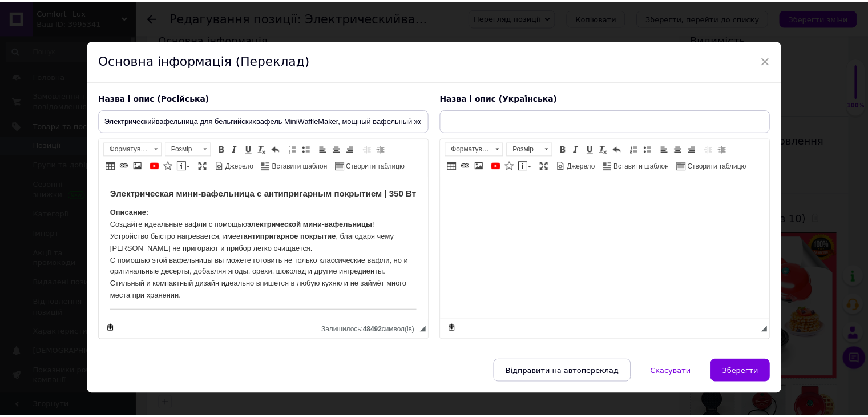
scroll to position [0, 0]
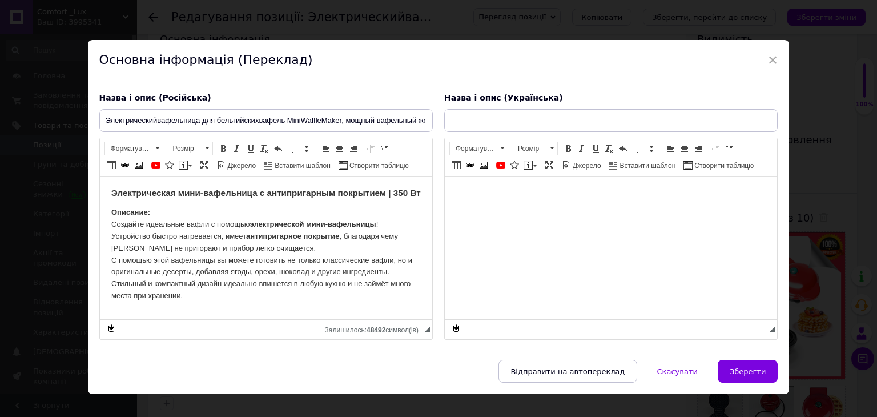
type input "Електричнавафельниця для бельгійськихвафель MiniWaffle Maker, потужне вафельне …"
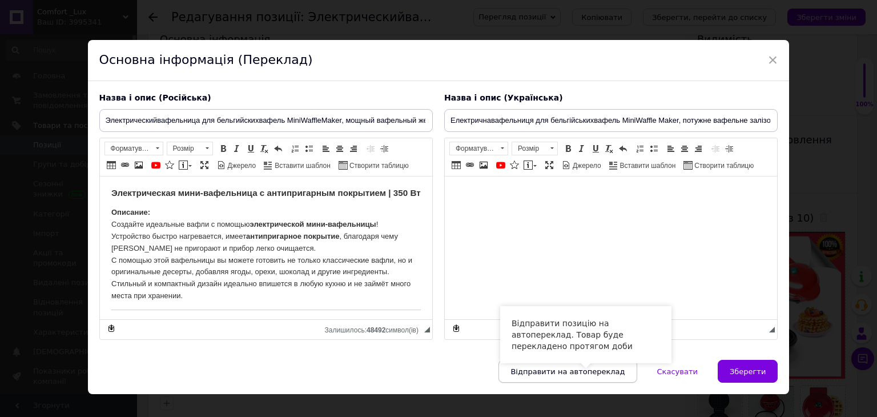
click at [622, 372] on span "Відправити на автопереклад" at bounding box center [567, 371] width 114 height 9
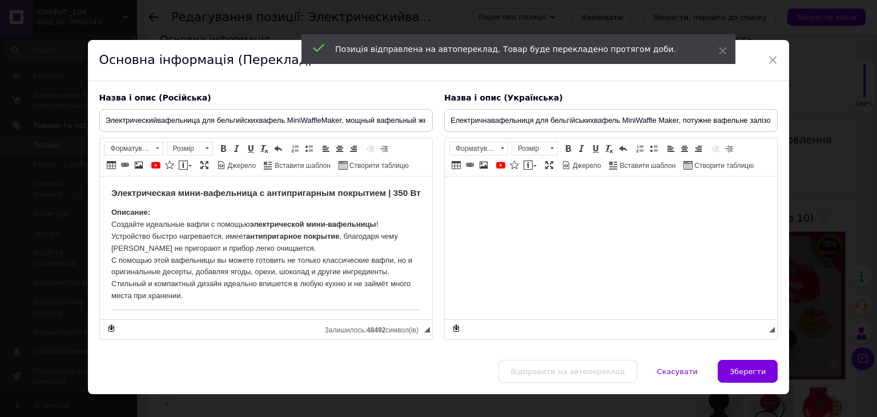
drag, startPoint x: 756, startPoint y: 368, endPoint x: 742, endPoint y: 366, distance: 14.4
click at [756, 368] on span "Зберегти" at bounding box center [747, 371] width 36 height 9
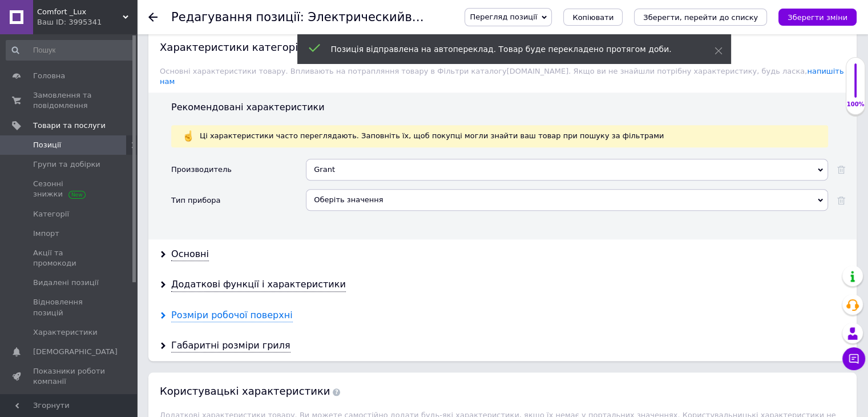
scroll to position [1287, 0]
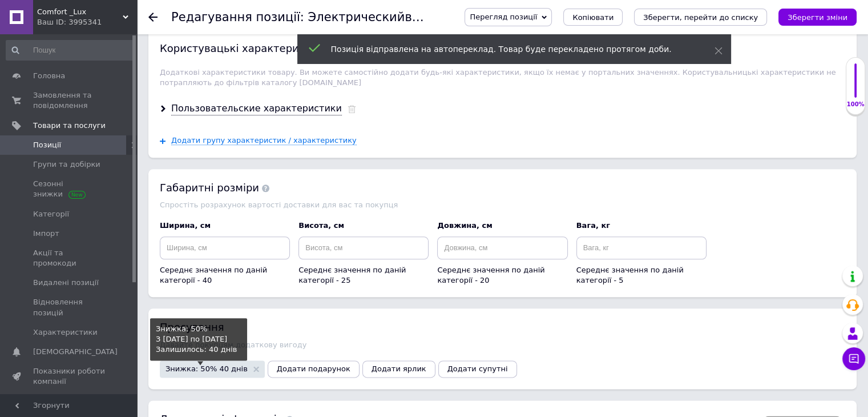
click at [225, 365] on span "Знижка: 50% 40 днів" at bounding box center [207, 368] width 82 height 7
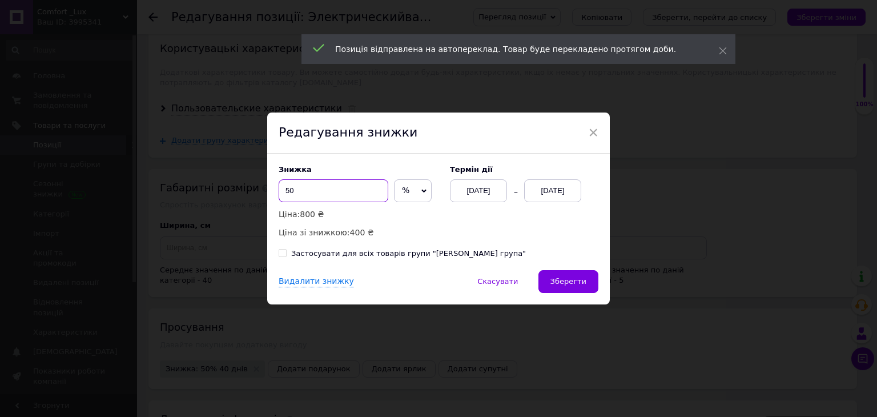
click at [352, 190] on input "50" at bounding box center [334, 190] width 110 height 23
click at [422, 193] on span "%" at bounding box center [413, 190] width 38 height 23
click at [408, 217] on li "₴" at bounding box center [412, 215] width 37 height 16
click at [355, 187] on input "50" at bounding box center [334, 190] width 110 height 23
type input "5"
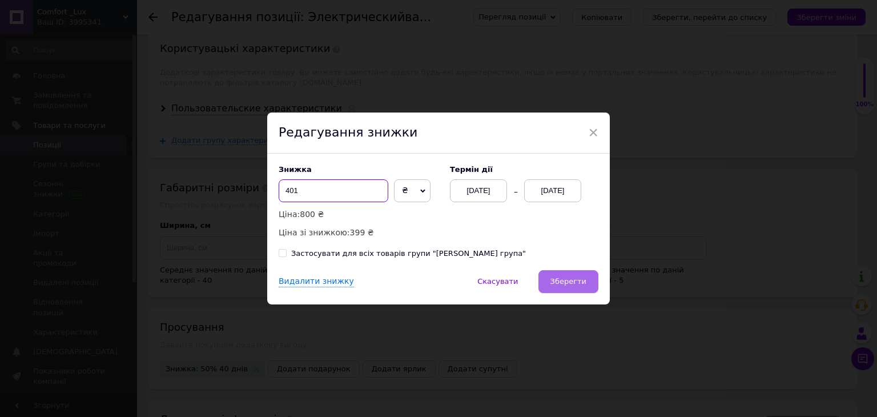
type input "401"
click at [573, 275] on button "Зберегти" at bounding box center [568, 281] width 60 height 23
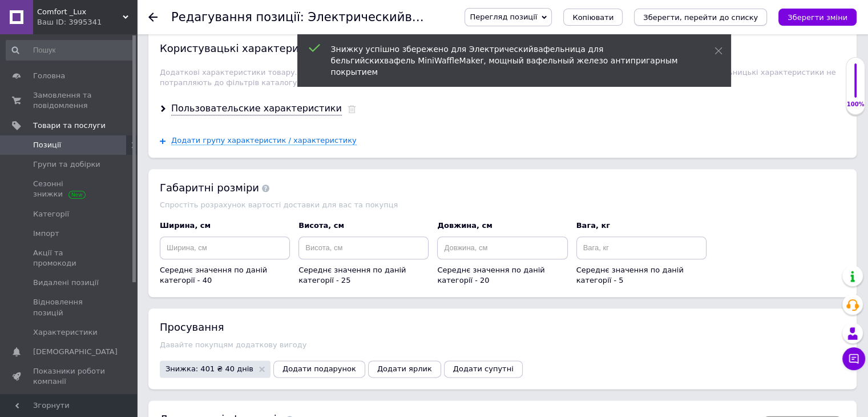
click at [741, 15] on icon "Зберегти, перейти до списку" at bounding box center [700, 17] width 115 height 9
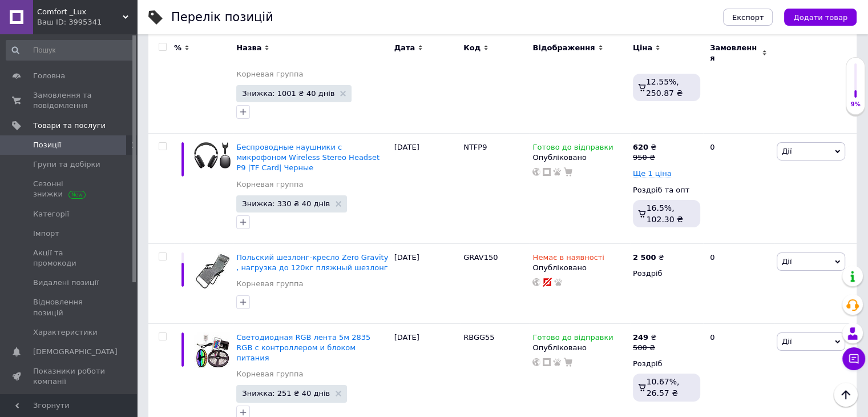
scroll to position [8338, 0]
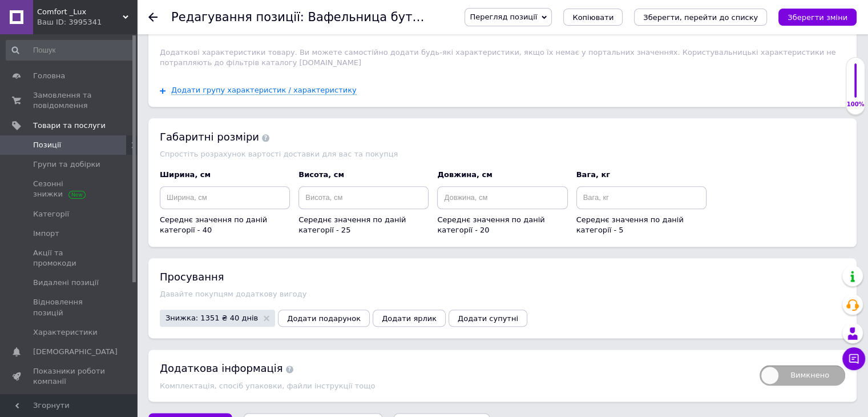
scroll to position [1319, 0]
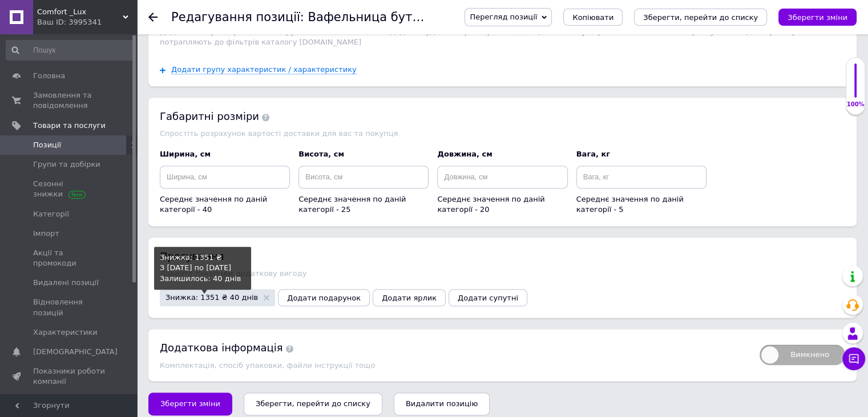
click at [200, 293] on span "Знижка: 1351 ₴ 40 днів" at bounding box center [212, 296] width 92 height 7
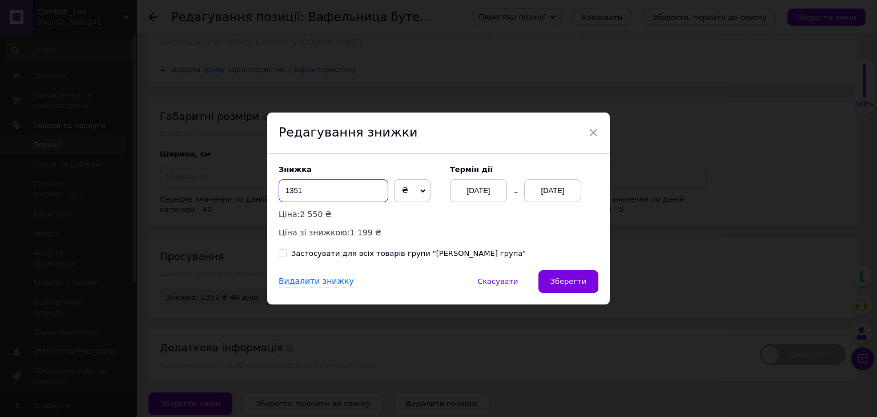
click at [363, 188] on input "1351" at bounding box center [334, 190] width 110 height 23
click at [400, 190] on span "₴" at bounding box center [412, 190] width 37 height 23
click at [407, 220] on li "%" at bounding box center [411, 215] width 35 height 16
click at [341, 190] on input "99.99" at bounding box center [334, 190] width 110 height 23
type input "9"
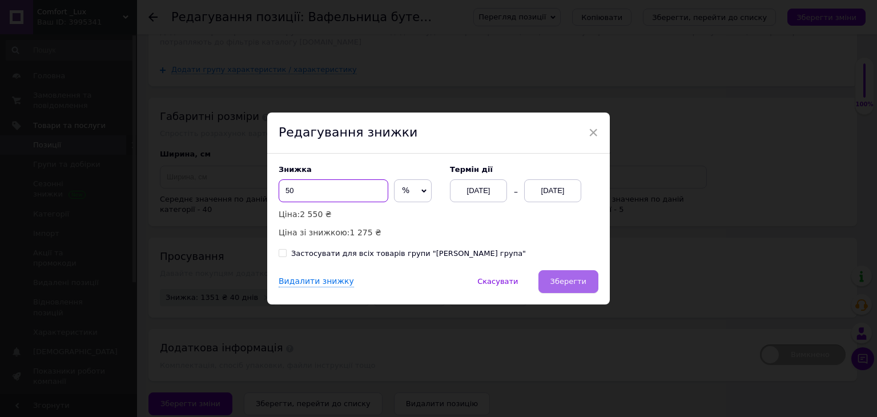
type input "50"
click at [574, 281] on span "Зберегти" at bounding box center [568, 281] width 36 height 9
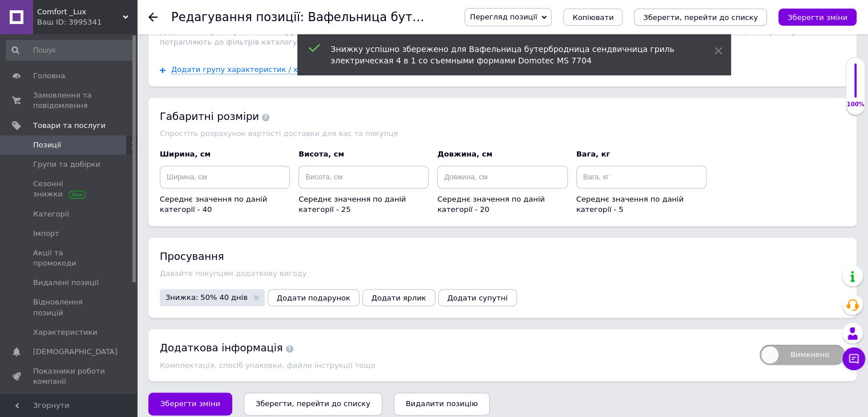
click at [745, 21] on icon "Зберегти, перейти до списку" at bounding box center [700, 17] width 115 height 9
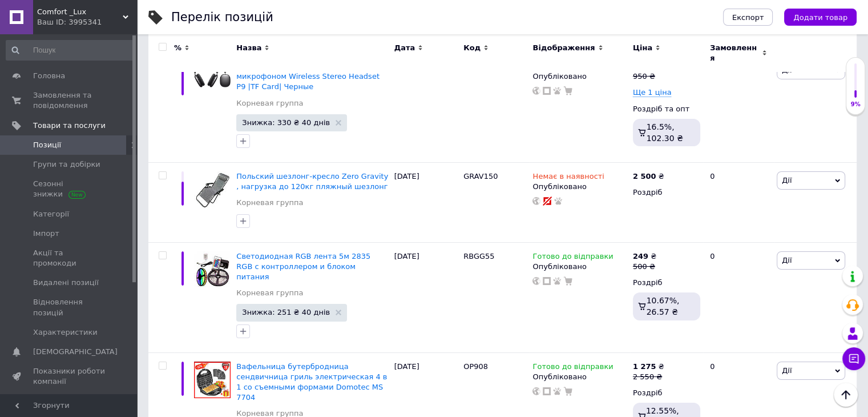
scroll to position [8512, 0]
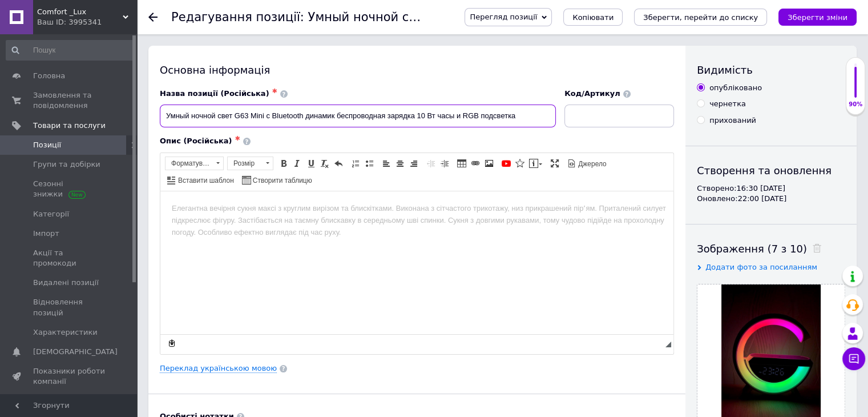
drag, startPoint x: 169, startPoint y: 116, endPoint x: 499, endPoint y: 122, distance: 330.5
click at [499, 122] on input "Умный ночной свет G63 Mini с Bluetooth динамик беспроводная зарядка 10 Вт часы …" at bounding box center [358, 115] width 396 height 23
drag, startPoint x: 159, startPoint y: 115, endPoint x: 237, endPoint y: 115, distance: 78.2
click at [245, 117] on div "Назва позиції (Російська) ✱ Умный ночной свет G63 Mini с Bluetooth динамик бесп…" at bounding box center [358, 107] width 405 height 47
drag, startPoint x: 164, startPoint y: 114, endPoint x: 532, endPoint y: 110, distance: 368.2
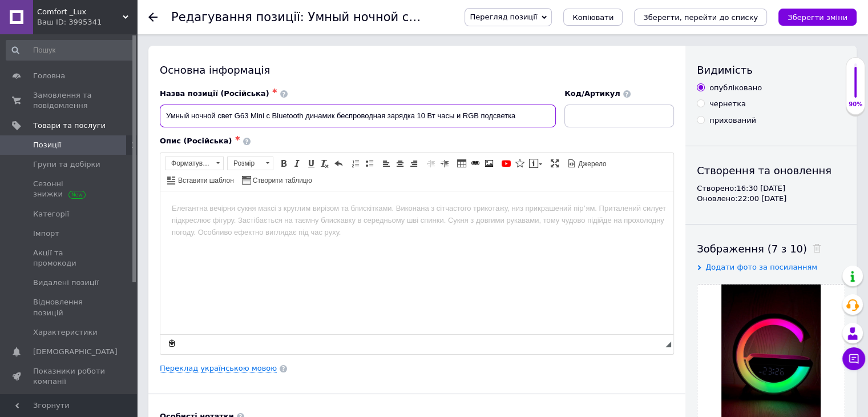
click at [532, 110] on input "Умный ночной свет G63 Mini с Bluetooth динамик беспроводная зарядка 10 Вт часы …" at bounding box center [358, 115] width 396 height 23
drag, startPoint x: 382, startPoint y: 290, endPoint x: 390, endPoint y: 280, distance: 13.4
click at [385, 225] on html at bounding box center [416, 208] width 513 height 35
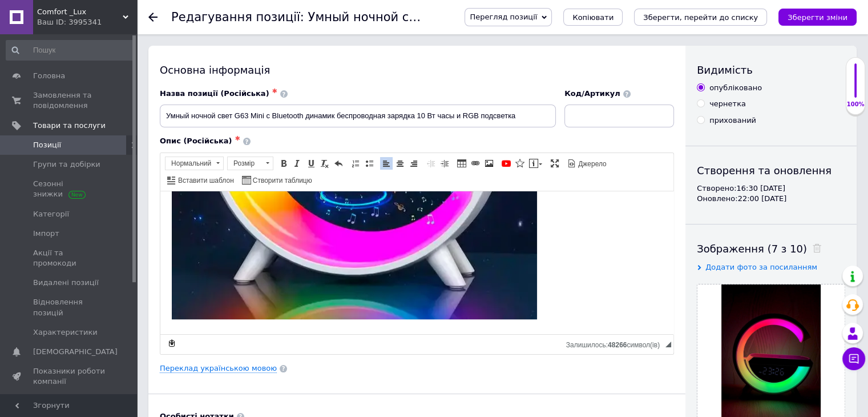
scroll to position [1256, 0]
click at [241, 368] on link "Переклад українською мовою" at bounding box center [218, 368] width 117 height 9
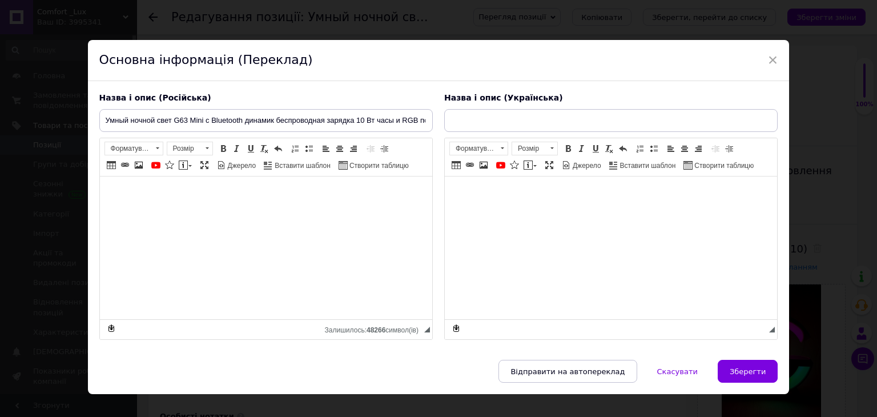
type input "Розумне нічне світло G63 Mini з Bluetooth динамік бездротова зарядка 10 Вт годи…"
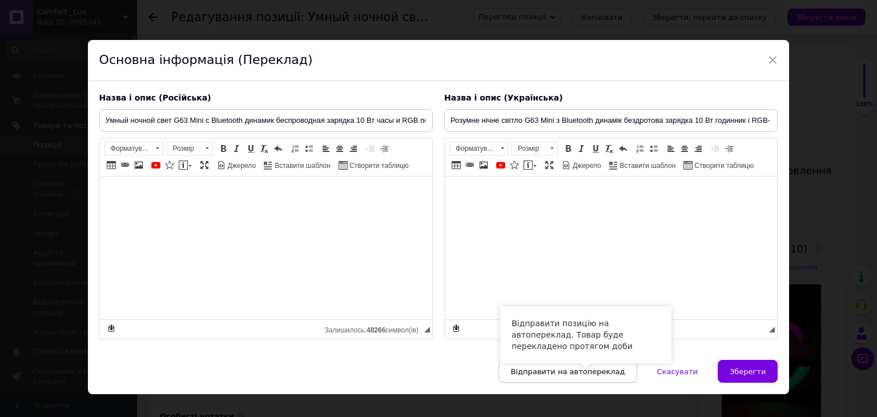
click at [564, 367] on span "Відправити на автопереклад" at bounding box center [567, 371] width 114 height 9
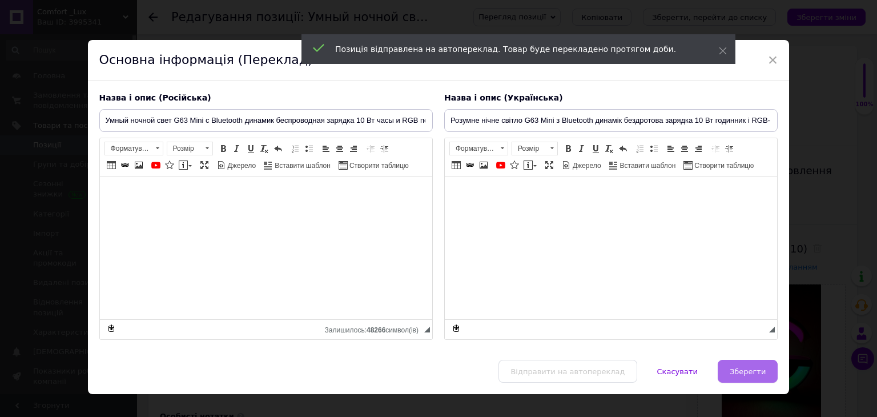
click at [741, 373] on span "Зберегти" at bounding box center [747, 371] width 36 height 9
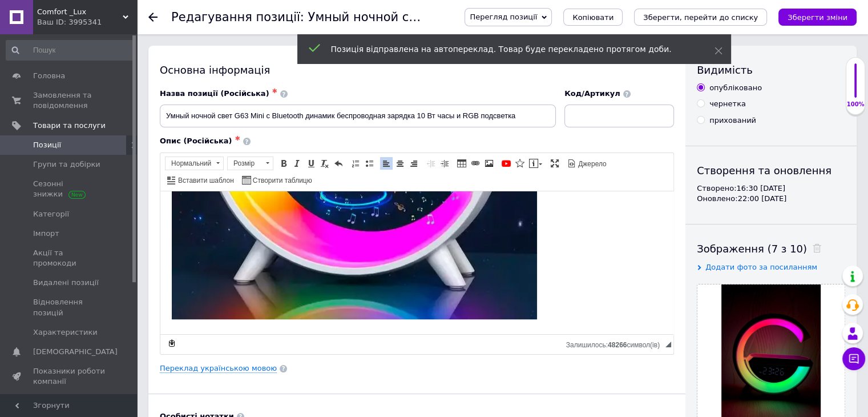
scroll to position [1428, 0]
click at [744, 15] on icon "Зберегти, перейти до списку" at bounding box center [700, 17] width 115 height 9
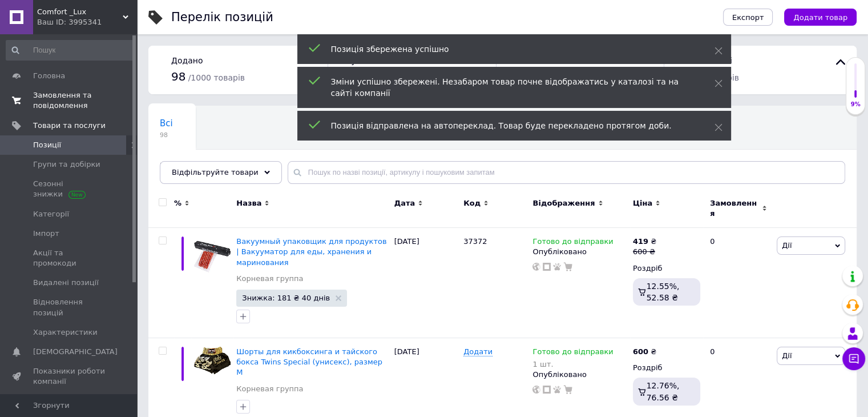
click at [90, 101] on span "Замовлення та повідомлення" at bounding box center [69, 100] width 72 height 21
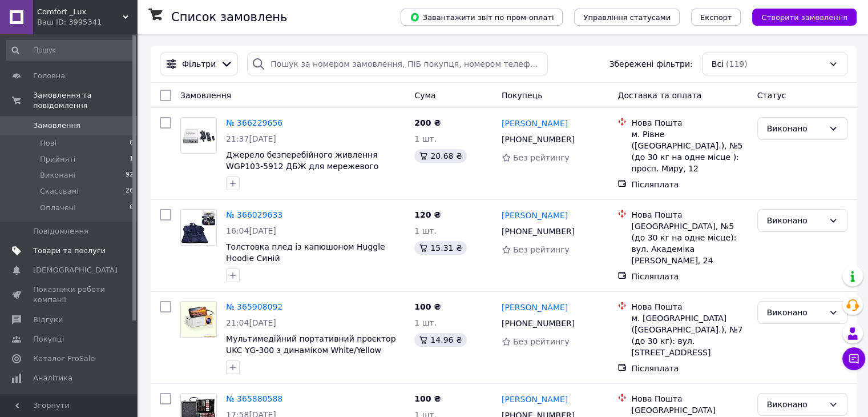
click at [83, 245] on span "Товари та послуги" at bounding box center [69, 250] width 72 height 10
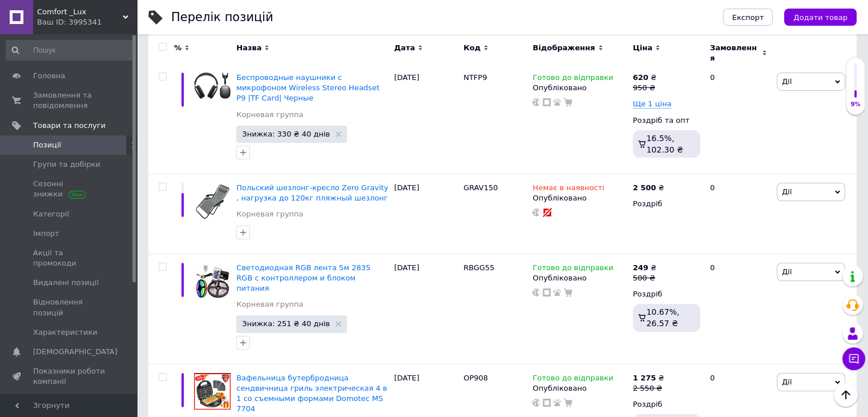
scroll to position [8442, 0]
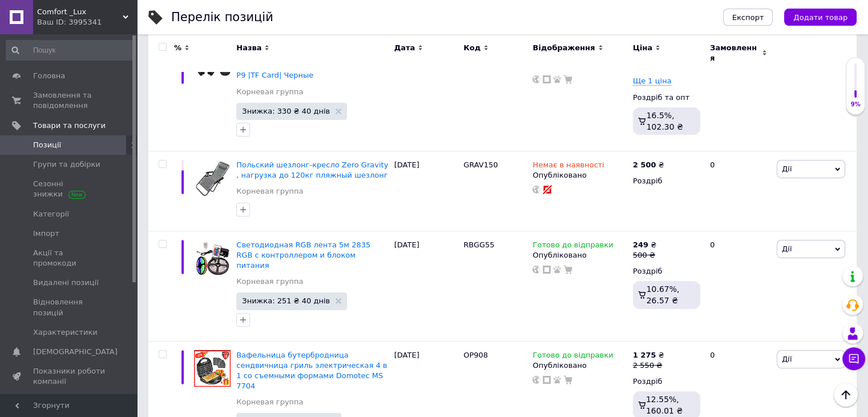
type input "G63"
click at [80, 105] on span "Замовлення та повідомлення" at bounding box center [69, 100] width 72 height 21
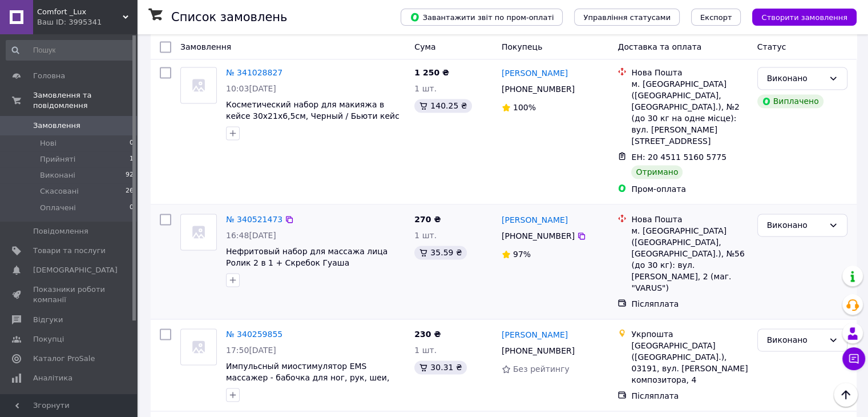
scroll to position [1674, 0]
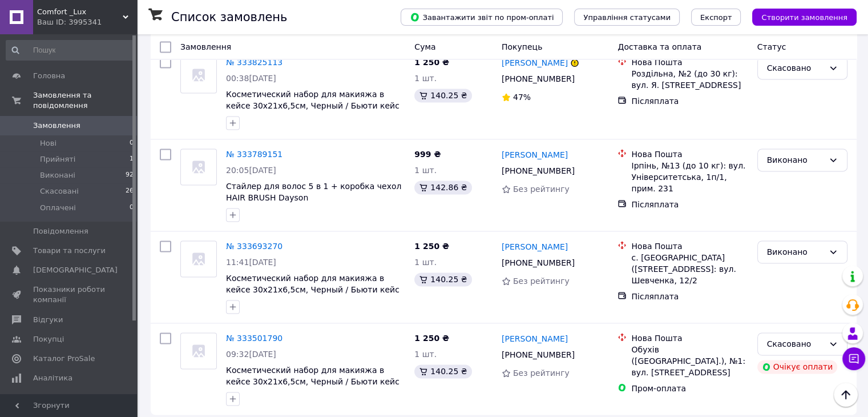
scroll to position [1594, 0]
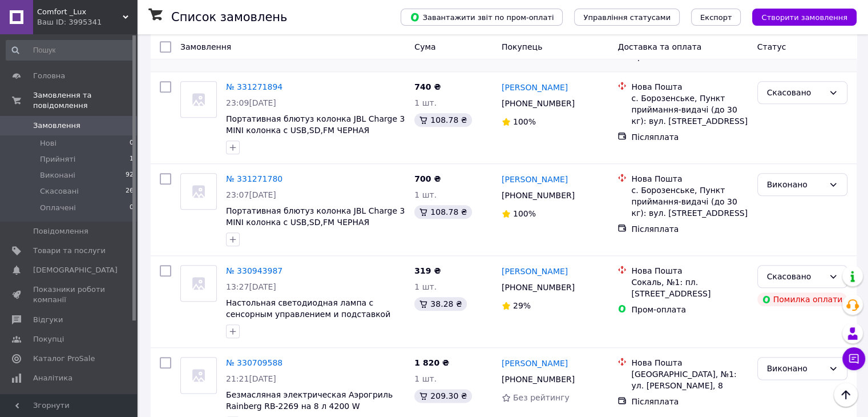
scroll to position [1256, 0]
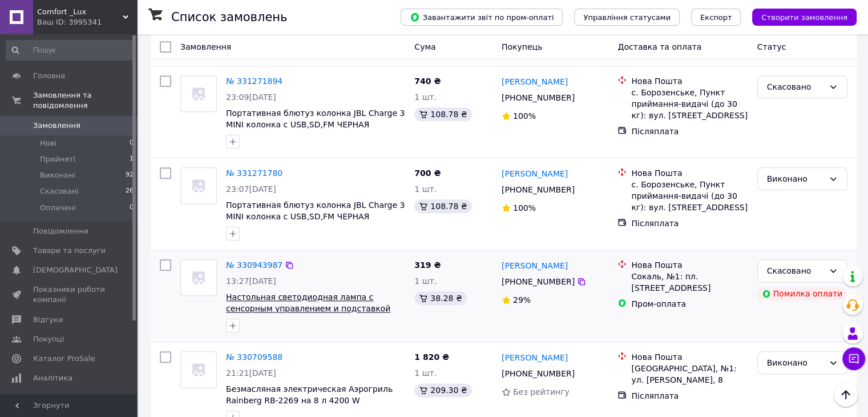
click at [360, 292] on span "Настольная светодиодная лампа с сенсорным управлением и подставкой для телефона…" at bounding box center [308, 308] width 164 height 32
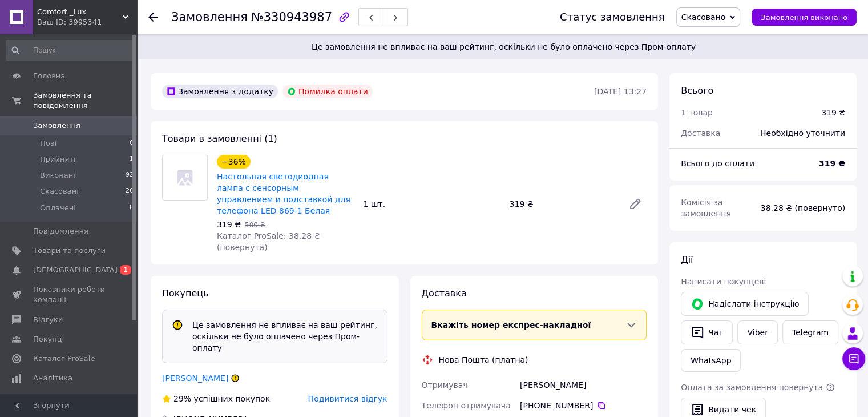
click at [153, 20] on use at bounding box center [152, 17] width 9 height 9
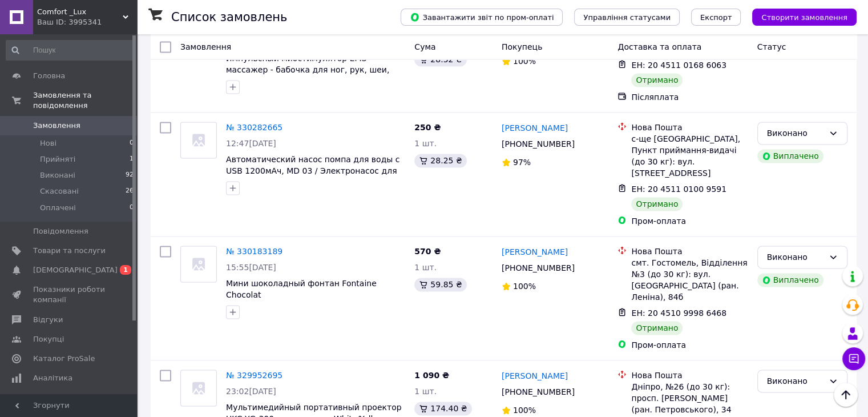
scroll to position [1751, 0]
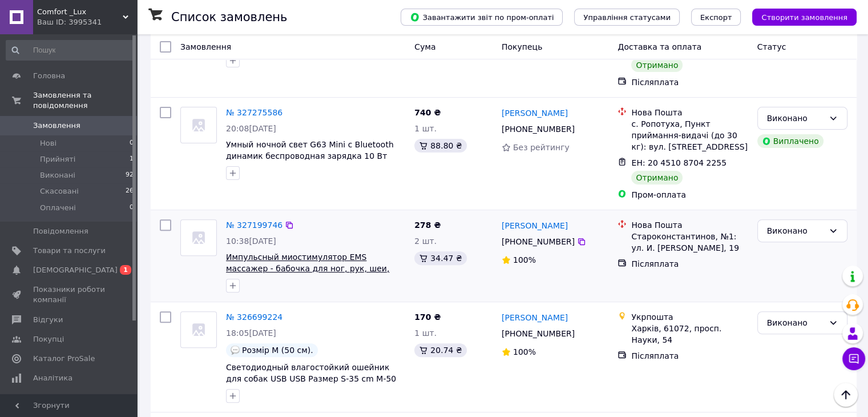
scroll to position [342, 0]
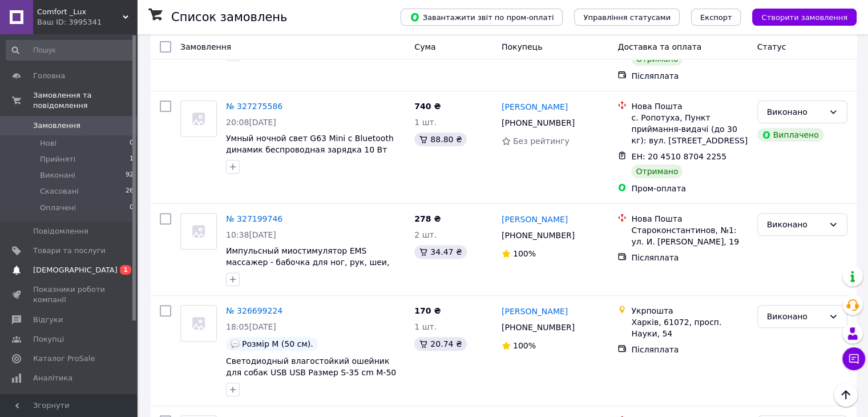
click at [48, 265] on span "[DEMOGRAPHIC_DATA]" at bounding box center [75, 270] width 84 height 10
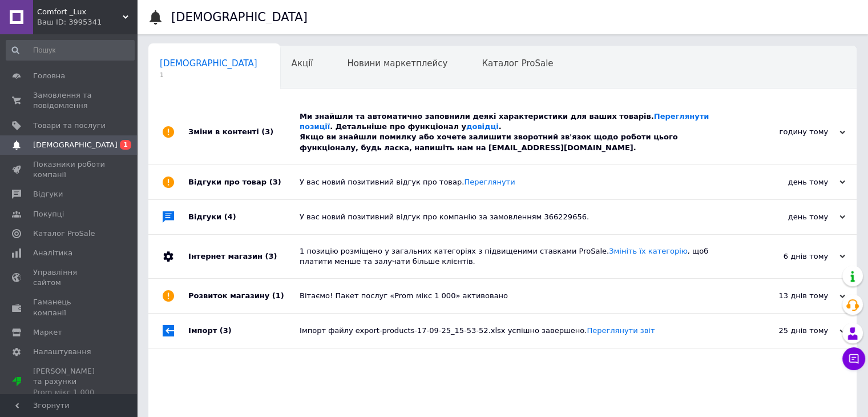
click at [264, 120] on div "Зміни в контенті (3)" at bounding box center [243, 132] width 111 height 65
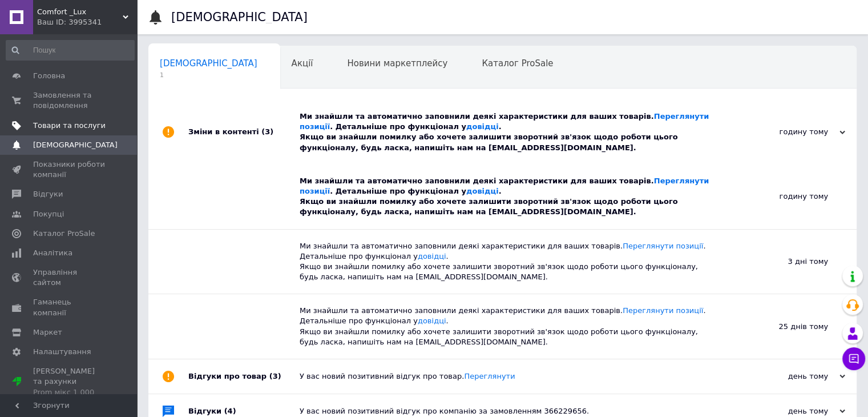
click at [80, 122] on span "Товари та послуги" at bounding box center [69, 125] width 72 height 10
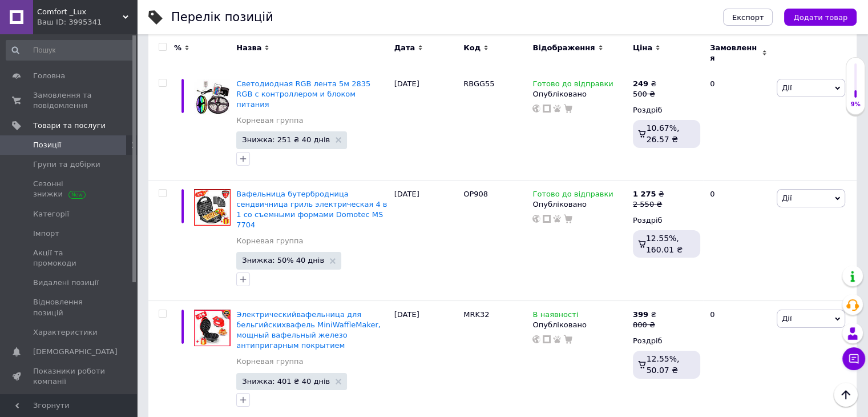
scroll to position [8535, 0]
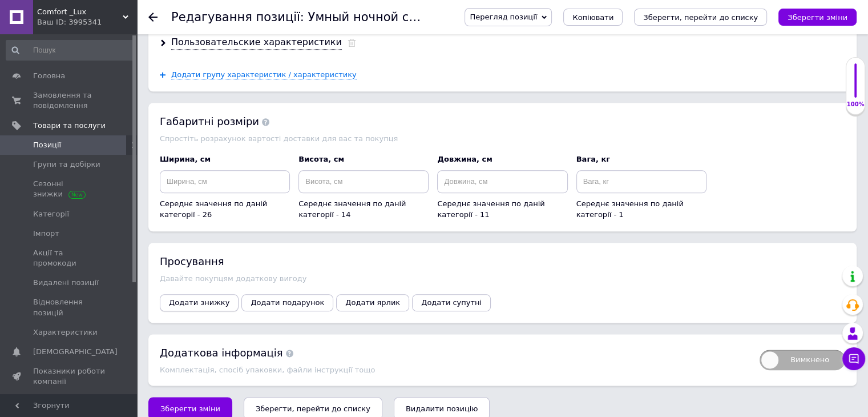
scroll to position [1317, 0]
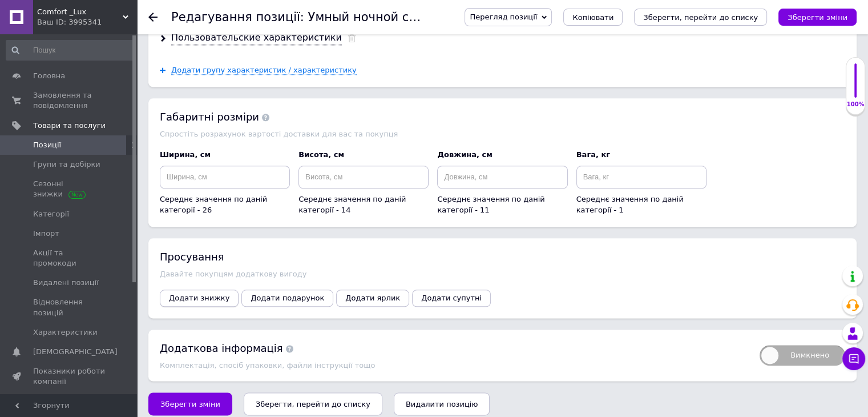
click at [214, 293] on span "Додати знижку" at bounding box center [199, 297] width 61 height 9
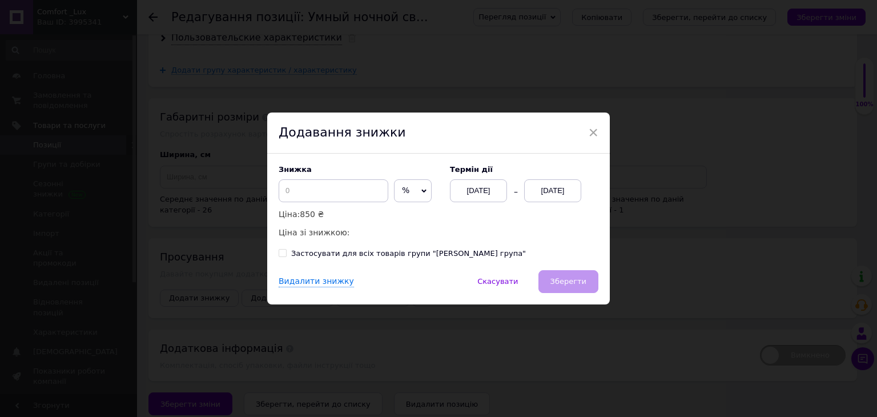
click at [404, 182] on span "%" at bounding box center [413, 190] width 38 height 23
click at [410, 209] on li "₴" at bounding box center [412, 215] width 37 height 16
click at [564, 189] on div "[DATE]" at bounding box center [552, 190] width 57 height 23
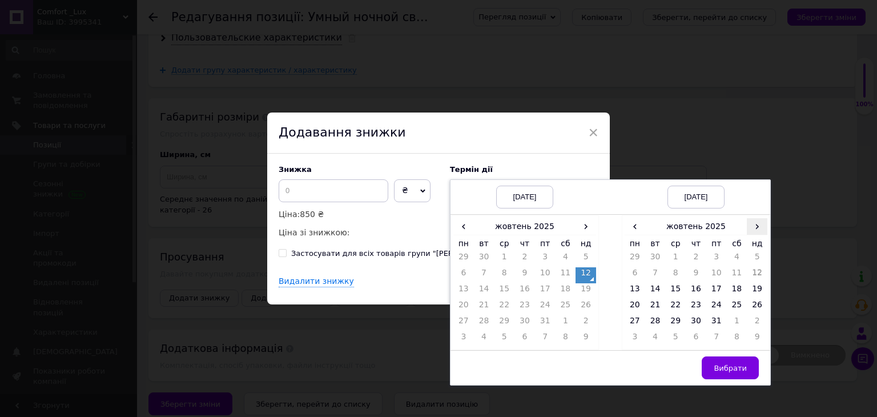
click at [747, 228] on span "›" at bounding box center [757, 226] width 21 height 17
click at [713, 309] on td "21" at bounding box center [716, 307] width 21 height 16
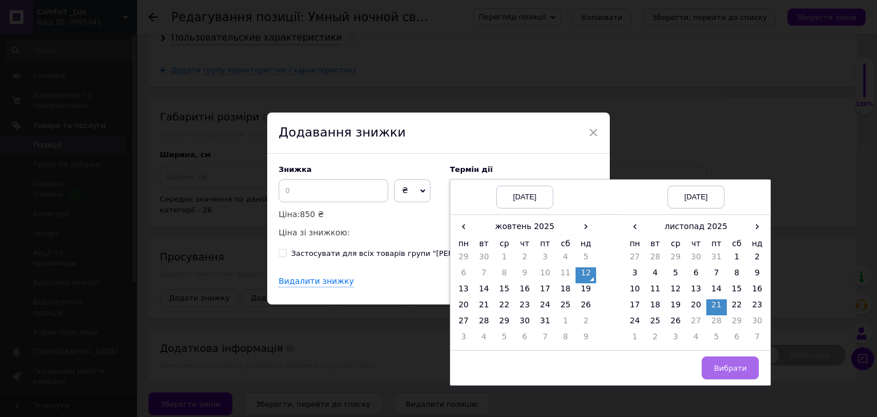
click at [732, 370] on span "Вибрати" at bounding box center [730, 368] width 33 height 9
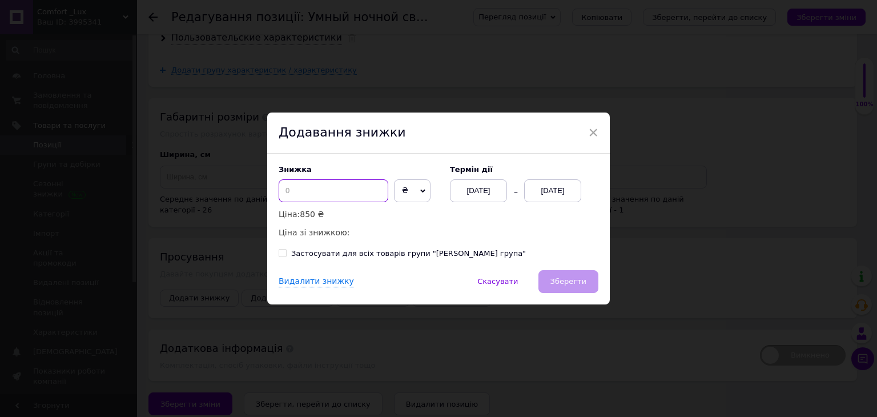
click at [328, 190] on input at bounding box center [334, 190] width 110 height 23
type input "7"
type input "110"
click at [569, 282] on span "Зберегти" at bounding box center [568, 281] width 36 height 9
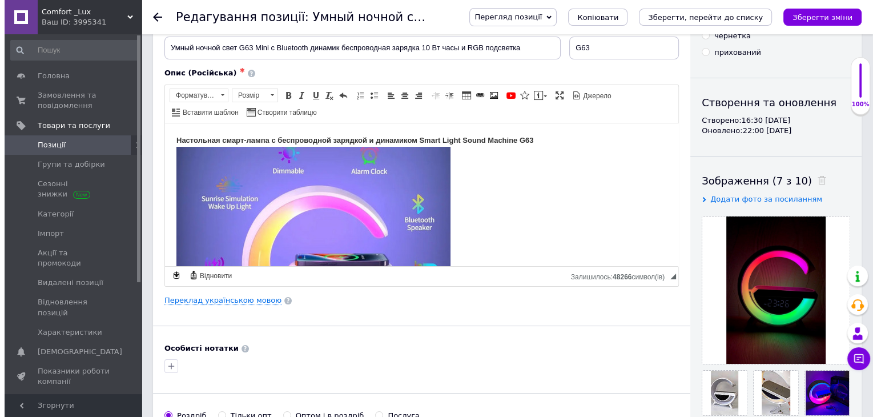
scroll to position [5, 0]
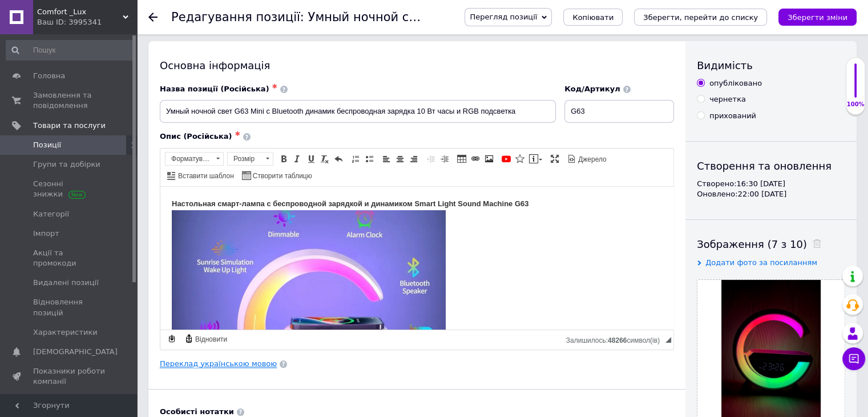
click at [239, 364] on link "Переклад українською мовою" at bounding box center [218, 363] width 117 height 9
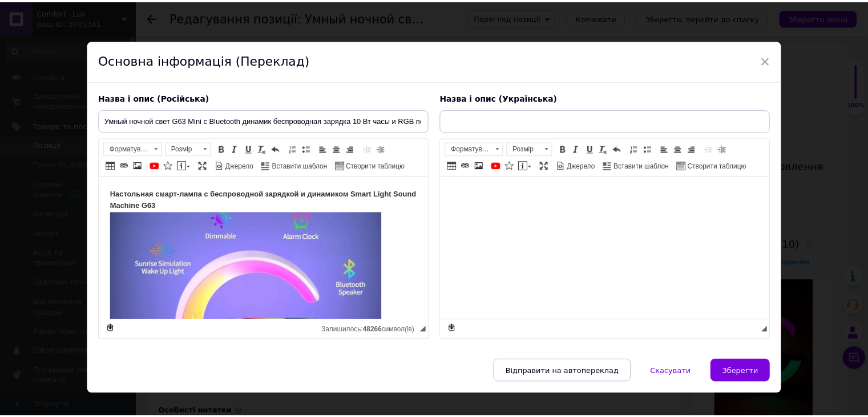
scroll to position [0, 0]
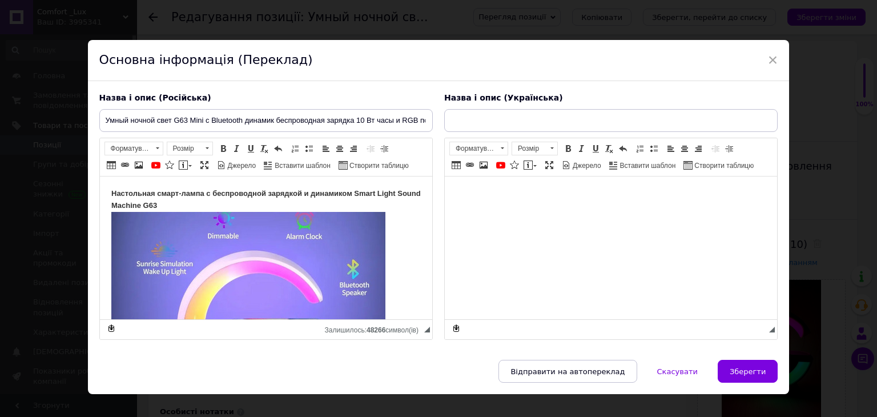
type input "Розумне нічне світло G63 Mini з Bluetooth динамік бездротова зарядка 10 Вт годи…"
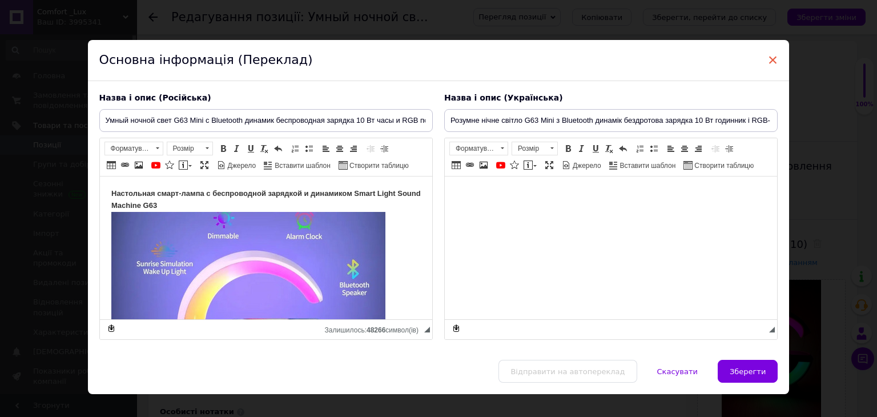
click at [768, 60] on span "×" at bounding box center [773, 59] width 10 height 19
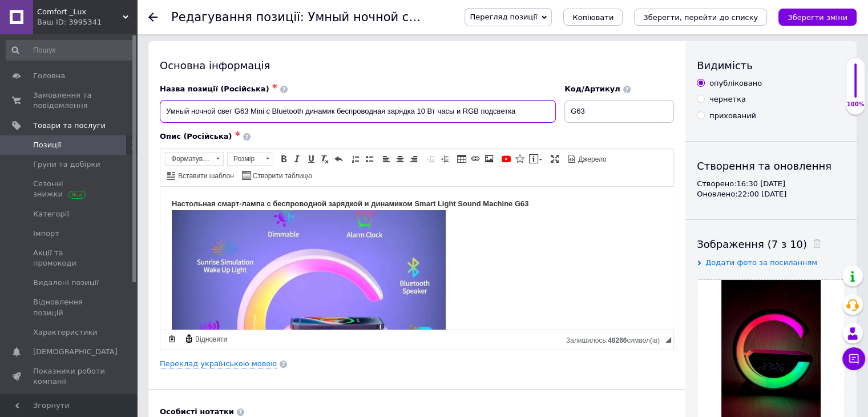
drag, startPoint x: 162, startPoint y: 111, endPoint x: 526, endPoint y: 114, distance: 363.6
click at [526, 114] on input "Умный ночной свет G63 Mini с Bluetooth динамик беспроводная зарядка 10 Вт часы …" at bounding box center [358, 111] width 396 height 23
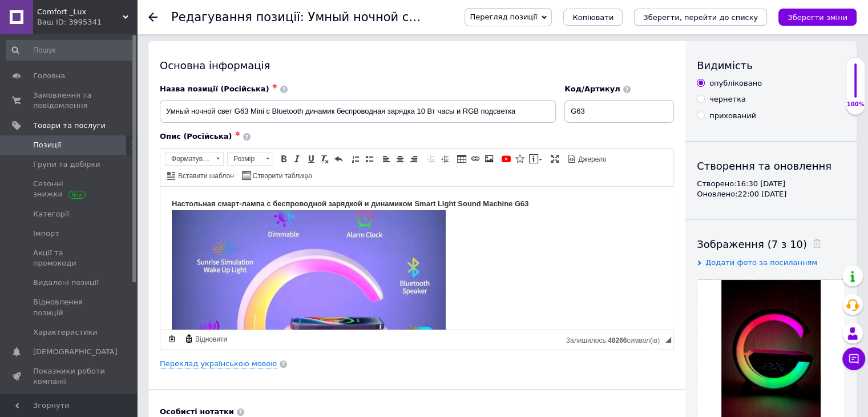
click at [703, 15] on icon "Зберегти, перейти до списку" at bounding box center [700, 17] width 115 height 9
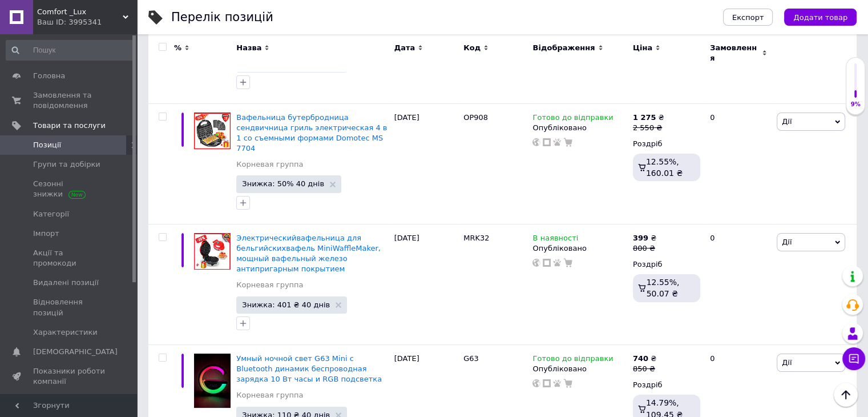
scroll to position [8495, 0]
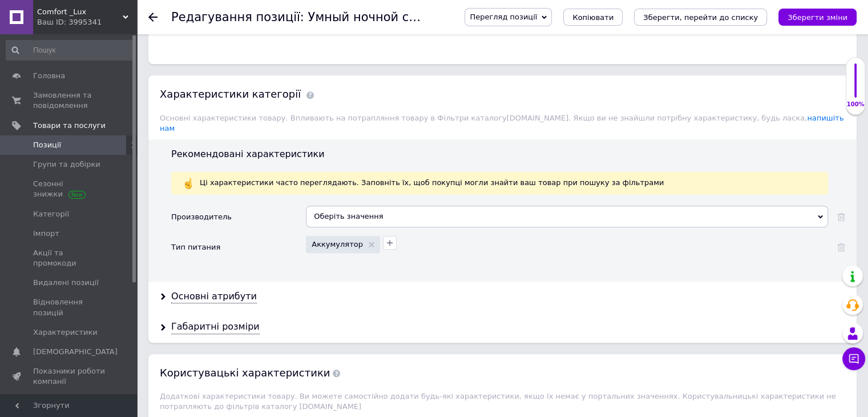
scroll to position [918, 0]
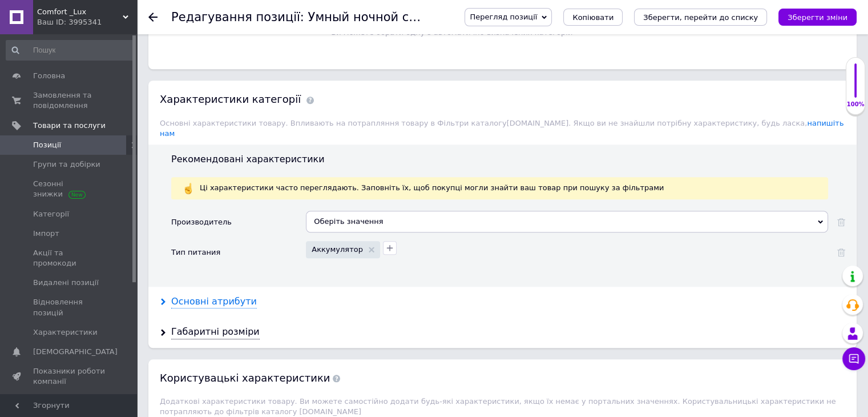
click at [209, 295] on div "Основні атрибути" at bounding box center [214, 301] width 86 height 13
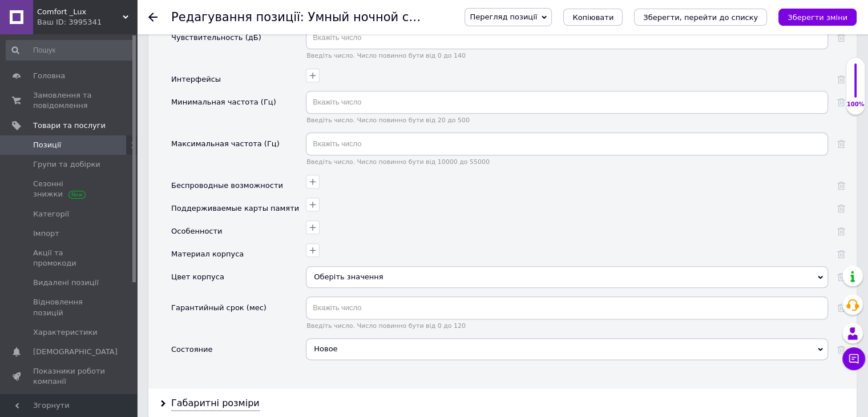
scroll to position [1317, 0]
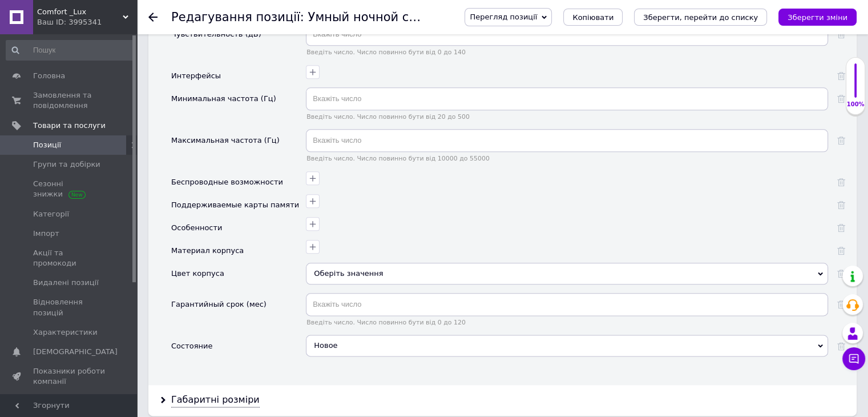
click at [330, 263] on div "Оберіть значення" at bounding box center [567, 274] width 522 height 22
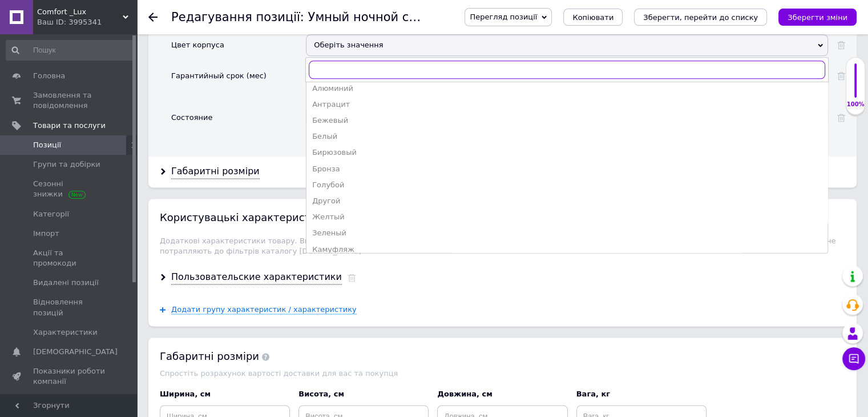
scroll to position [0, 0]
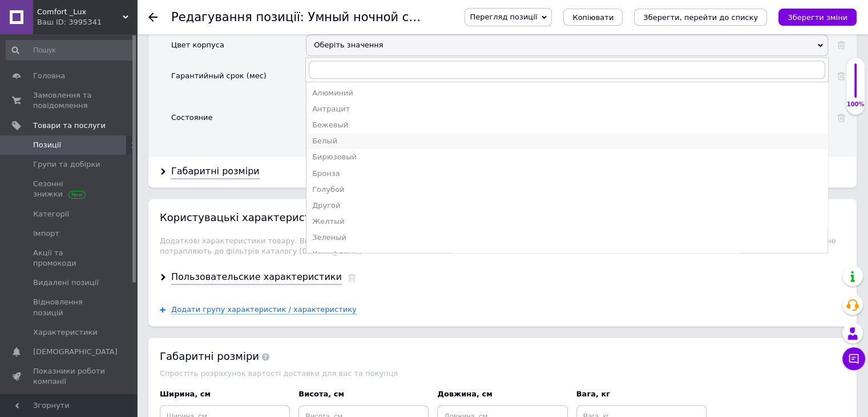
click at [365, 136] on div "Белый" at bounding box center [567, 141] width 510 height 10
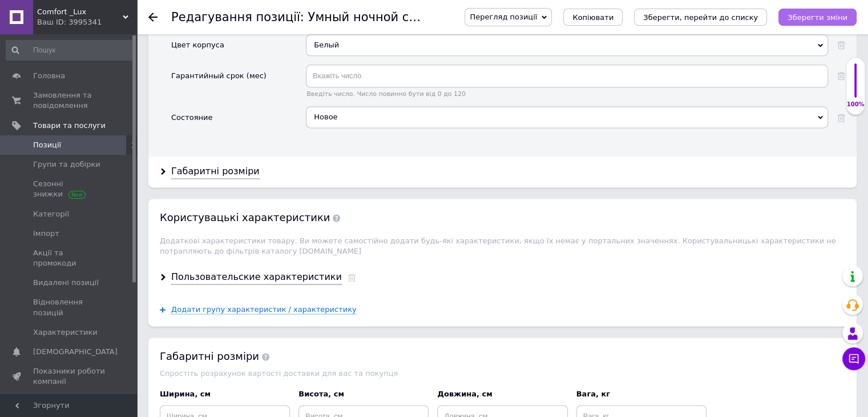
click at [819, 14] on icon "Зберегти зміни" at bounding box center [818, 17] width 60 height 9
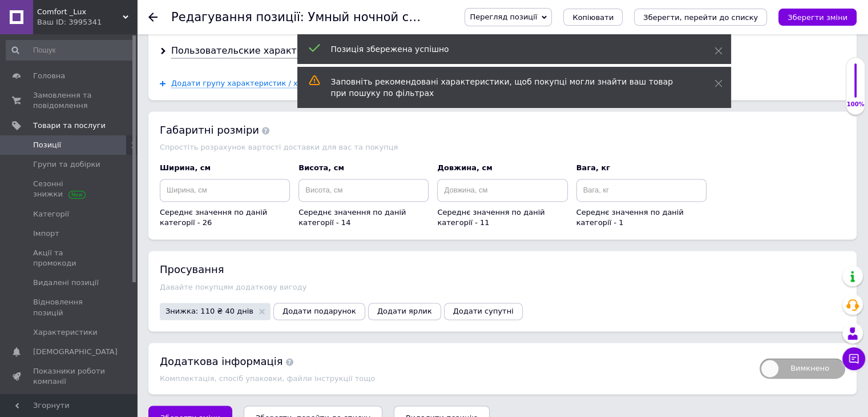
scroll to position [1783, 0]
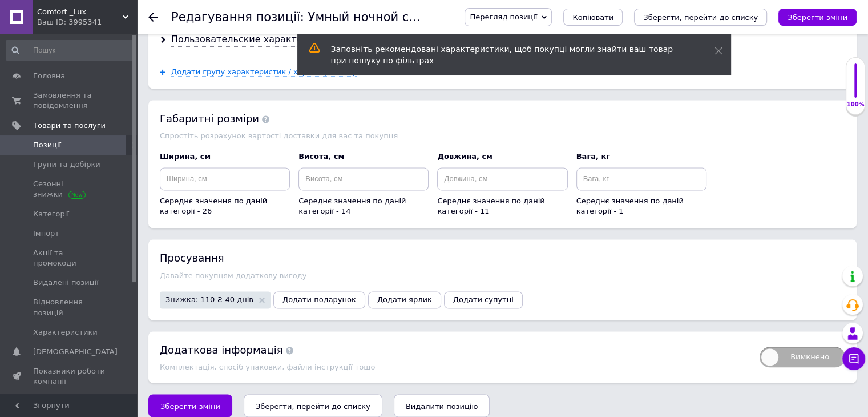
click at [706, 14] on icon "Зберегти, перейти до списку" at bounding box center [700, 17] width 115 height 9
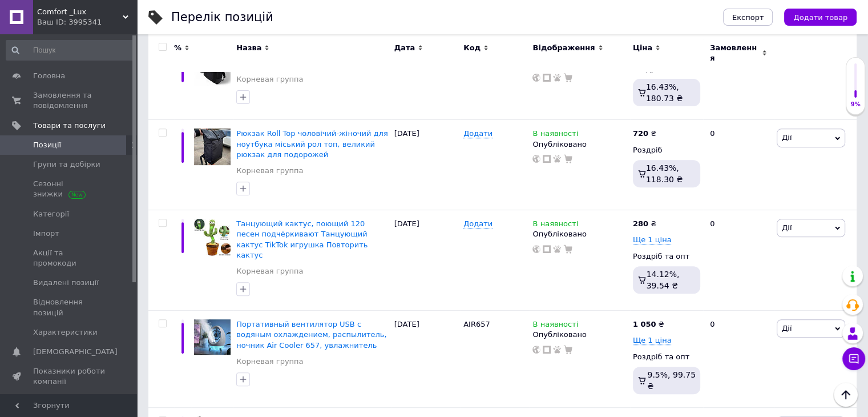
scroll to position [9118, 0]
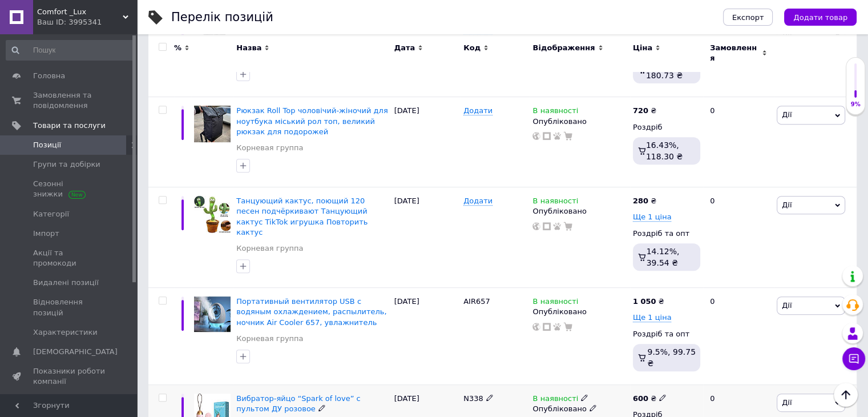
drag, startPoint x: 448, startPoint y: 101, endPoint x: 488, endPoint y: 96, distance: 40.3
click at [488, 385] on div "Вибратор-яйцо “Spark of love” с пультом ДУ розовое Корневая группа 29.09.2025 N…" at bounding box center [502, 425] width 708 height 80
copy div "N338"
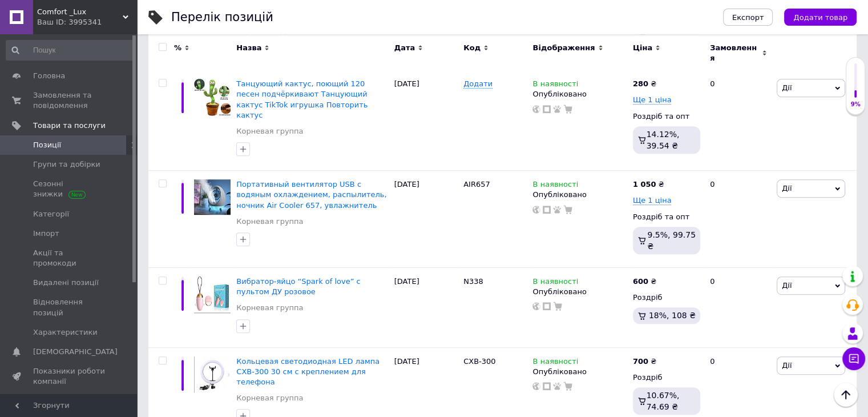
scroll to position [9232, 0]
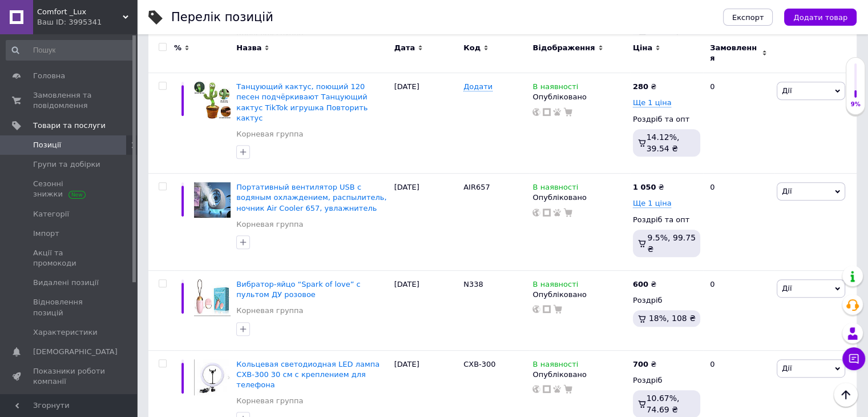
drag, startPoint x: 457, startPoint y: 144, endPoint x: 492, endPoint y: 147, distance: 35.5
copy div "HH38394"
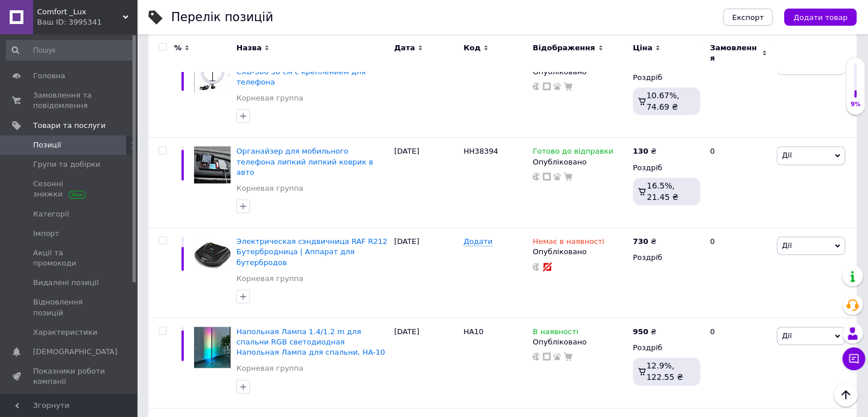
scroll to position [9385, 0]
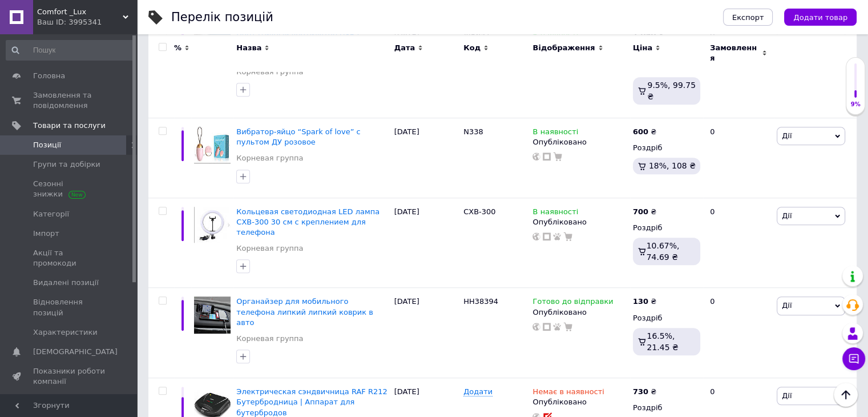
drag, startPoint x: 461, startPoint y: 154, endPoint x: 482, endPoint y: 155, distance: 20.6
copy span "HA10"
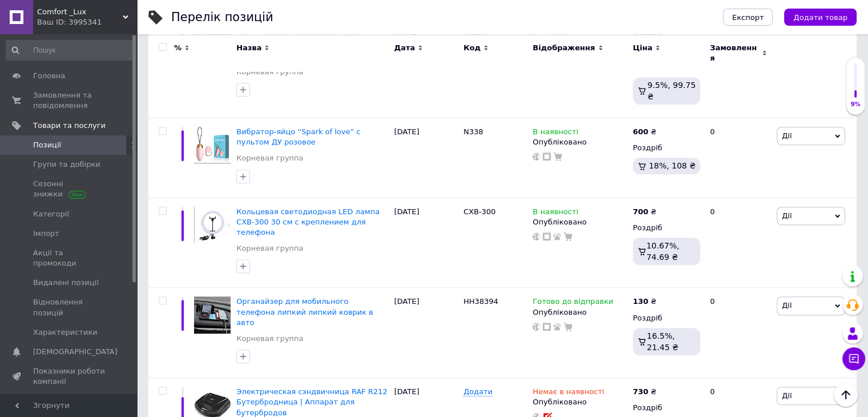
drag, startPoint x: 489, startPoint y: 215, endPoint x: 521, endPoint y: 183, distance: 45.2
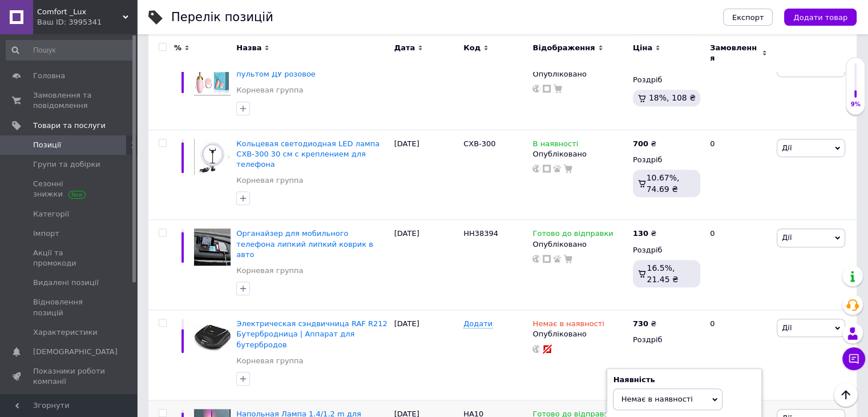
scroll to position [9499, 0]
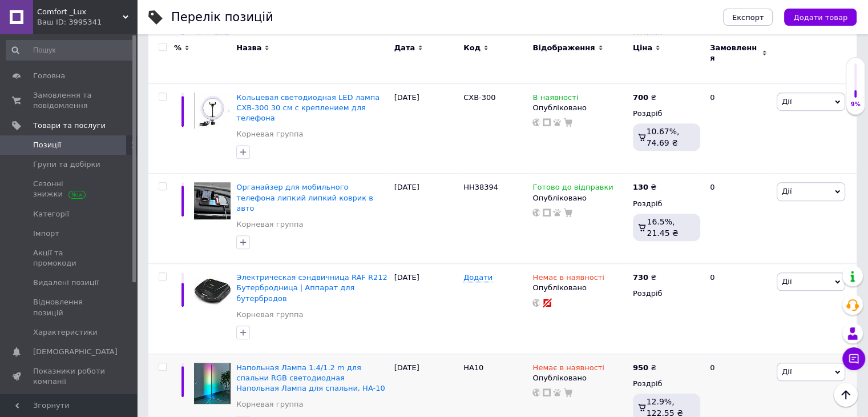
drag, startPoint x: 463, startPoint y: 132, endPoint x: 502, endPoint y: 124, distance: 39.1
copy div "BLU3D61"
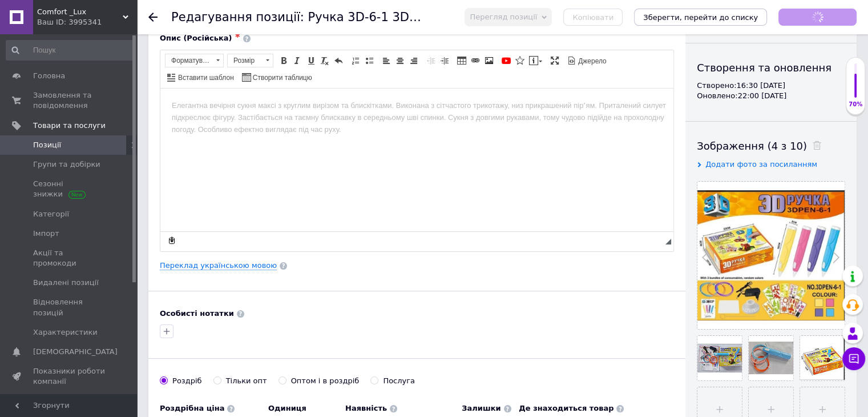
scroll to position [171, 0]
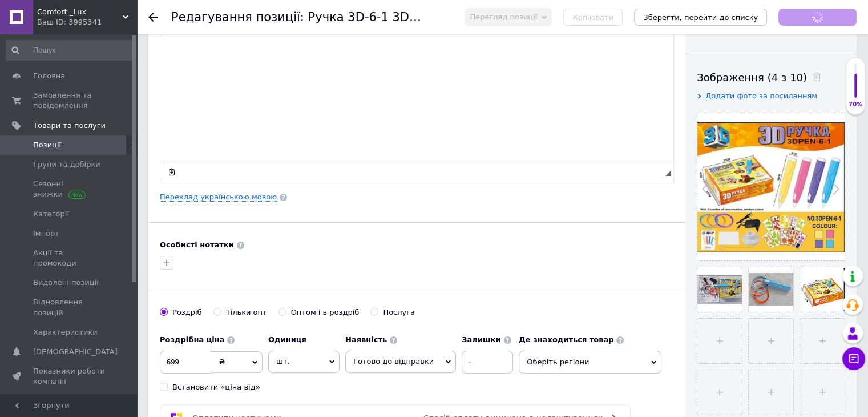
click at [309, 54] on html at bounding box center [416, 36] width 513 height 35
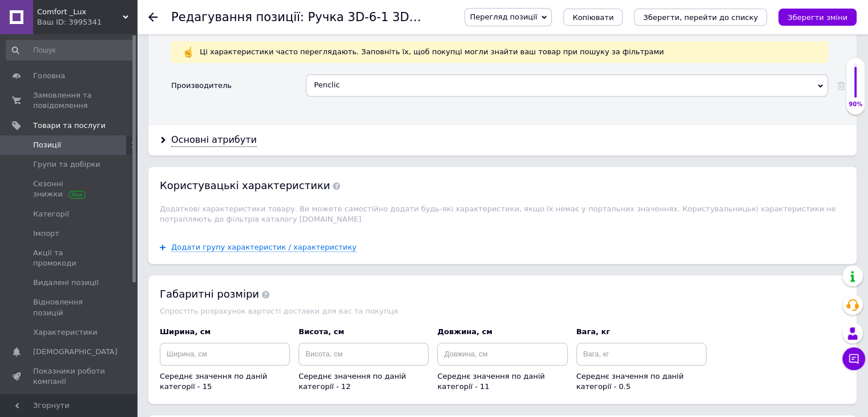
scroll to position [1142, 0]
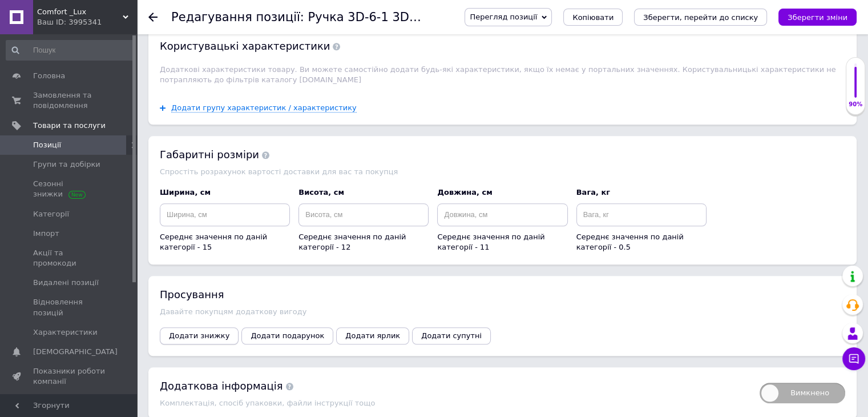
click at [203, 331] on span "Додати знижку" at bounding box center [199, 335] width 61 height 9
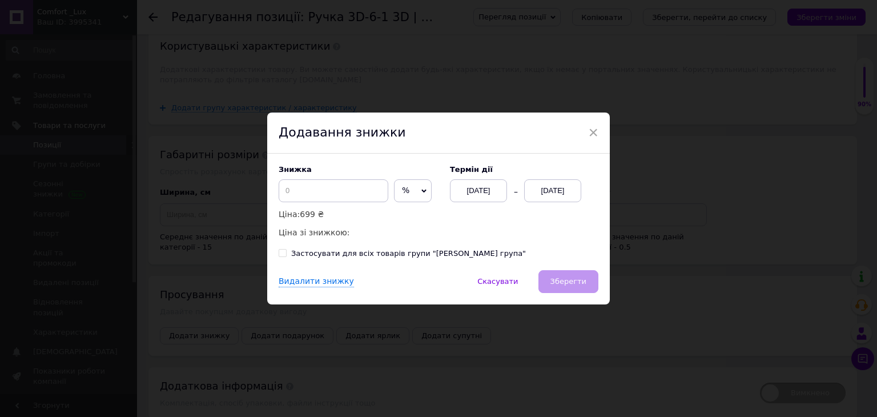
click at [402, 192] on span "%" at bounding box center [405, 190] width 7 height 9
click at [407, 215] on li "₴" at bounding box center [412, 215] width 37 height 16
click at [349, 188] on input at bounding box center [334, 190] width 110 height 23
type input "200"
click at [561, 193] on div "[DATE]" at bounding box center [552, 190] width 57 height 23
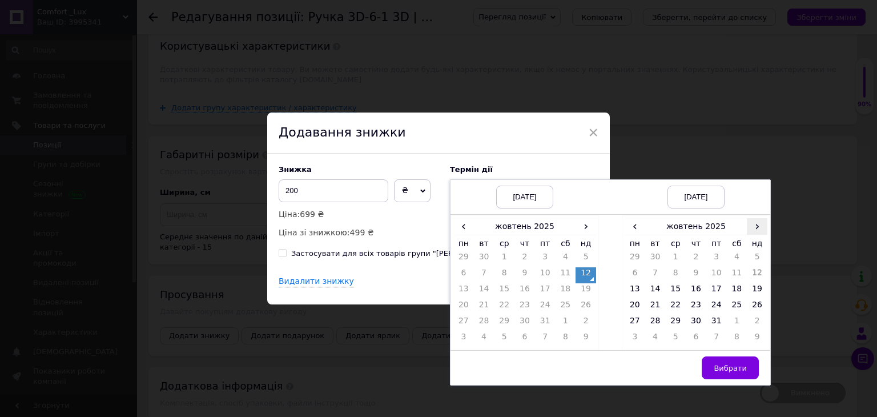
click at [753, 231] on span "›" at bounding box center [757, 226] width 21 height 17
drag, startPoint x: 718, startPoint y: 304, endPoint x: 721, endPoint y: 313, distance: 9.2
click at [719, 307] on td "21" at bounding box center [716, 307] width 21 height 16
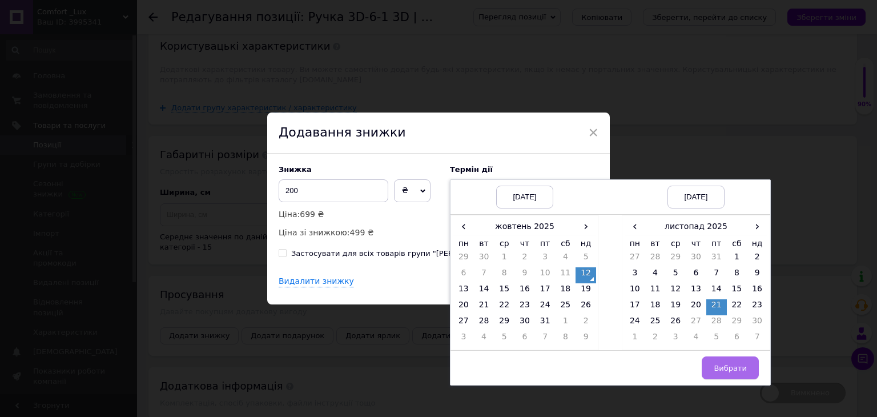
drag, startPoint x: 729, startPoint y: 372, endPoint x: 725, endPoint y: 329, distance: 42.9
click at [728, 371] on span "Вибрати" at bounding box center [730, 368] width 33 height 9
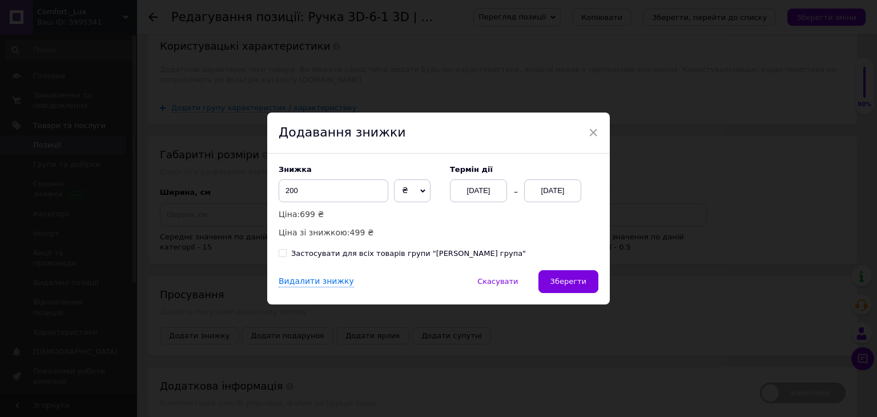
drag, startPoint x: 696, startPoint y: 119, endPoint x: 617, endPoint y: 264, distance: 164.8
click at [696, 120] on div "× Додавання знижки Знижка 200 ₴ % Ціна: 699 ₴ Ціна зі знижкою: 499 ₴ Термін дії…" at bounding box center [438, 208] width 877 height 417
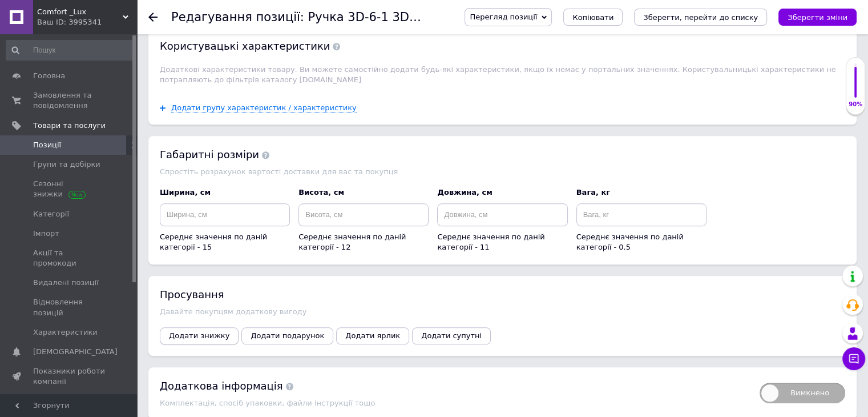
click at [201, 331] on span "Додати знижку" at bounding box center [199, 335] width 61 height 9
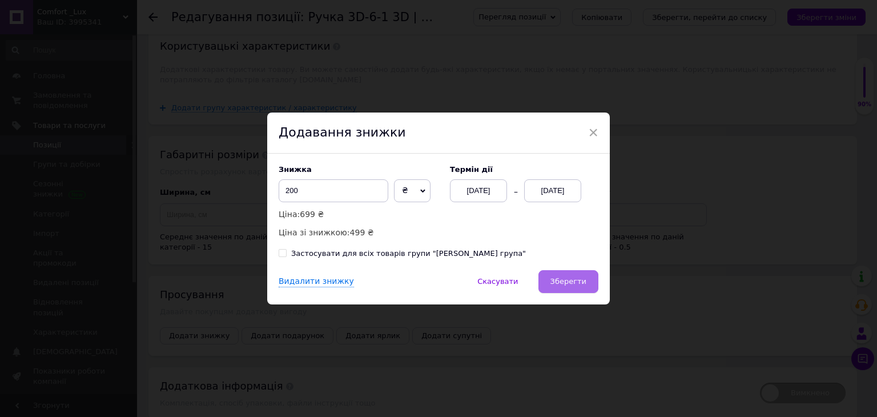
click at [573, 291] on button "Зберегти" at bounding box center [568, 281] width 60 height 23
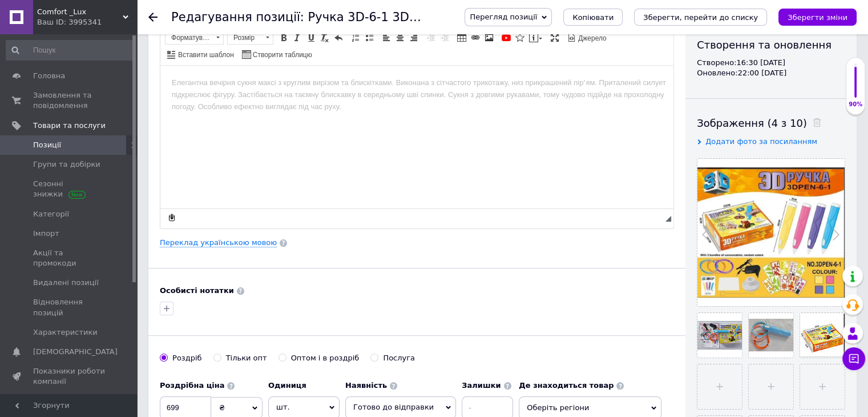
scroll to position [114, 0]
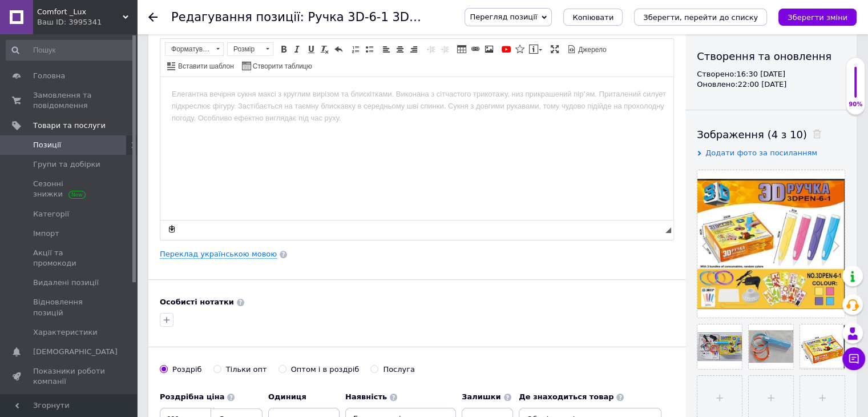
click at [374, 111] on html at bounding box center [416, 93] width 513 height 35
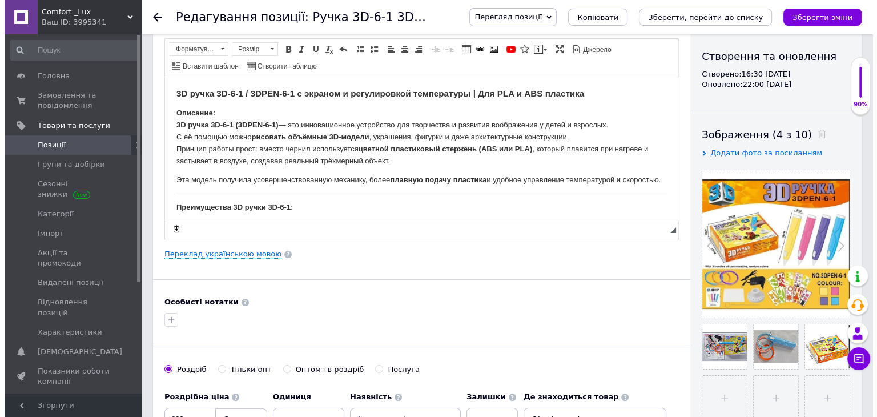
scroll to position [694, 0]
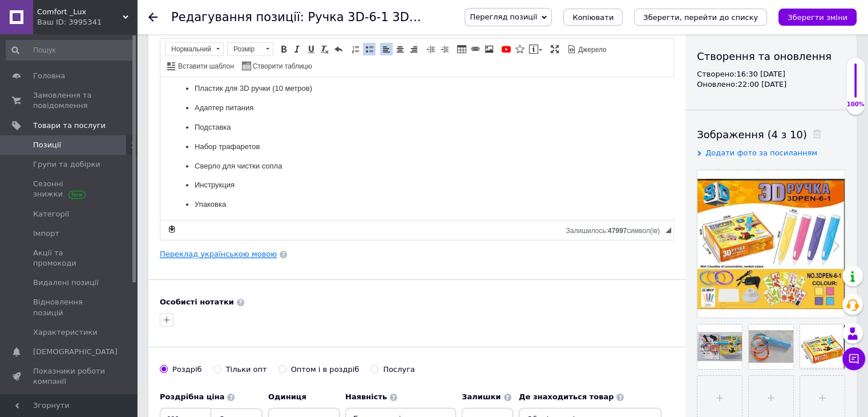
click at [243, 251] on link "Переклад українською мовою" at bounding box center [218, 253] width 117 height 9
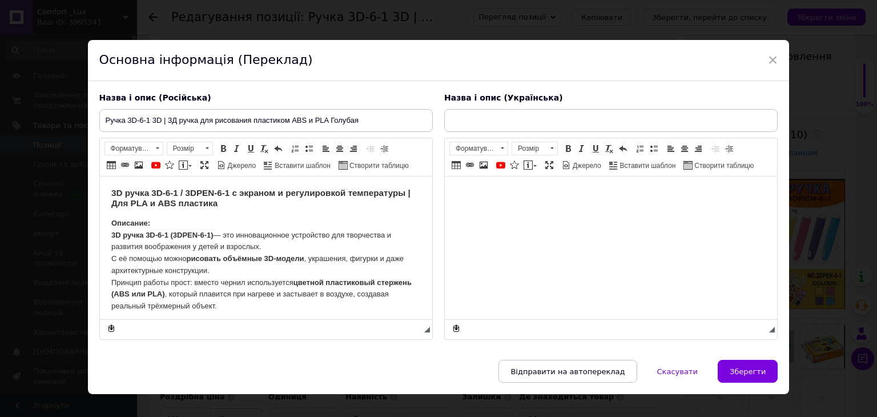
scroll to position [0, 0]
type input "Ручка 3D-6-1 3D | 3Д ручка для малювання пластиком ABS і PLA Блакитна"
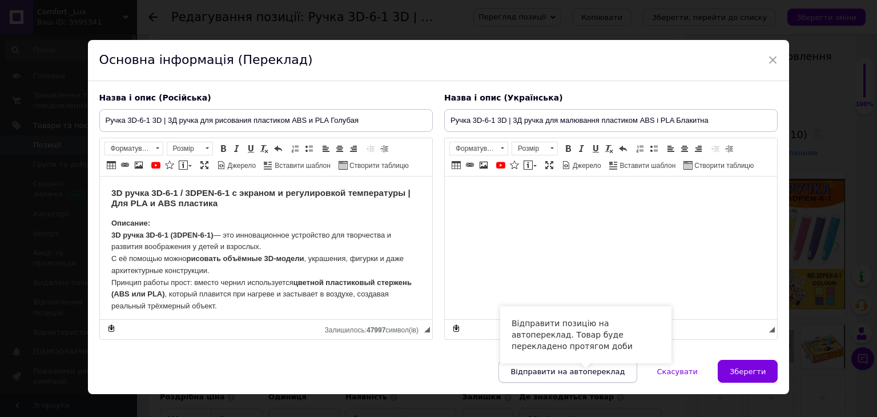
click at [583, 367] on span "Відправити на автопереклад" at bounding box center [567, 371] width 114 height 9
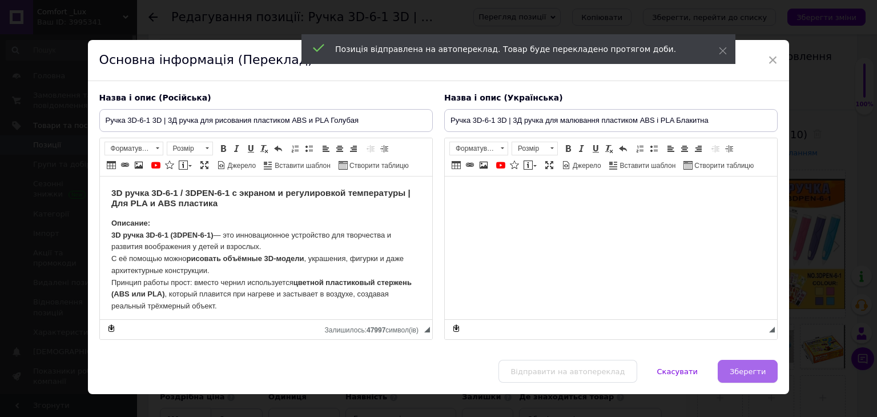
click at [749, 370] on span "Зберегти" at bounding box center [747, 371] width 36 height 9
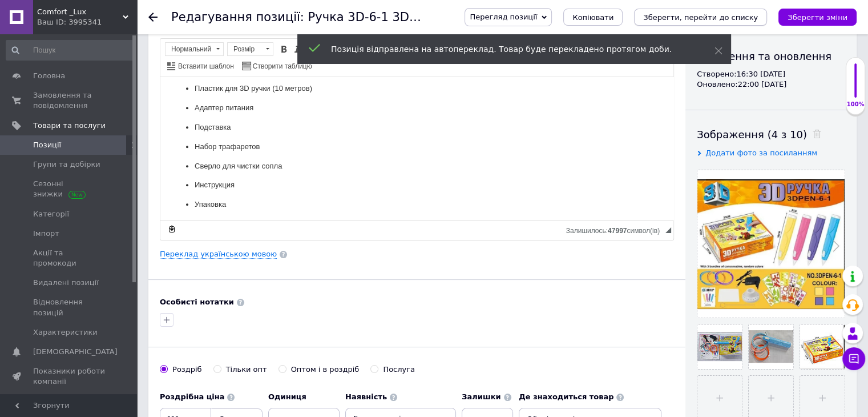
click at [721, 19] on icon "Зберегти, перейти до списку" at bounding box center [700, 17] width 115 height 9
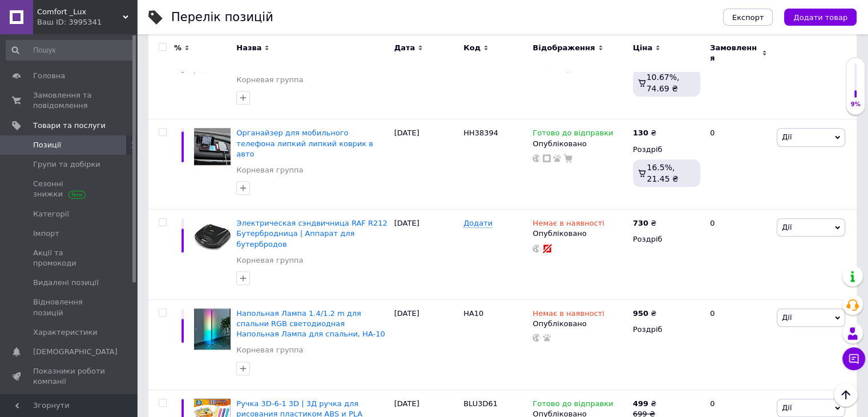
scroll to position [9602, 0]
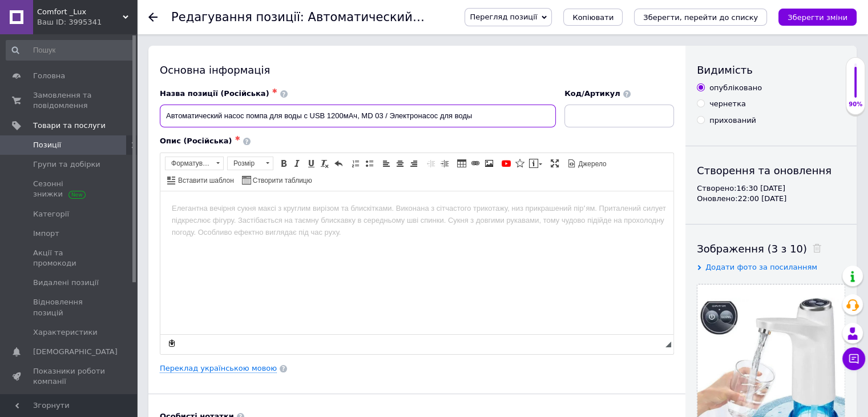
drag, startPoint x: 163, startPoint y: 116, endPoint x: 491, endPoint y: 121, distance: 328.3
click at [490, 122] on input "Автоматический насос помпа для воды с USB 1200мАч, MD 03 / Электронасос для воды" at bounding box center [358, 115] width 396 height 23
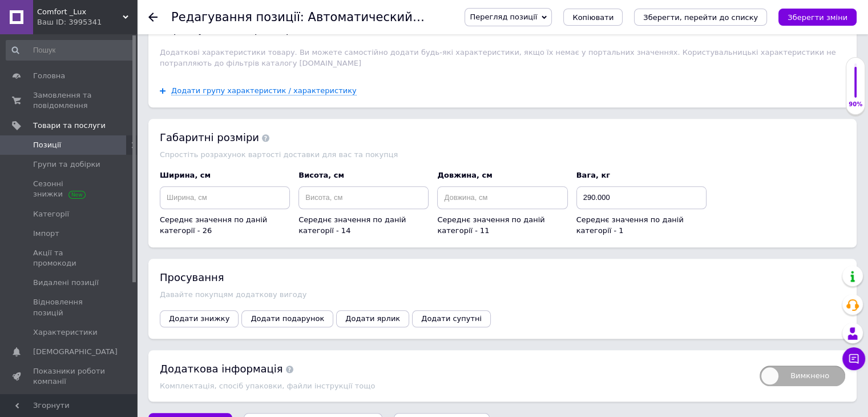
scroll to position [1227, 0]
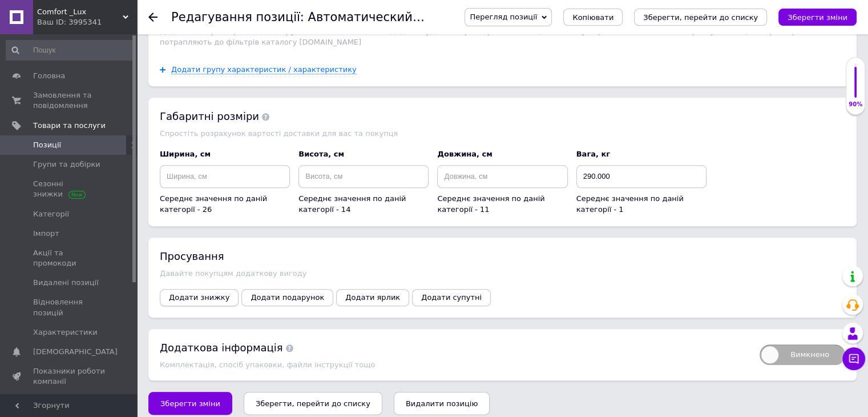
click at [203, 293] on span "Додати знижку" at bounding box center [199, 297] width 61 height 9
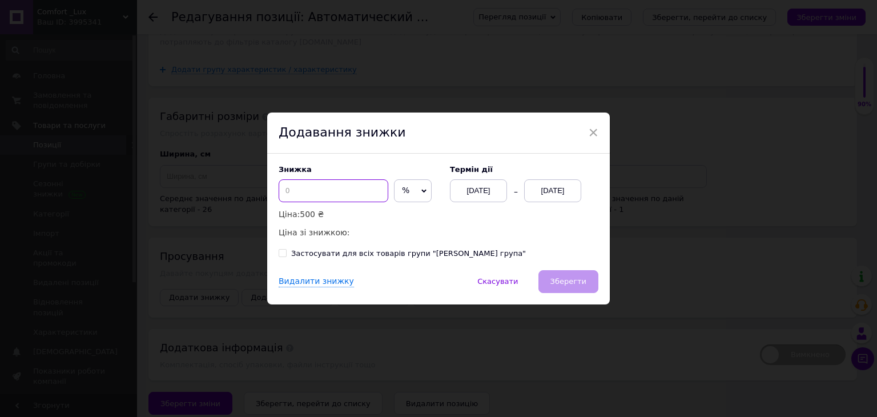
click at [350, 184] on input at bounding box center [334, 190] width 110 height 23
click at [421, 190] on icon at bounding box center [423, 190] width 5 height 5
click at [412, 207] on ul "₴" at bounding box center [413, 214] width 38 height 23
click at [337, 190] on input "25" at bounding box center [334, 190] width 110 height 23
click at [340, 188] on input "25" at bounding box center [334, 190] width 110 height 23
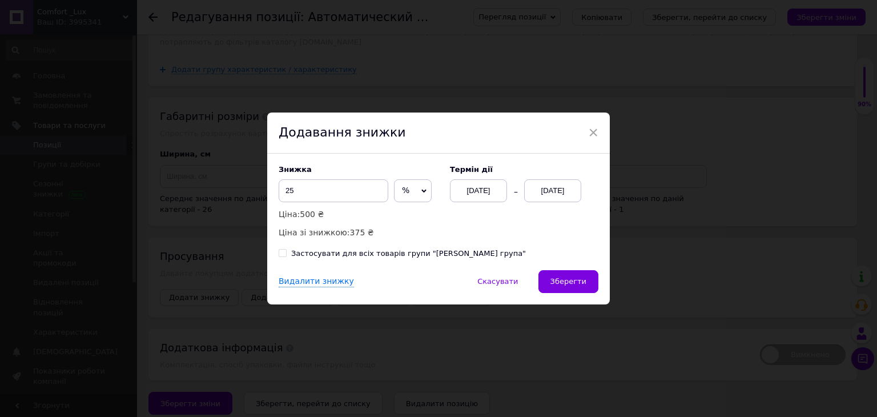
drag, startPoint x: 410, startPoint y: 190, endPoint x: 413, endPoint y: 205, distance: 15.8
click at [410, 192] on span "%" at bounding box center [413, 190] width 38 height 23
click at [416, 216] on li "₴" at bounding box center [412, 215] width 37 height 16
click at [357, 188] on input "25" at bounding box center [334, 190] width 110 height 23
type input "251"
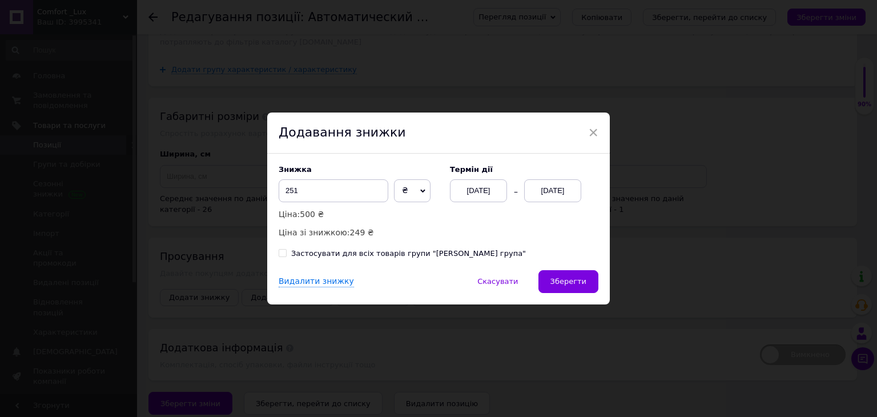
click at [572, 196] on div "[DATE]" at bounding box center [552, 190] width 57 height 23
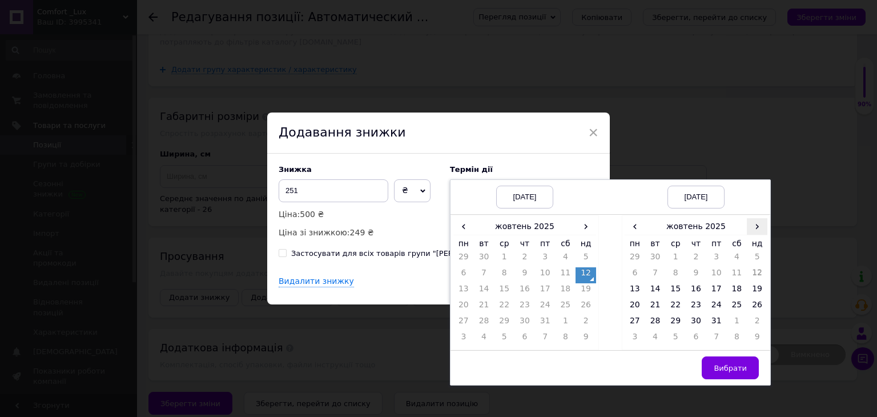
click at [765, 231] on span "›" at bounding box center [757, 226] width 21 height 17
drag, startPoint x: 719, startPoint y: 305, endPoint x: 724, endPoint y: 342, distance: 36.8
click at [719, 305] on td "21" at bounding box center [716, 307] width 21 height 16
click at [736, 364] on span "Вибрати" at bounding box center [730, 368] width 33 height 9
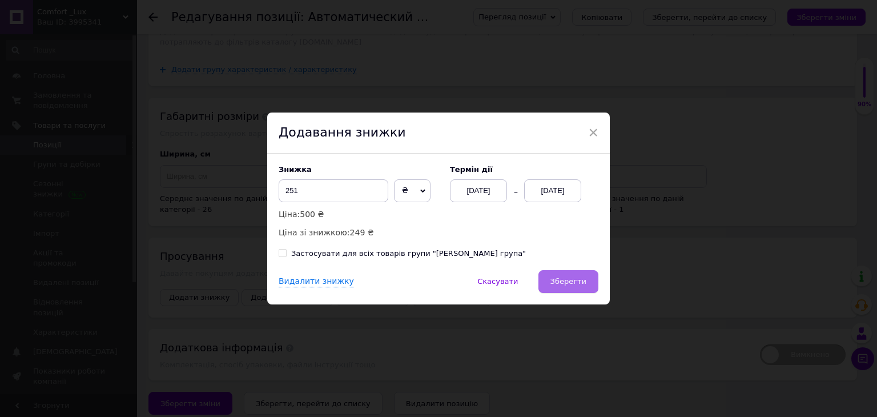
click at [571, 277] on span "Зберегти" at bounding box center [568, 281] width 36 height 9
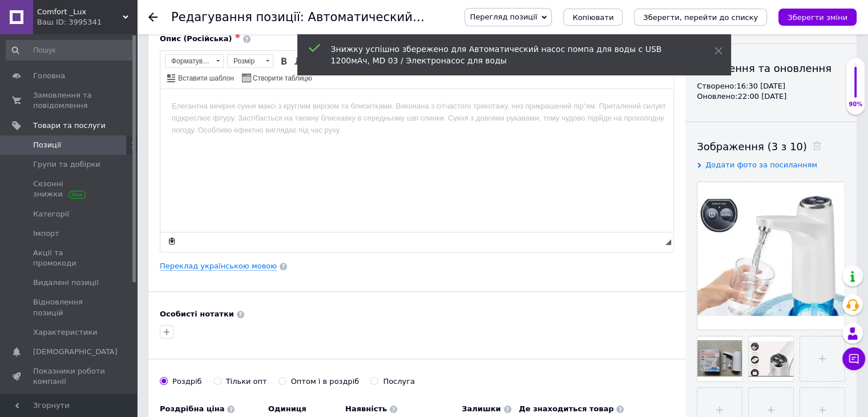
scroll to position [0, 0]
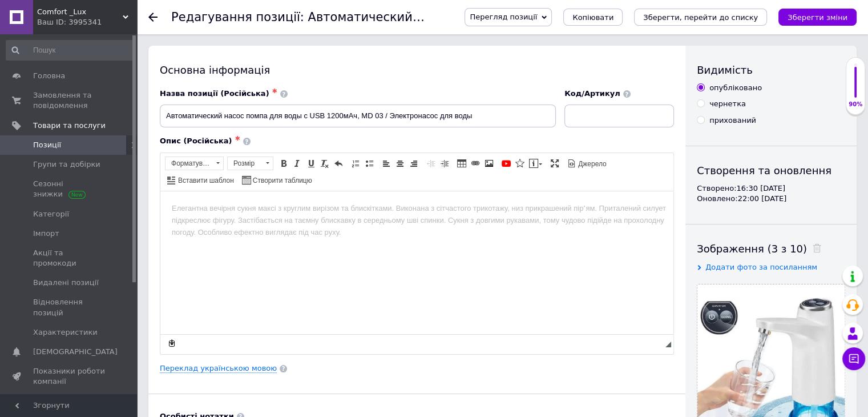
click at [392, 225] on html at bounding box center [416, 208] width 513 height 35
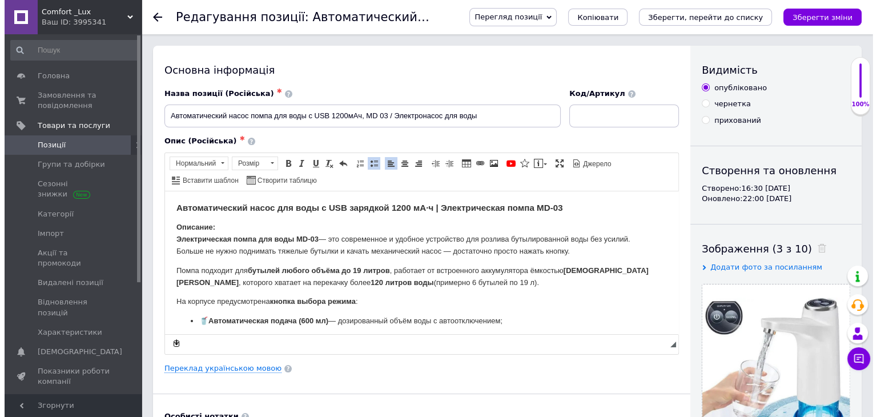
scroll to position [555, 0]
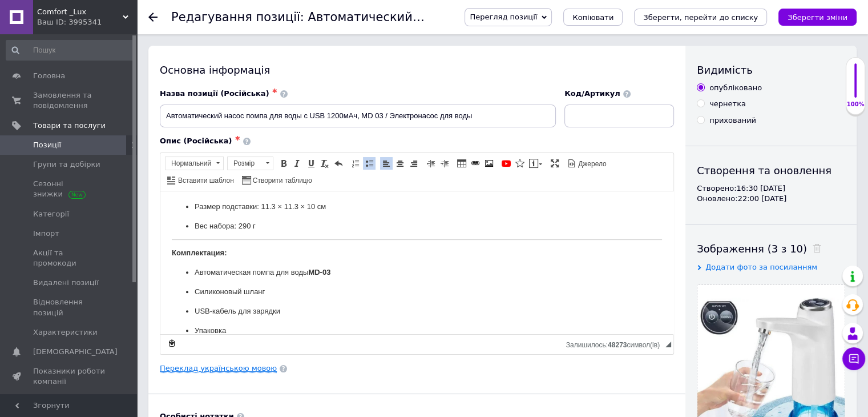
click at [206, 366] on link "Переклад українською мовою" at bounding box center [218, 368] width 117 height 9
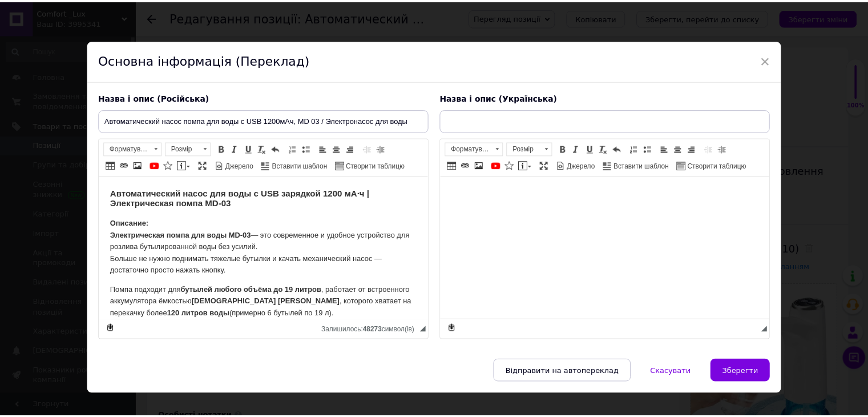
scroll to position [0, 0]
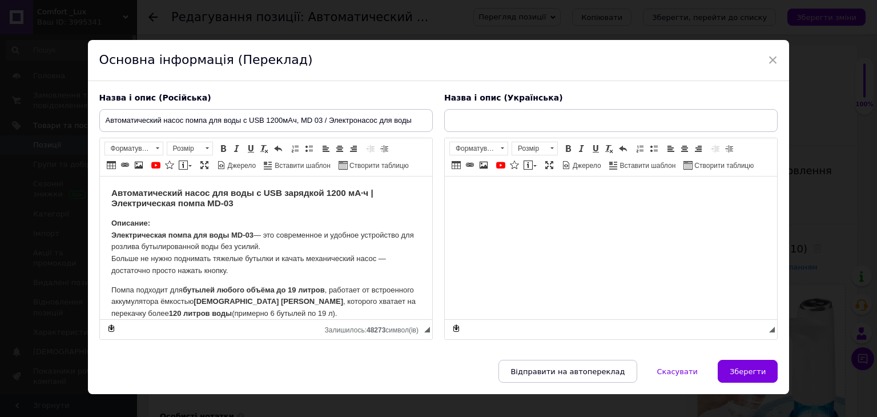
type input "Автоматичний насос помпа для води з USB 1200 мА·год, MD 03/Електронасос для води"
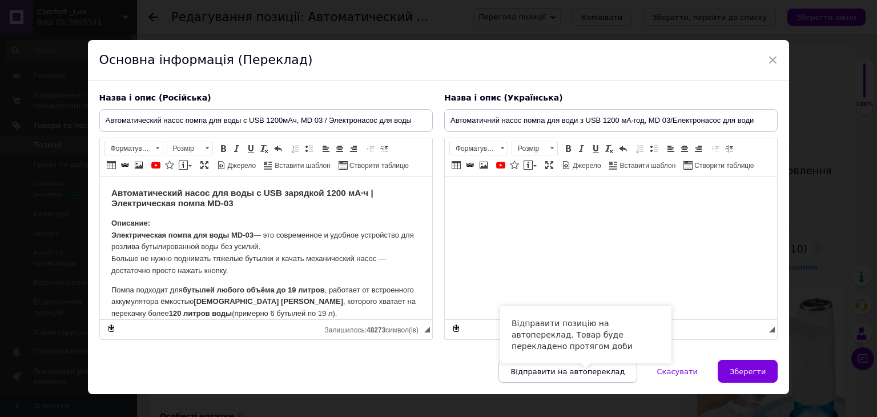
click at [566, 368] on span "Відправити на автопереклад" at bounding box center [567, 371] width 114 height 9
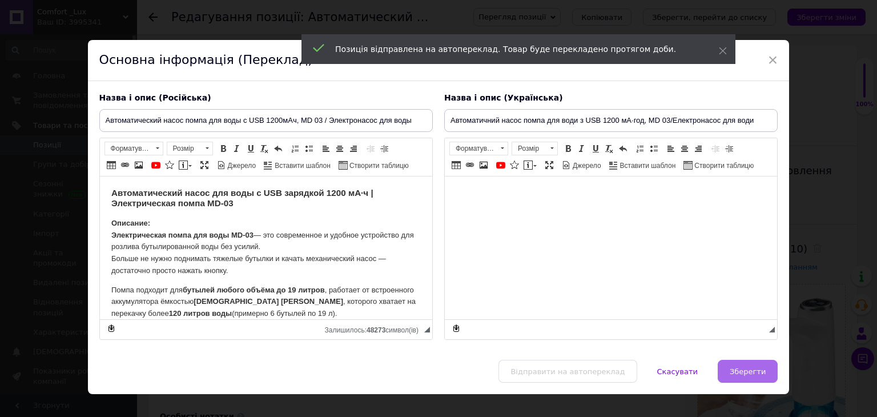
click at [728, 364] on button "Зберегти" at bounding box center [748, 371] width 60 height 23
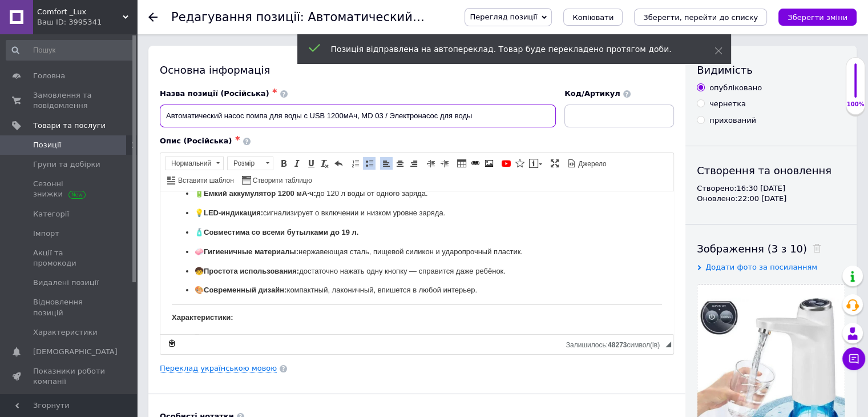
drag, startPoint x: 165, startPoint y: 114, endPoint x: 491, endPoint y: 110, distance: 326.0
click at [491, 110] on input "Автоматический насос помпа для воды с USB 1200мАч, MD 03 / Электронасос для воды" at bounding box center [358, 115] width 396 height 23
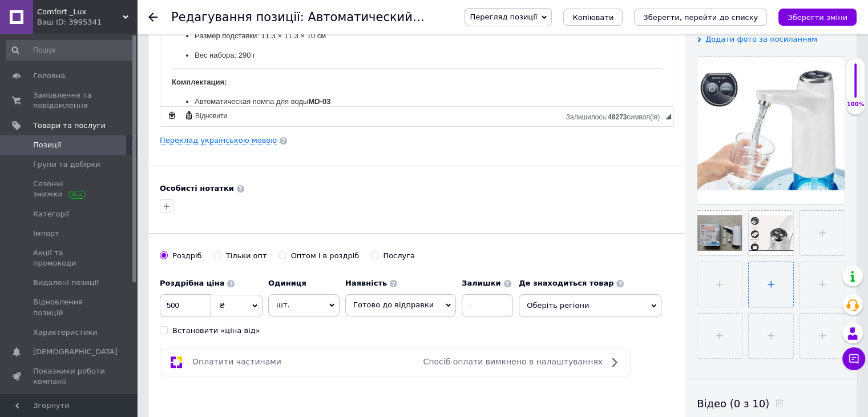
scroll to position [285, 0]
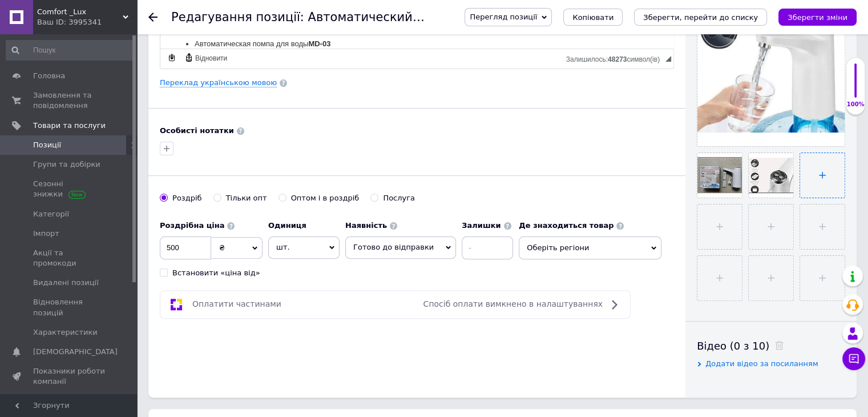
paste input
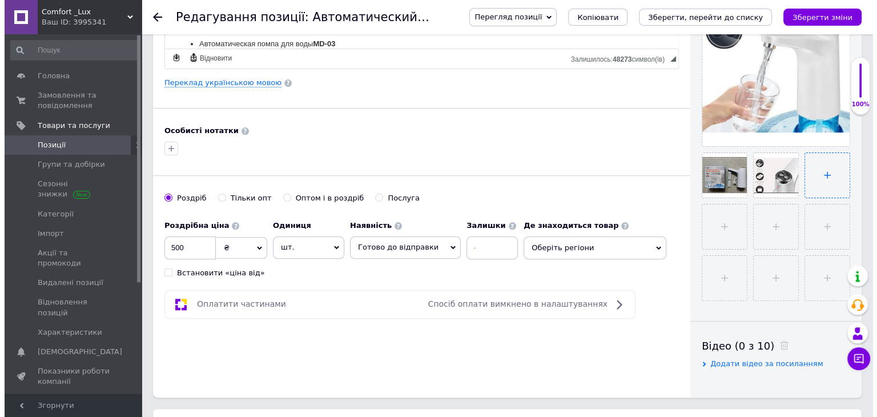
scroll to position [112, 0]
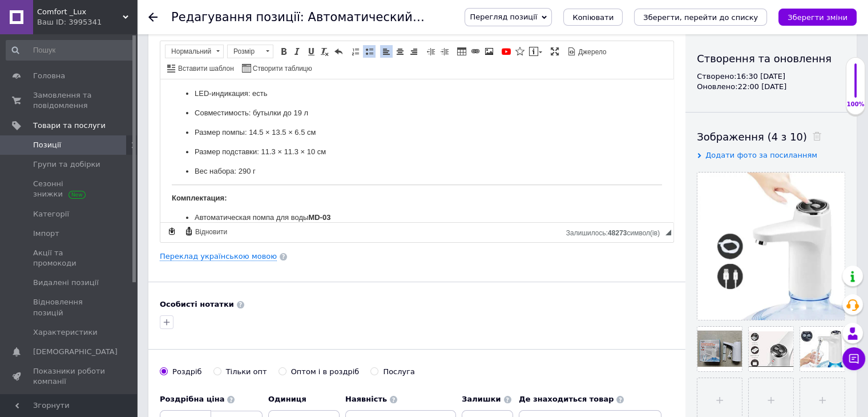
click at [222, 260] on div "Основна інформація Назва позиції (Російська) ✱ Код/Артикул Опис (Російська) ✱ А…" at bounding box center [416, 252] width 537 height 637
click at [225, 254] on link "Переклад українською мовою" at bounding box center [218, 256] width 117 height 9
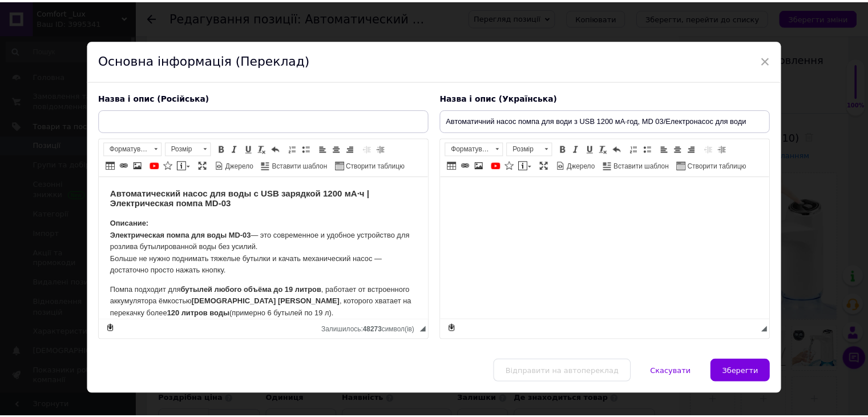
scroll to position [0, 0]
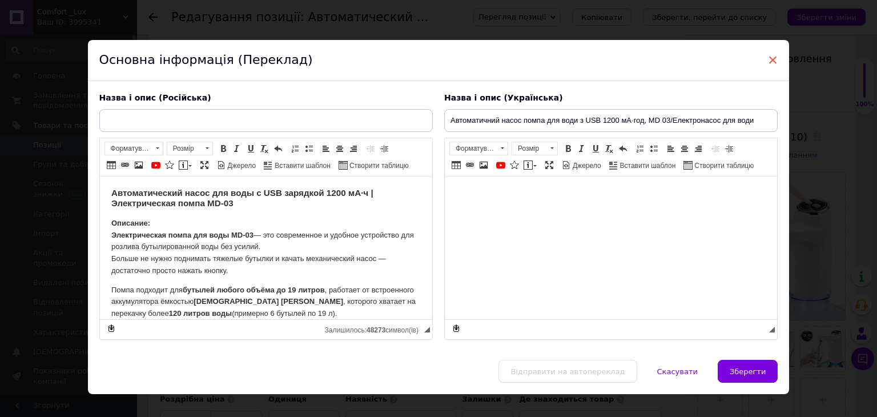
click at [769, 62] on span "×" at bounding box center [773, 59] width 10 height 19
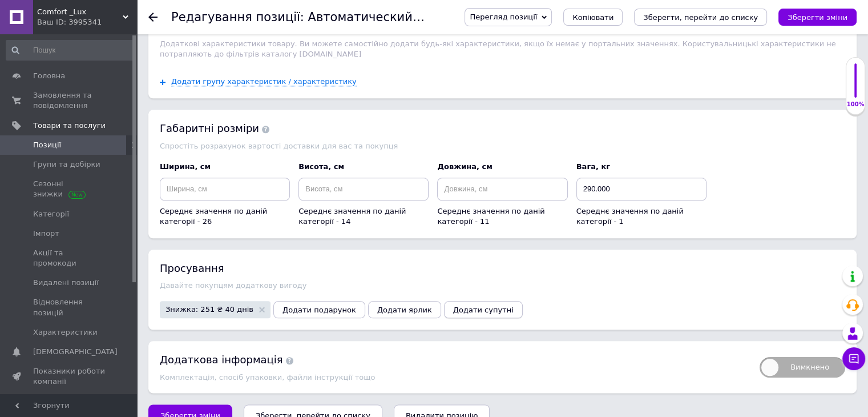
scroll to position [1251, 0]
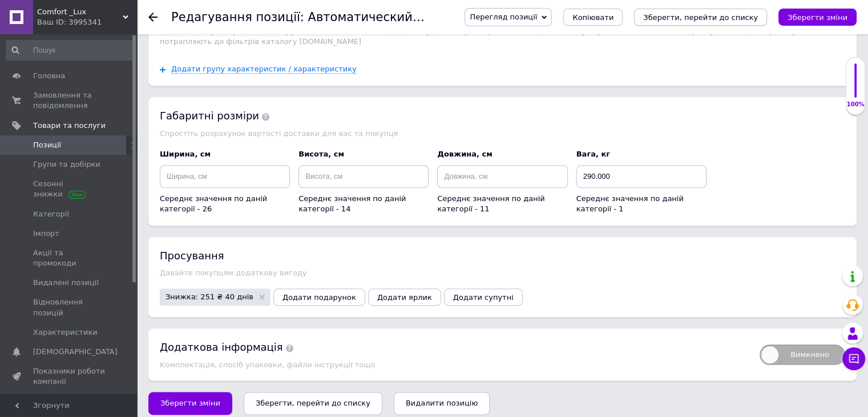
click at [714, 19] on icon "Зберегти, перейти до списку" at bounding box center [700, 17] width 115 height 9
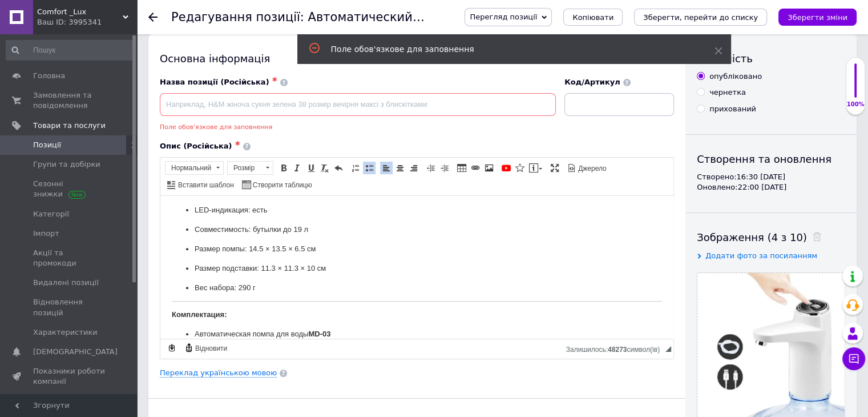
scroll to position [0, 0]
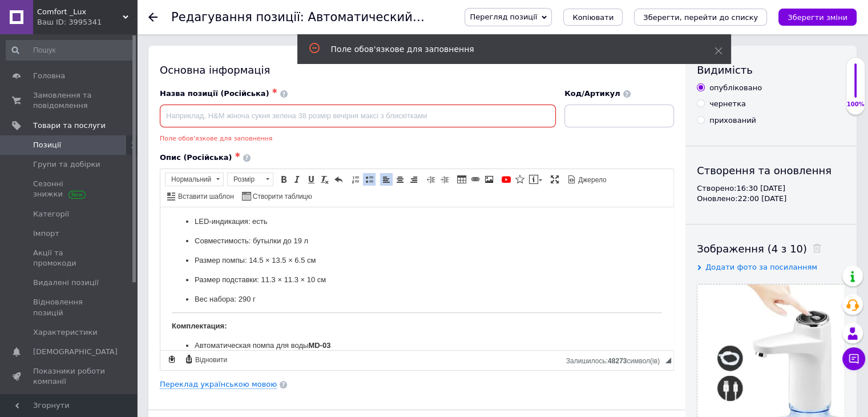
click at [383, 122] on input at bounding box center [358, 115] width 396 height 23
paste input "Автоматичний насос помпа для води з USB 1200 мАг, MD 03 / Електронасос для води…"
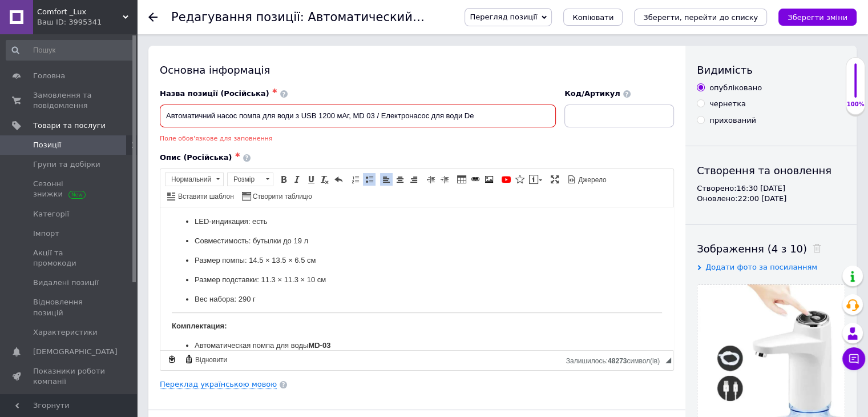
type input "Автоматичний насос помпа для води з USB 1200 мАг, MD 03 / Електронасос для води…"
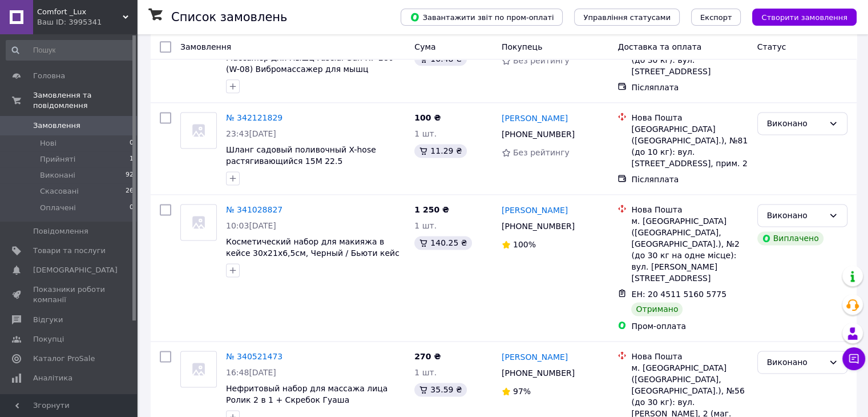
scroll to position [1674, 0]
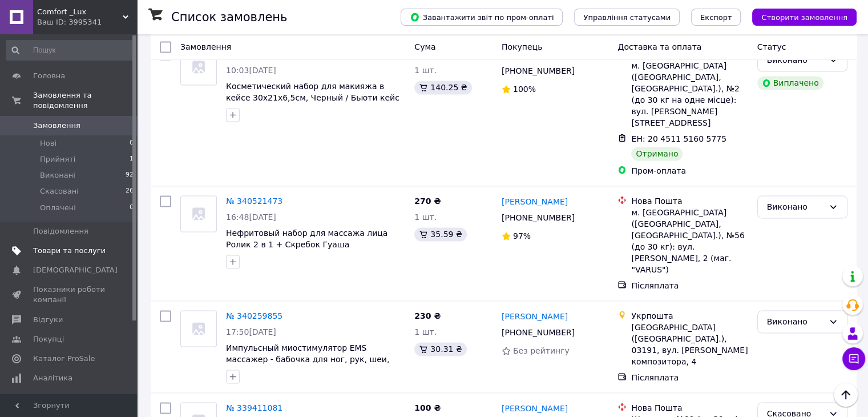
click at [51, 245] on span "Товари та послуги" at bounding box center [69, 250] width 72 height 10
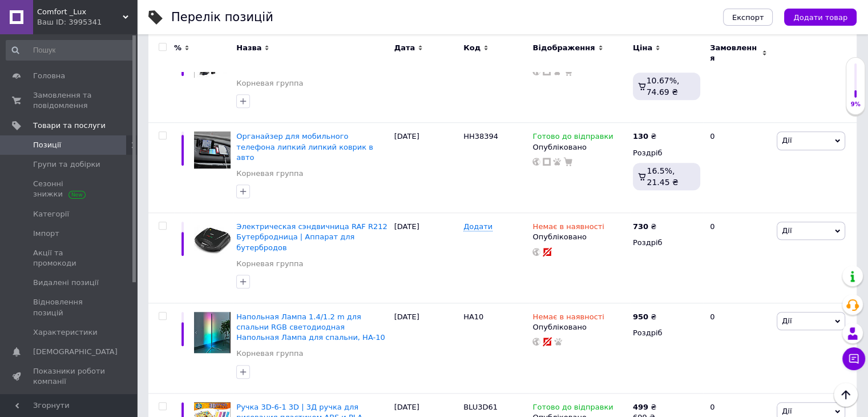
scroll to position [9622, 0]
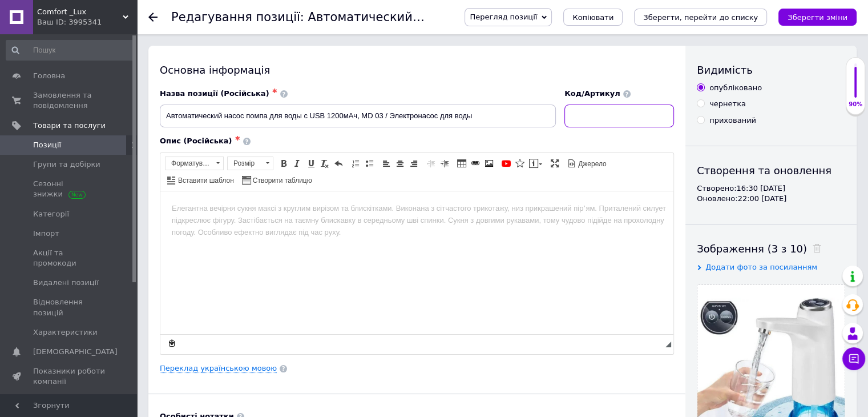
click at [610, 115] on input at bounding box center [620, 115] width 110 height 23
paste input "52383/10"
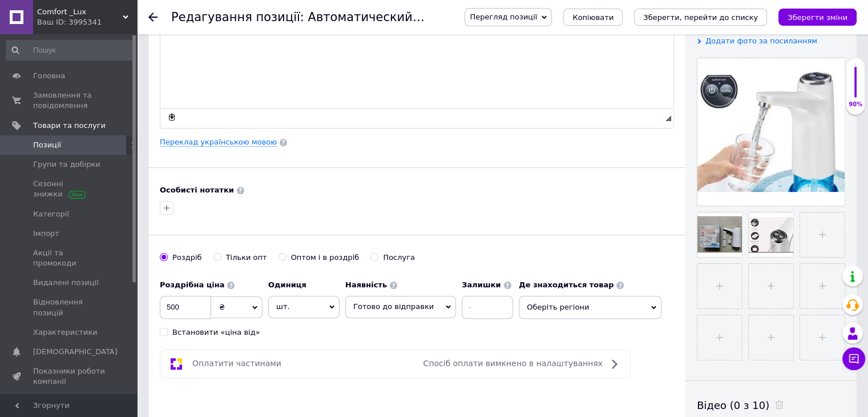
scroll to position [228, 0]
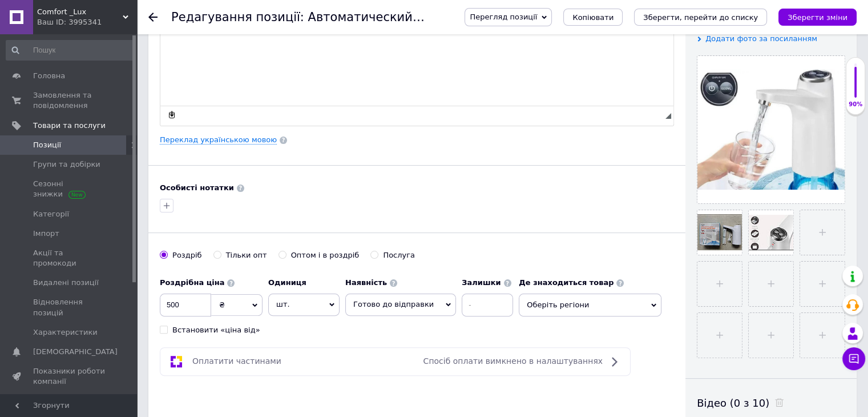
type input "52383/10"
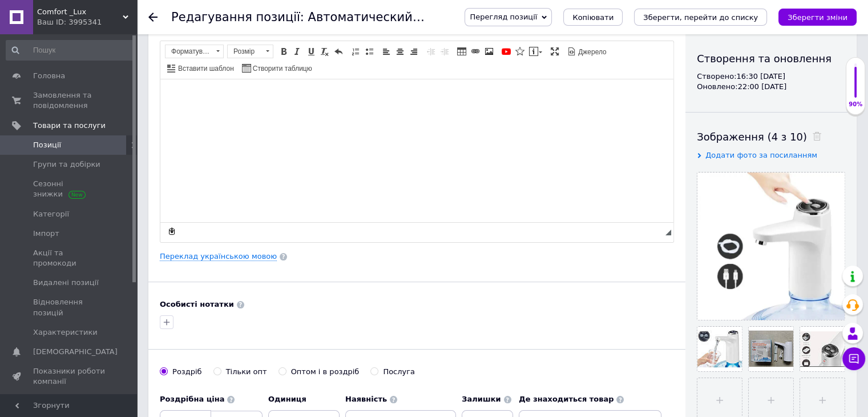
click at [345, 114] on html at bounding box center [416, 96] width 513 height 35
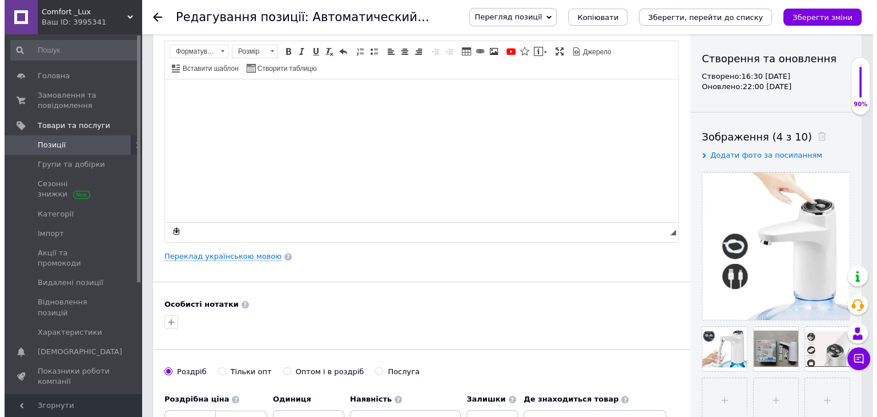
scroll to position [555, 0]
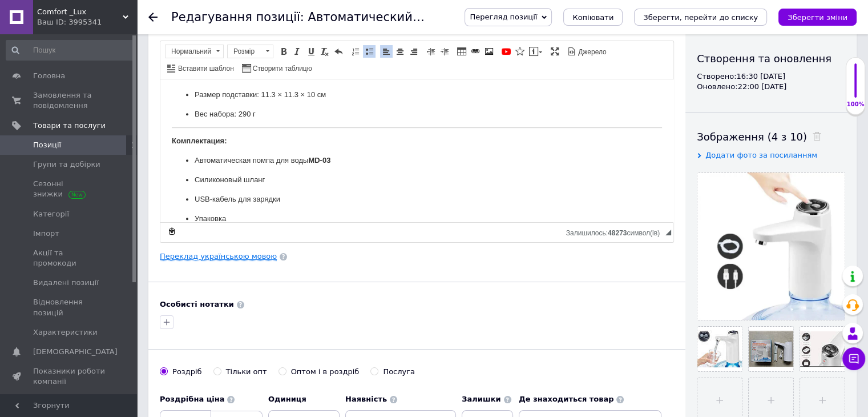
click at [240, 253] on link "Переклад українською мовою" at bounding box center [218, 256] width 117 height 9
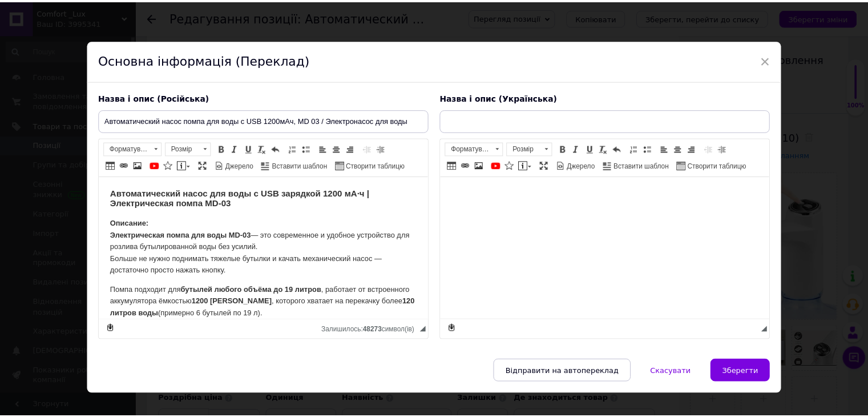
scroll to position [0, 0]
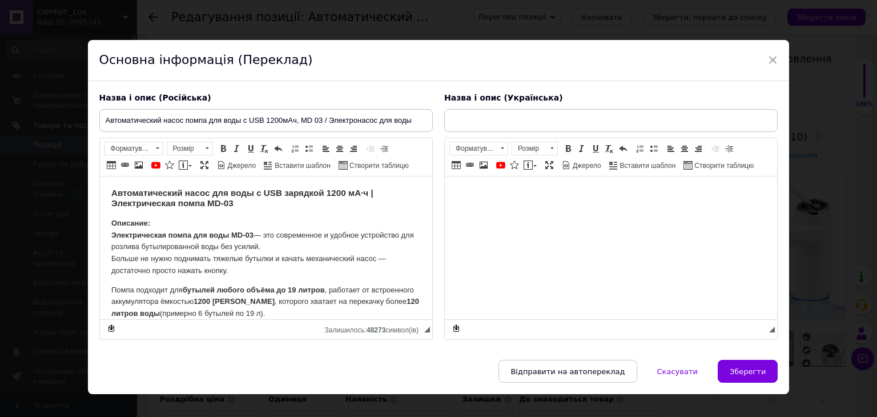
type input "Автоматичний насос помпа для води з USB 1200 мА·год, MD 03/Електронасос для води"
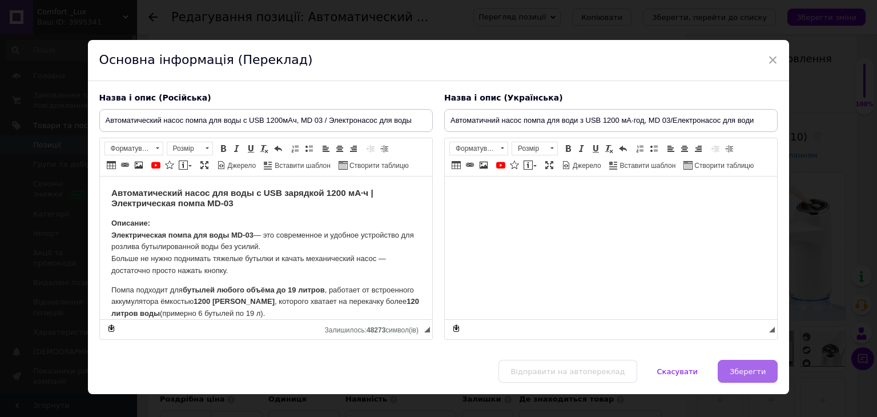
click at [743, 369] on span "Зберегти" at bounding box center [747, 371] width 36 height 9
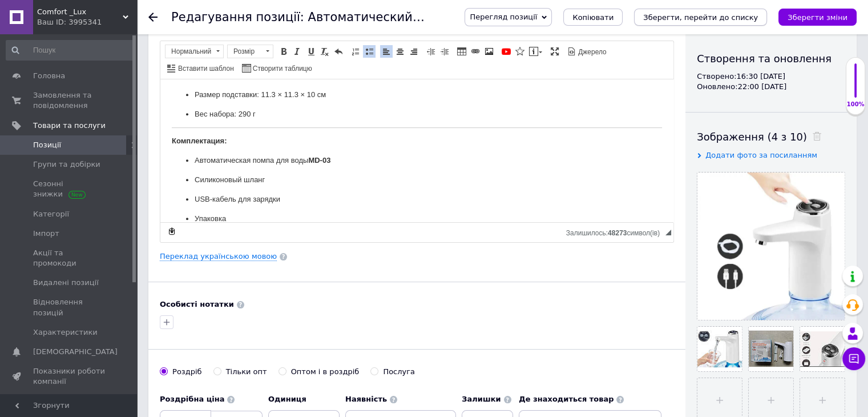
click at [728, 19] on icon "Зберегти, перейти до списку" at bounding box center [700, 17] width 115 height 9
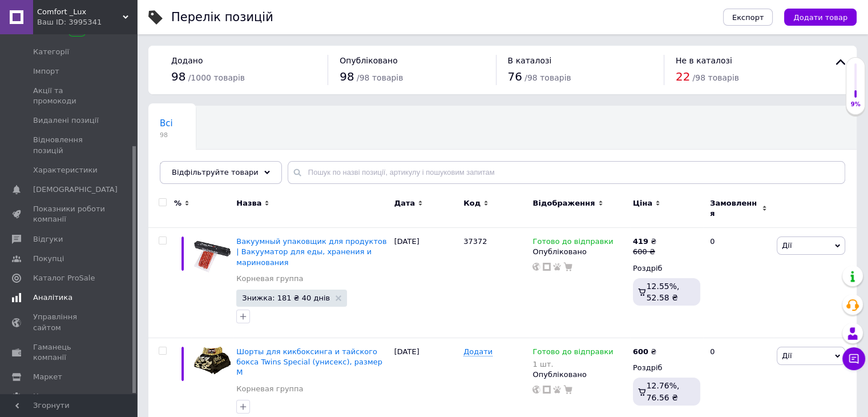
click at [73, 292] on span "Аналітика" at bounding box center [69, 297] width 72 height 10
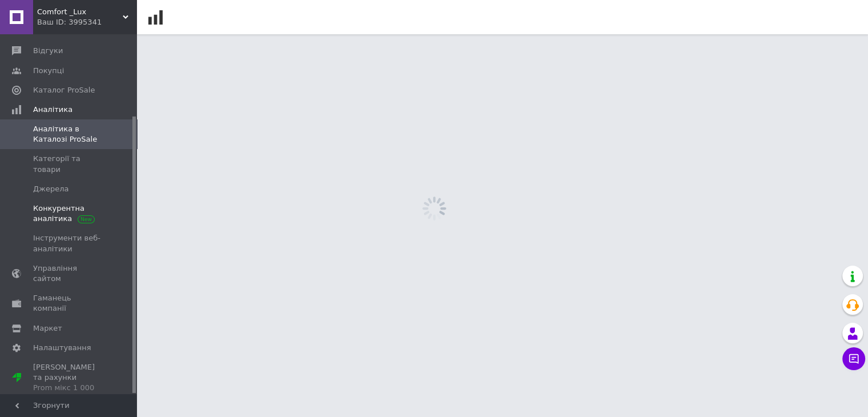
scroll to position [105, 0]
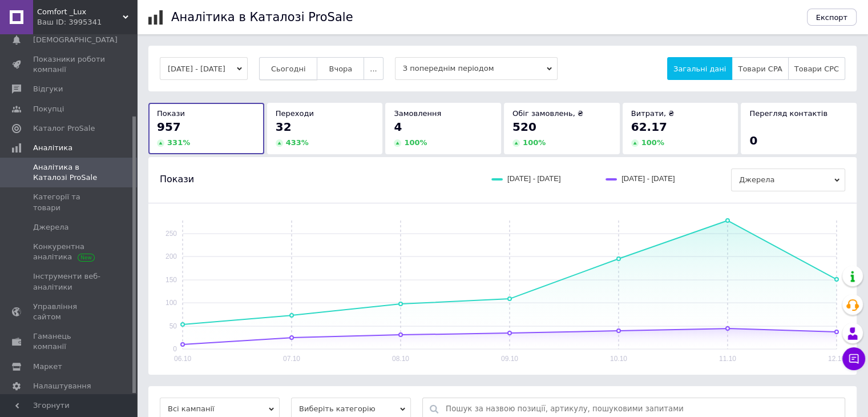
click at [302, 70] on span "Сьогодні" at bounding box center [288, 69] width 35 height 9
